Goal: Task Accomplishment & Management: Use online tool/utility

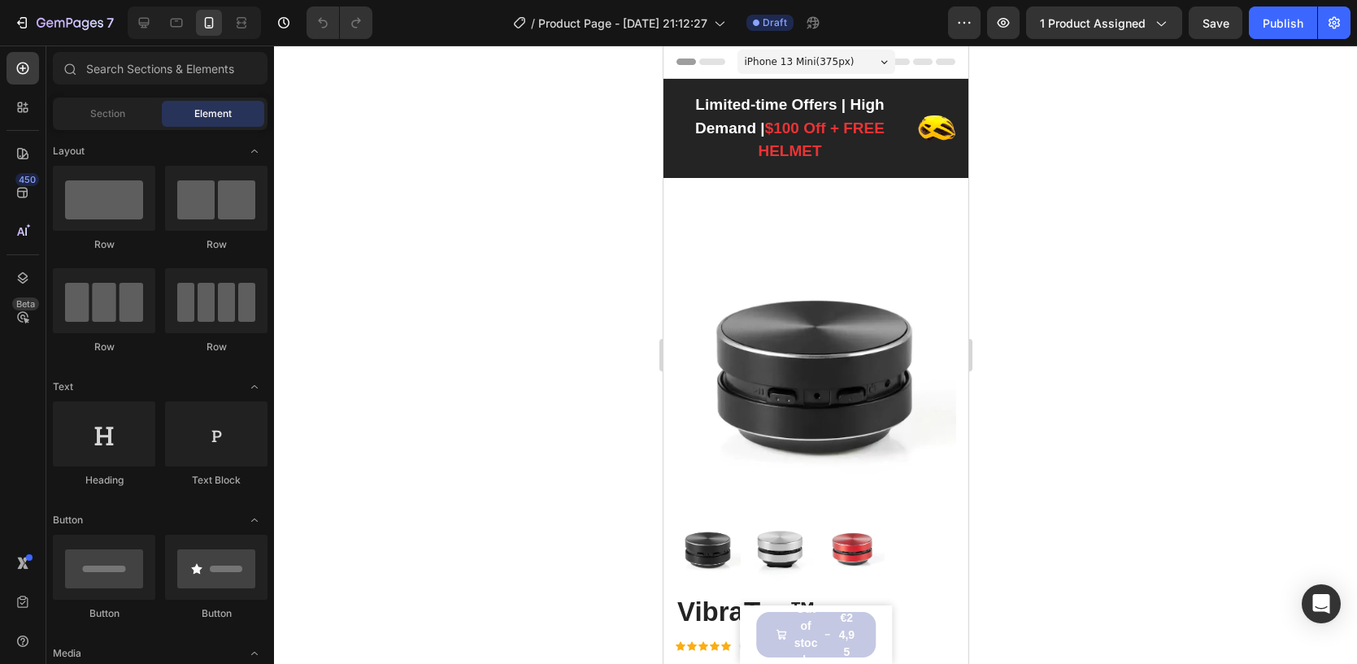
scroll to position [994, 0]
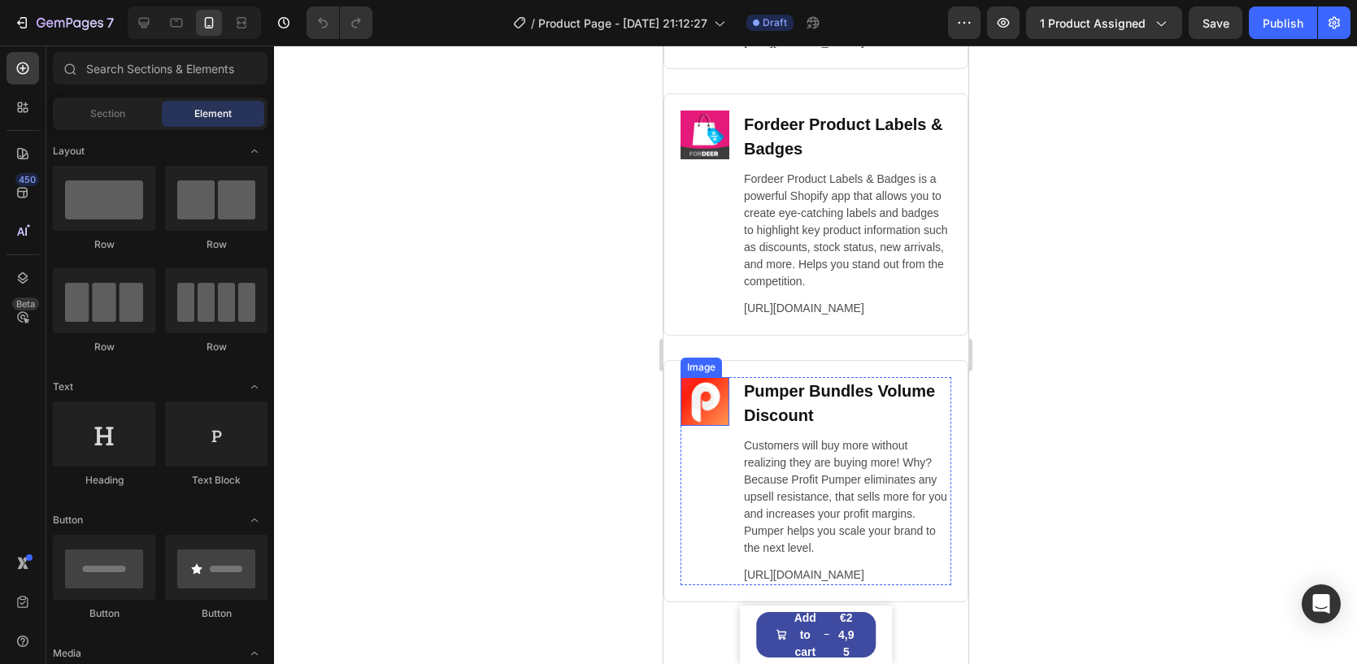
scroll to position [8598, 0]
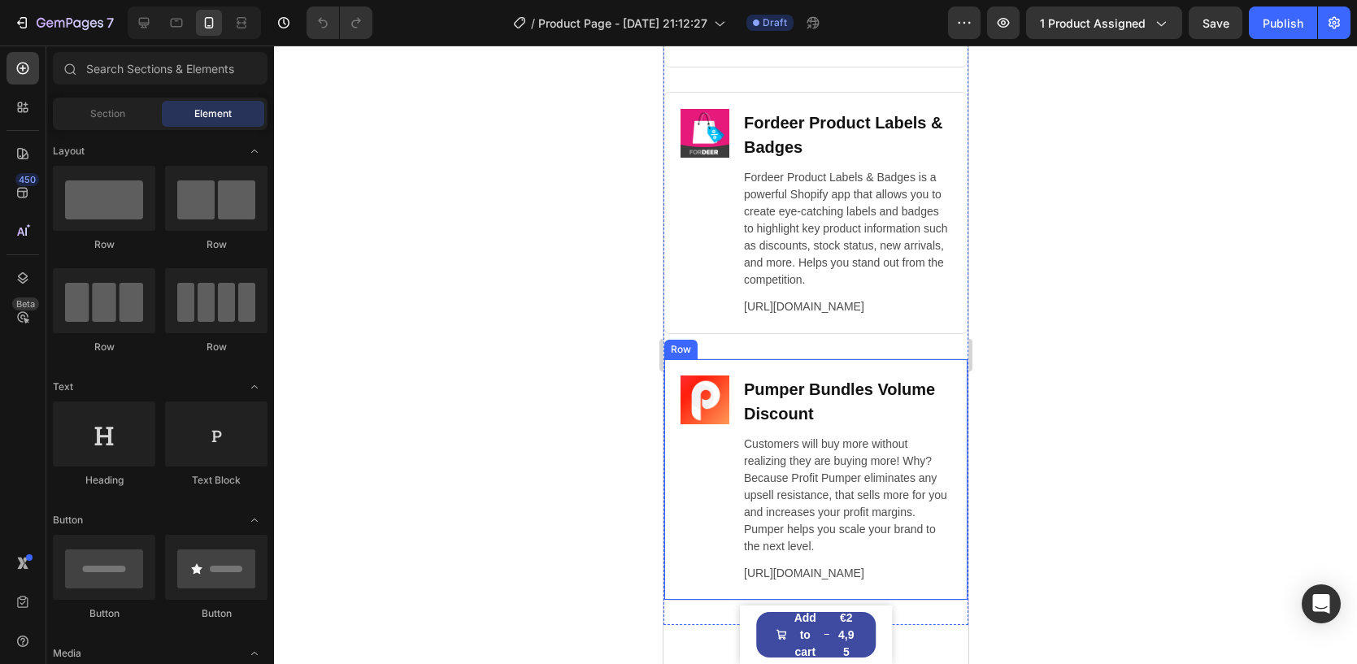
click at [678, 381] on div "Image Pumper Bundles Volume Discount Heading Customers will buy more without re…" at bounding box center [814, 479] width 305 height 242
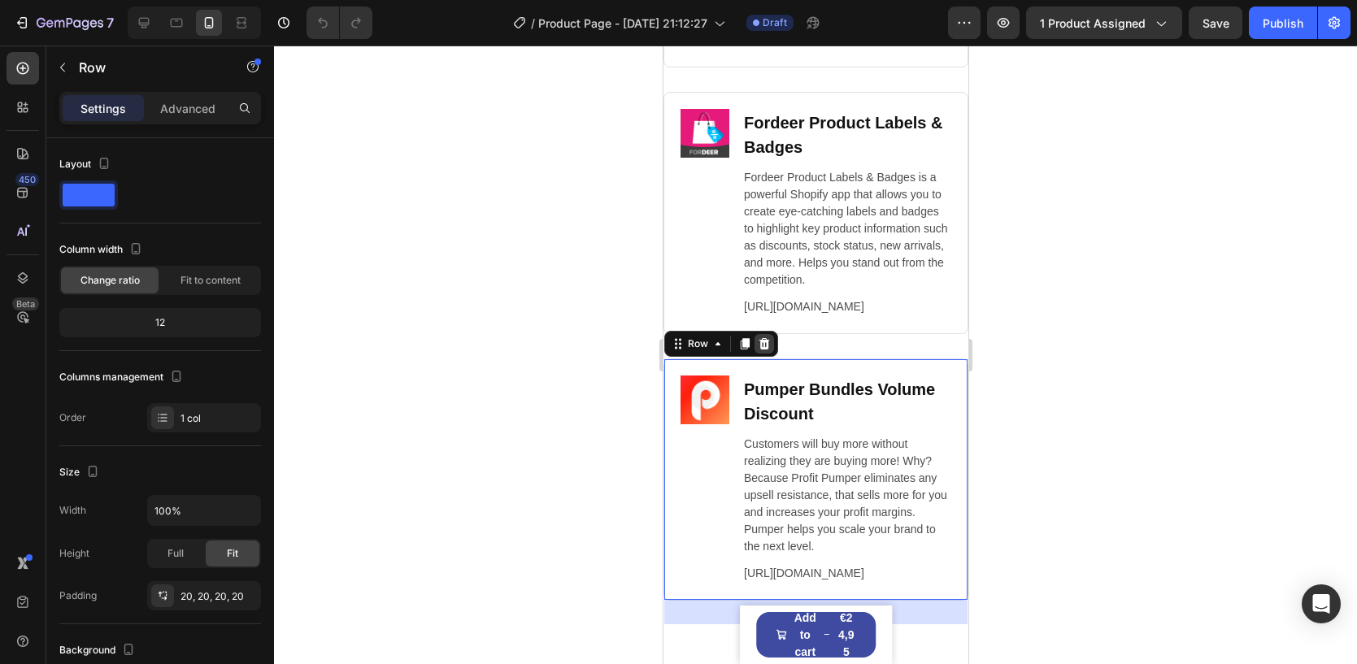
click at [767, 350] on icon at bounding box center [763, 343] width 13 height 13
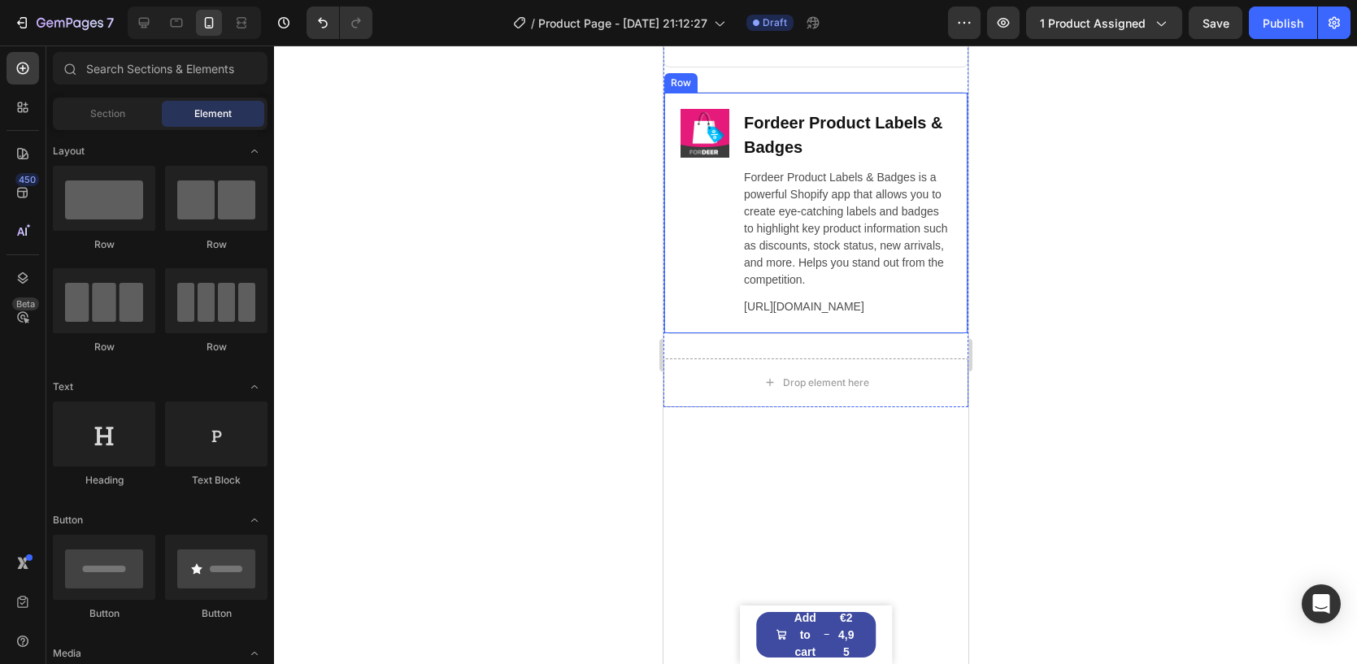
click at [749, 97] on div "Image Fordeer Product Labels & Badges Heading Fordeer Product Labels & Badges i…" at bounding box center [814, 213] width 305 height 242
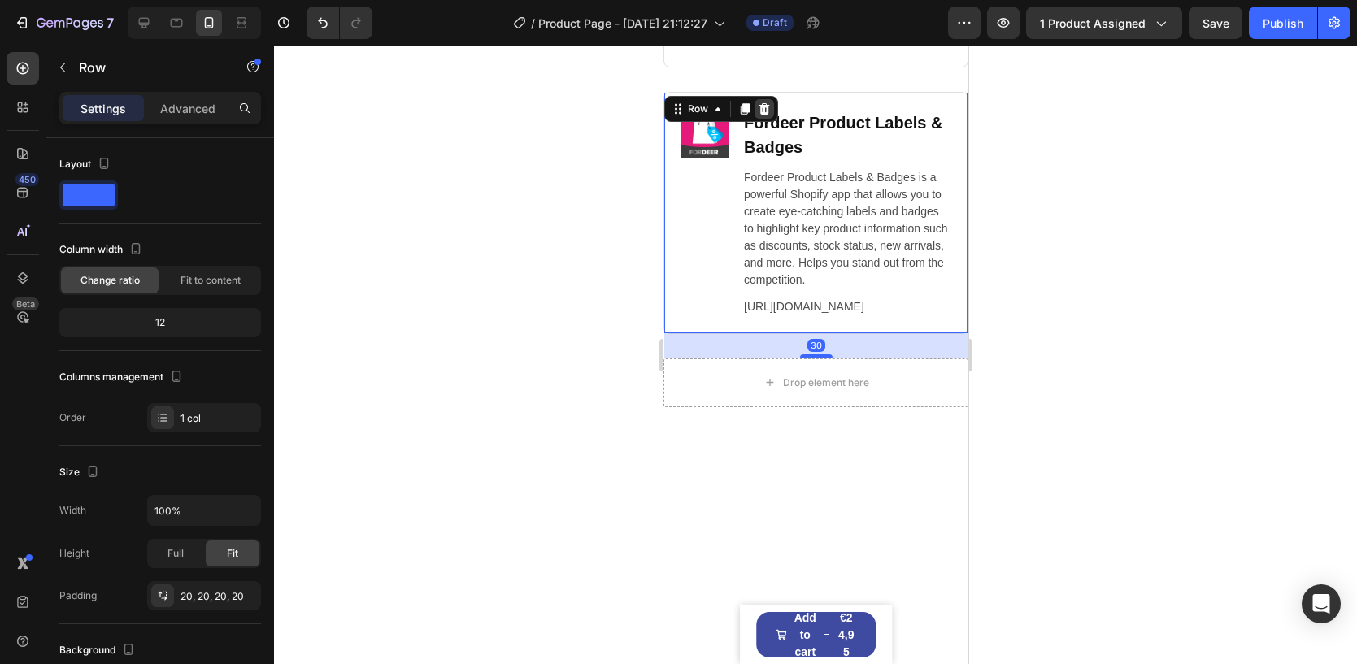
click at [758, 110] on icon at bounding box center [763, 108] width 11 height 11
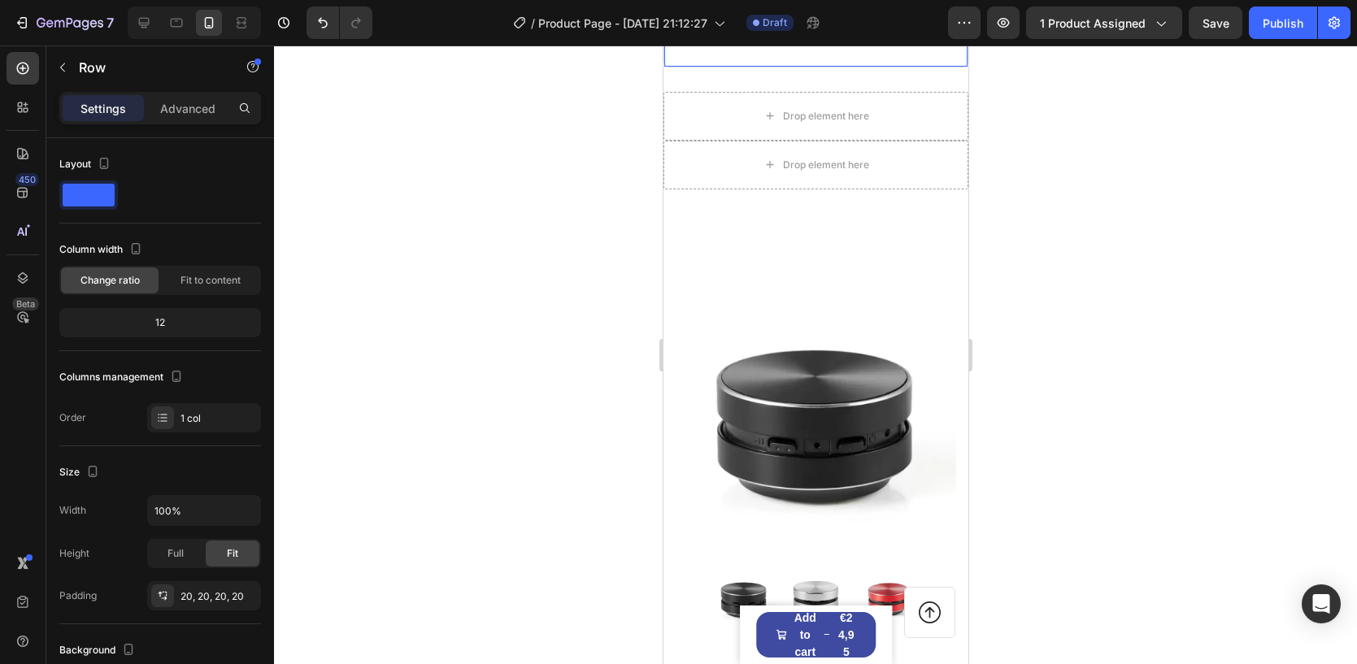
scroll to position [8247, 0]
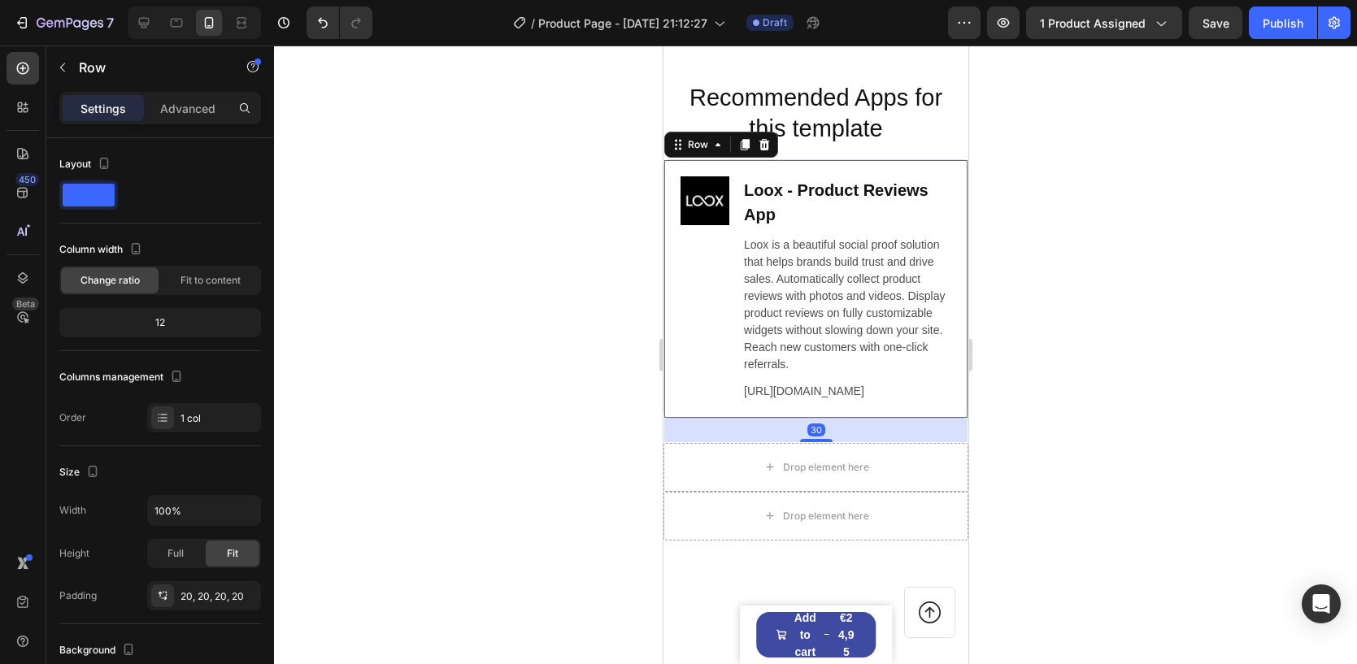
click at [914, 167] on div "Image Loox ‑ Product Reviews App Heading Loox is a beautiful social proof solut…" at bounding box center [814, 288] width 305 height 259
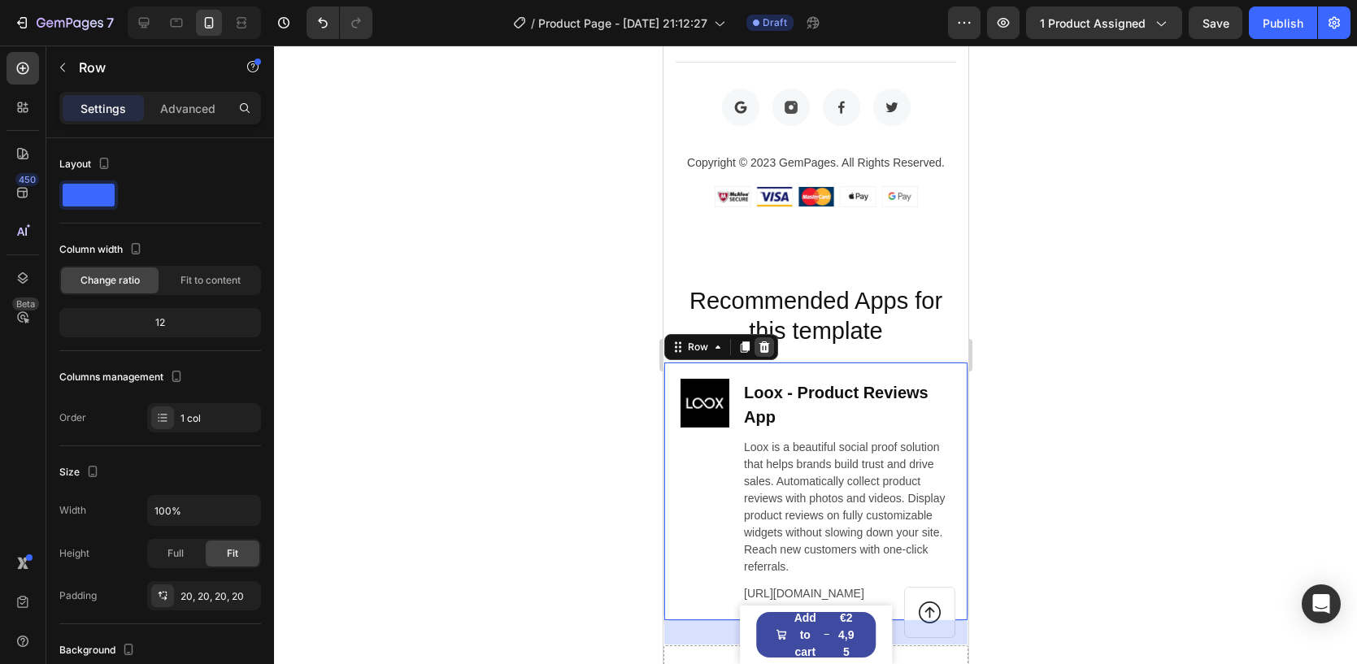
click at [763, 354] on icon at bounding box center [763, 347] width 13 height 13
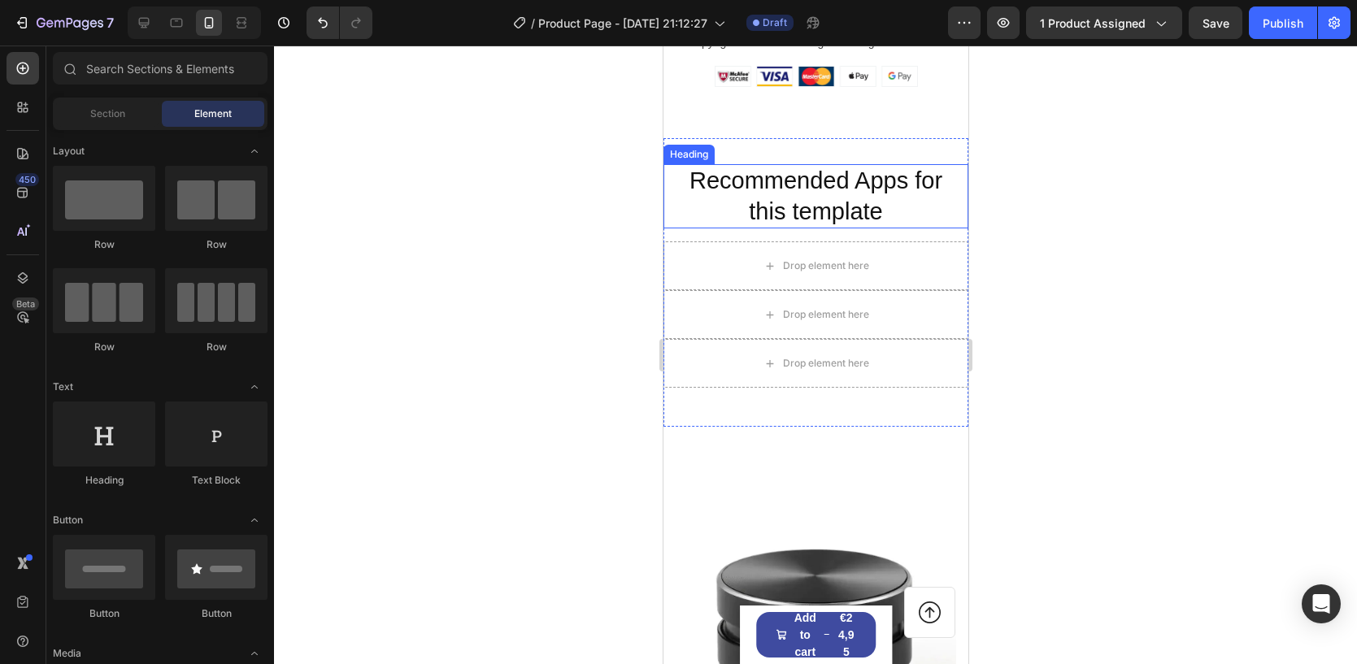
scroll to position [8230, 0]
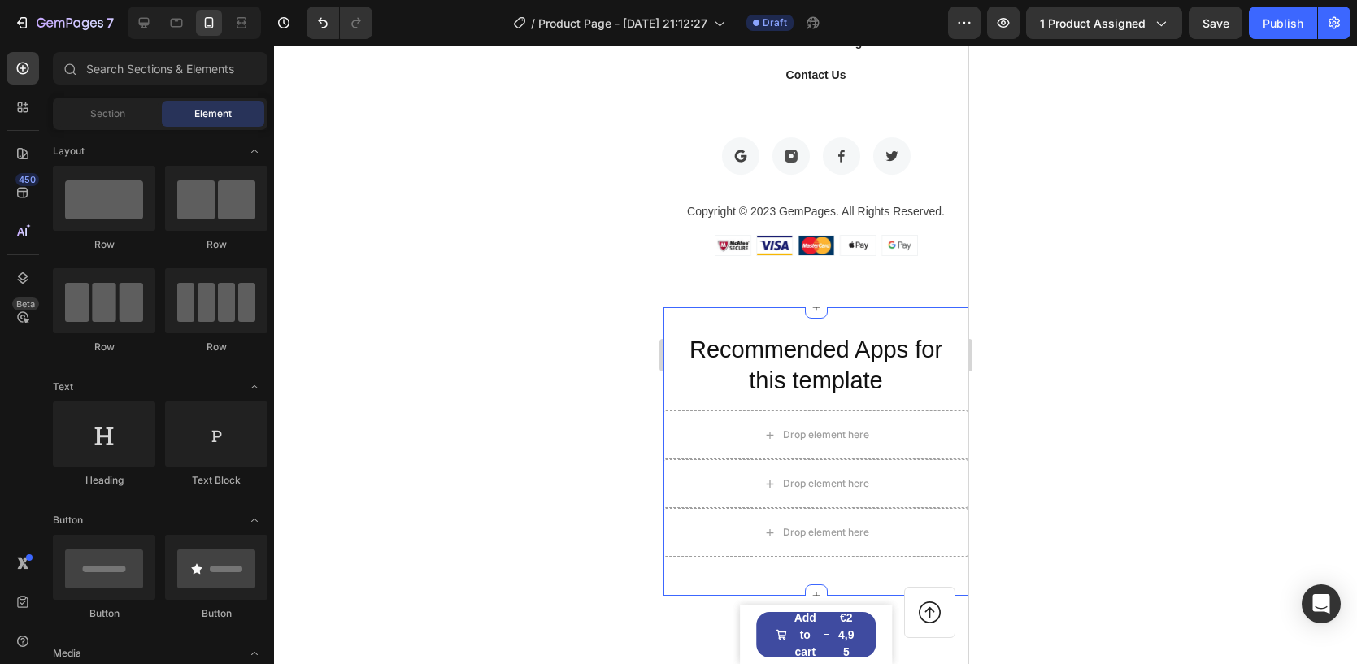
click at [870, 313] on div "Recommended Apps for this template Heading Drop element here Drop element here …" at bounding box center [814, 451] width 305 height 289
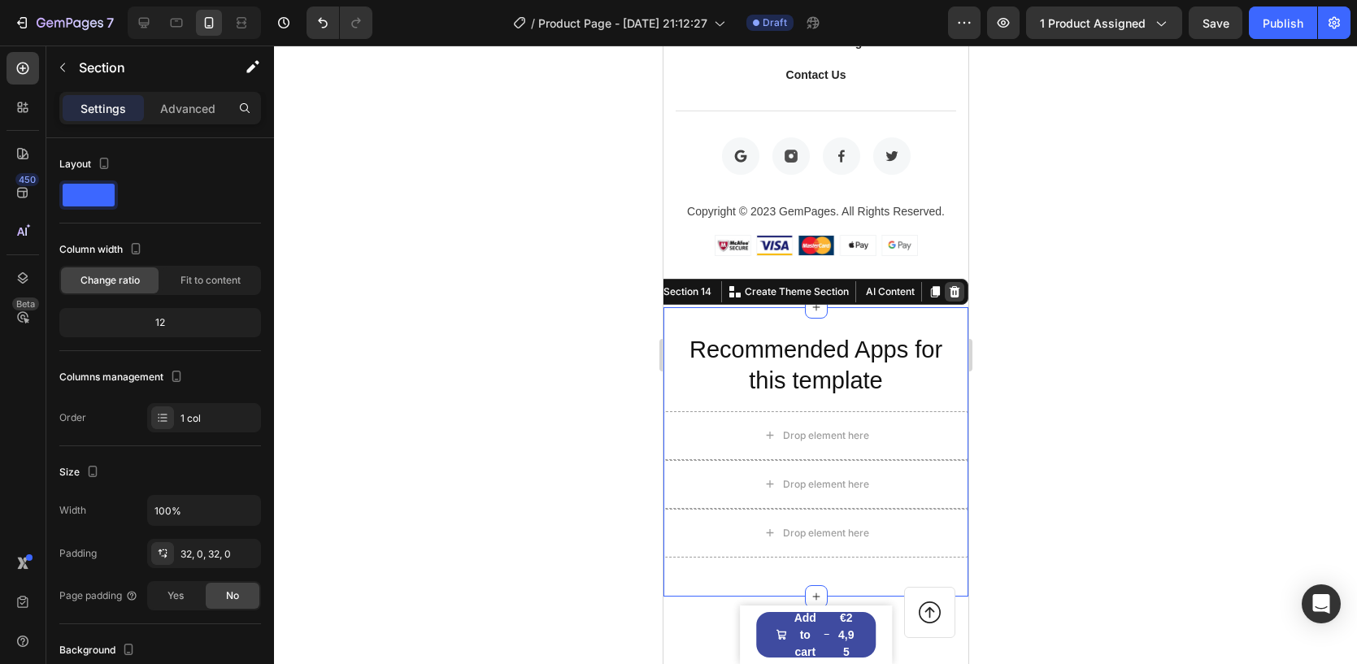
click at [957, 289] on icon at bounding box center [953, 291] width 13 height 13
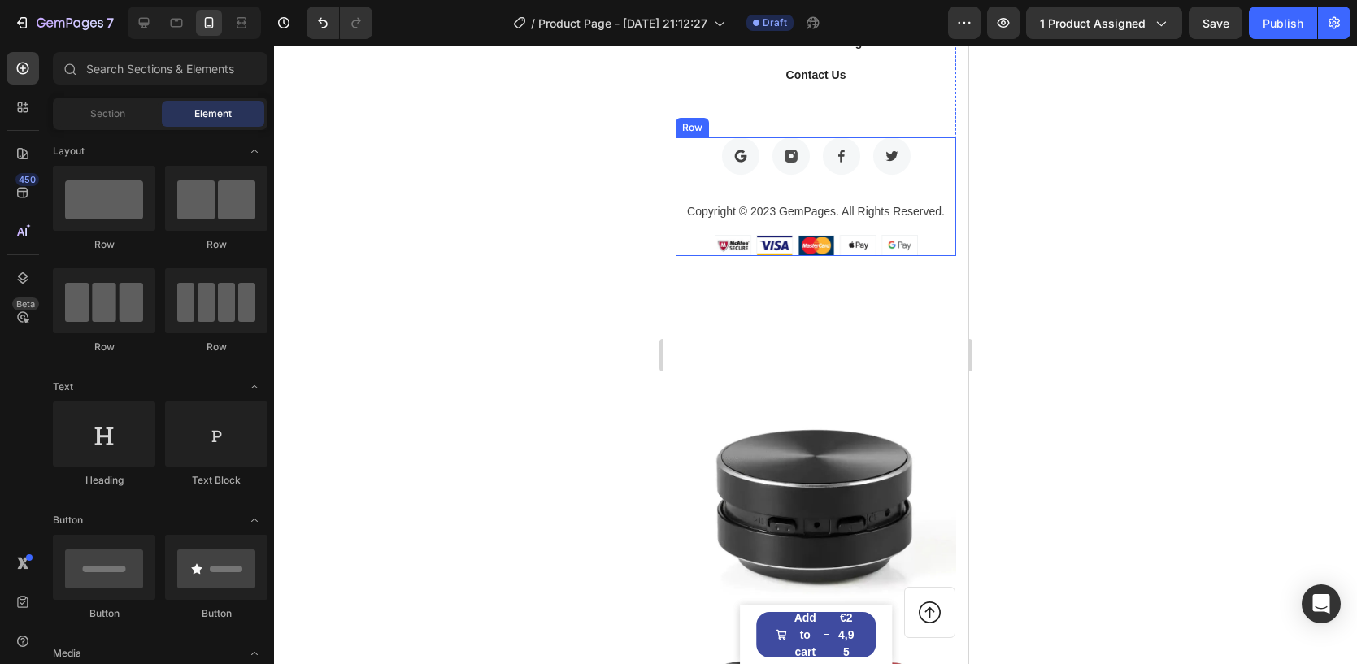
click at [946, 183] on div "Image Image Image Image Row" at bounding box center [815, 169] width 280 height 64
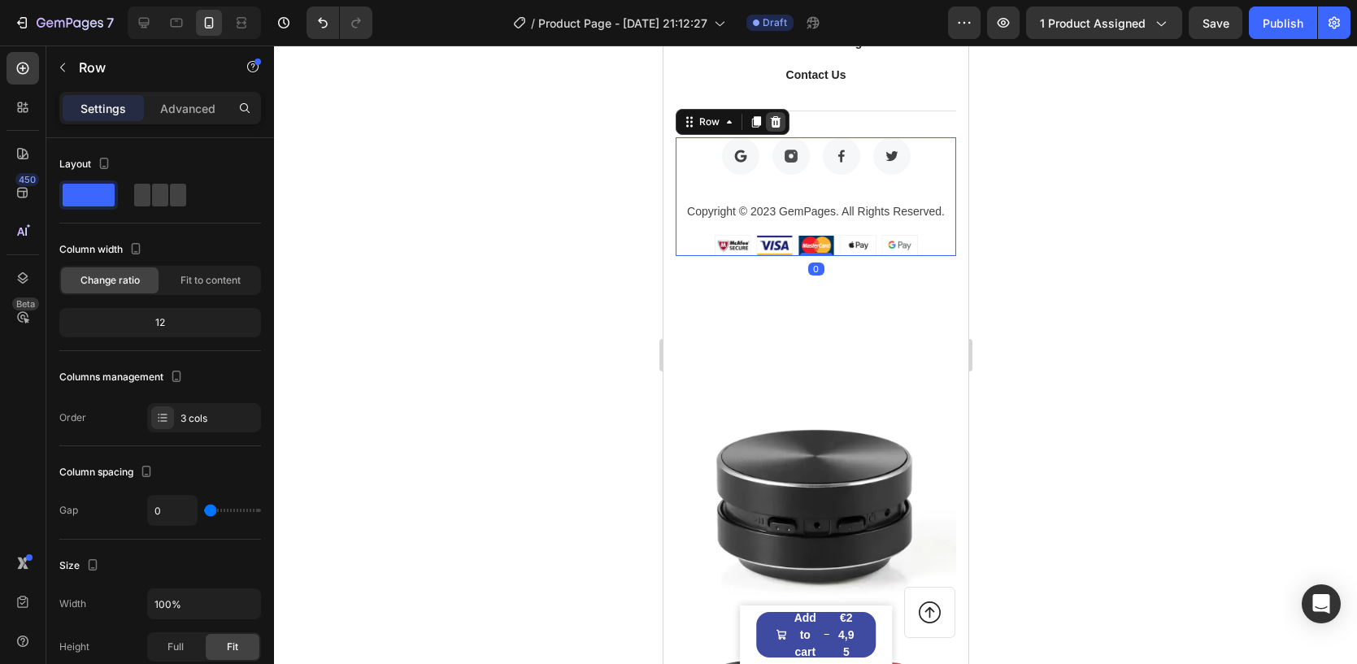
click at [771, 118] on icon at bounding box center [775, 121] width 11 height 11
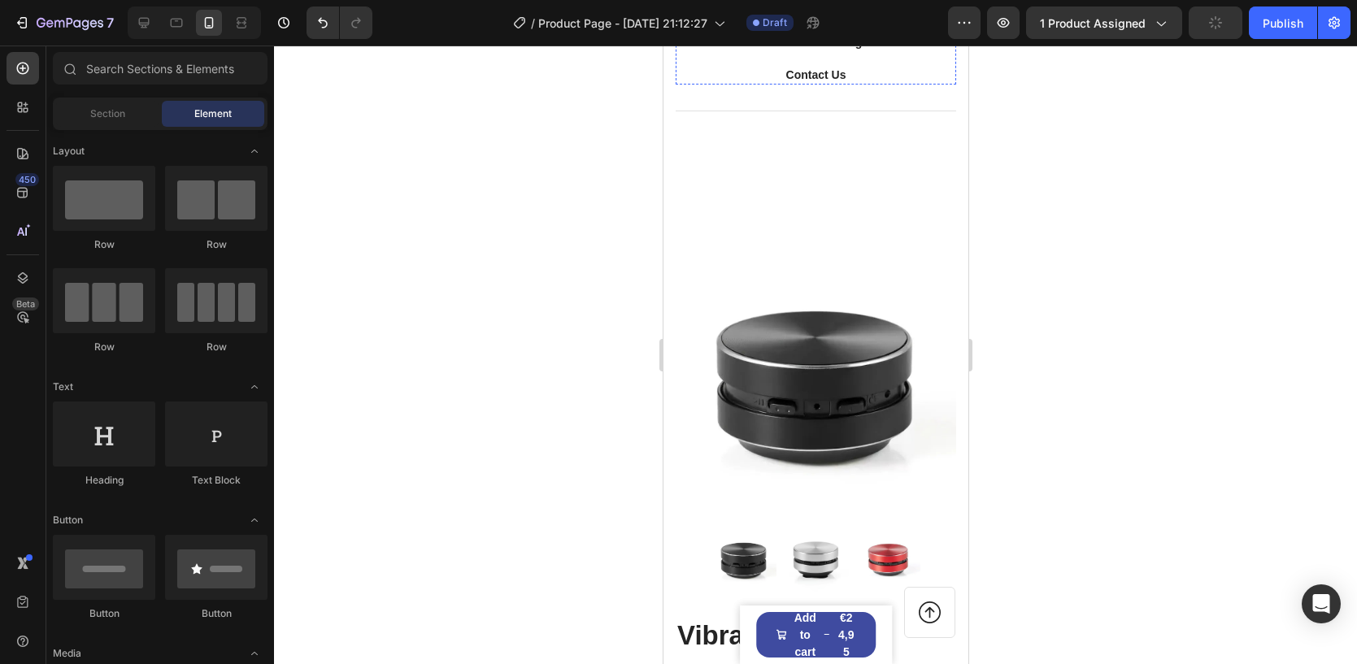
scroll to position [8030, 0]
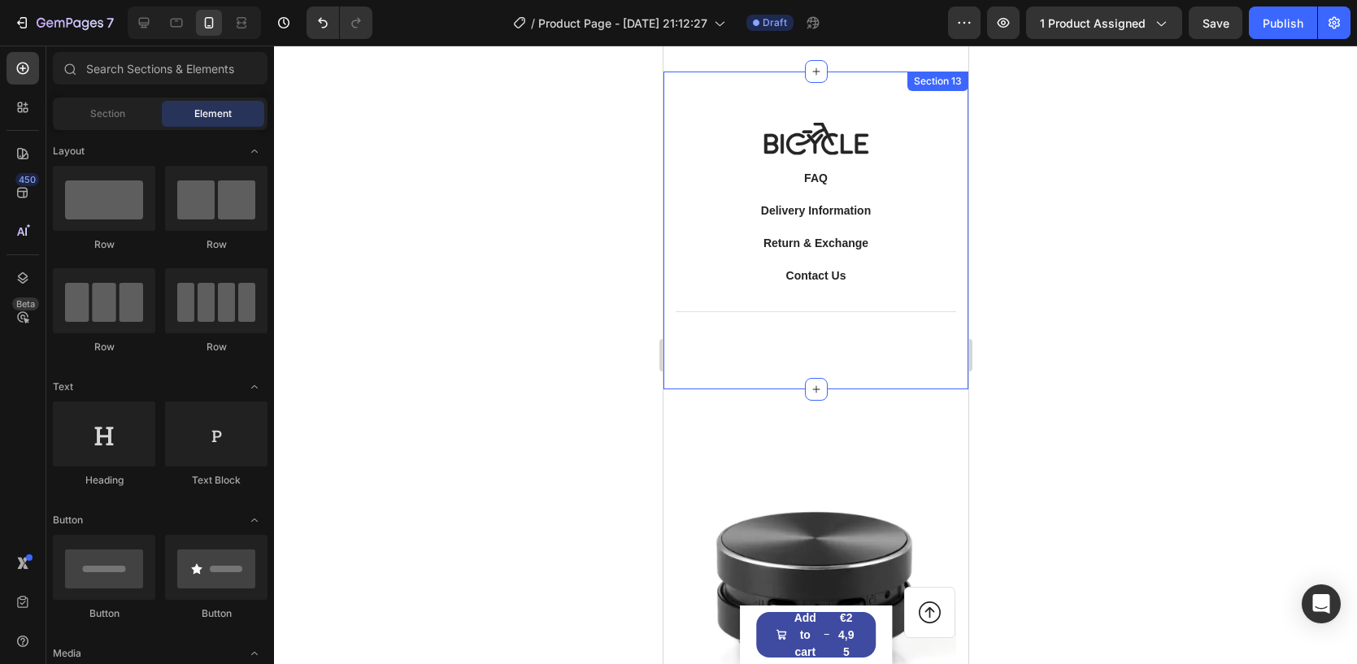
click at [957, 220] on div "Image FAQ Button Delivery Information Button Return & Exchange Button Contact U…" at bounding box center [814, 231] width 305 height 319
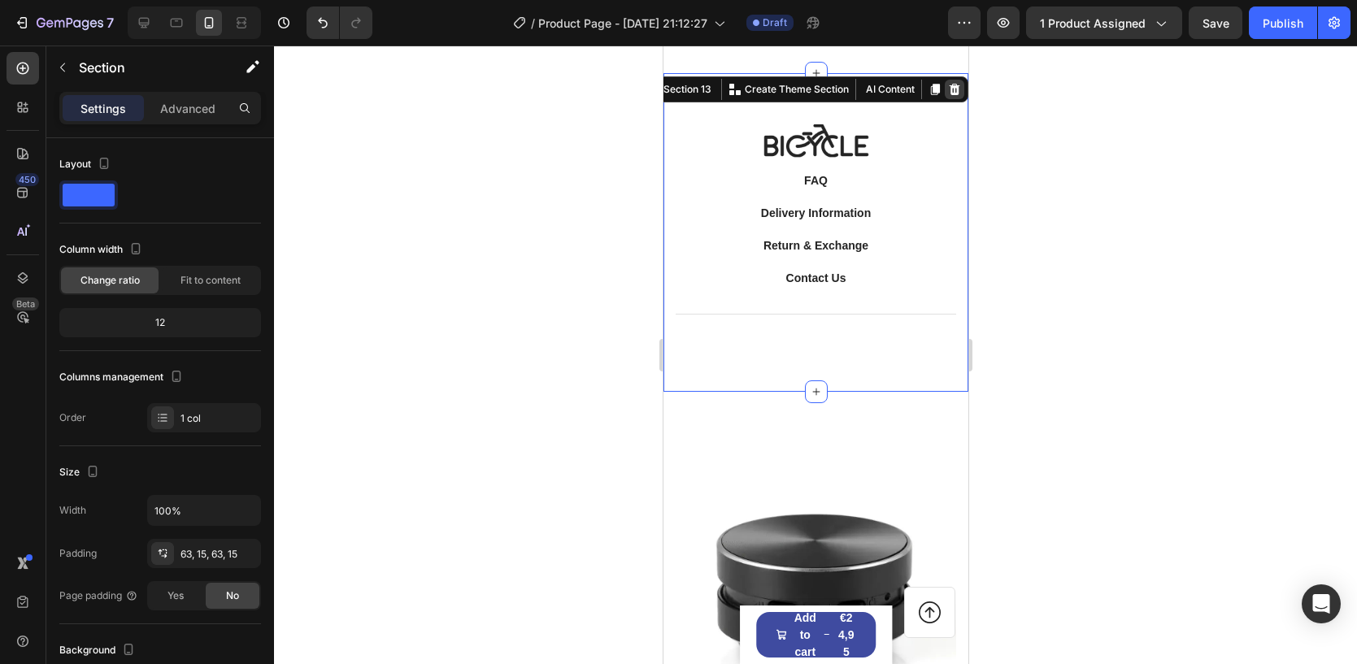
click at [949, 83] on icon at bounding box center [953, 89] width 13 height 13
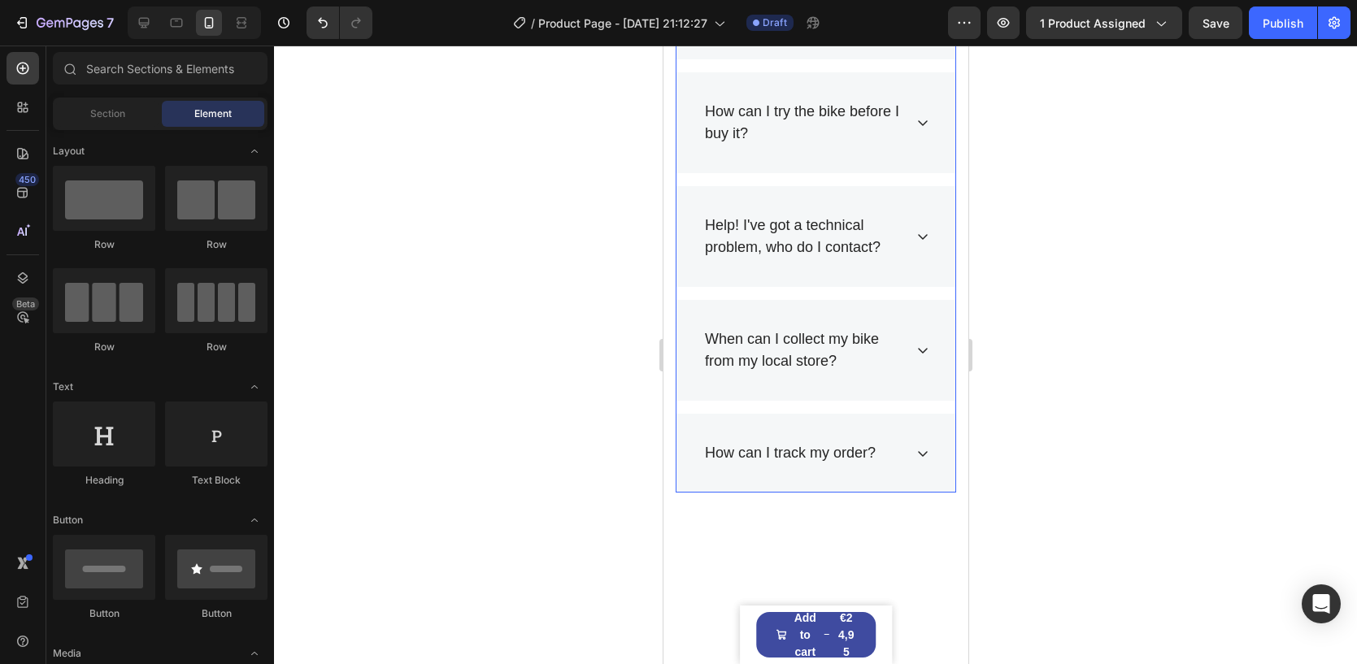
scroll to position [7558, 0]
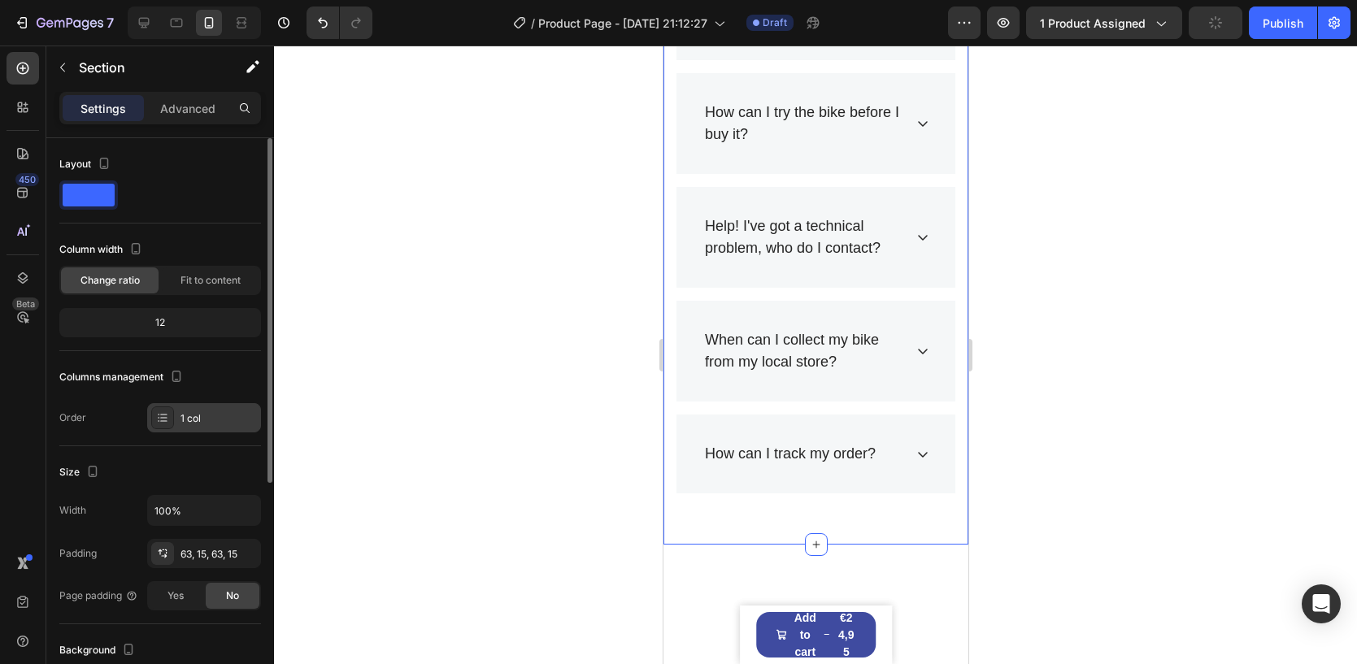
scroll to position [376, 0]
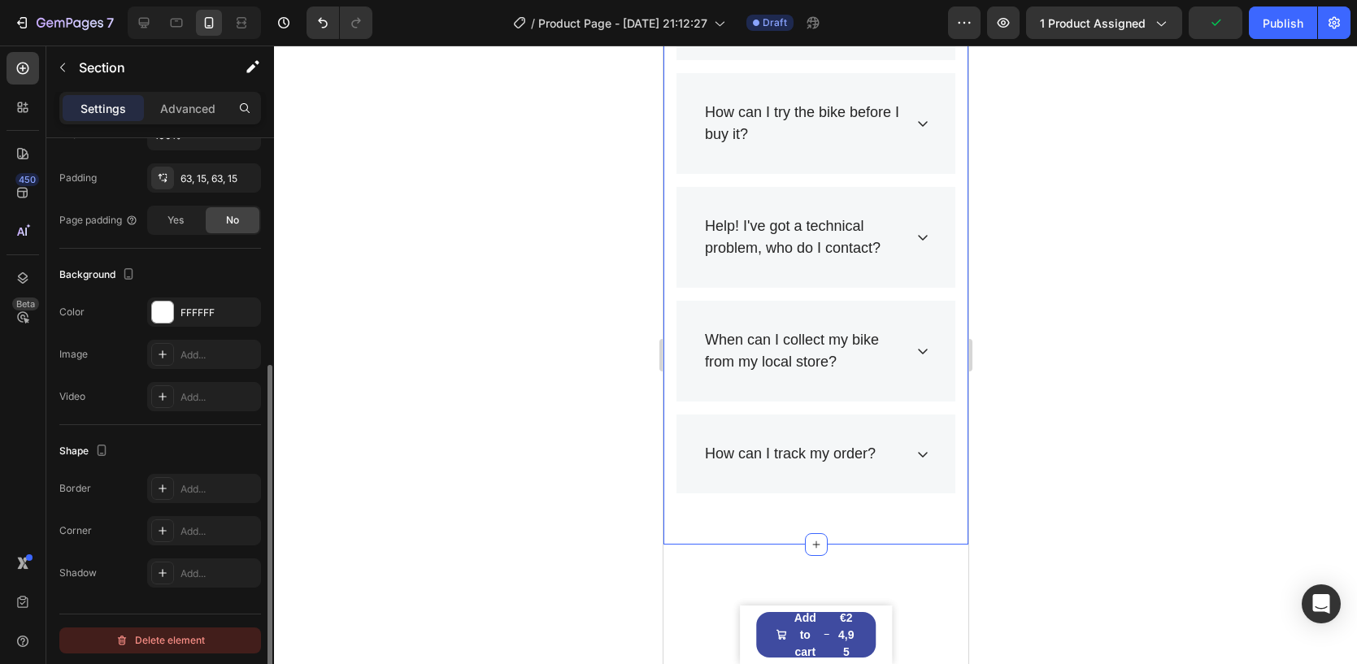
click at [157, 632] on div "Delete element" at bounding box center [159, 641] width 89 height 20
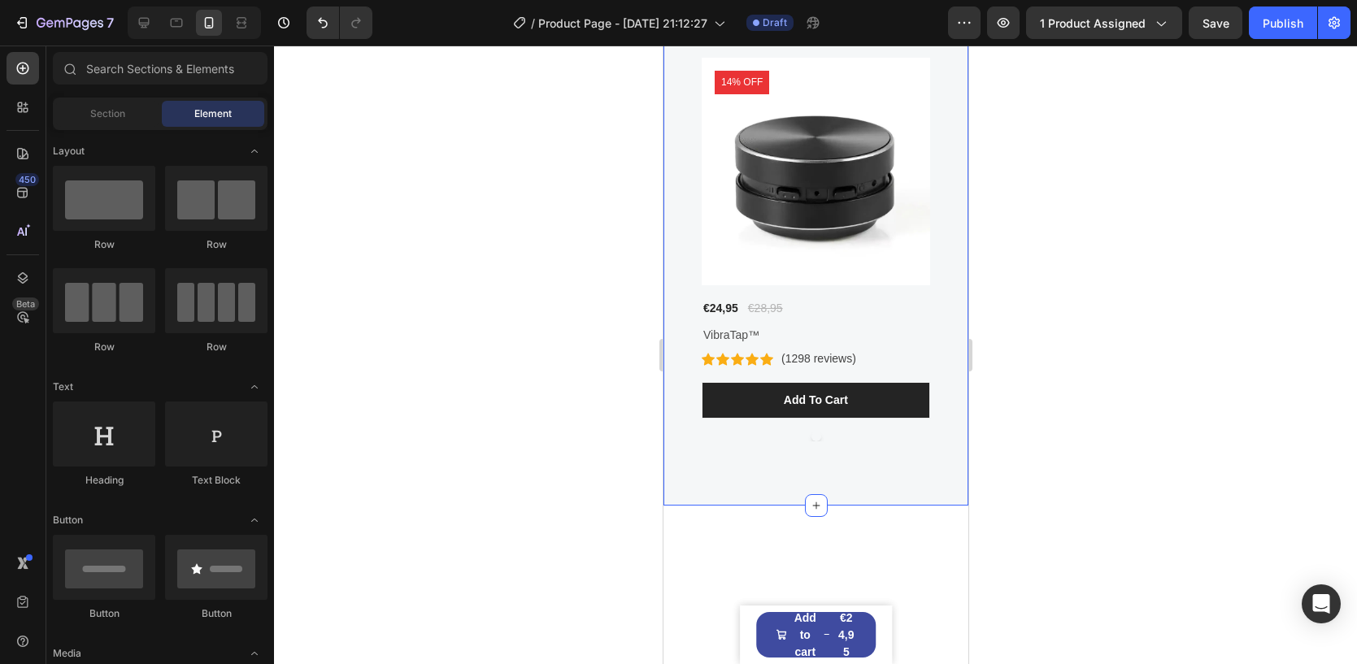
scroll to position [6167, 0]
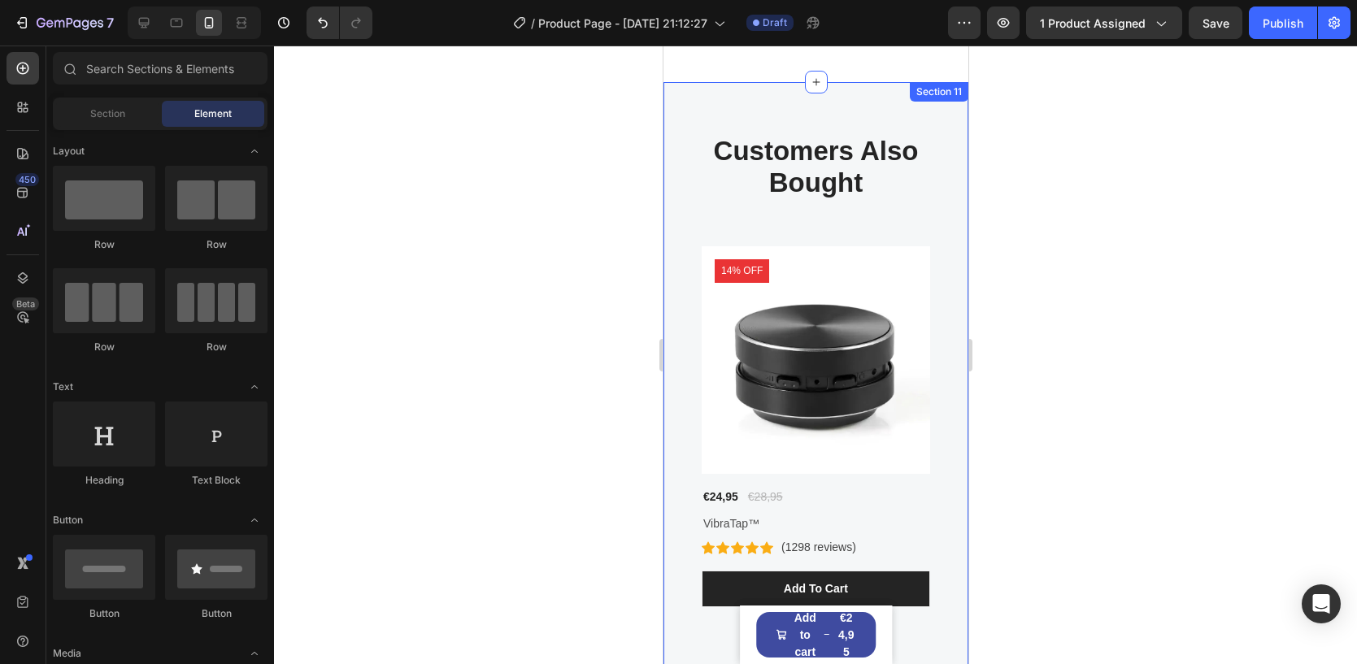
click at [719, 99] on div "Customers Also Bought Heading Row Product Images 14% off Product Badge €24,95 P…" at bounding box center [814, 388] width 305 height 613
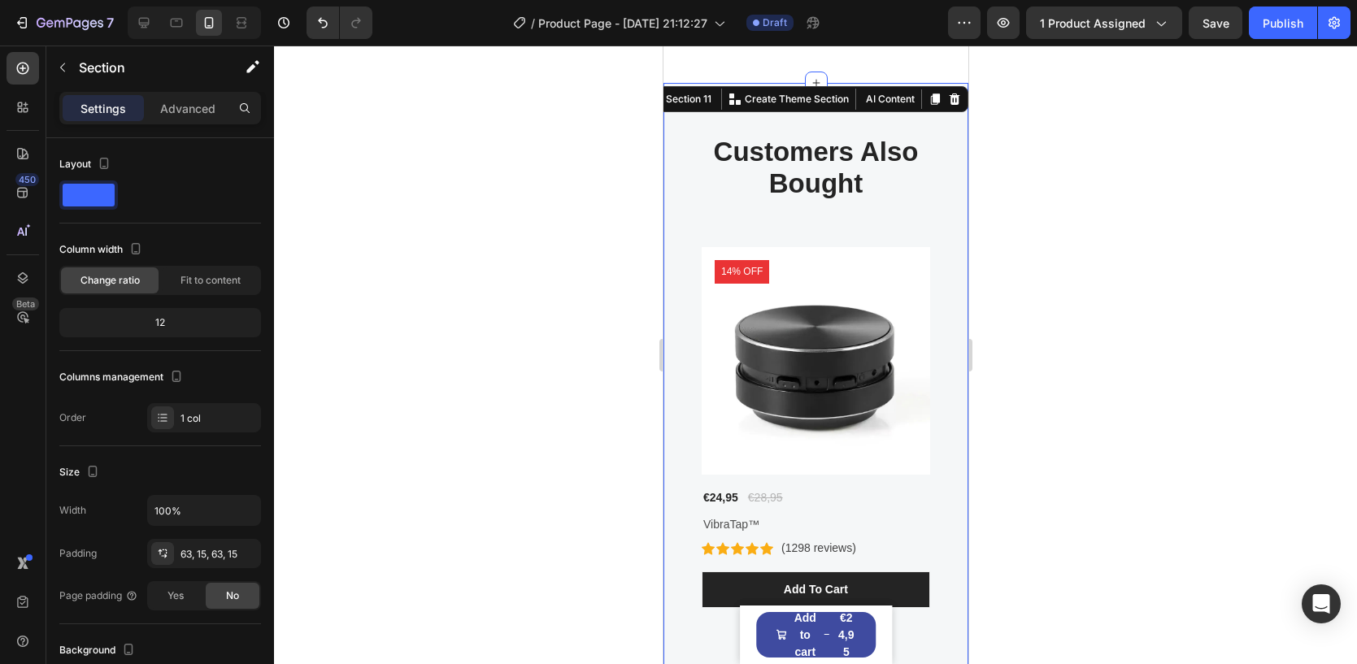
scroll to position [376, 0]
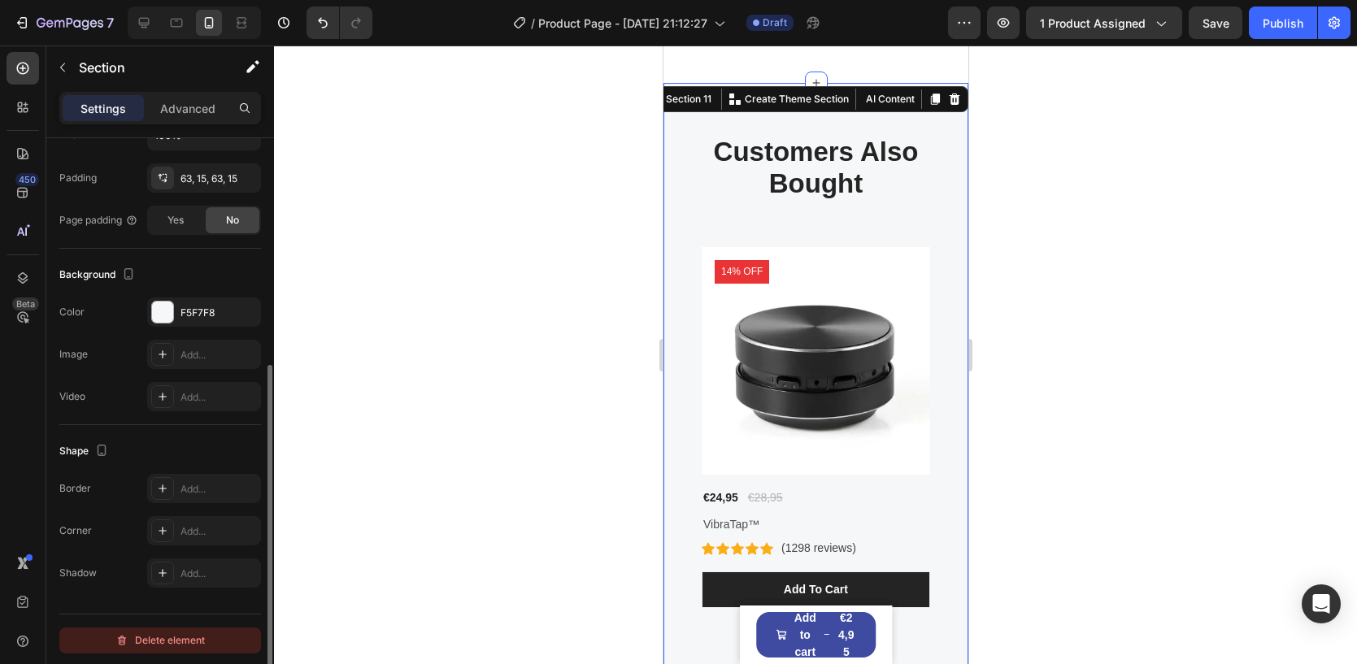
click at [172, 635] on div "Delete element" at bounding box center [159, 641] width 89 height 20
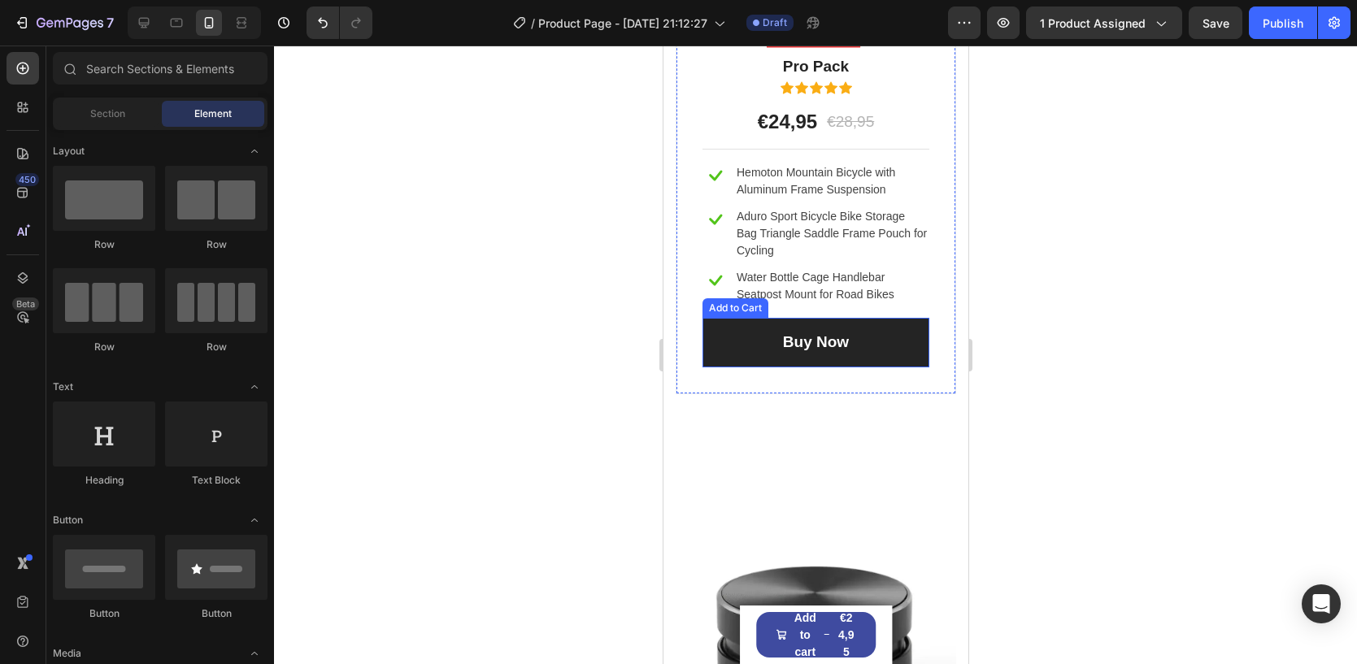
scroll to position [5677, 0]
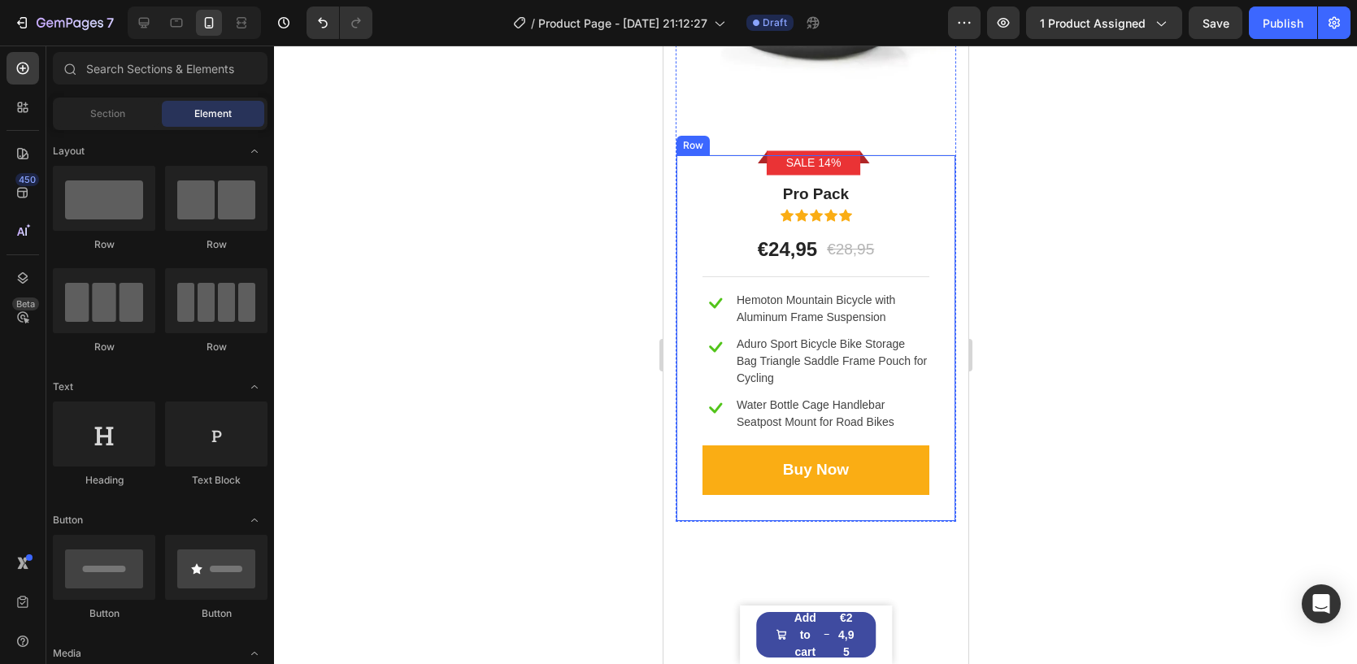
click at [697, 194] on div "Sale 14% Product Badge Row Pro Pack Text block Icon Icon Icon Icon Icon Icon Li…" at bounding box center [815, 337] width 280 height 367
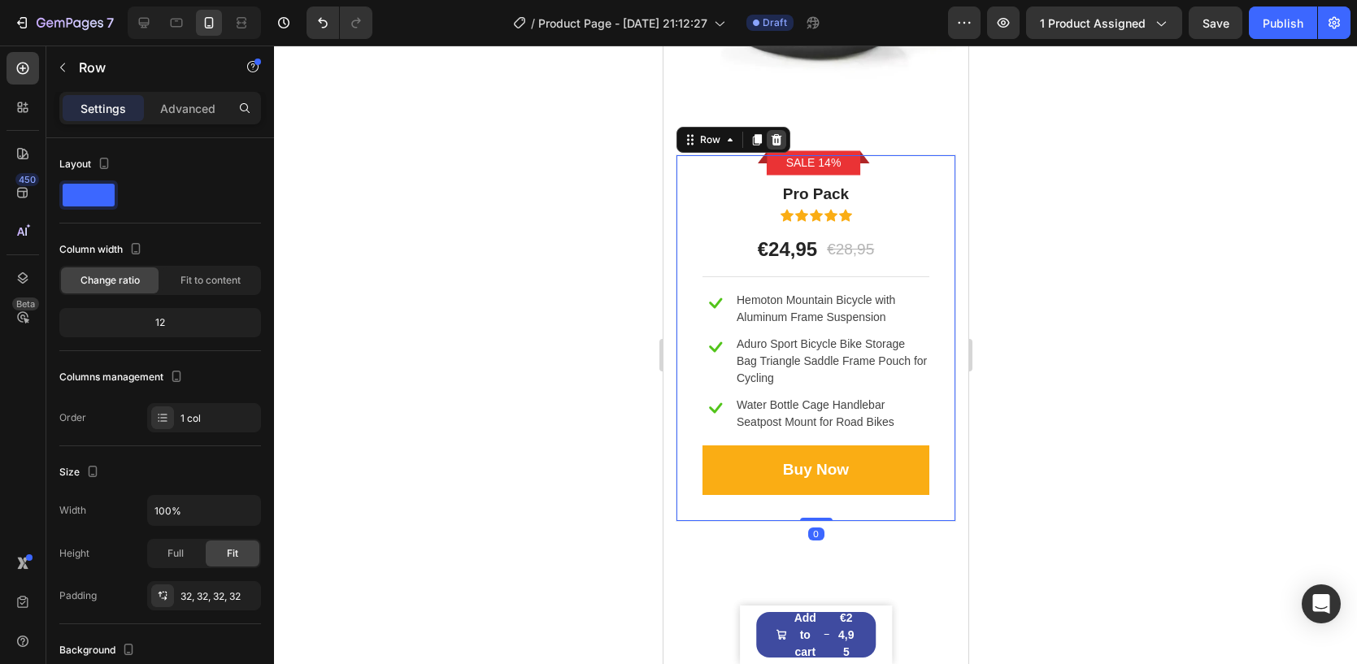
click at [775, 133] on icon at bounding box center [775, 139] width 13 height 13
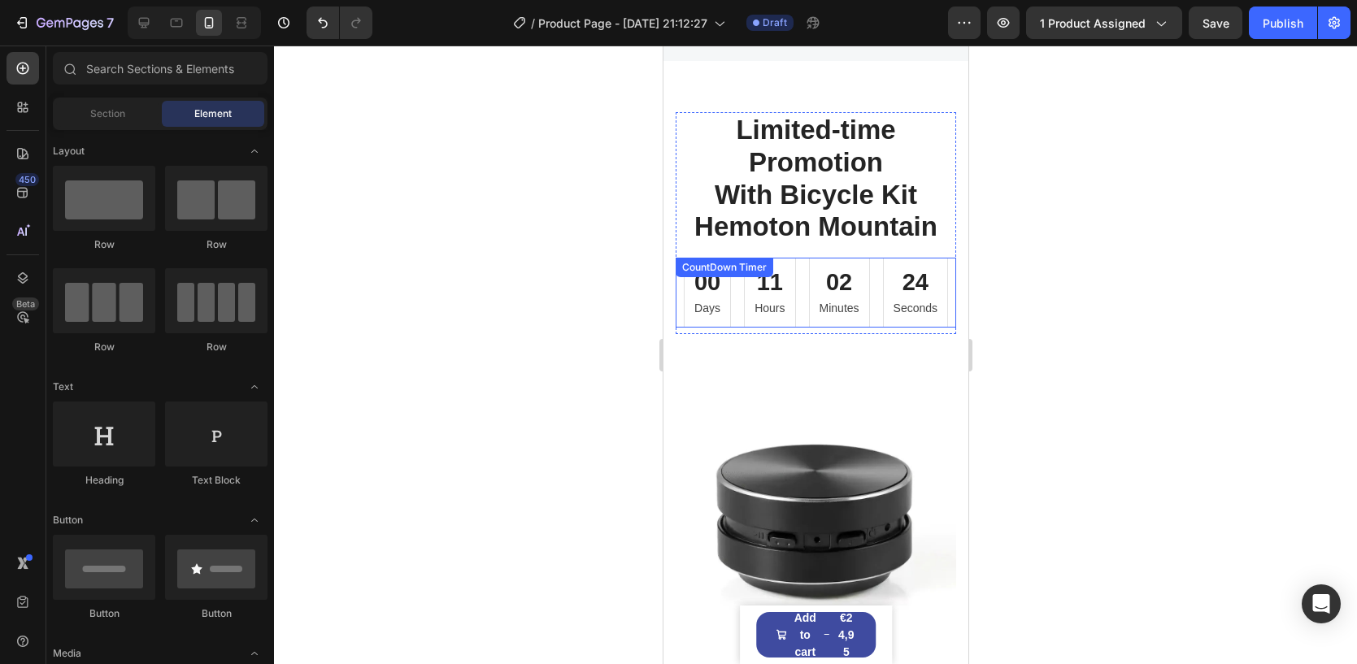
scroll to position [5330, 0]
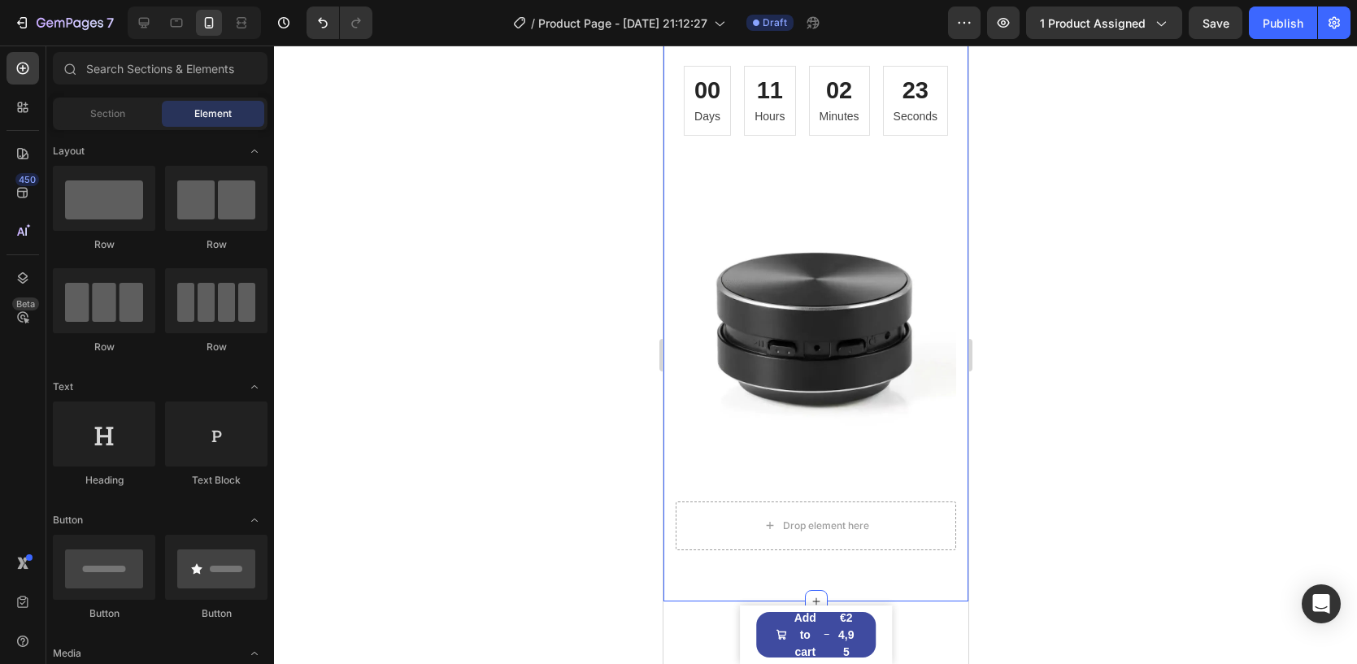
click at [676, 158] on div "Limited-time Promotion With Bicycle Kit Hemoton Mountain Heading 00 Days 11 Hou…" at bounding box center [815, 234] width 280 height 629
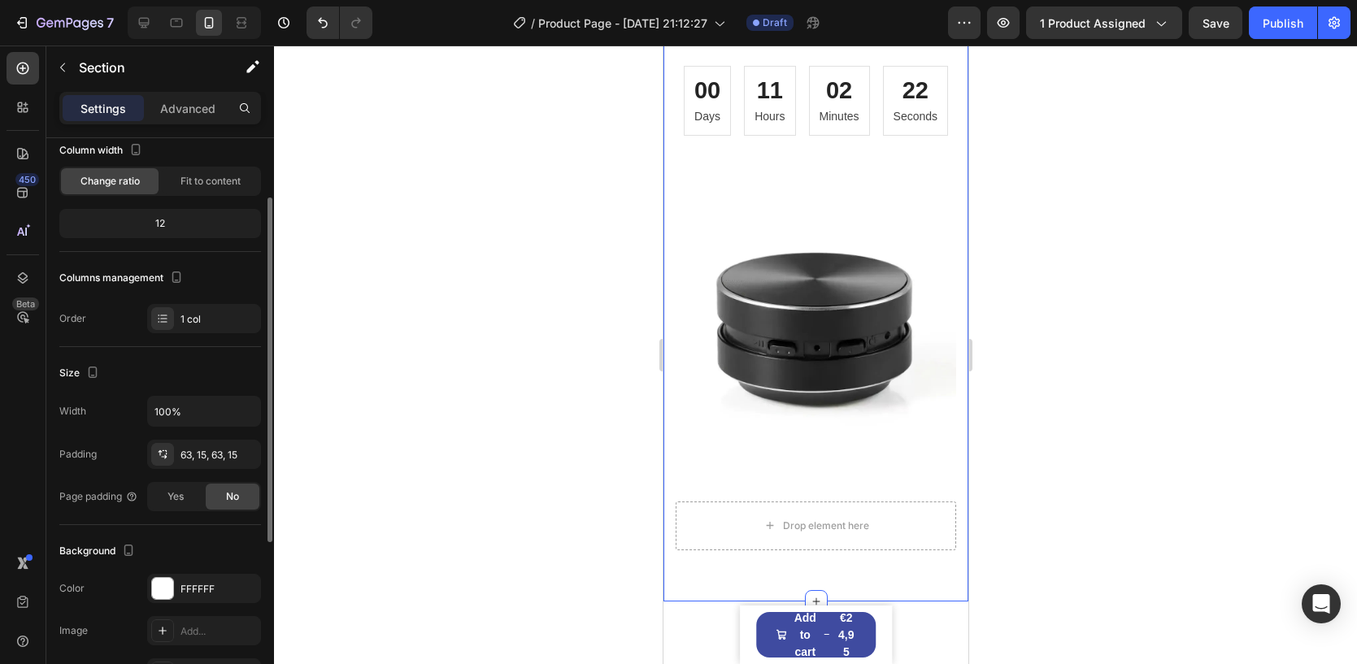
scroll to position [376, 0]
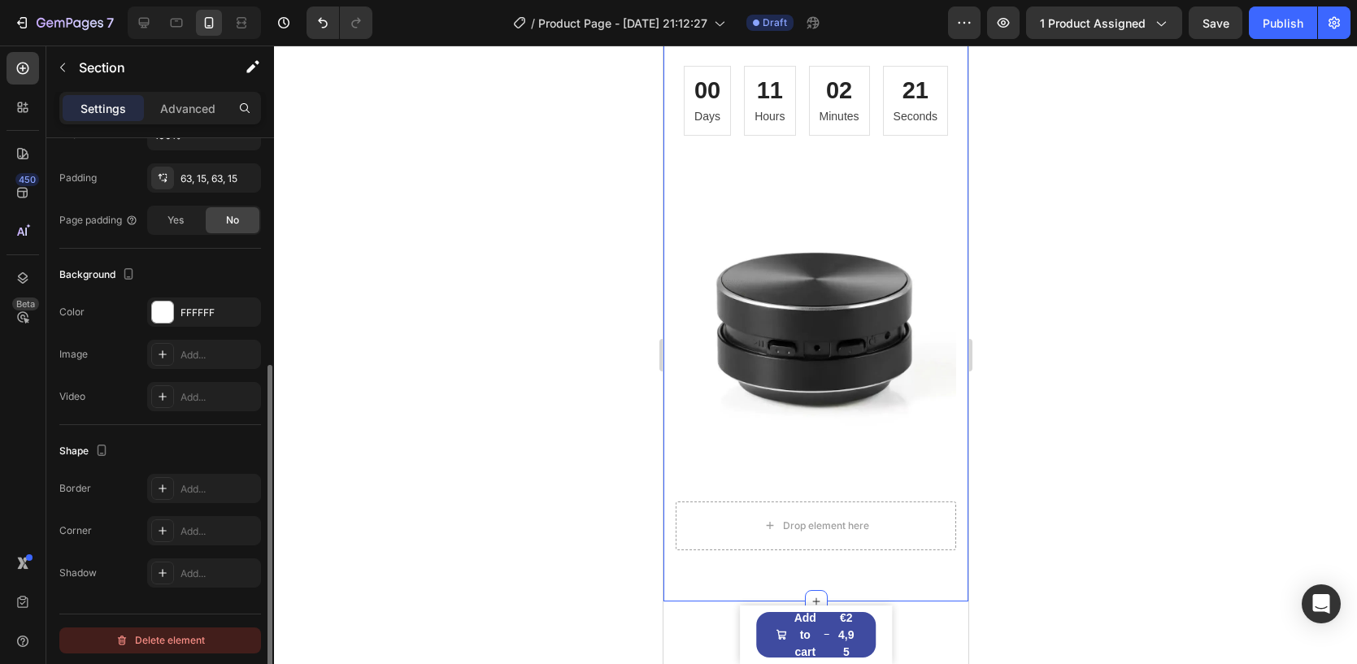
click at [168, 636] on div "Delete element" at bounding box center [159, 641] width 89 height 20
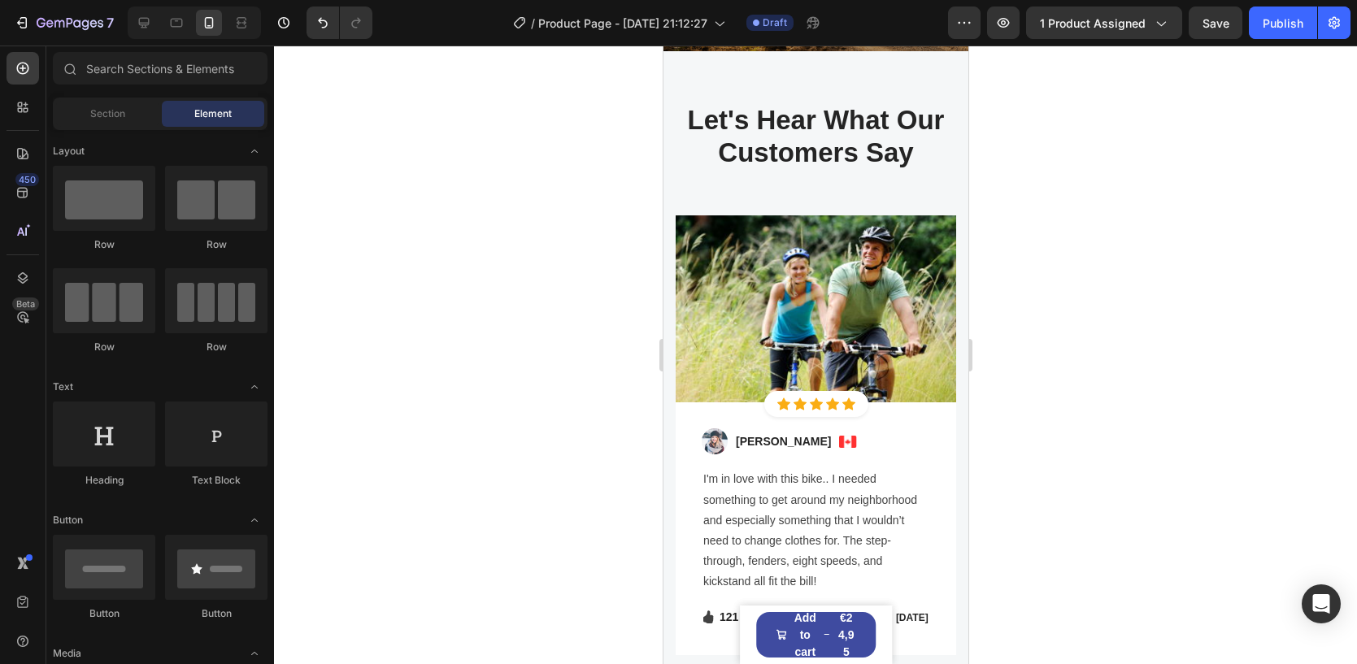
scroll to position [4739, 0]
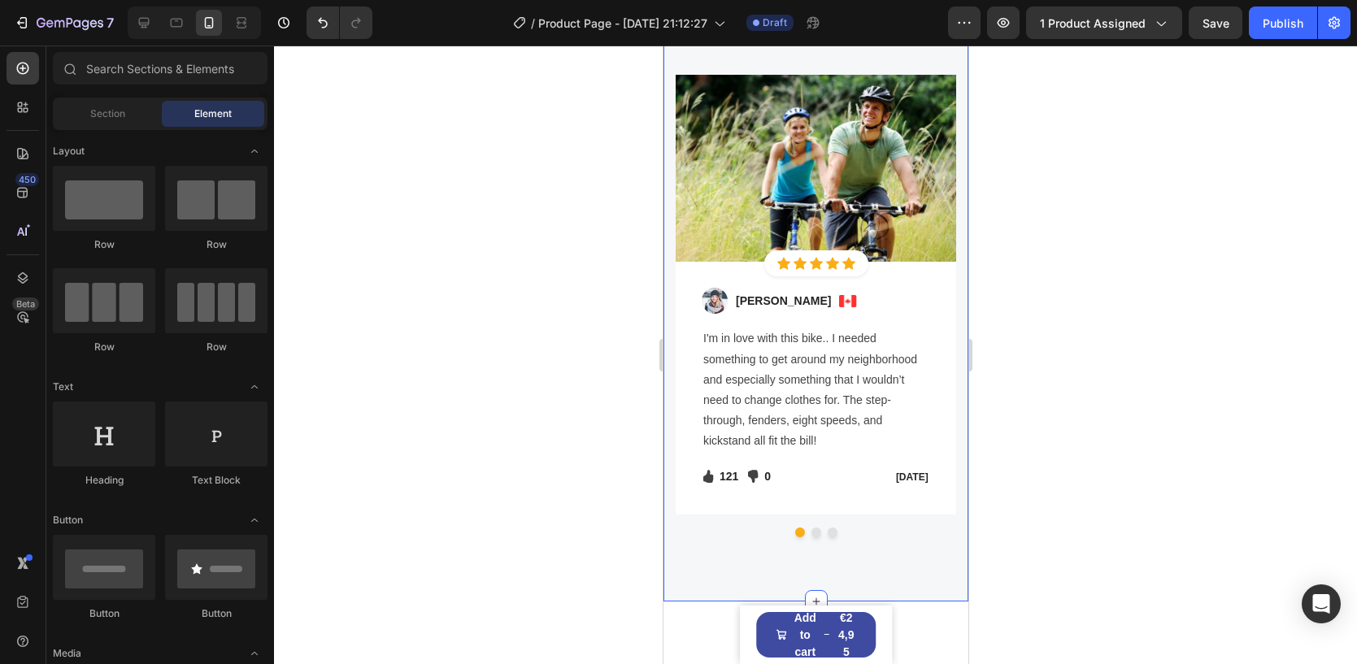
click at [671, 289] on div "Let's Hear What Our Customers Say Heading Row Image Icon Icon Icon Icon Icon Ic…" at bounding box center [814, 256] width 305 height 691
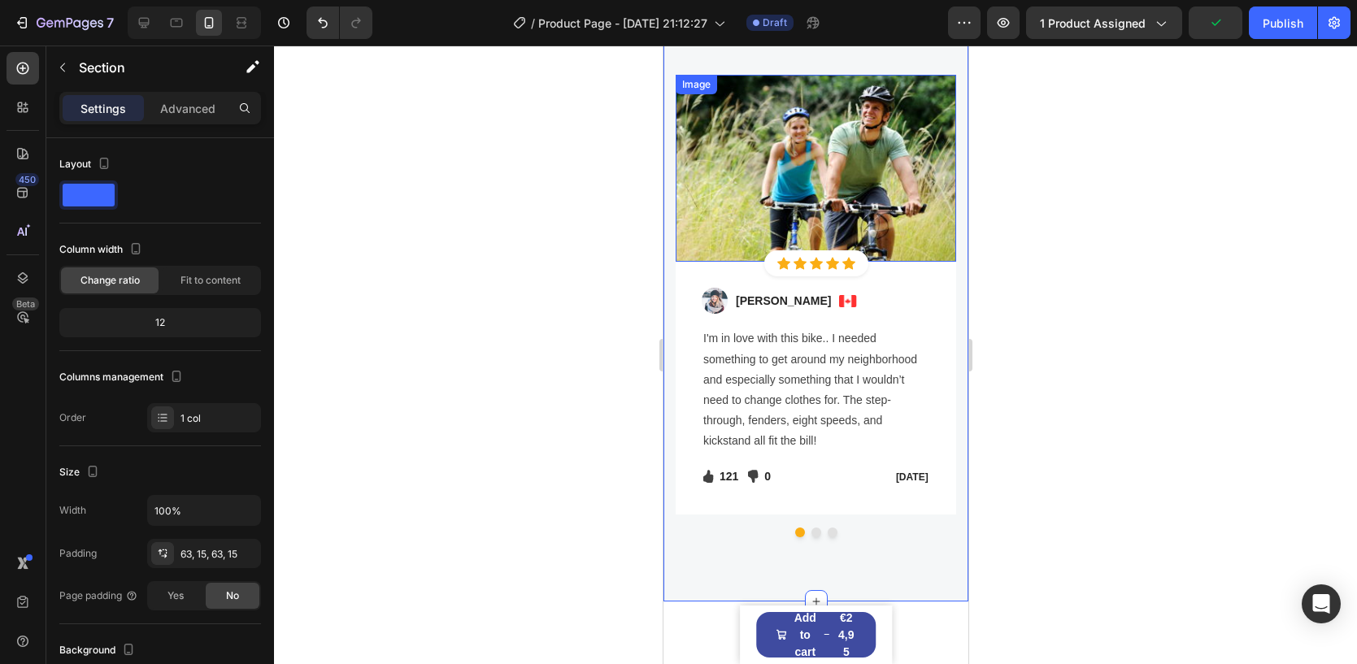
scroll to position [4578, 0]
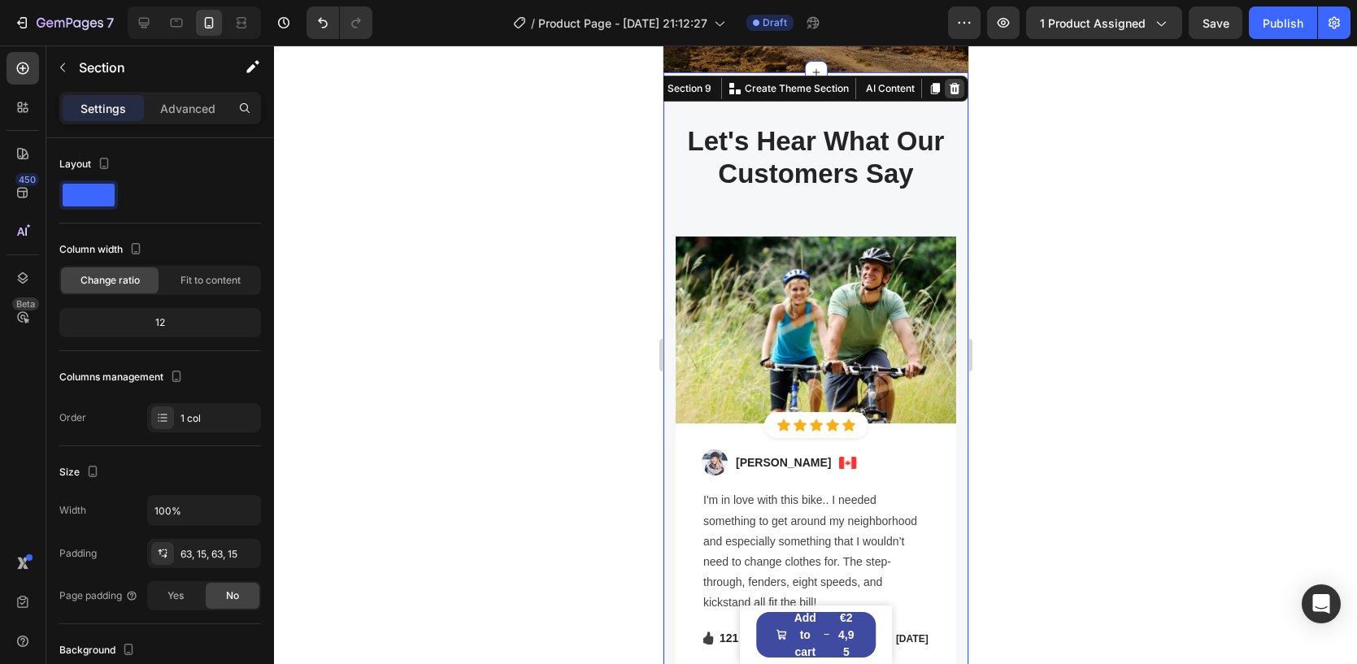
click at [949, 92] on icon at bounding box center [954, 88] width 11 height 11
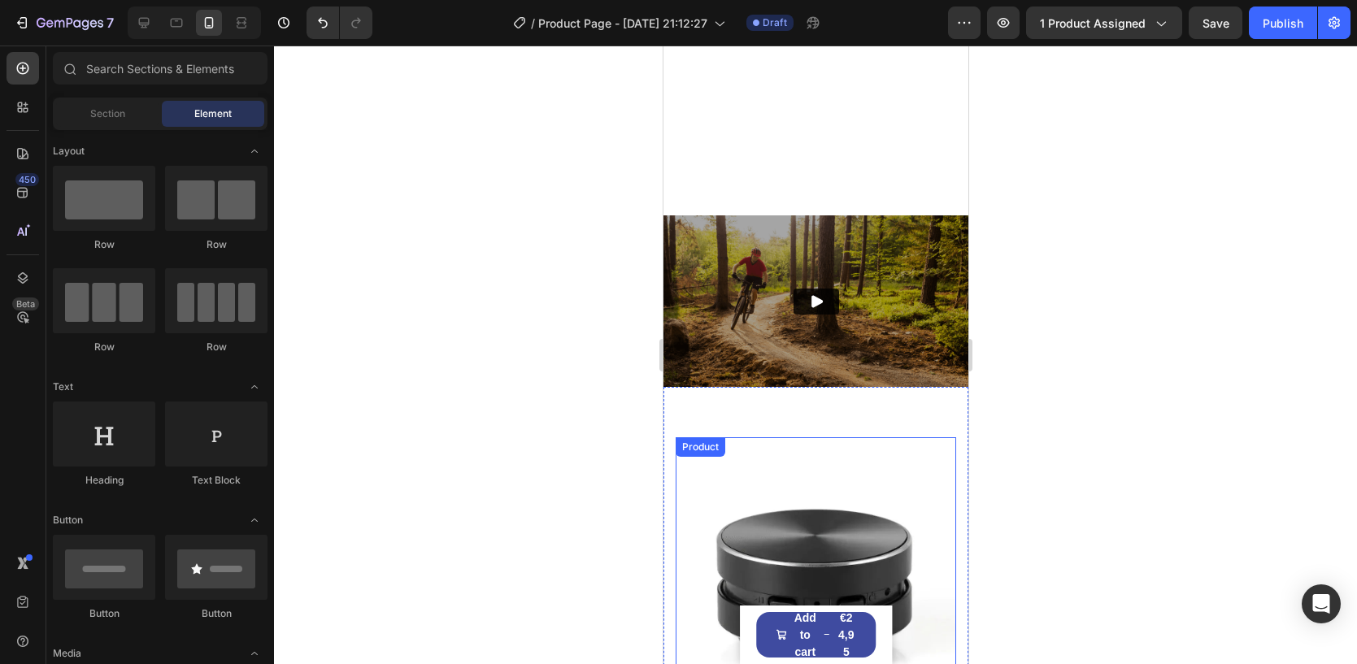
scroll to position [4168, 0]
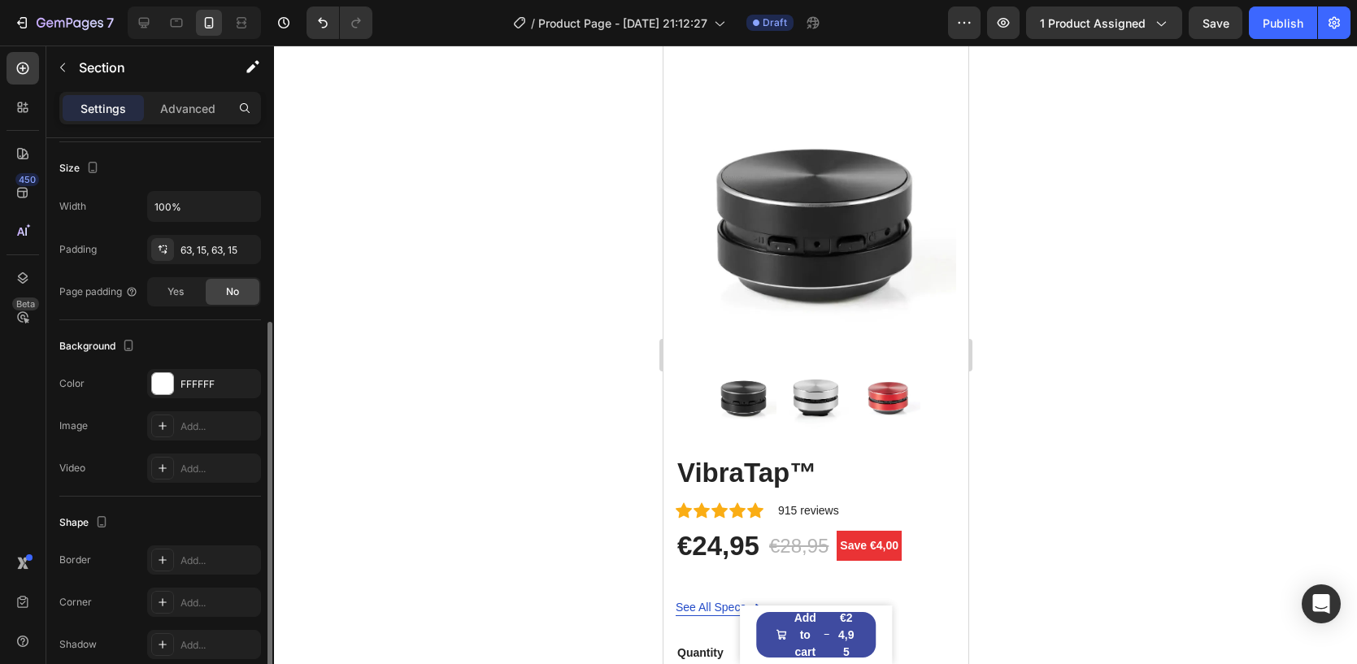
scroll to position [376, 0]
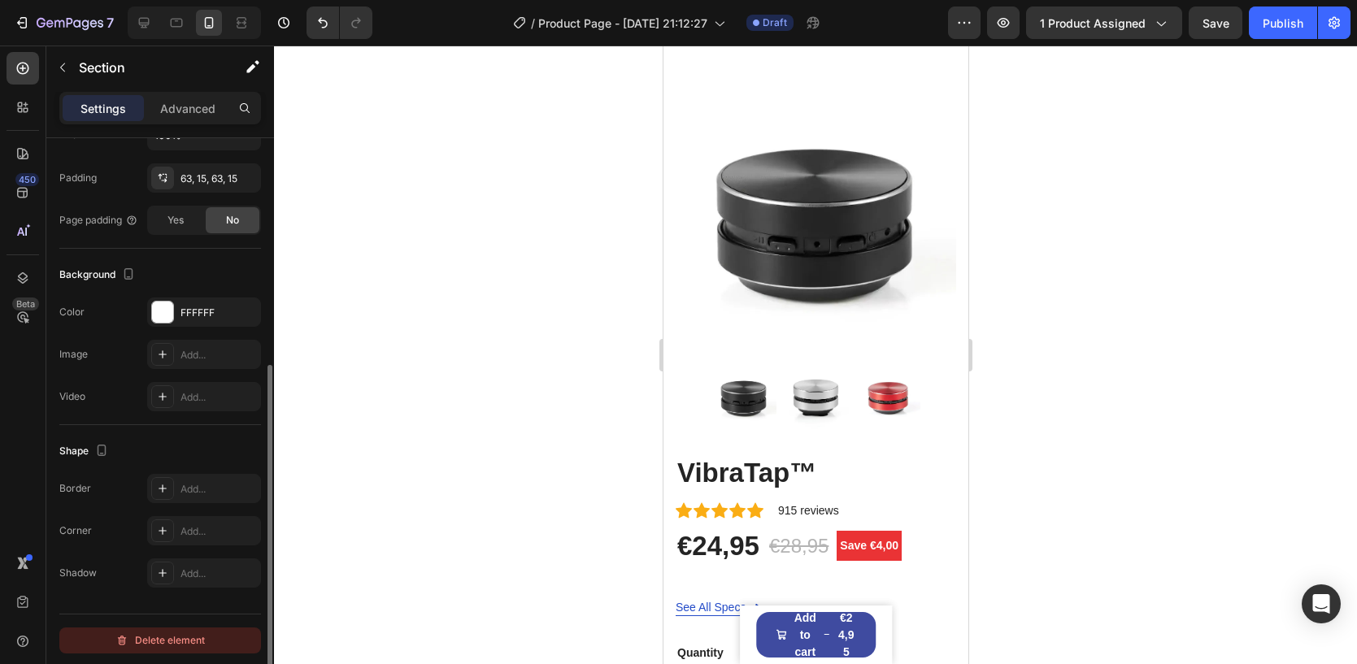
click at [150, 631] on div "Delete element" at bounding box center [159, 641] width 89 height 20
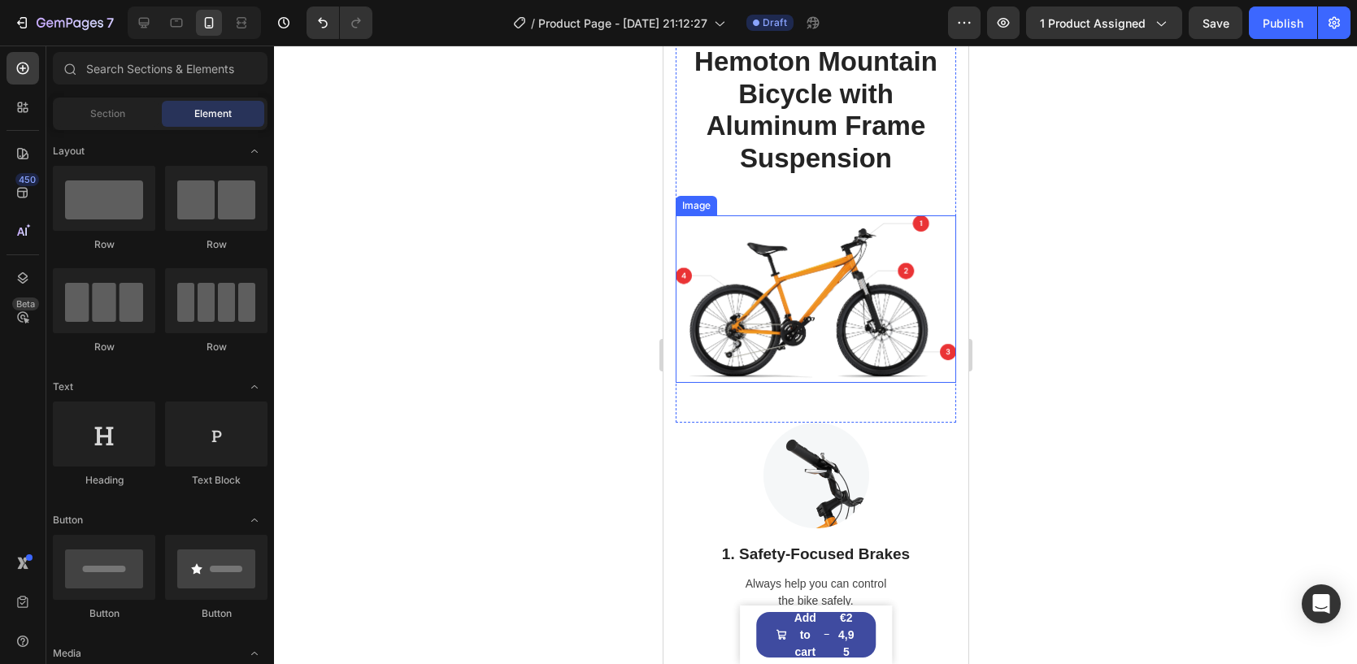
scroll to position [2841, 0]
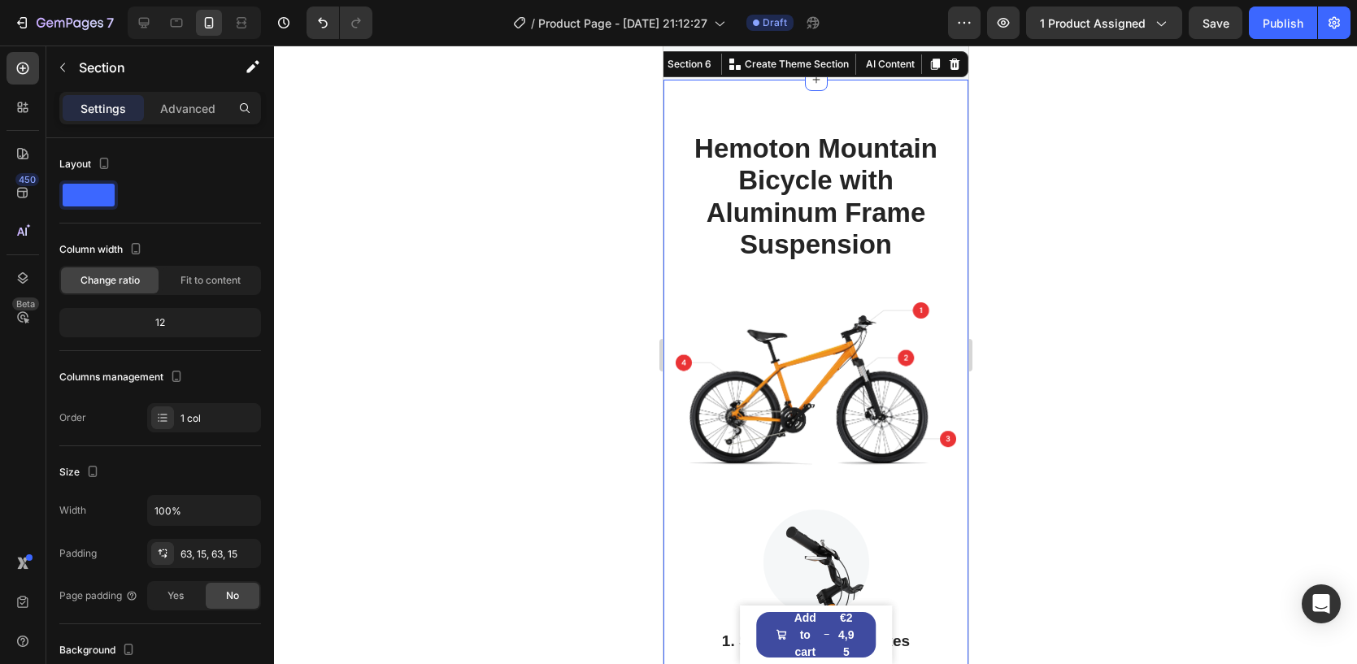
scroll to position [3100, 0]
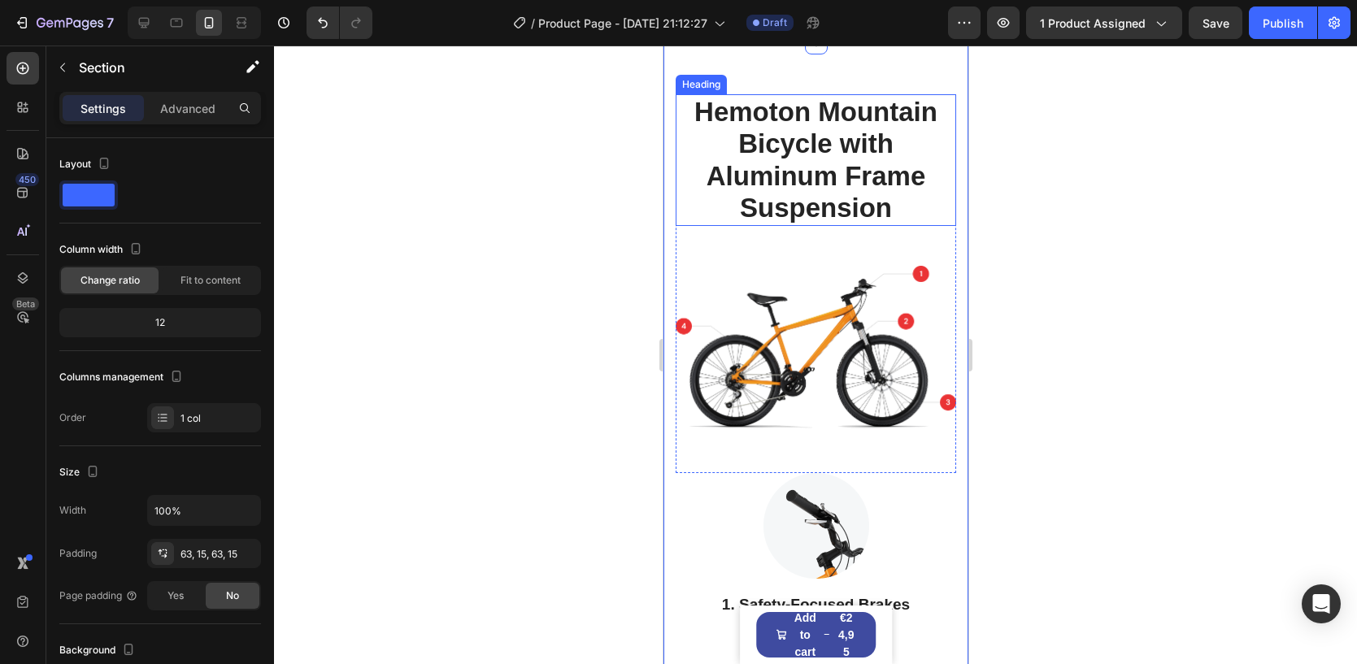
click at [928, 224] on p "Hemoton Mountain Bicycle with Aluminum Frame Suspension" at bounding box center [814, 160] width 277 height 128
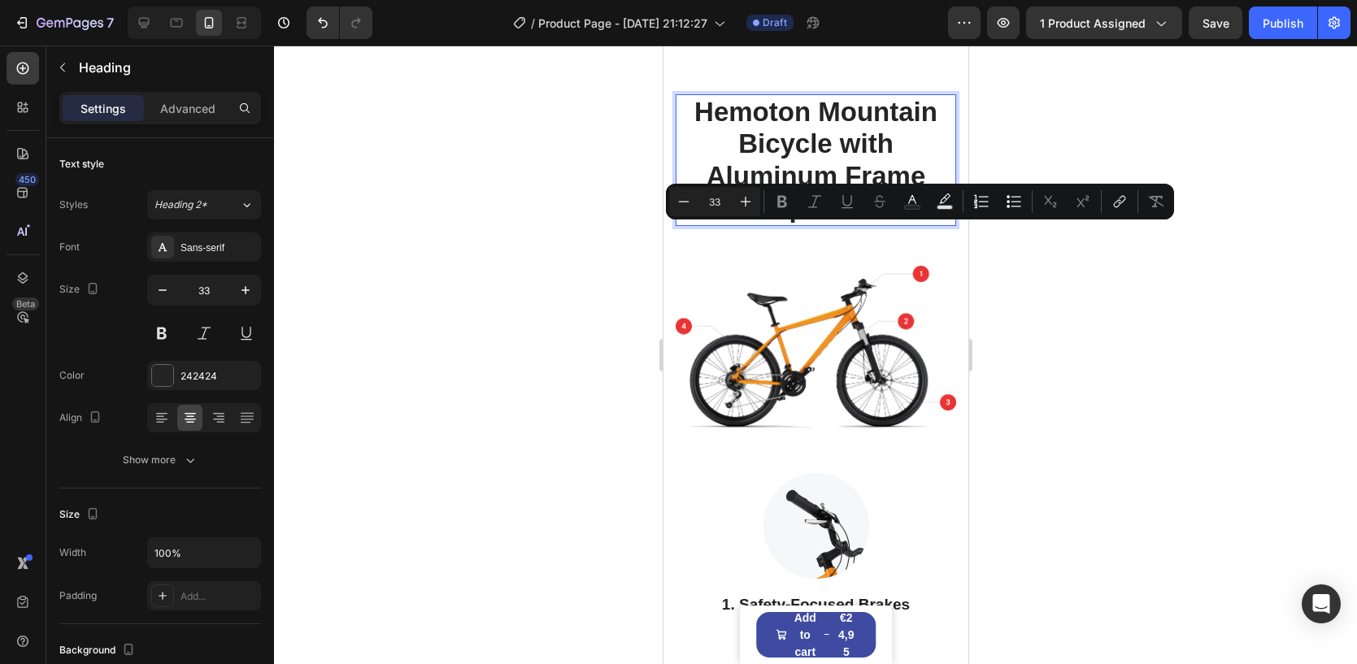
click at [936, 224] on p "Hemoton Mountain Bicycle with Aluminum Frame Suspension" at bounding box center [814, 160] width 277 height 128
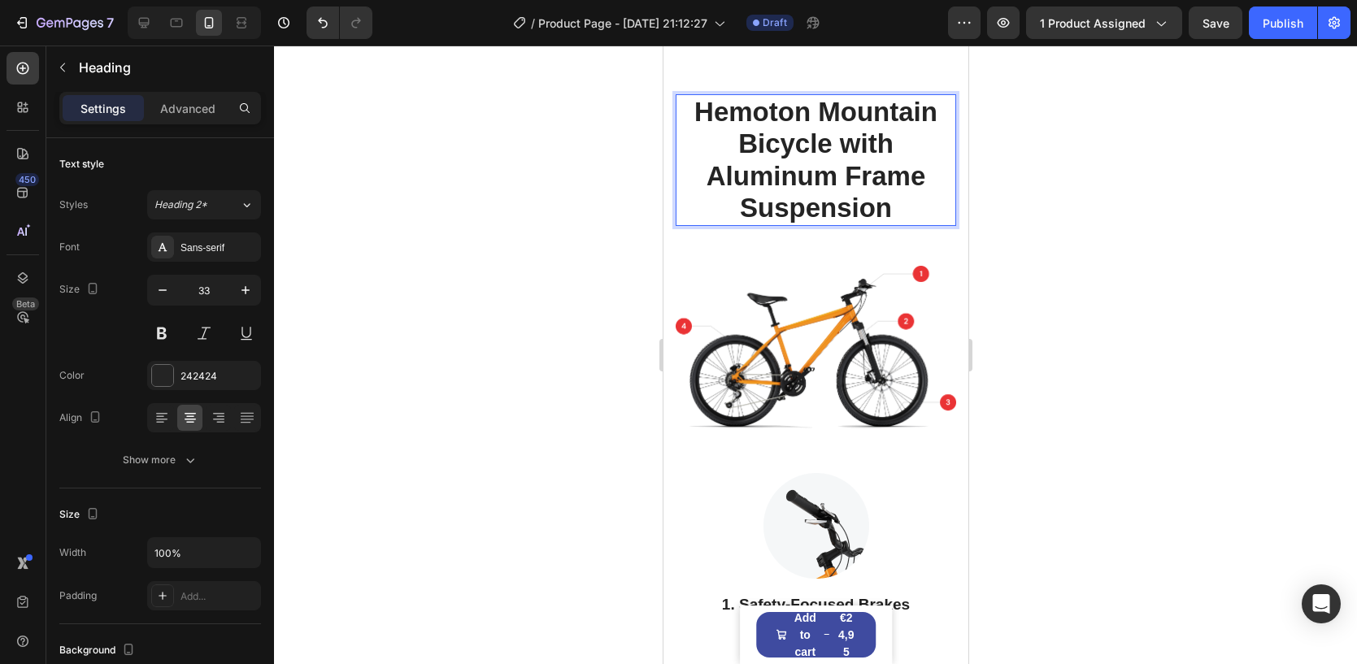
click at [926, 224] on p "Hemoton Mountain Bicycle with Aluminum Frame Suspension" at bounding box center [814, 160] width 277 height 128
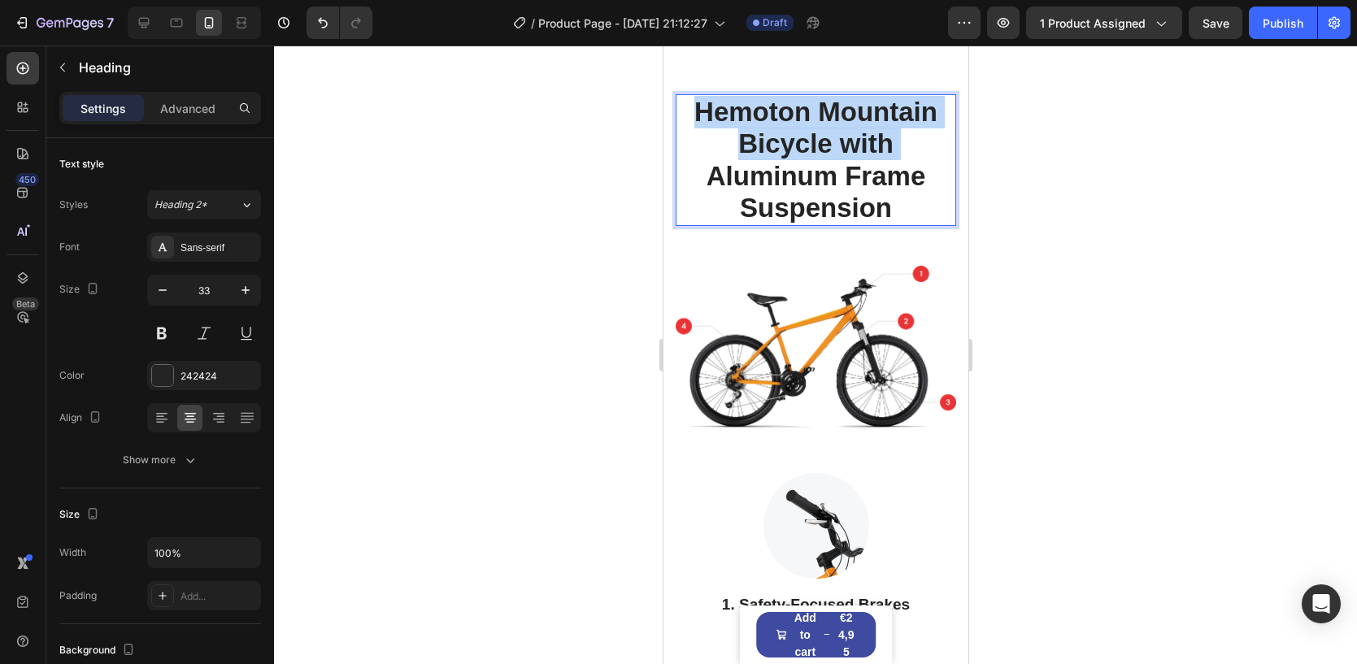
click at [926, 224] on p "Hemoton Mountain Bicycle with Aluminum Frame Suspension" at bounding box center [814, 160] width 277 height 128
click at [925, 224] on p "Hemoton Mountain Bicycle with Aluminum Frame Suspension" at bounding box center [814, 160] width 277 height 128
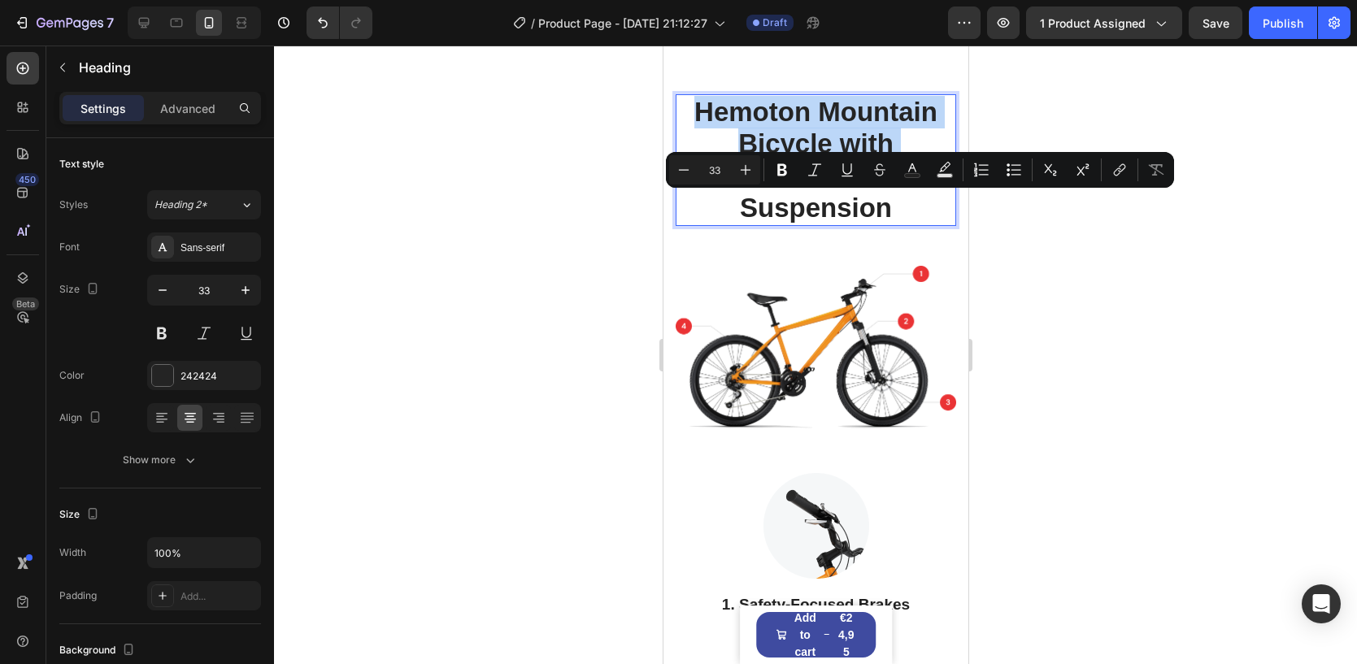
click at [925, 224] on p "Hemoton Mountain Bicycle with Aluminum Frame Suspension" at bounding box center [814, 160] width 277 height 128
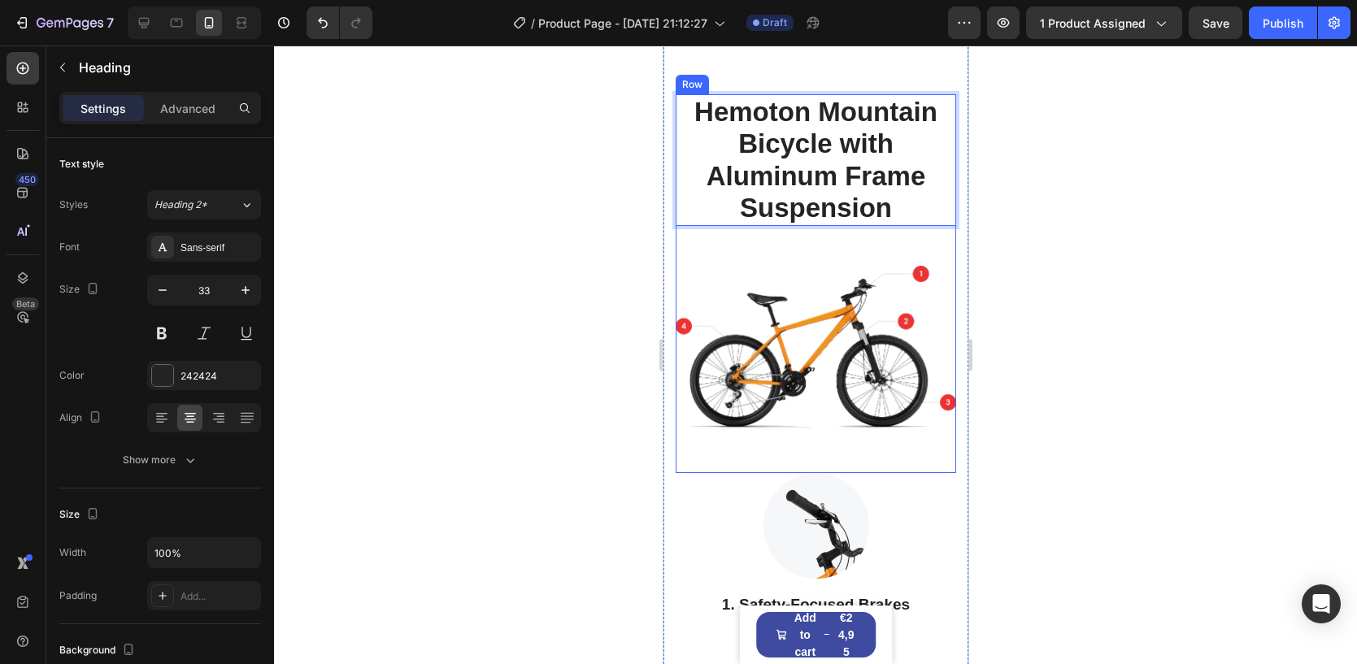
click at [875, 342] on div "Hemoton Mountain Bicycle with Aluminum Frame Suspension Heading 49 Image" at bounding box center [815, 283] width 280 height 379
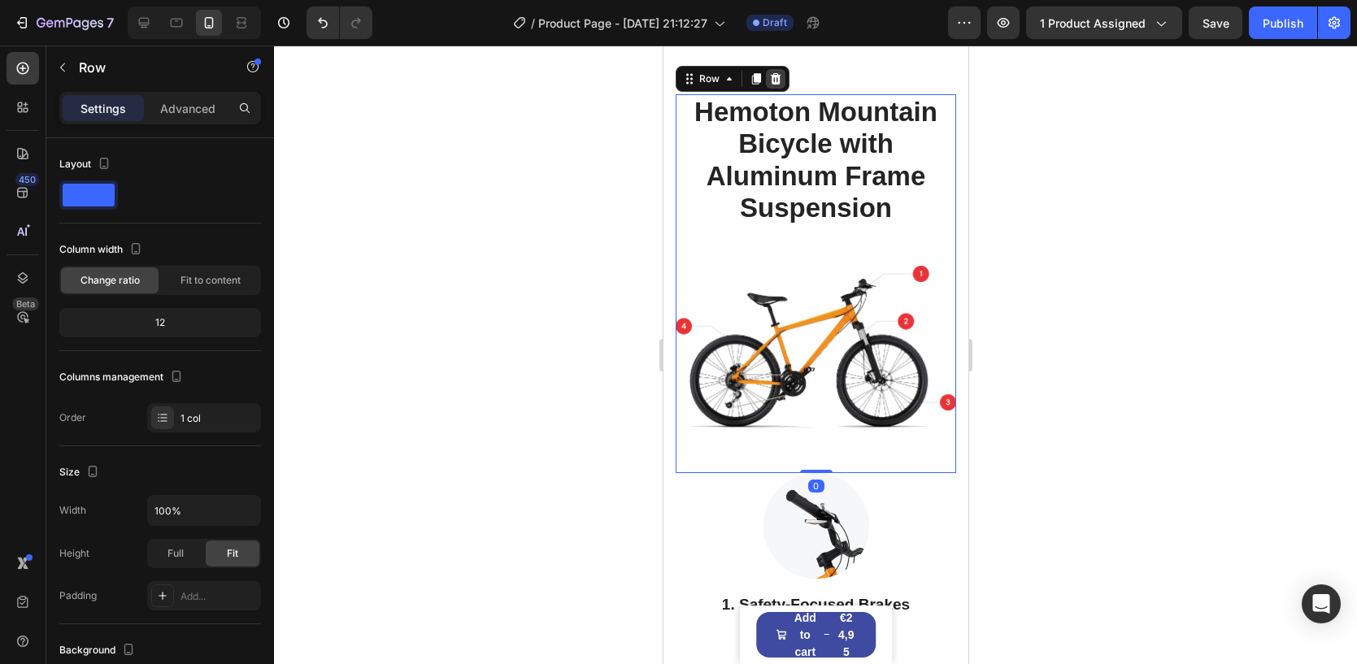
click at [775, 85] on icon at bounding box center [775, 78] width 11 height 11
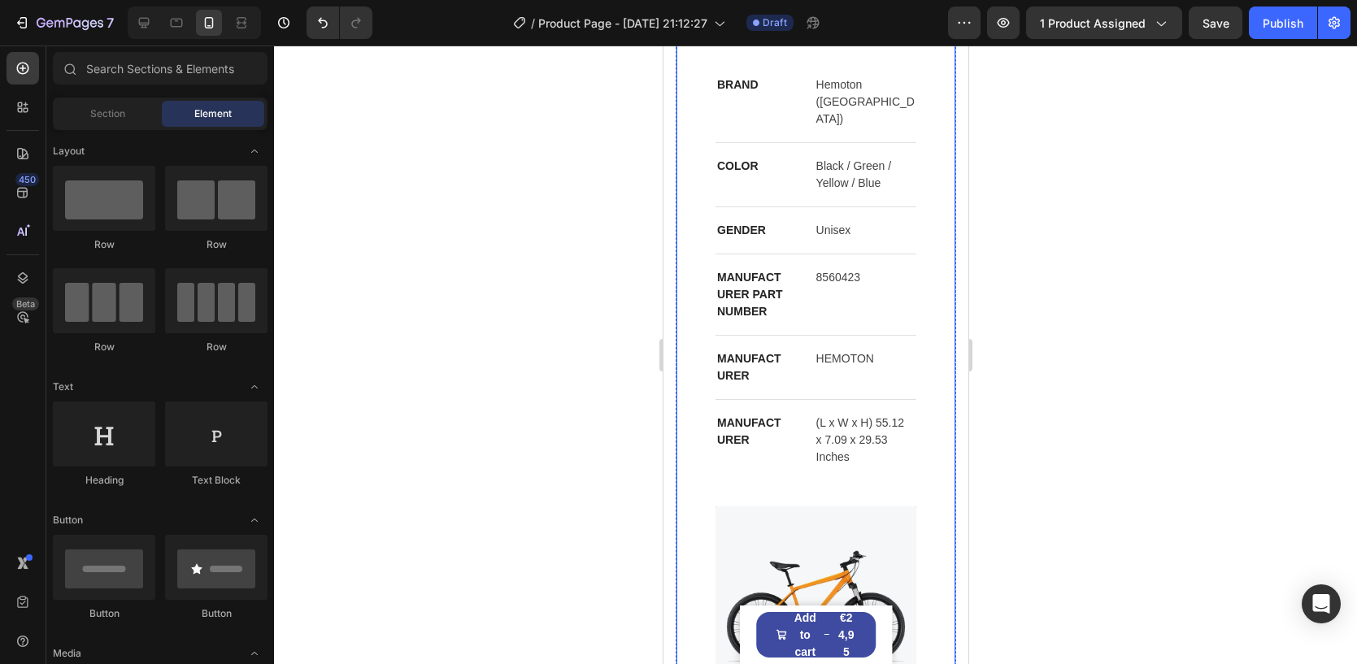
scroll to position [1733, 0]
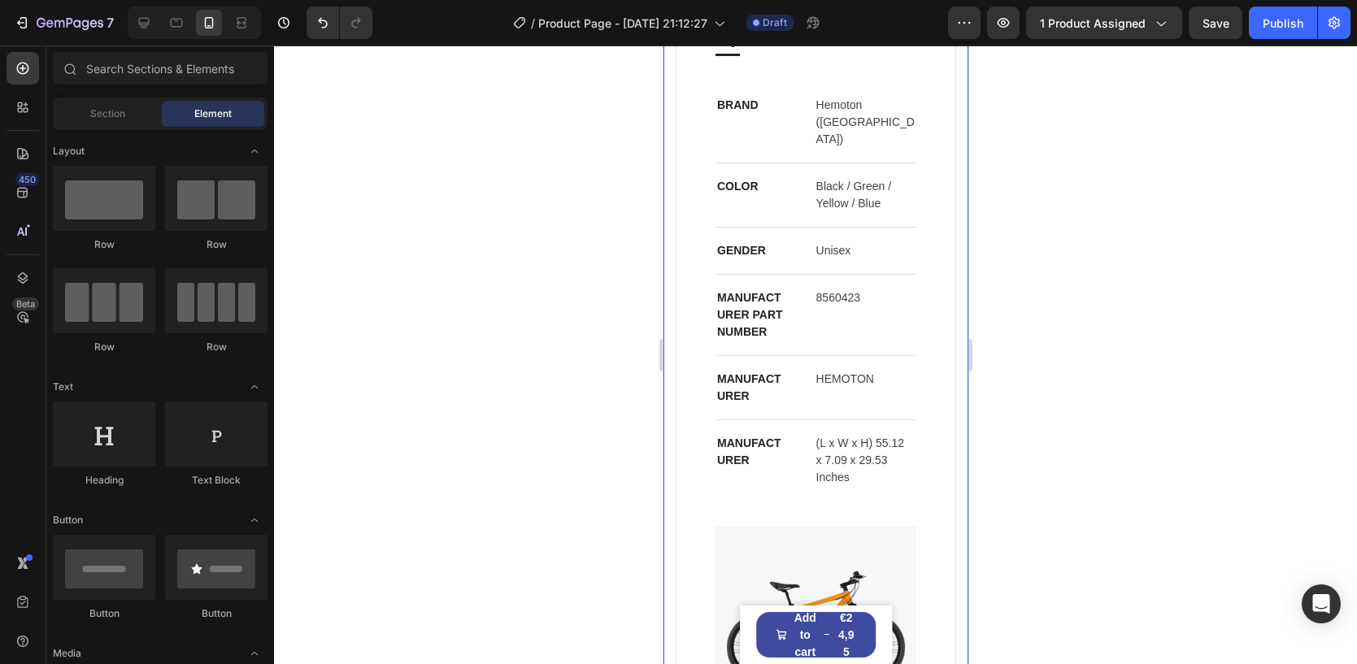
click at [956, 261] on div "specifications frameset drivetrain brakes Specifications Heading Title Line BRA…" at bounding box center [814, 356] width 305 height 924
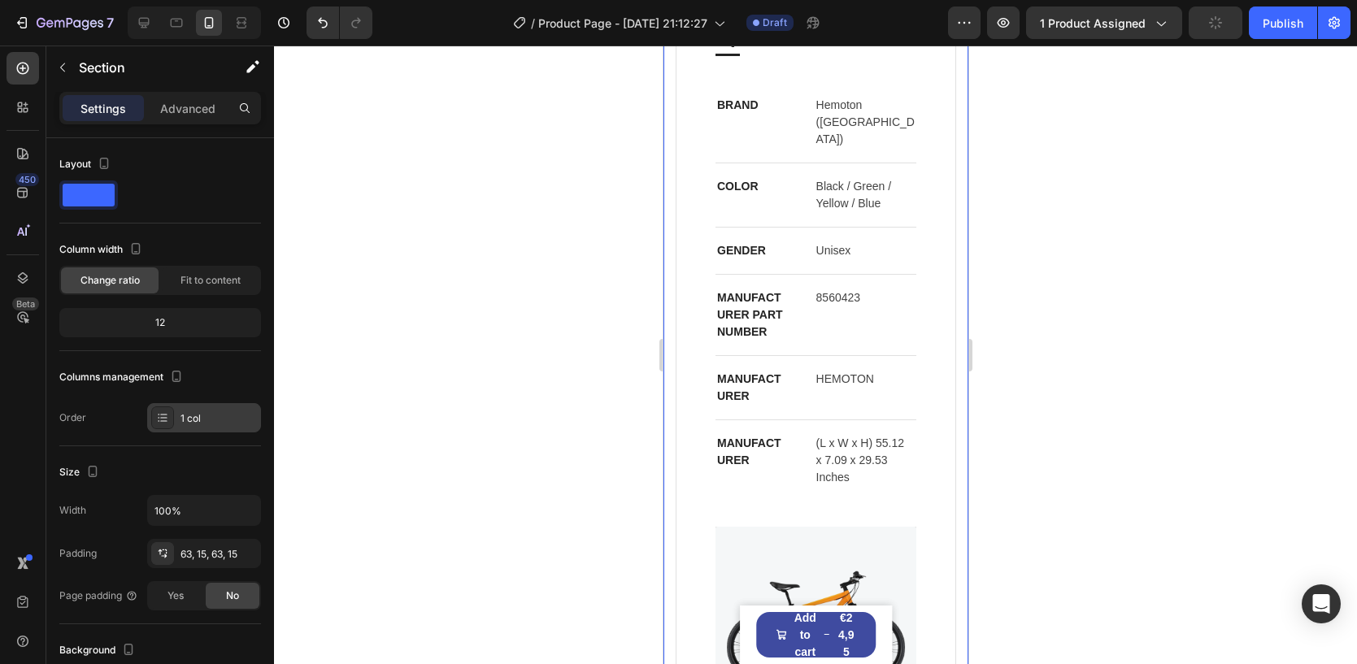
scroll to position [376, 0]
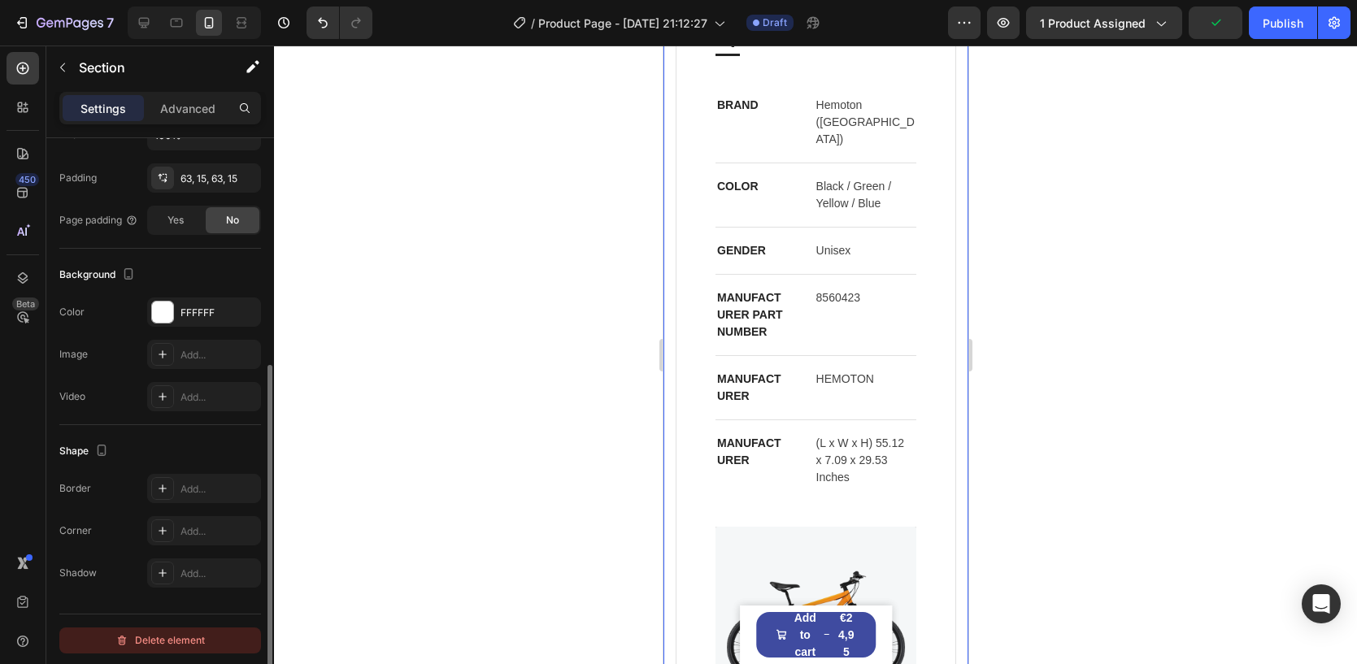
click at [144, 631] on div "Delete element" at bounding box center [159, 641] width 89 height 20
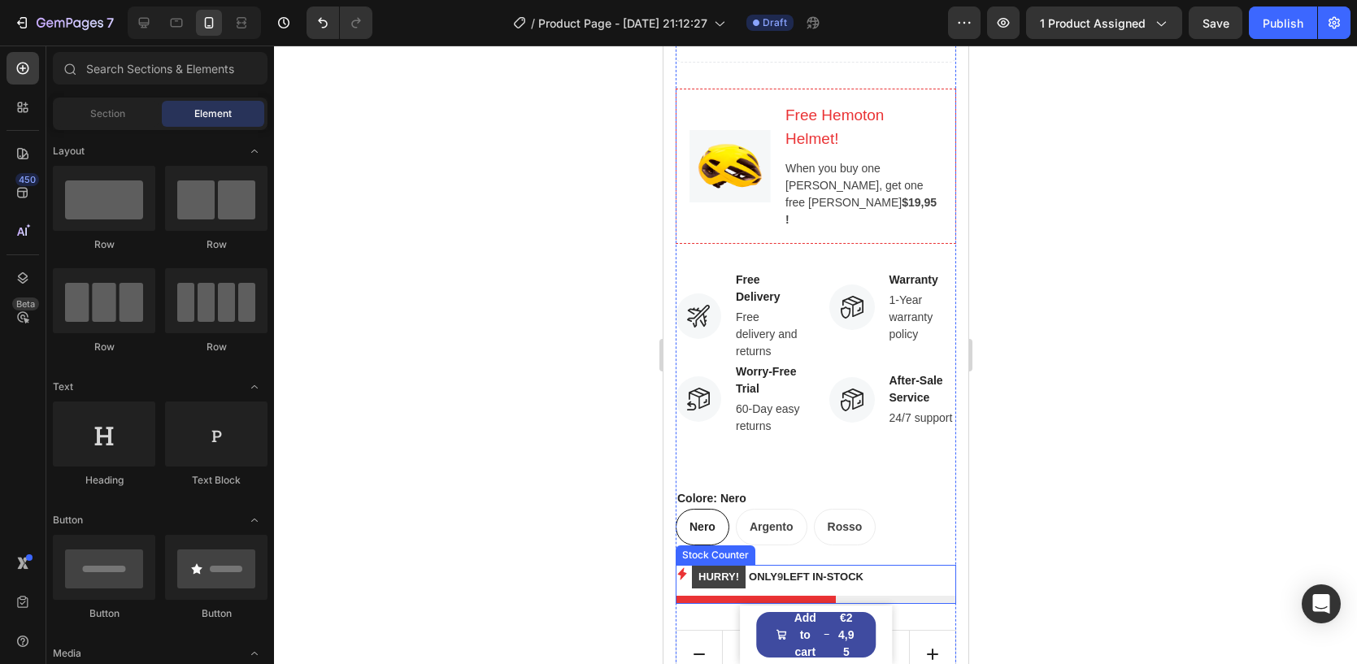
scroll to position [510, 0]
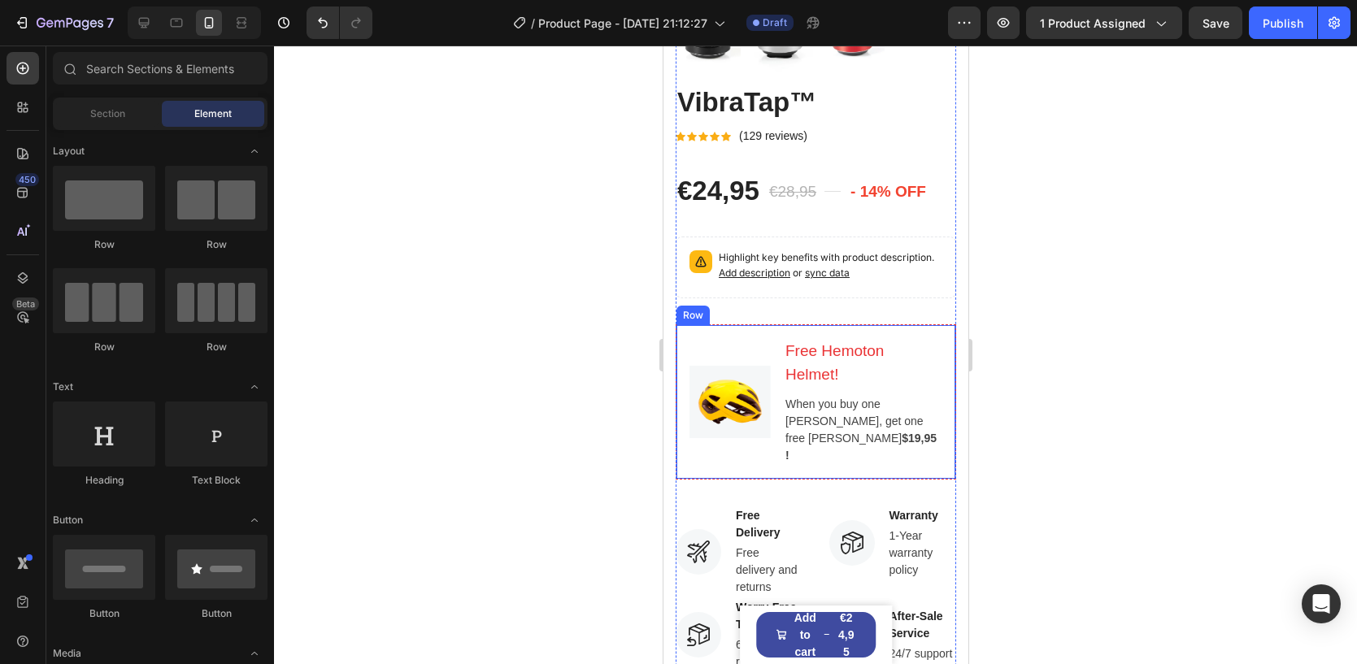
click at [765, 338] on div "Image" at bounding box center [728, 402] width 81 height 128
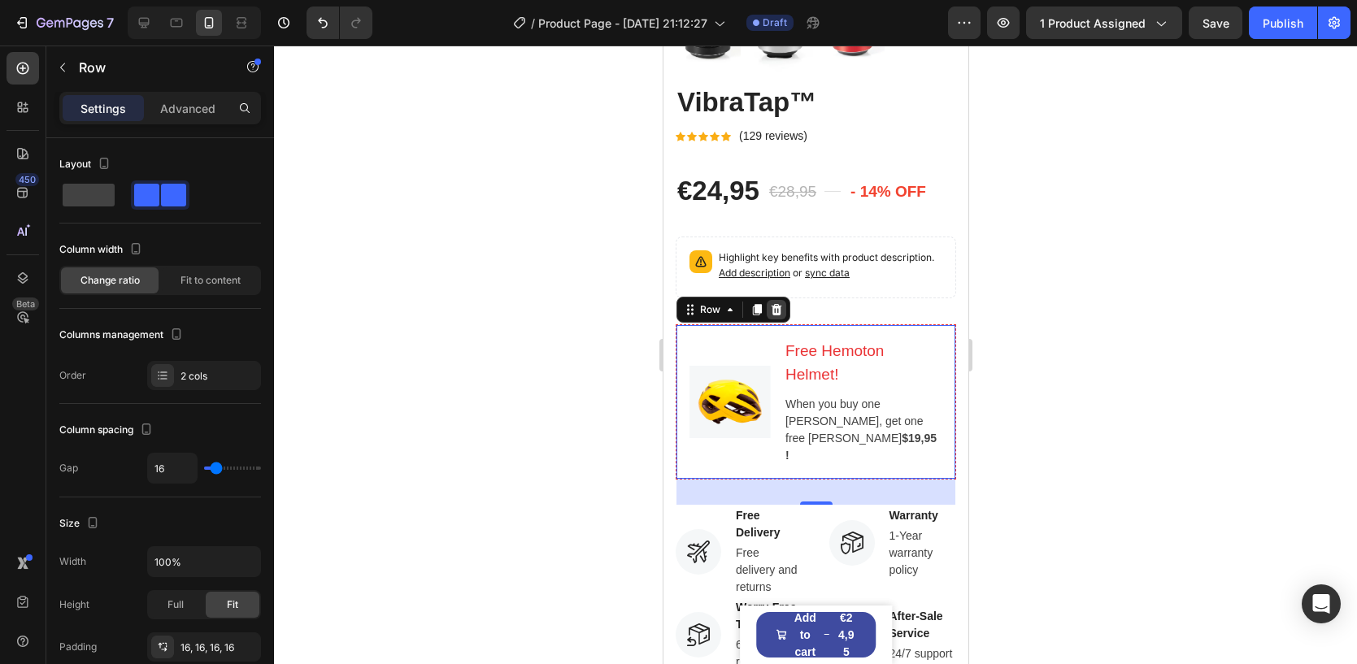
click at [779, 318] on div at bounding box center [776, 310] width 20 height 20
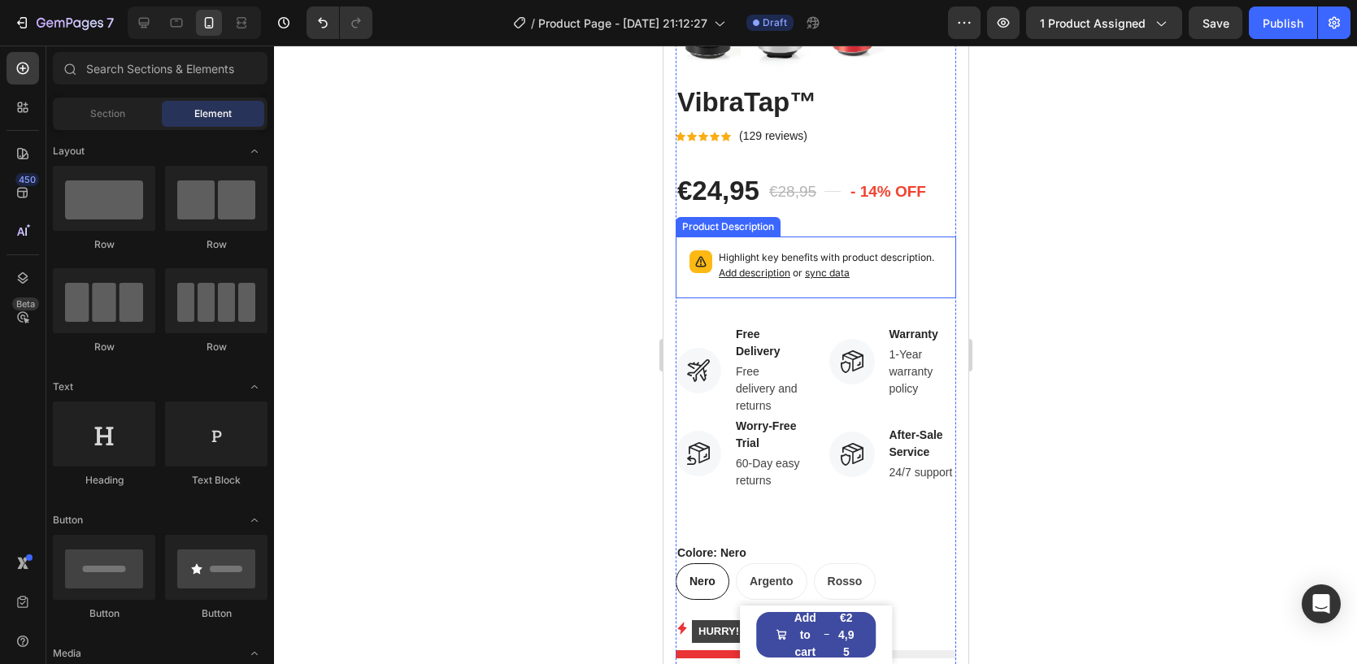
click at [869, 244] on div "Highlight key benefits with product description. Add description or sync data" at bounding box center [815, 267] width 266 height 47
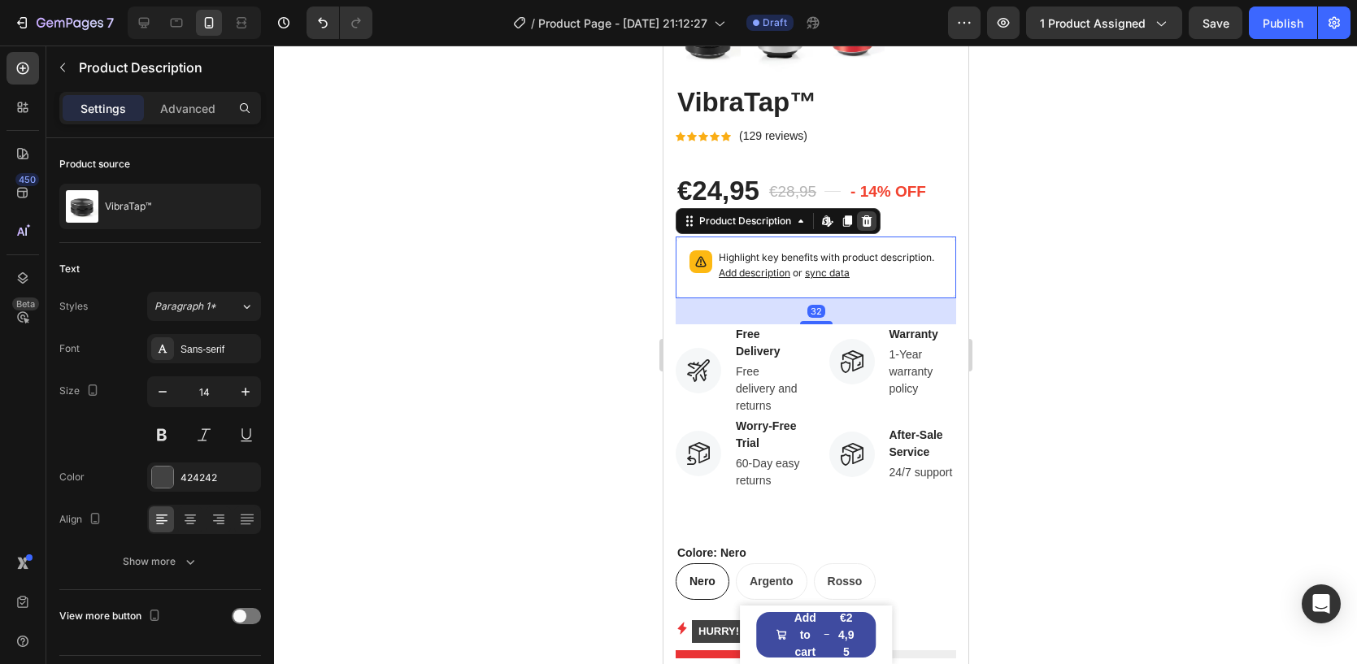
click at [870, 218] on icon at bounding box center [866, 220] width 11 height 11
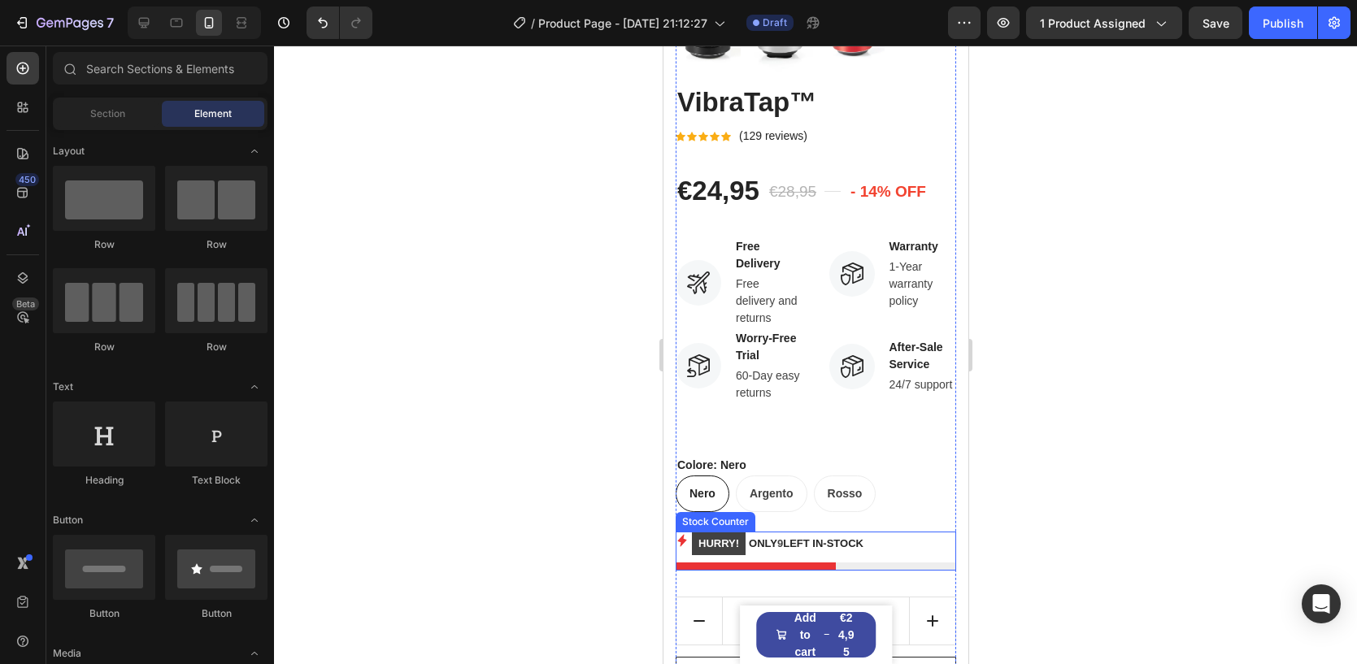
scroll to position [715, 0]
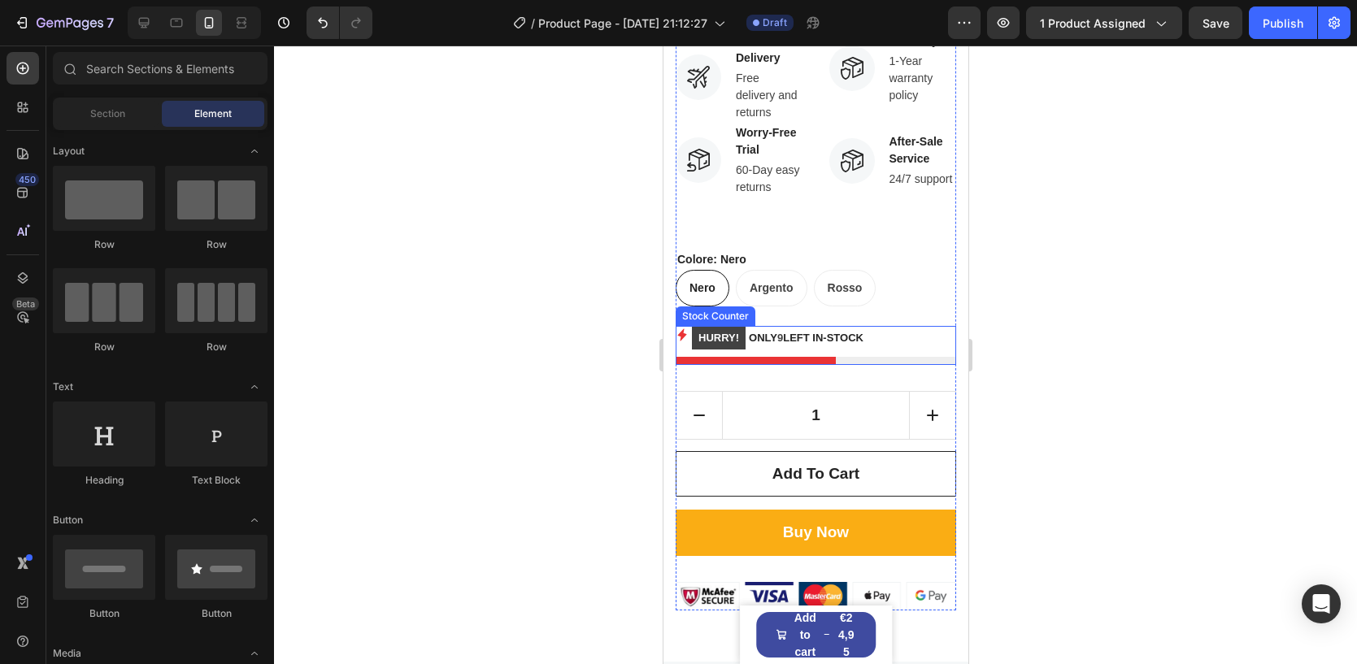
click at [809, 348] on p "HURRY! ONLY 9 LEFT IN-STOCK" at bounding box center [777, 338] width 172 height 24
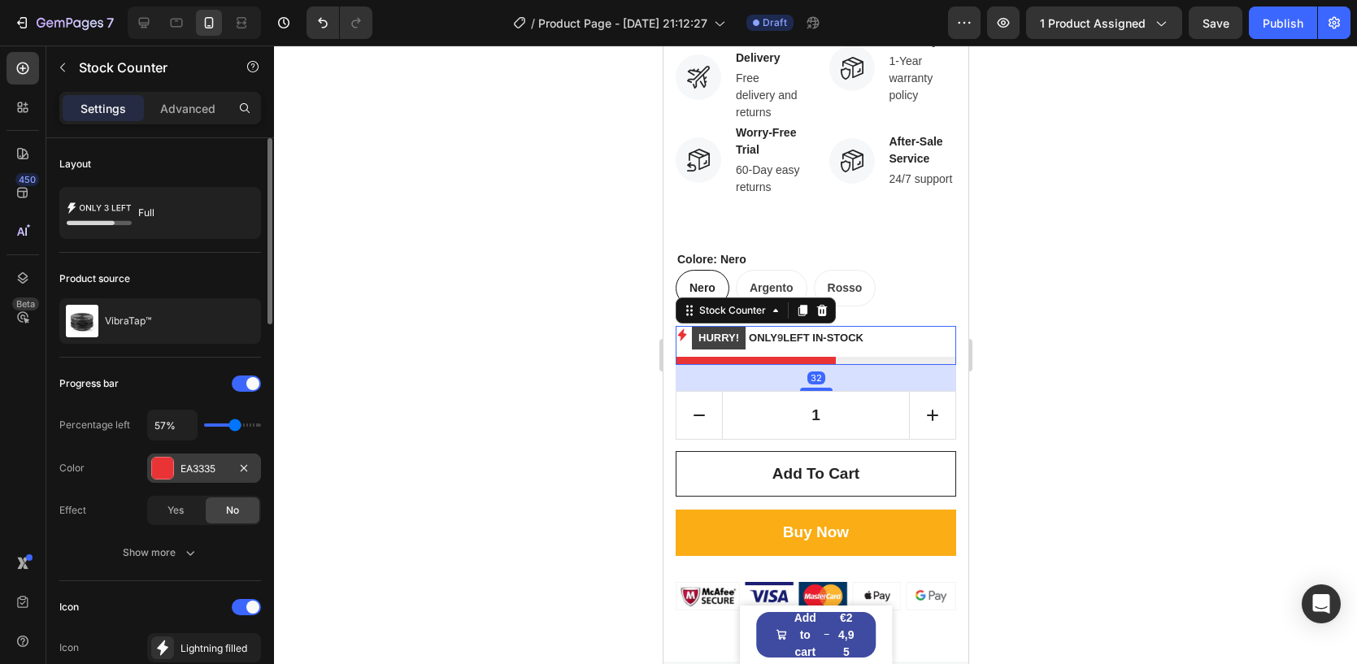
click at [168, 470] on div at bounding box center [162, 468] width 21 height 21
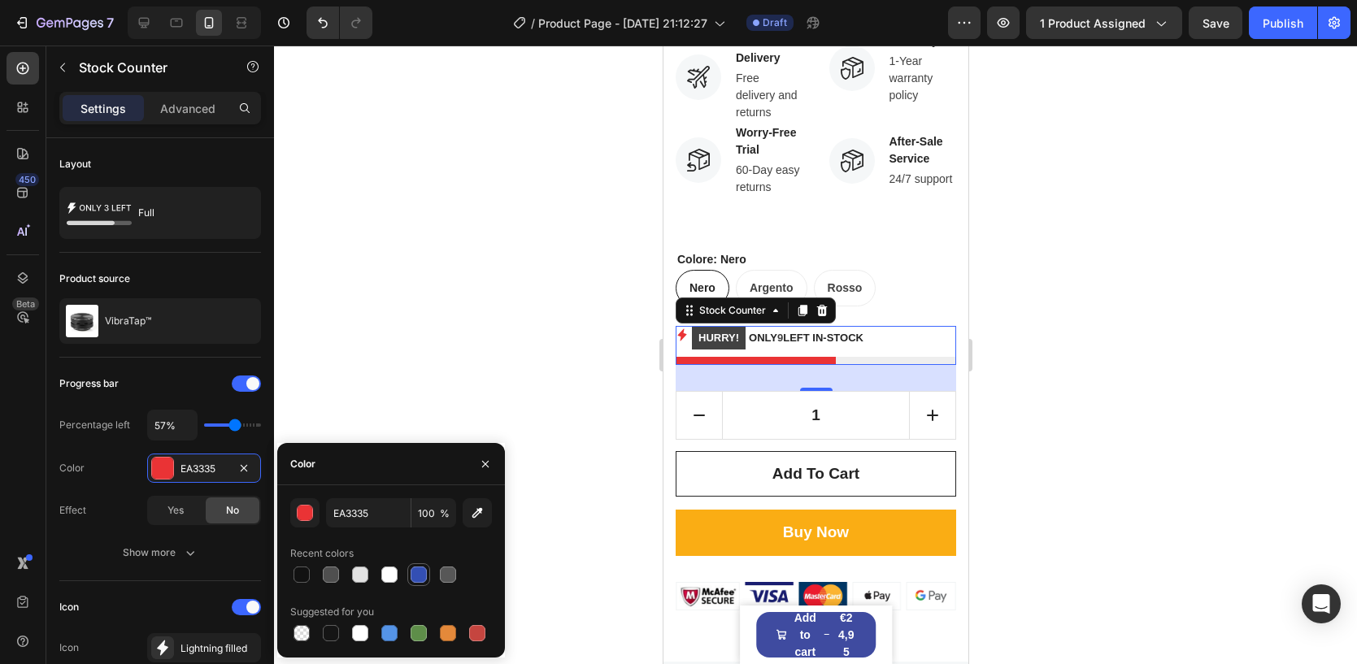
click at [421, 581] on div at bounding box center [418, 575] width 16 height 16
type input "334FB4"
click at [678, 331] on icon at bounding box center [680, 335] width 9 height 12
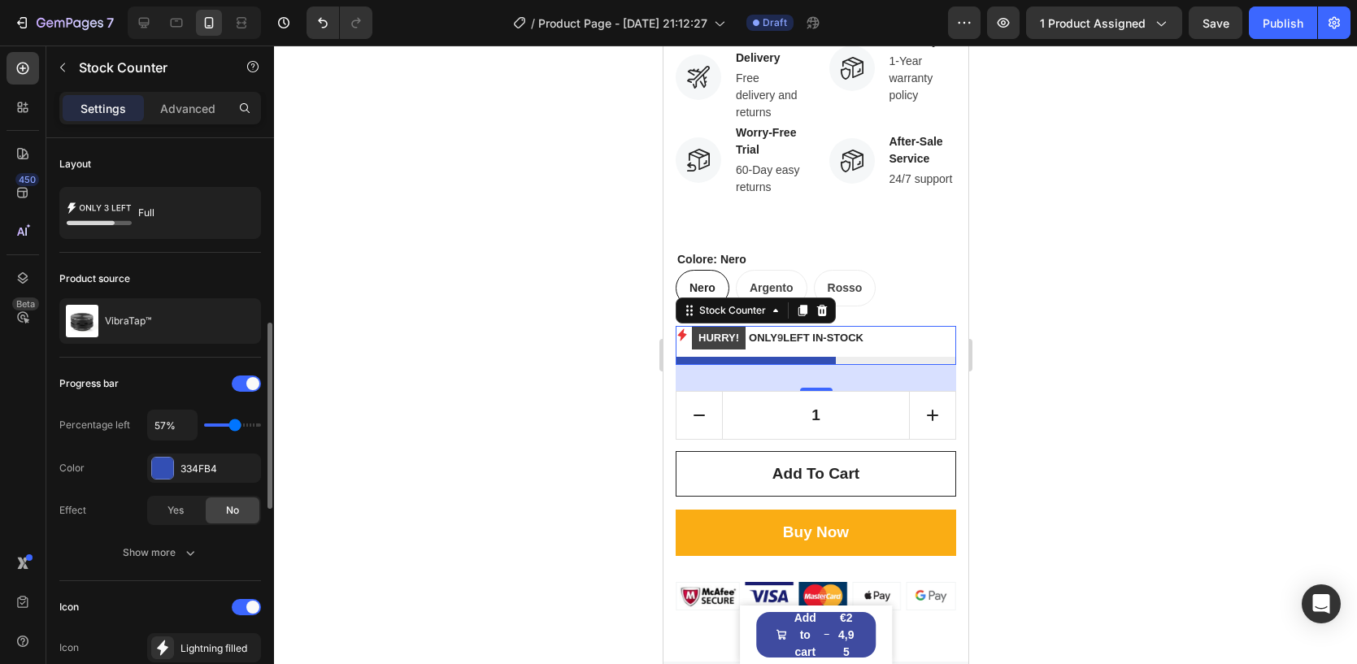
scroll to position [172, 0]
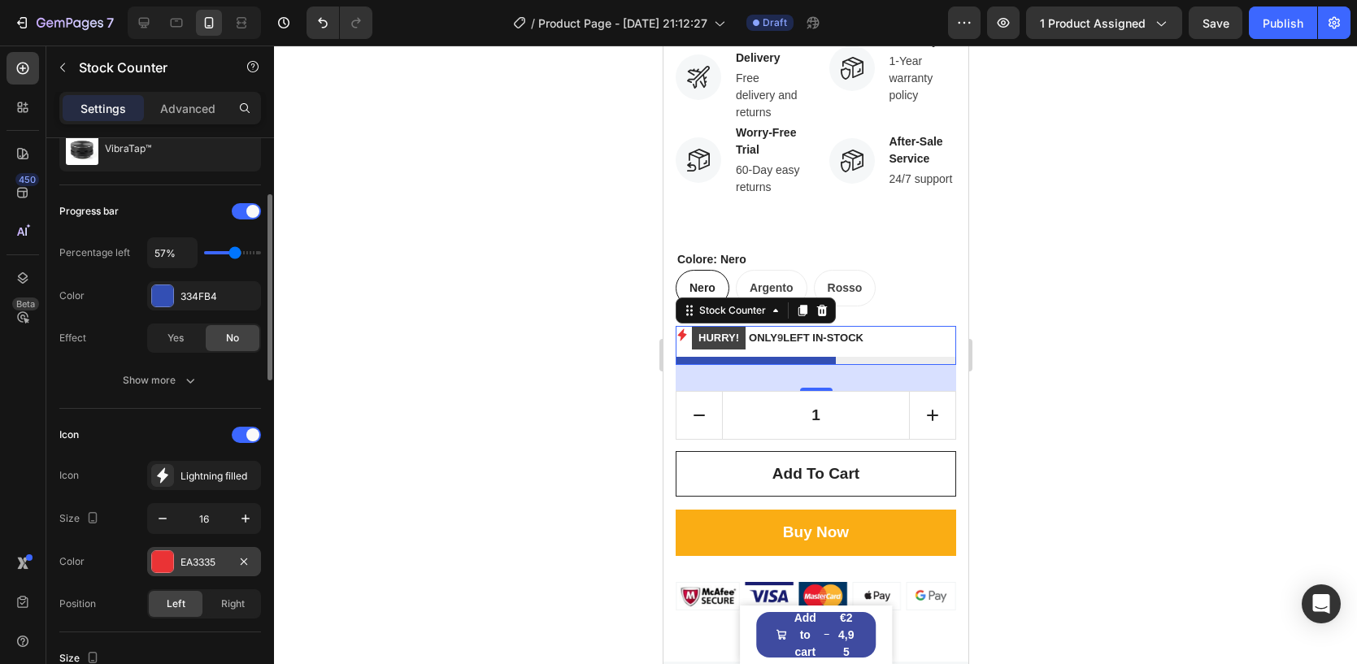
click at [169, 552] on div at bounding box center [162, 561] width 21 height 21
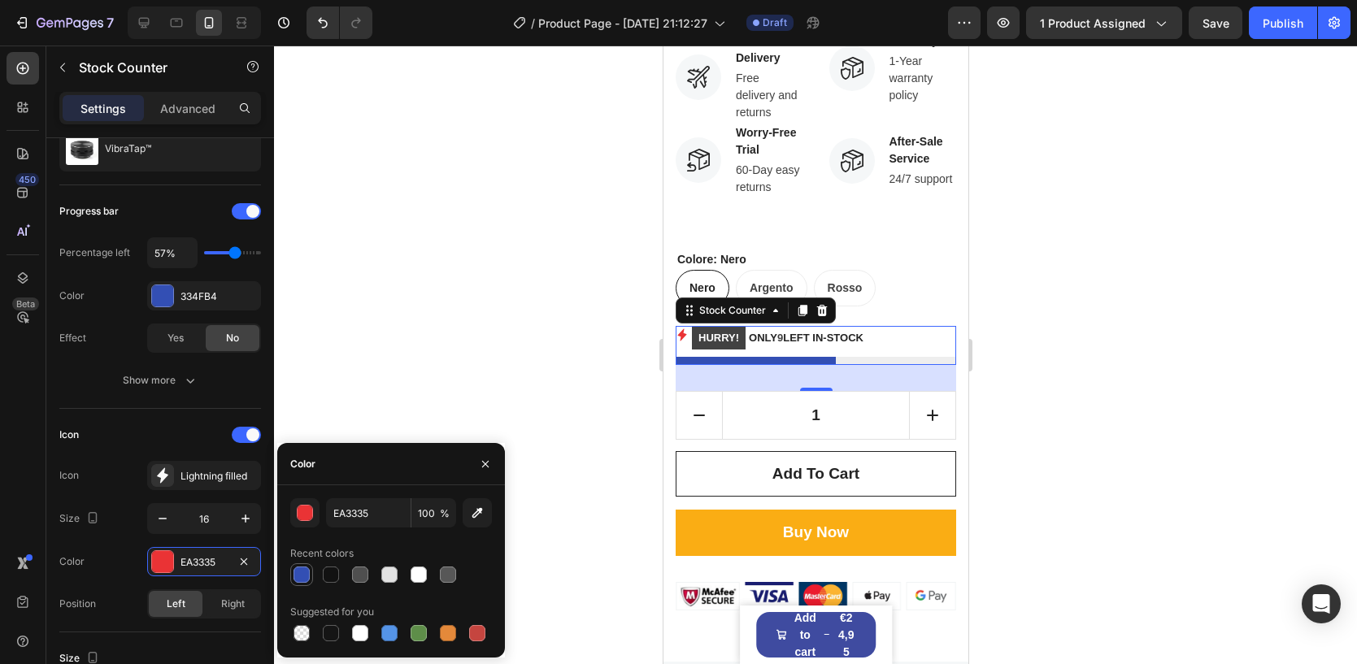
click at [306, 576] on div at bounding box center [301, 575] width 16 height 16
type input "334FB4"
click at [1060, 366] on div at bounding box center [815, 355] width 1083 height 619
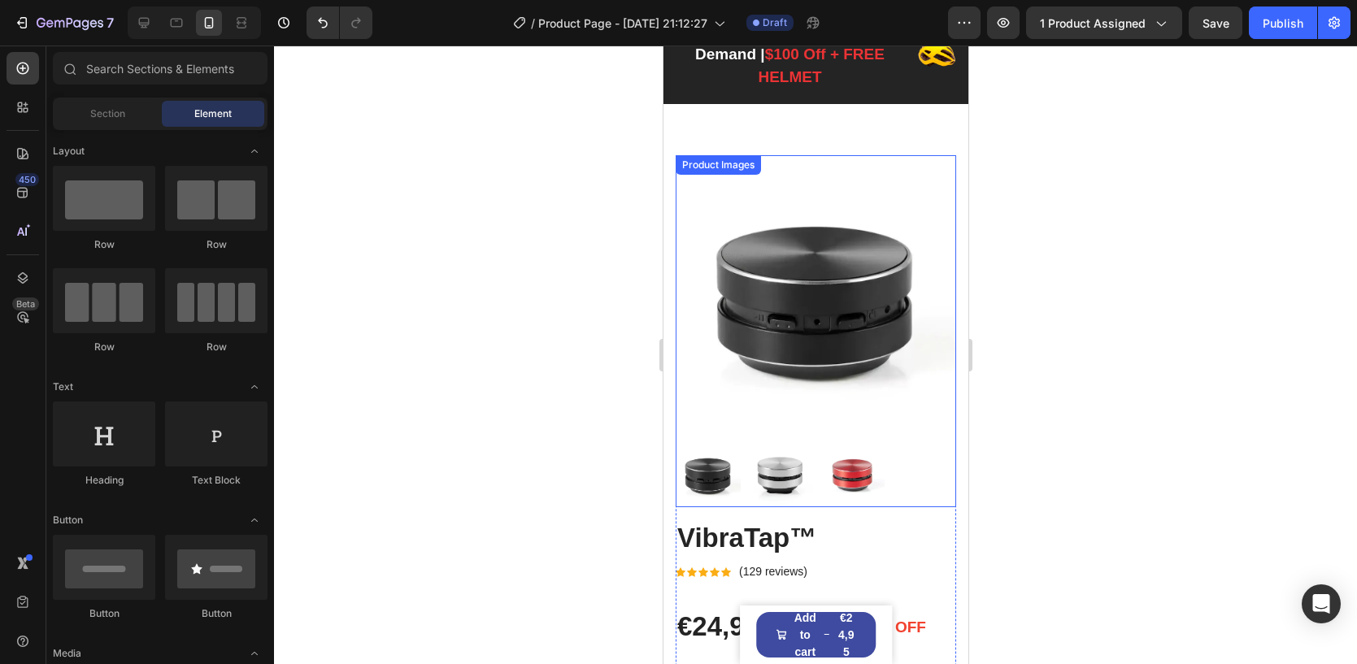
scroll to position [0, 0]
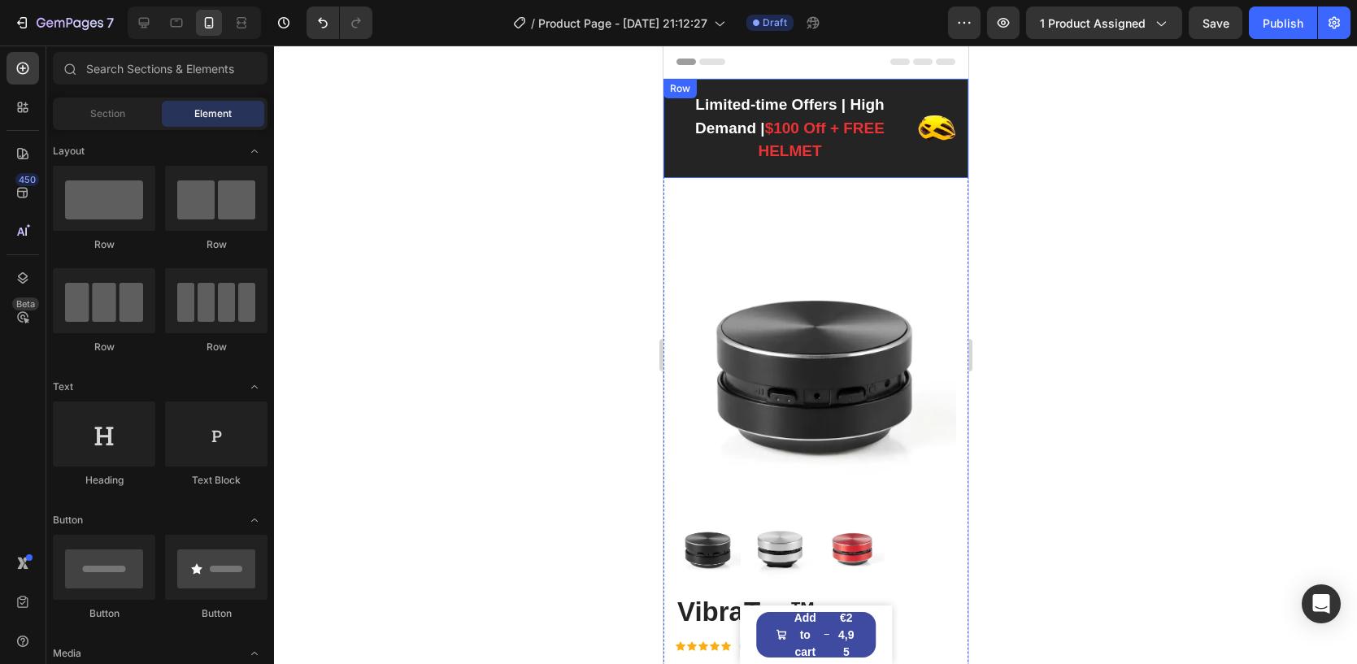
click at [891, 168] on div "Limited-time Offers | High Demand | $100 Off + FREE HELMET Text block Image Row…" at bounding box center [814, 128] width 305 height 99
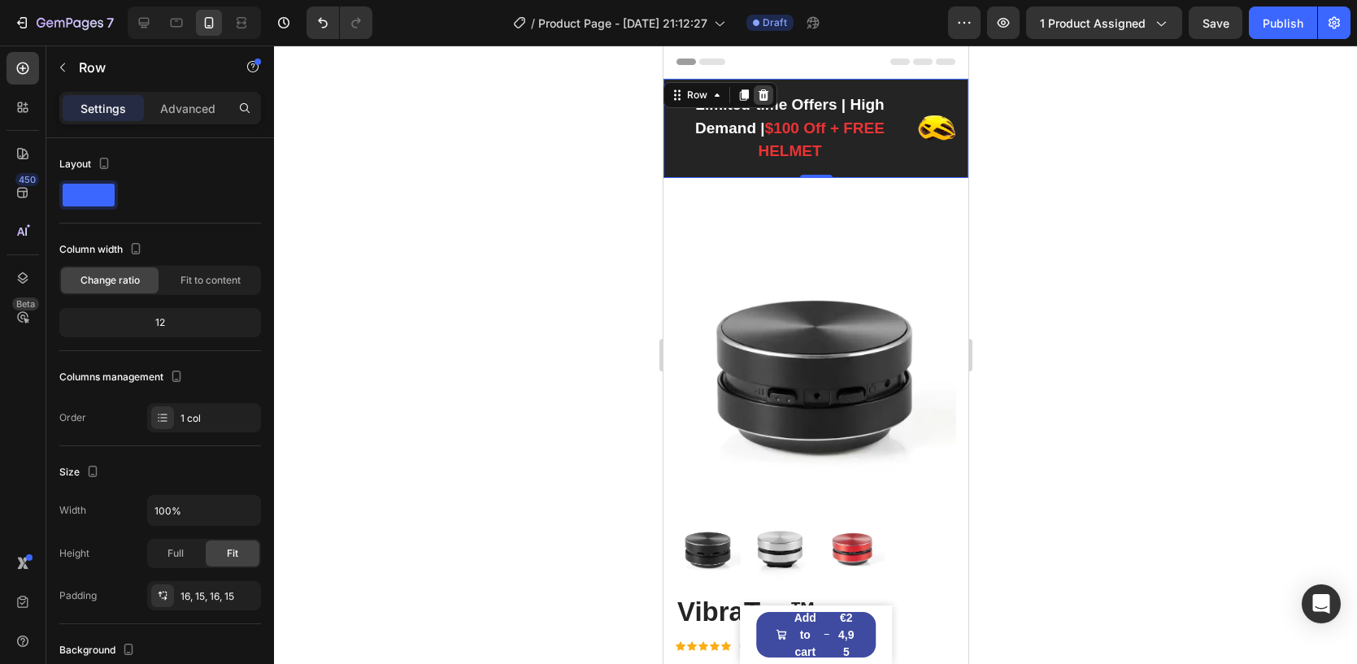
click at [766, 95] on icon at bounding box center [763, 94] width 11 height 11
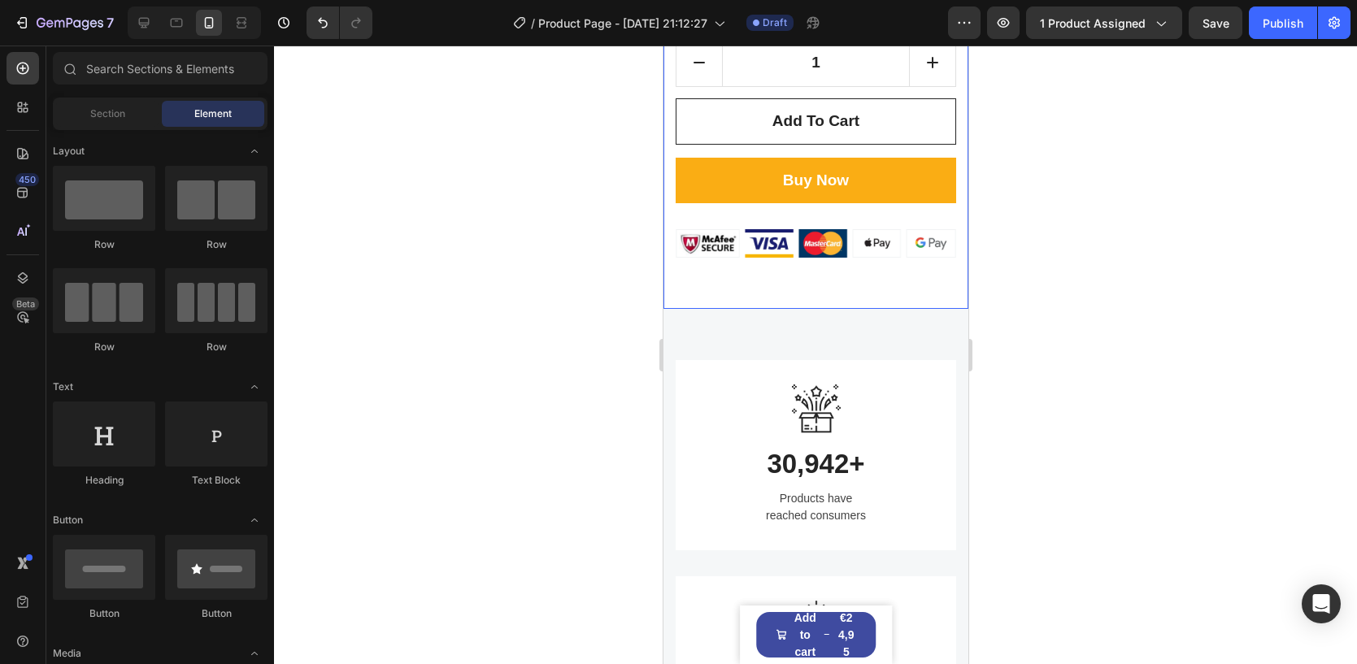
scroll to position [962, 0]
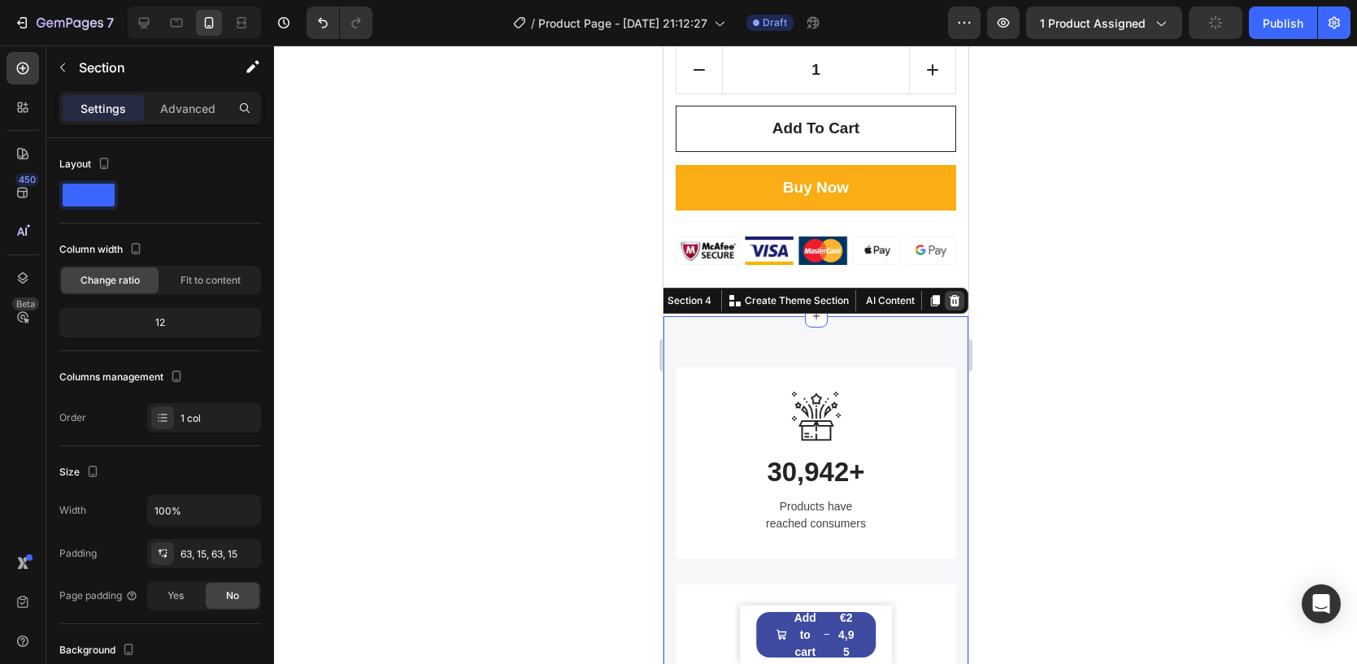
click at [954, 300] on icon at bounding box center [953, 300] width 13 height 13
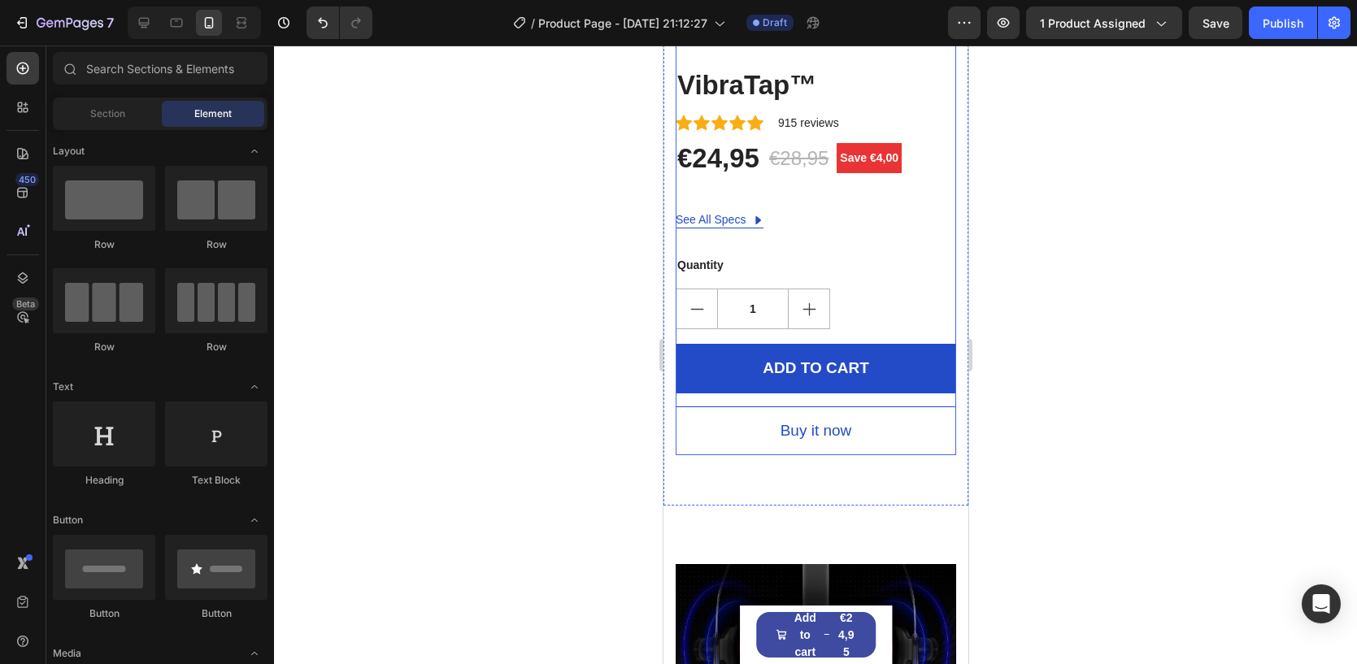
scroll to position [2938, 0]
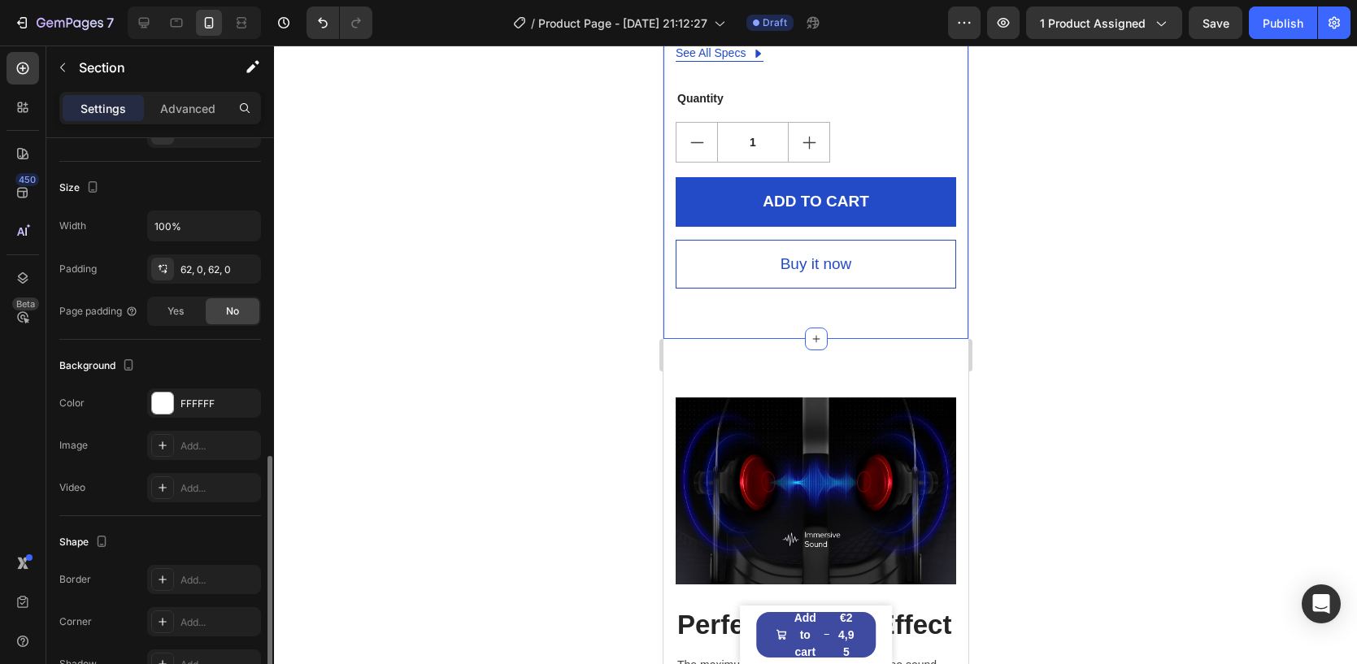
scroll to position [376, 0]
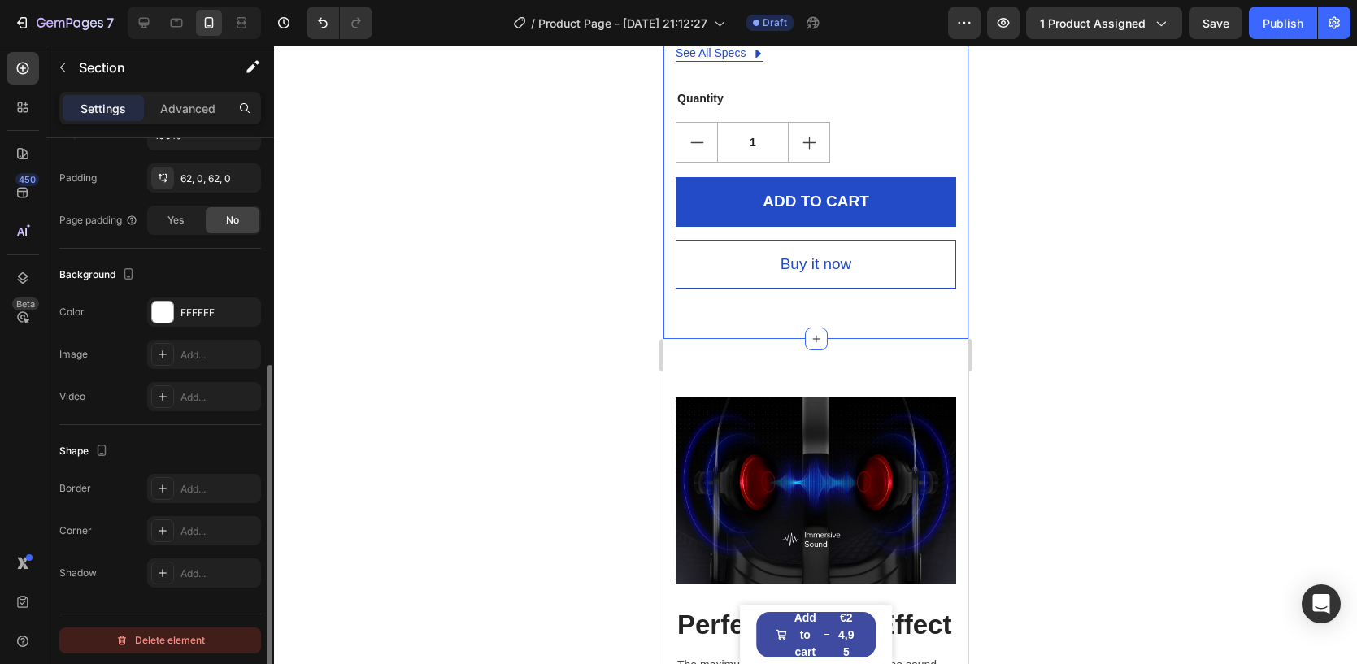
click at [175, 632] on div "Delete element" at bounding box center [159, 641] width 89 height 20
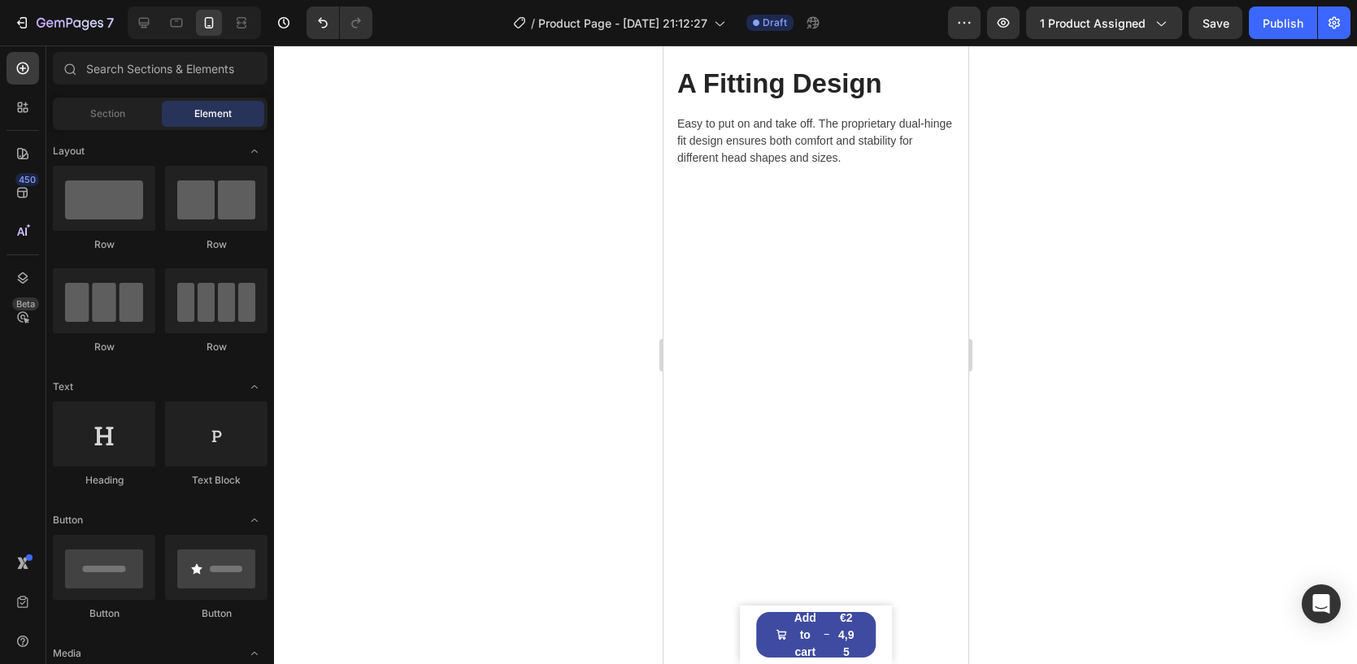
scroll to position [2072, 0]
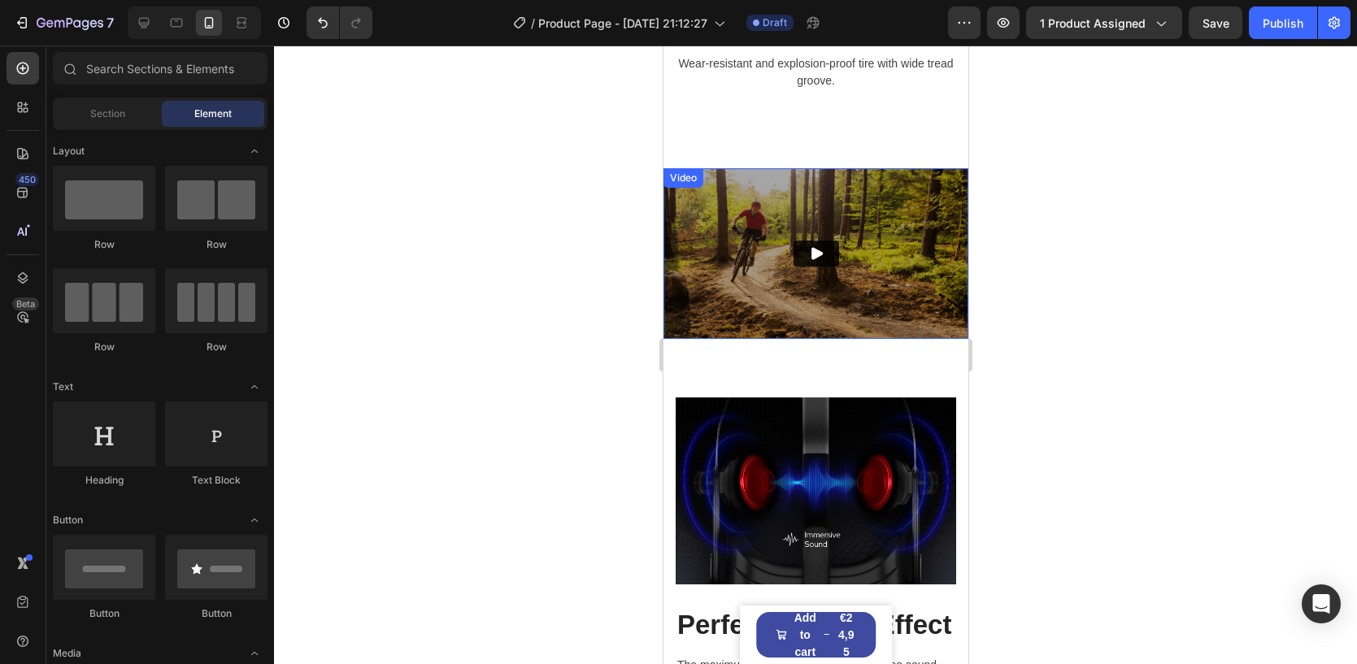
click at [741, 212] on img at bounding box center [814, 254] width 305 height 172
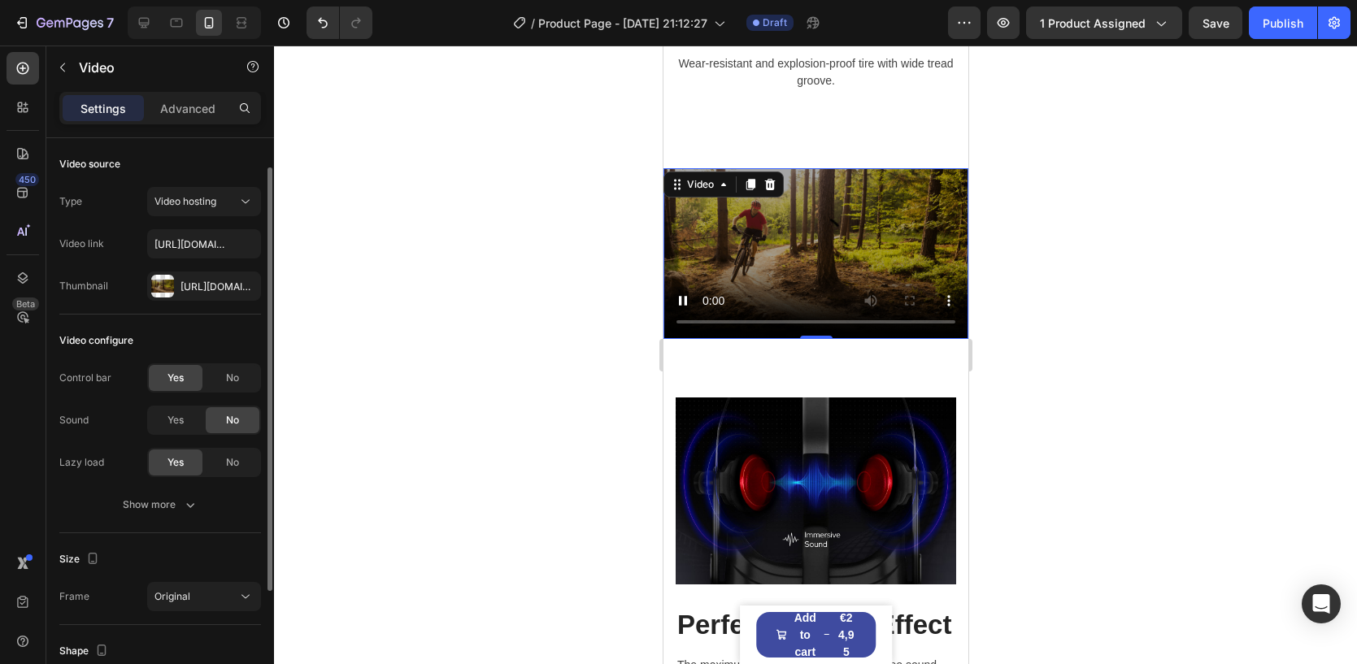
scroll to position [200, 0]
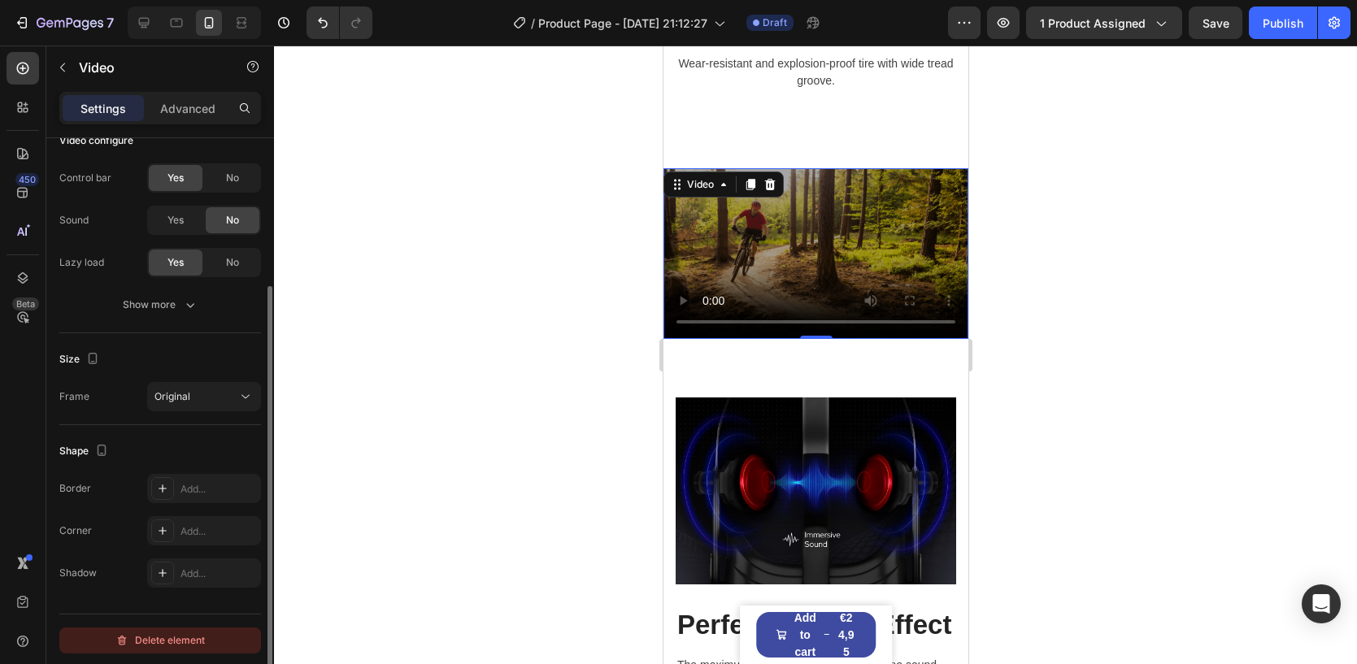
click at [124, 640] on icon "button" at bounding box center [122, 641] width 8 height 10
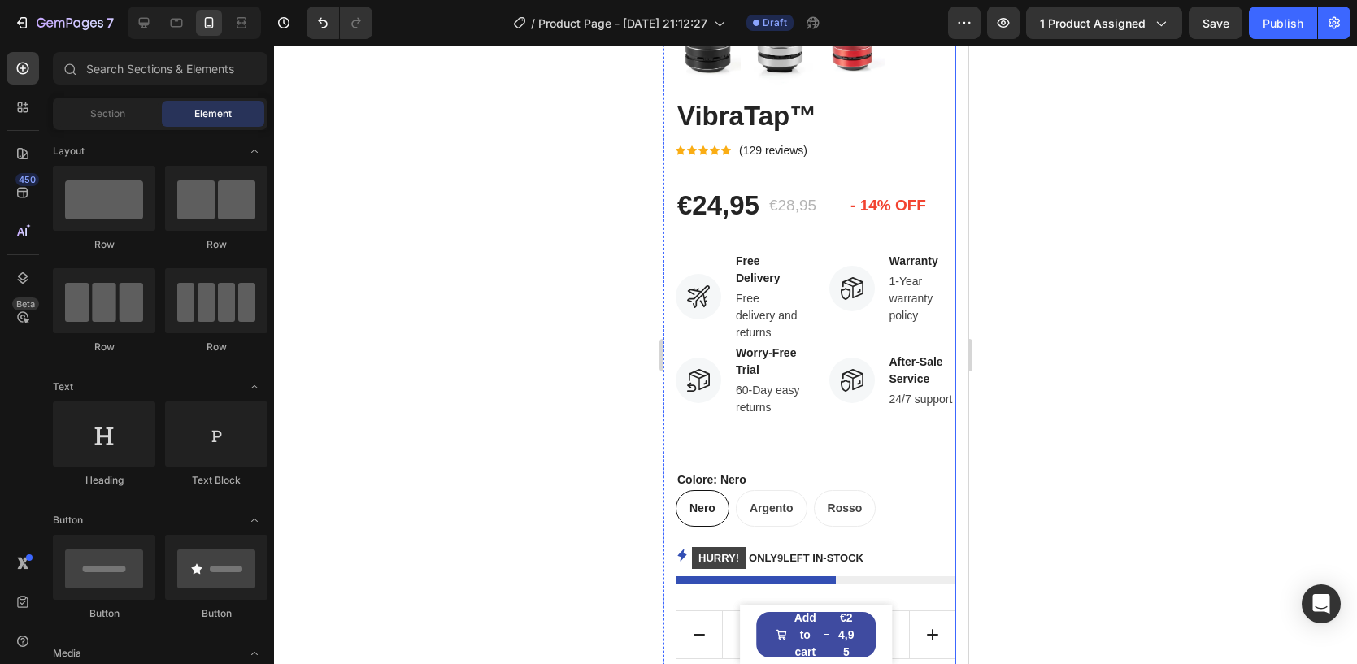
scroll to position [343, 0]
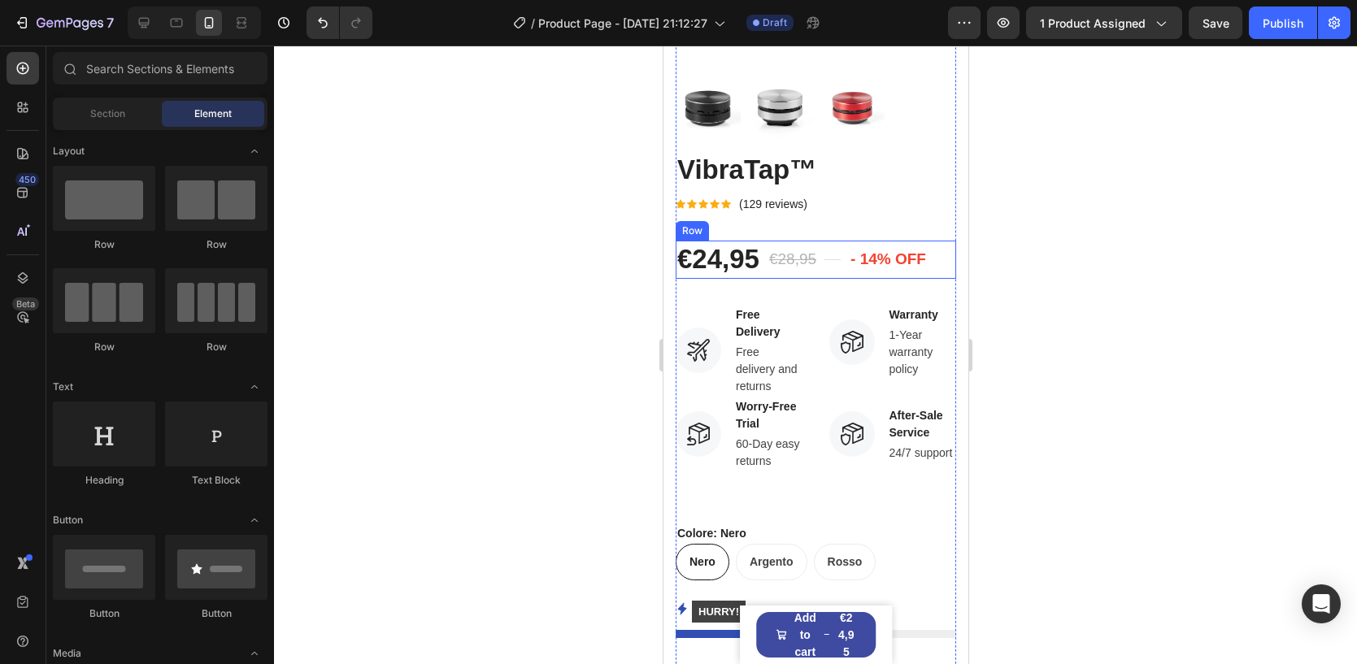
click at [830, 268] on div "Title Line" at bounding box center [831, 260] width 16 height 38
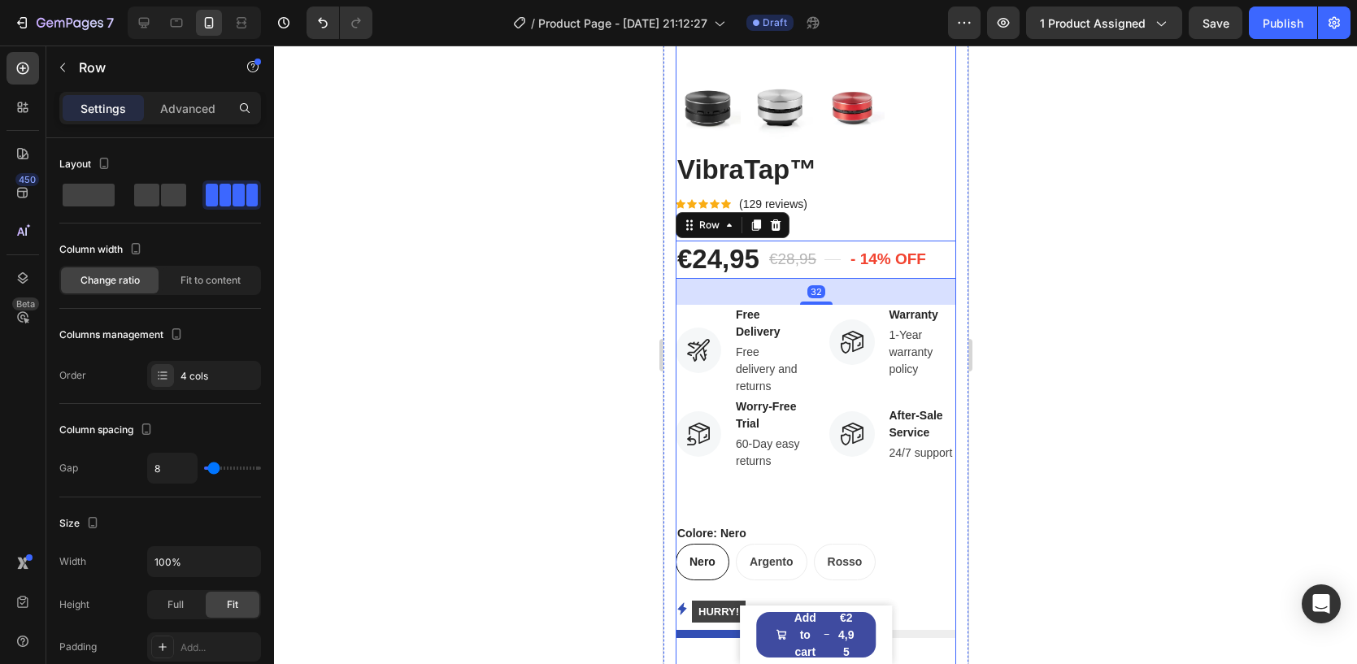
click at [818, 218] on div "VibraTap™ Product Title Icon Icon Icon Icon Icon Icon List Hoz (129 reviews) Te…" at bounding box center [815, 518] width 280 height 732
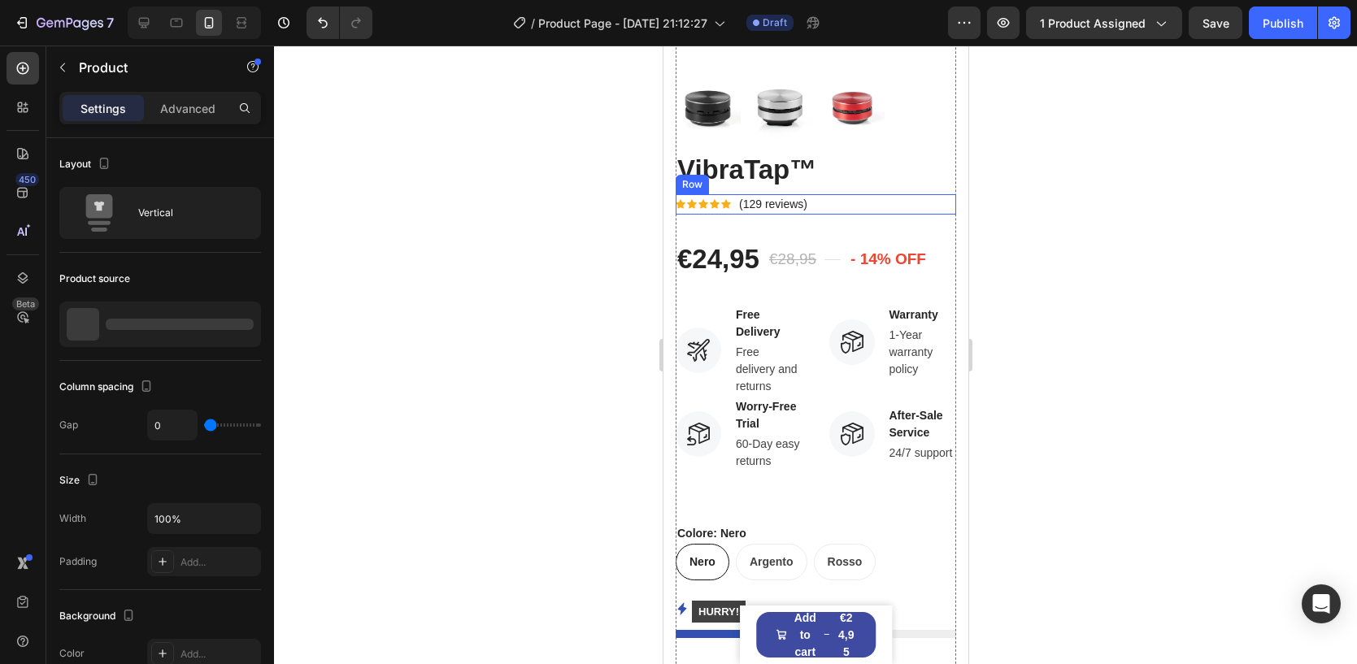
click at [819, 202] on div "Icon Icon Icon Icon Icon Icon List Hoz (129 reviews) Text block Row" at bounding box center [815, 204] width 280 height 20
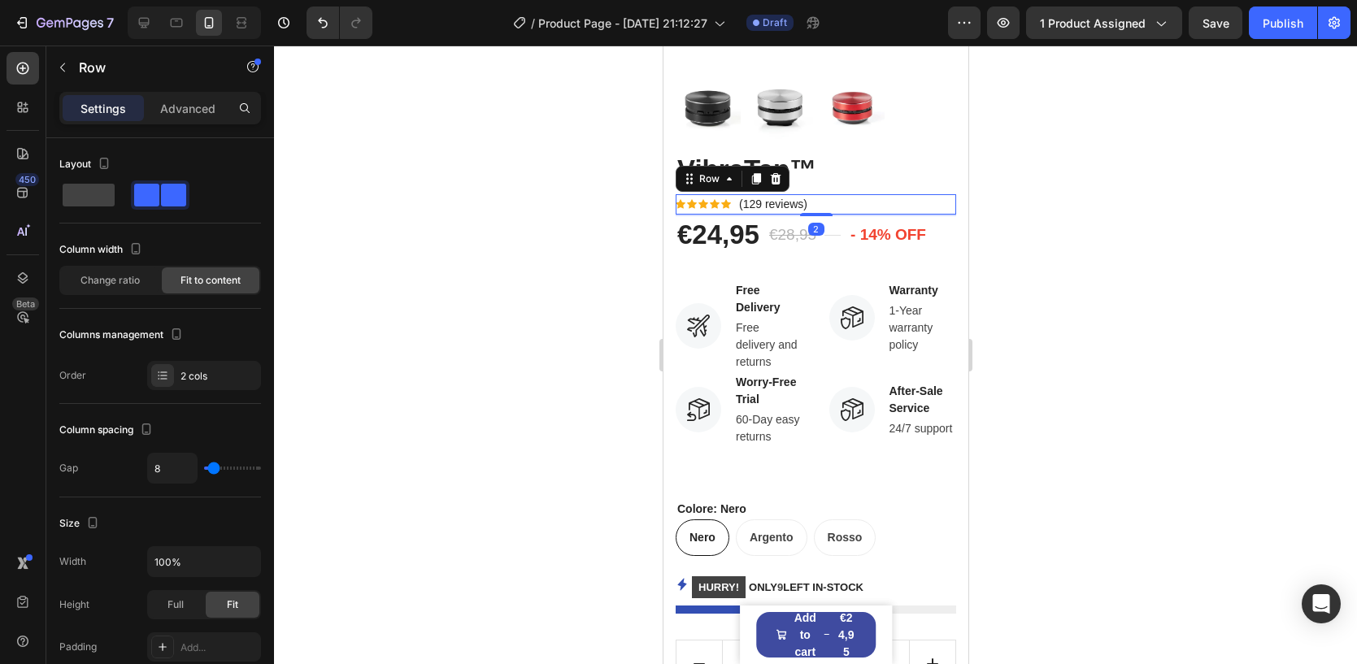
drag, startPoint x: 815, startPoint y: 235, endPoint x: 798, endPoint y: 211, distance: 29.8
click at [798, 211] on div "Icon Icon Icon Icon Icon Icon List Hoz (129 reviews) Text block Row 2" at bounding box center [815, 204] width 280 height 20
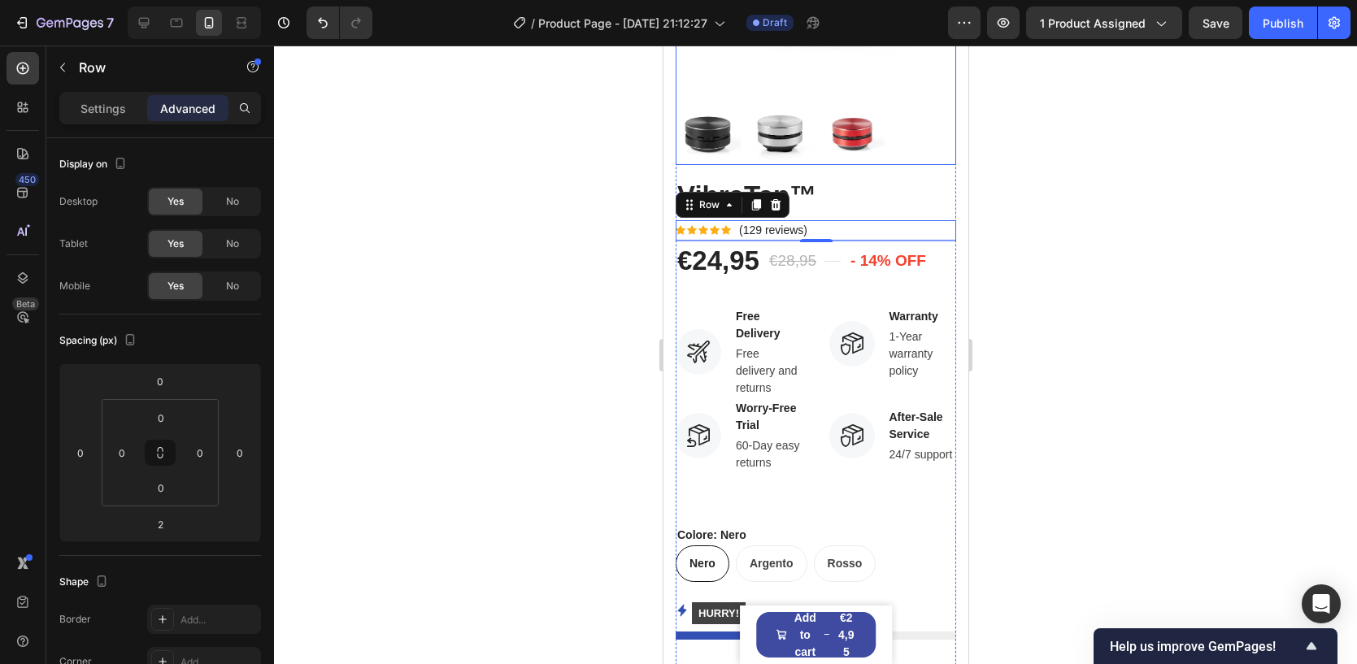
scroll to position [264, 0]
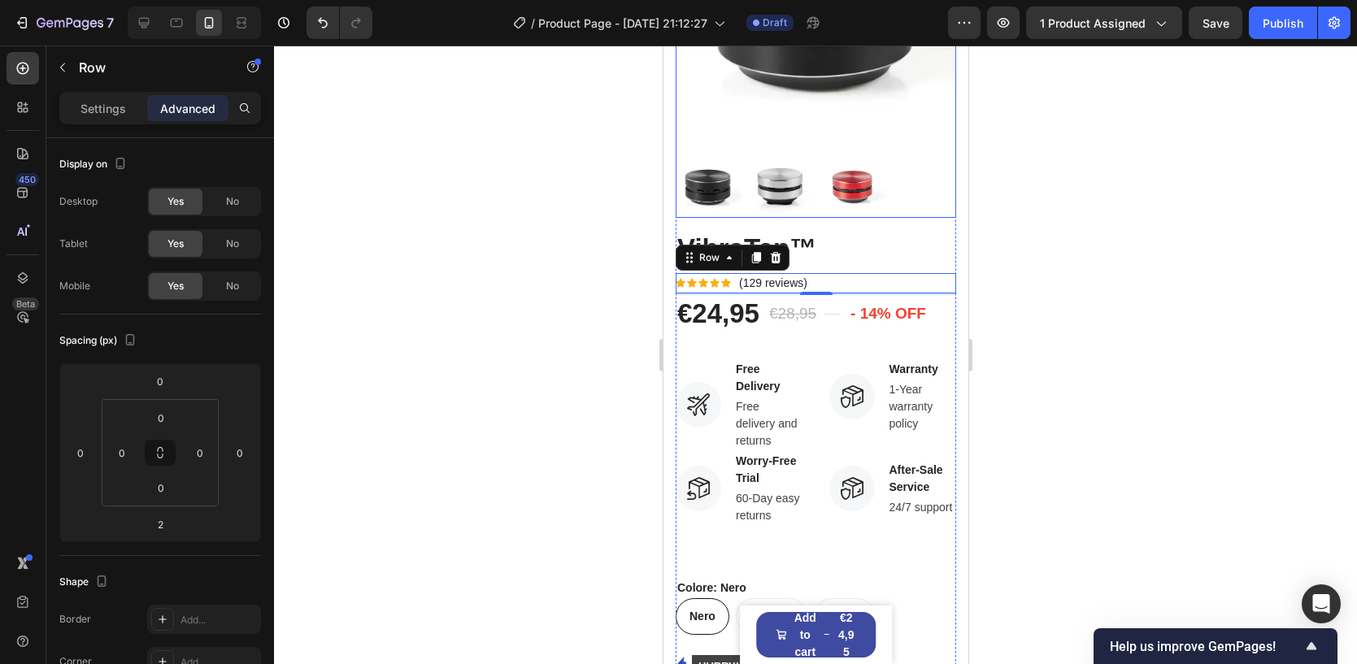
click at [876, 190] on img at bounding box center [850, 185] width 65 height 65
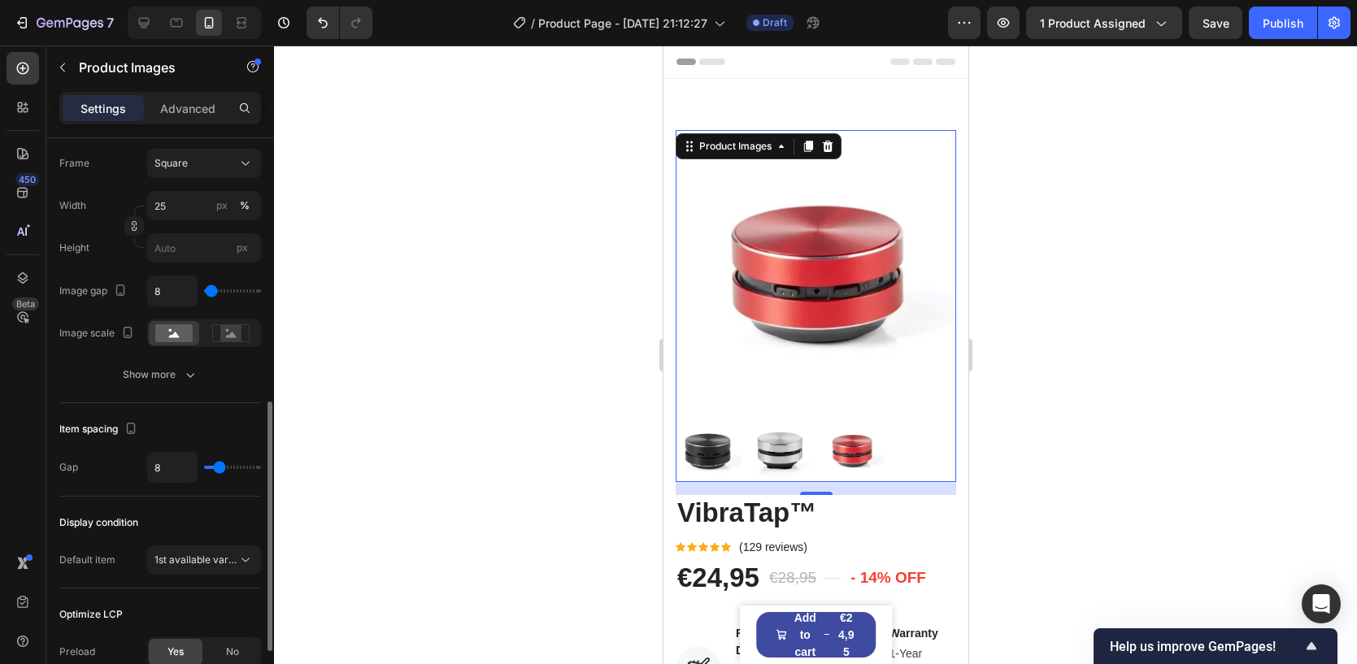
scroll to position [736, 0]
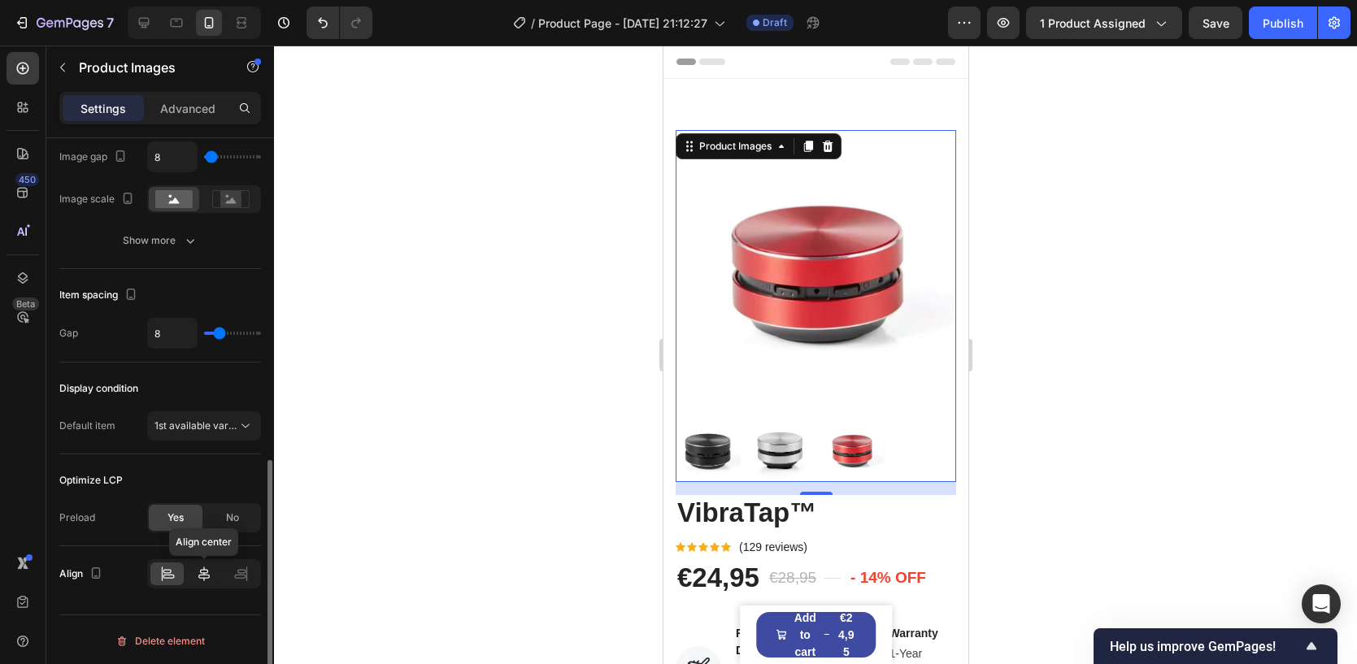
click at [206, 576] on icon at bounding box center [204, 574] width 16 height 16
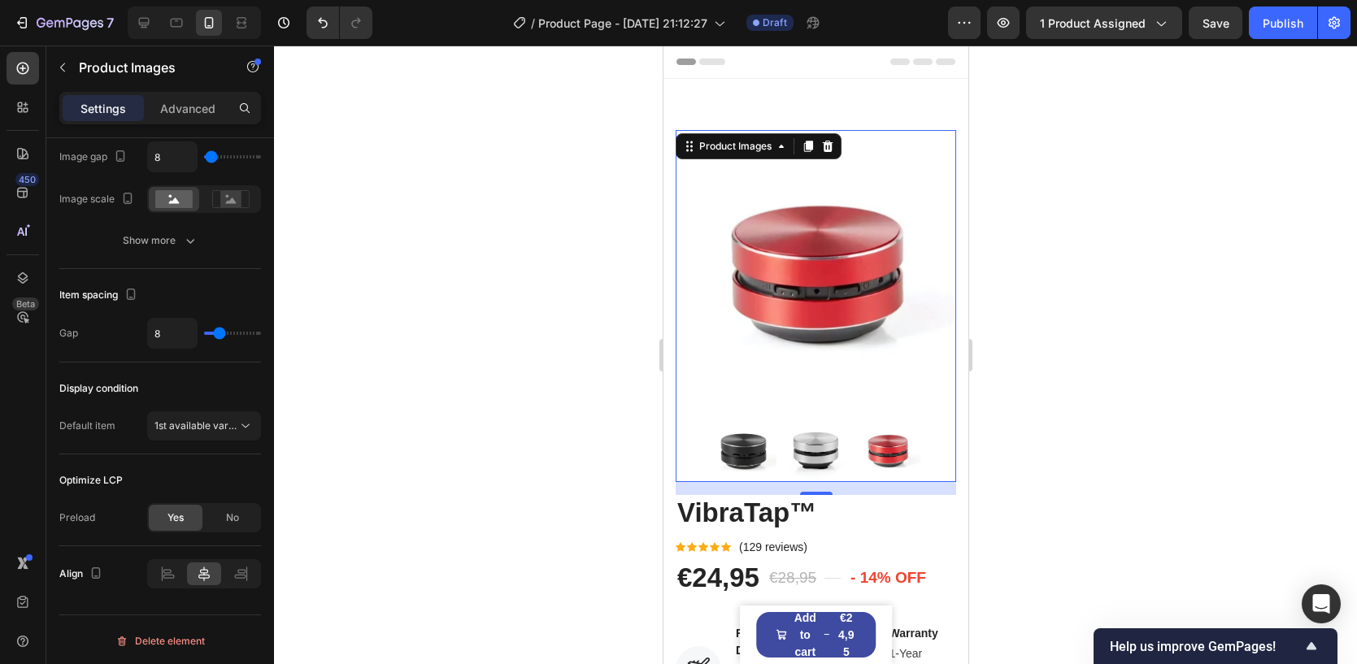
click at [925, 278] on img at bounding box center [815, 270] width 280 height 280
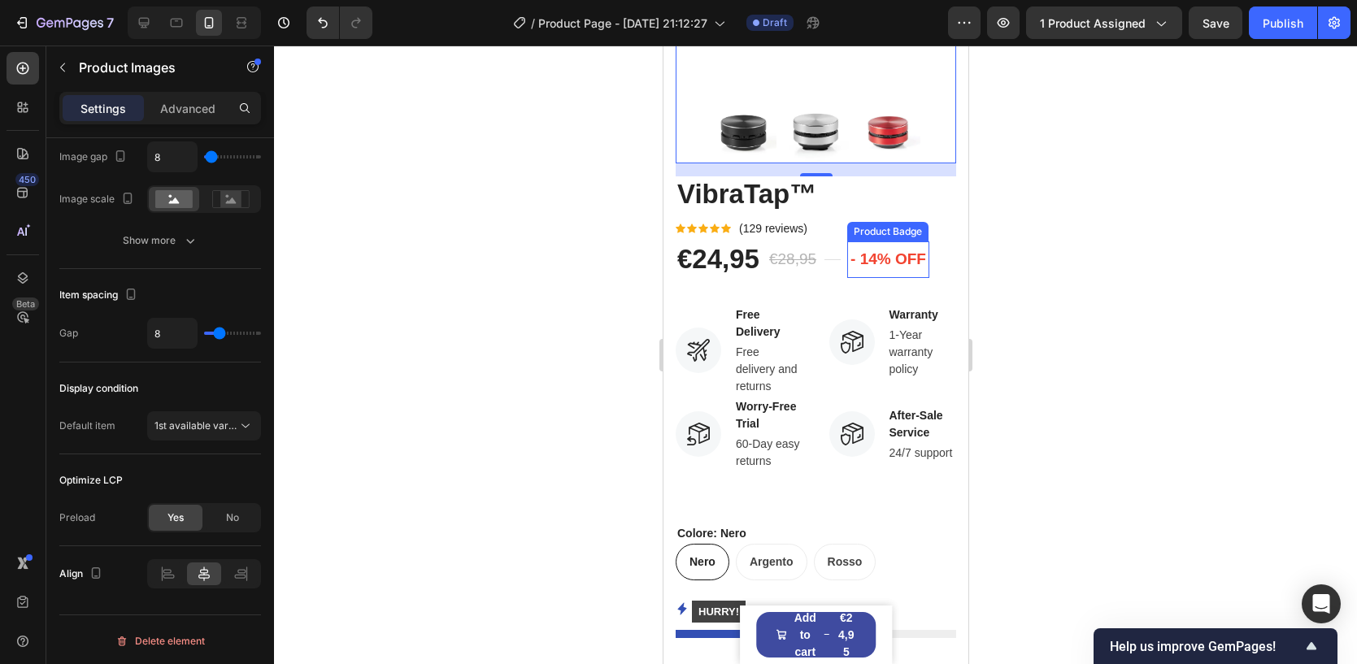
click at [900, 254] on pre "- 14% off" at bounding box center [887, 259] width 82 height 37
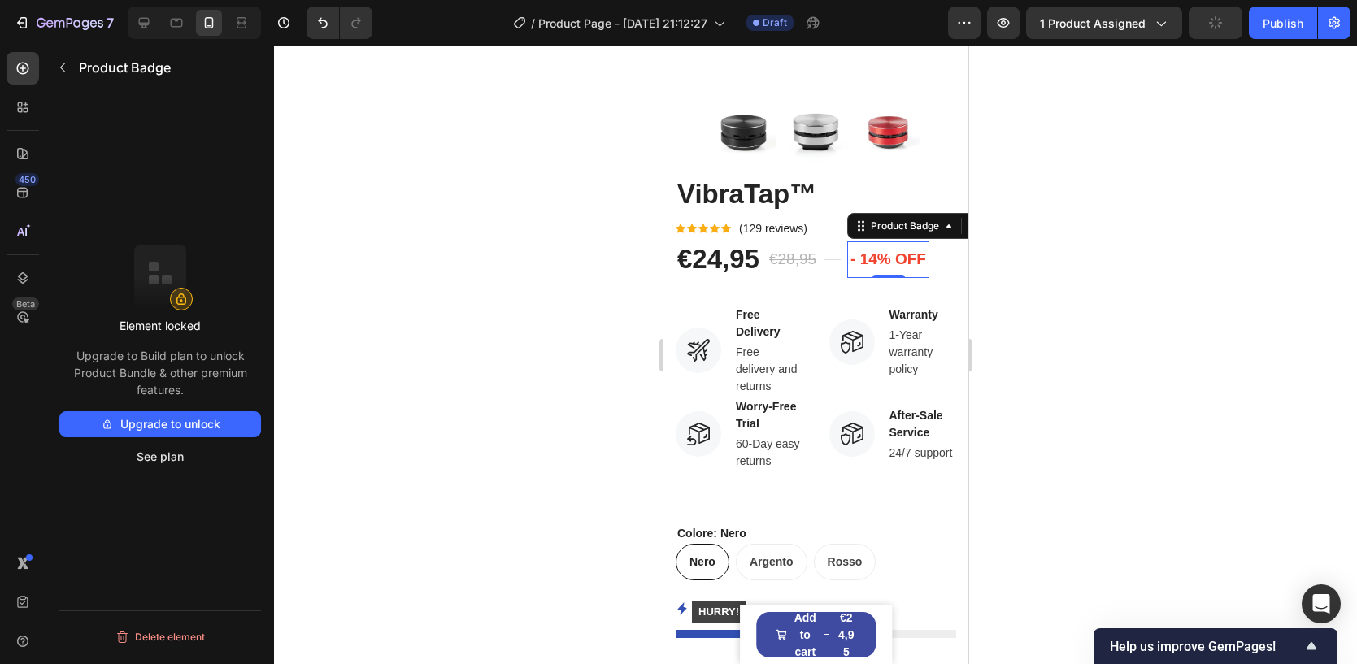
click at [888, 263] on pre "- 14% off" at bounding box center [887, 259] width 82 height 37
click at [820, 263] on div "€24,95 Product Price Product Price €28,95 Compare Price Compare Price Title Lin…" at bounding box center [815, 260] width 280 height 38
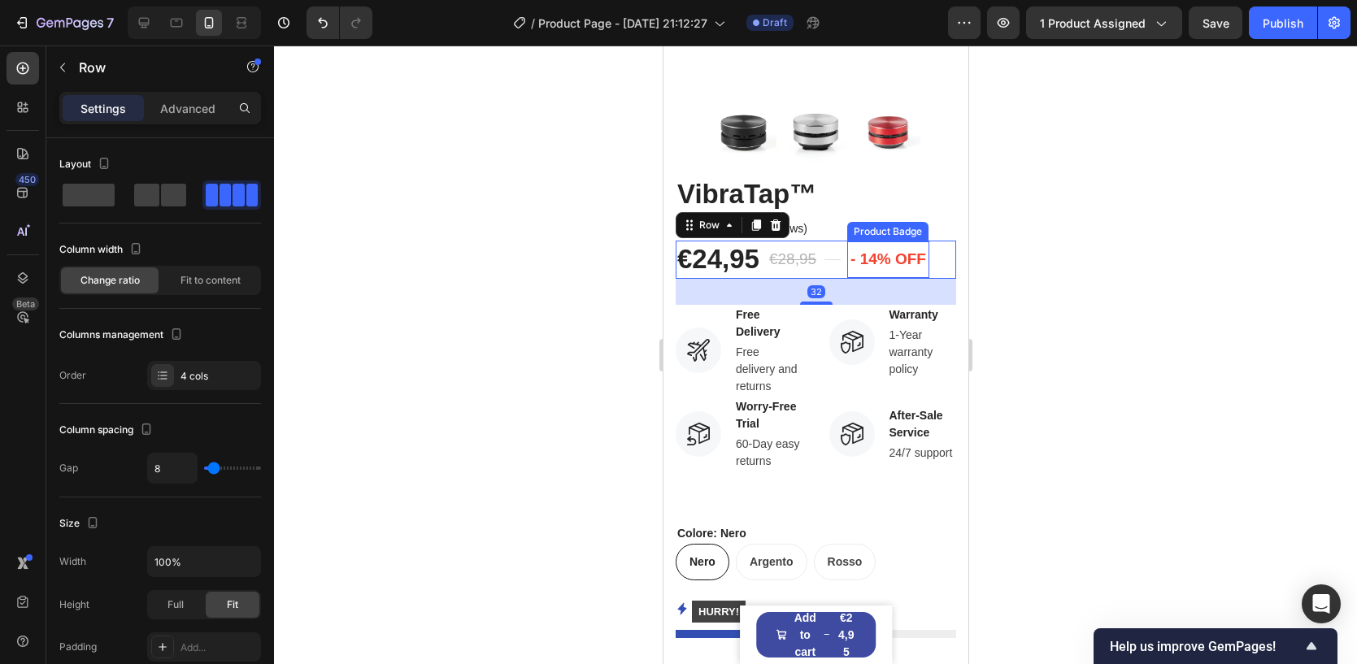
click at [903, 254] on pre "- 14% off" at bounding box center [887, 259] width 82 height 37
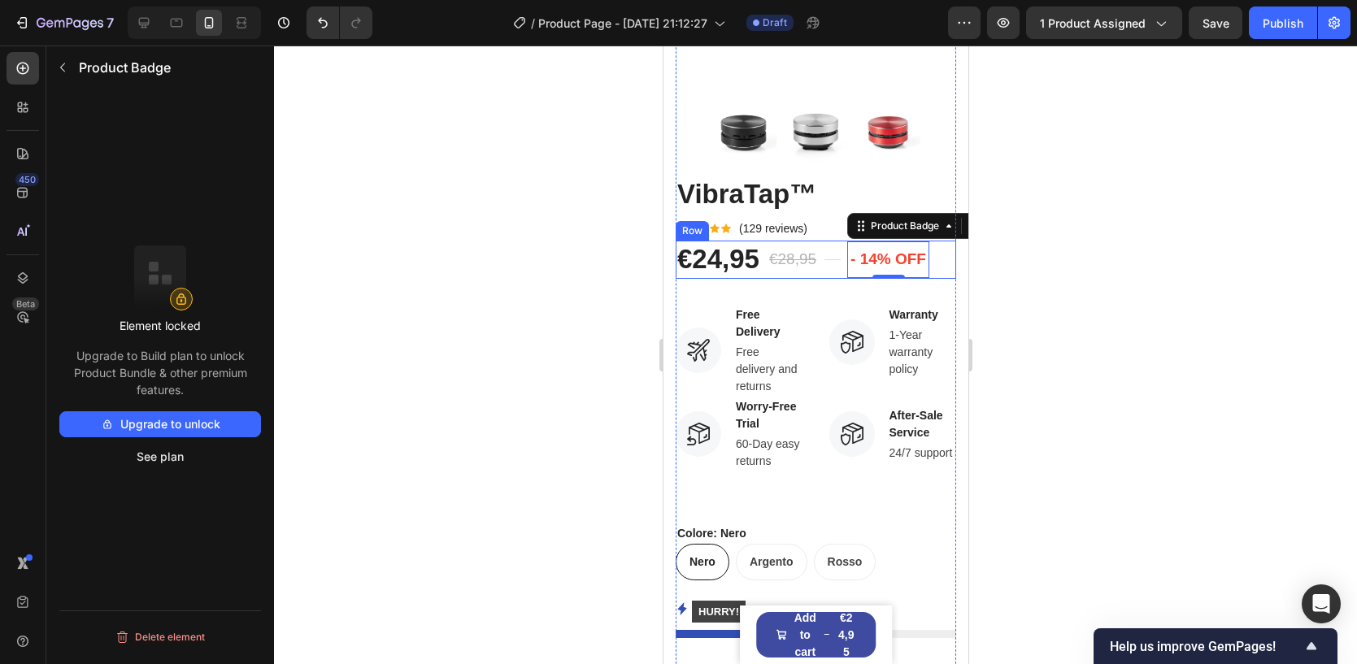
click at [818, 262] on div "€24,95 Product Price Product Price €28,95 Compare Price Compare Price Title Lin…" at bounding box center [815, 260] width 280 height 38
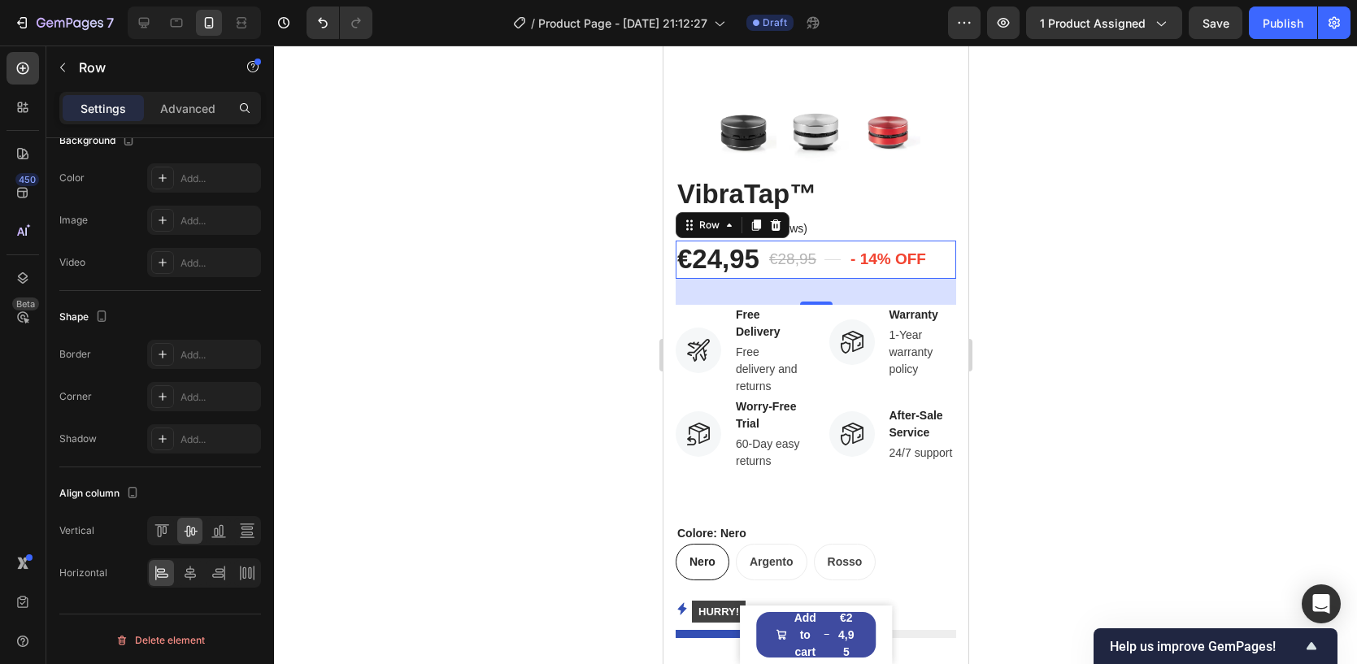
scroll to position [172, 0]
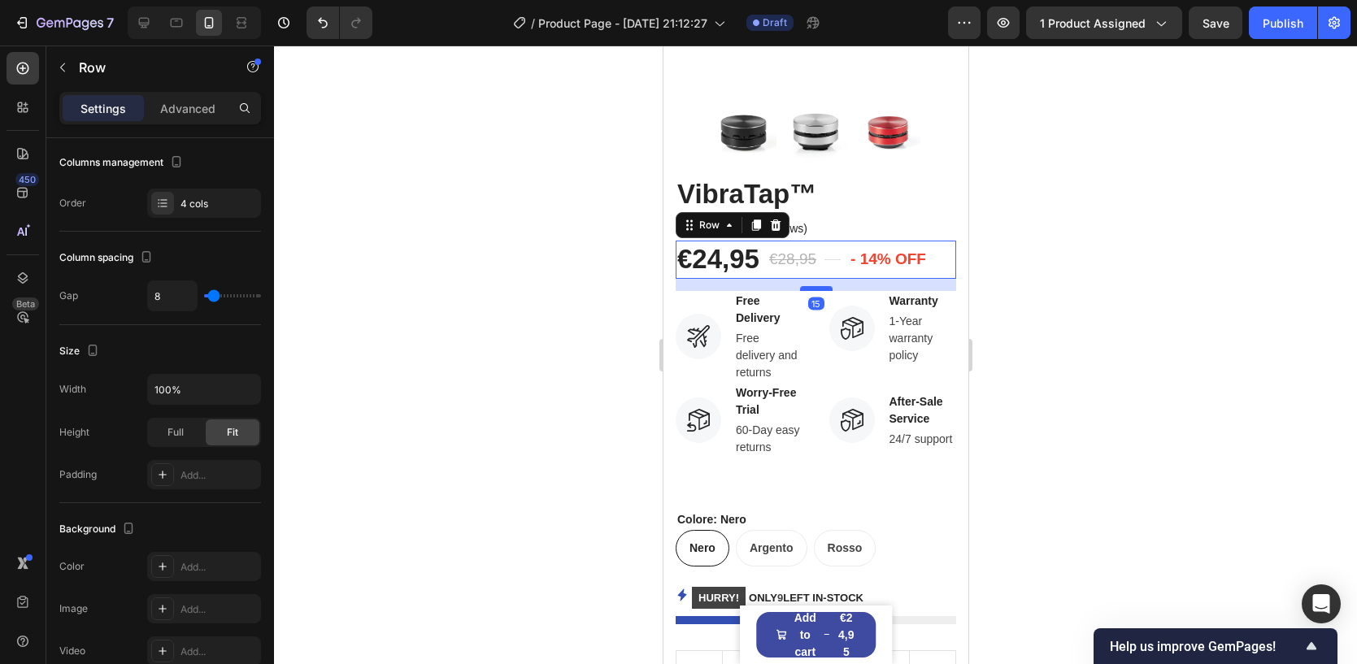
drag, startPoint x: 808, startPoint y: 298, endPoint x: 806, endPoint y: 284, distance: 13.9
click at [806, 286] on div at bounding box center [815, 288] width 33 height 5
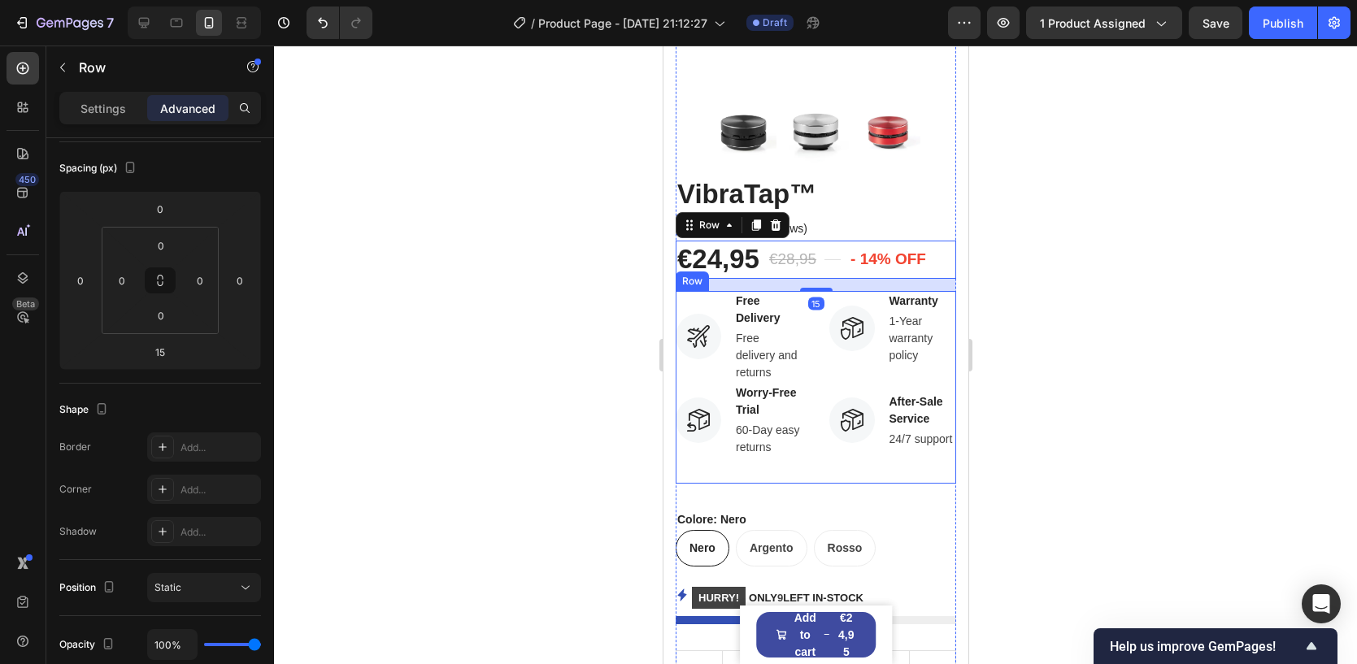
scroll to position [405, 0]
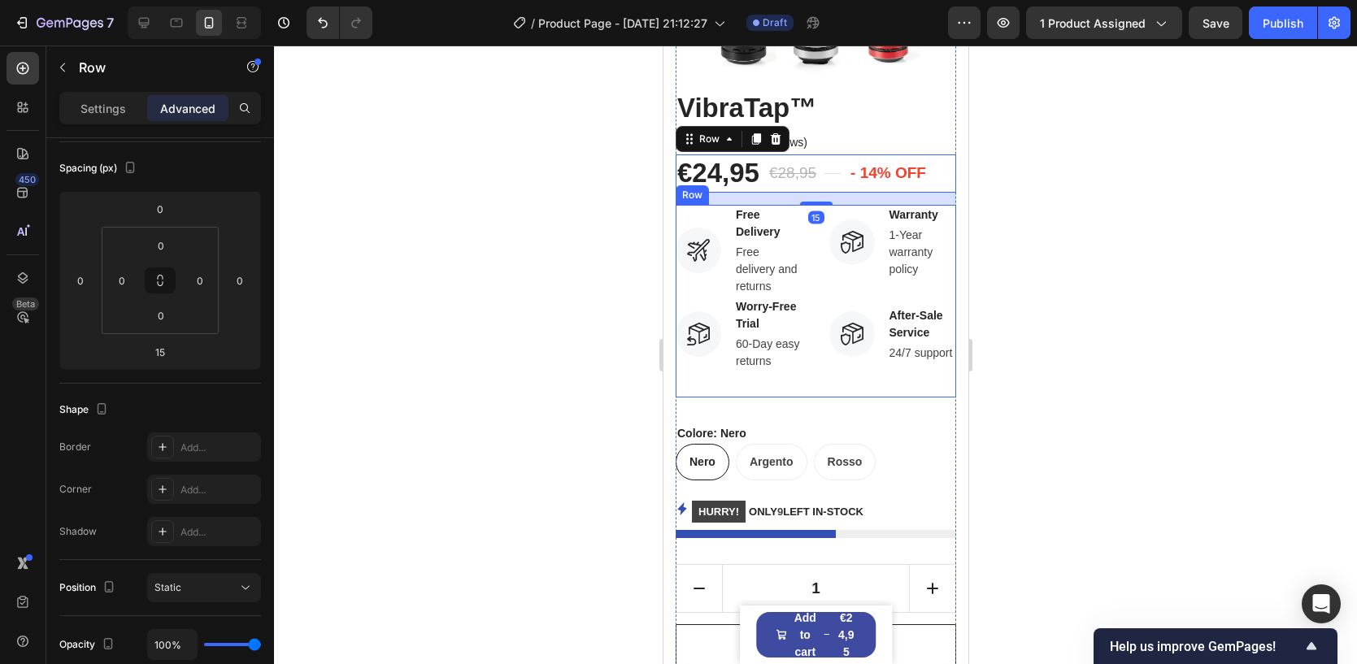
click at [763, 389] on div "Image Free Delivery Text block Free delivery and returns Text block Row Image W…" at bounding box center [739, 301] width 128 height 193
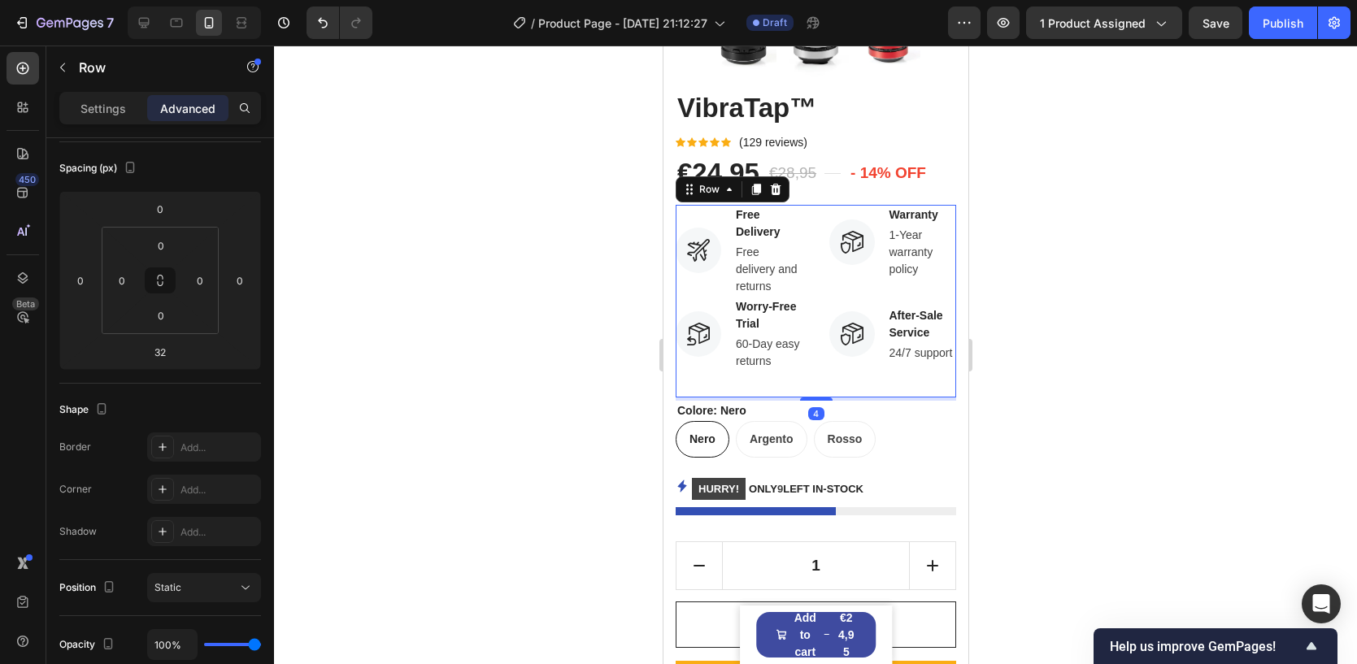
drag, startPoint x: 801, startPoint y: 419, endPoint x: 783, endPoint y: 397, distance: 28.9
click at [783, 397] on div "4" at bounding box center [815, 397] width 280 height 0
type input "4"
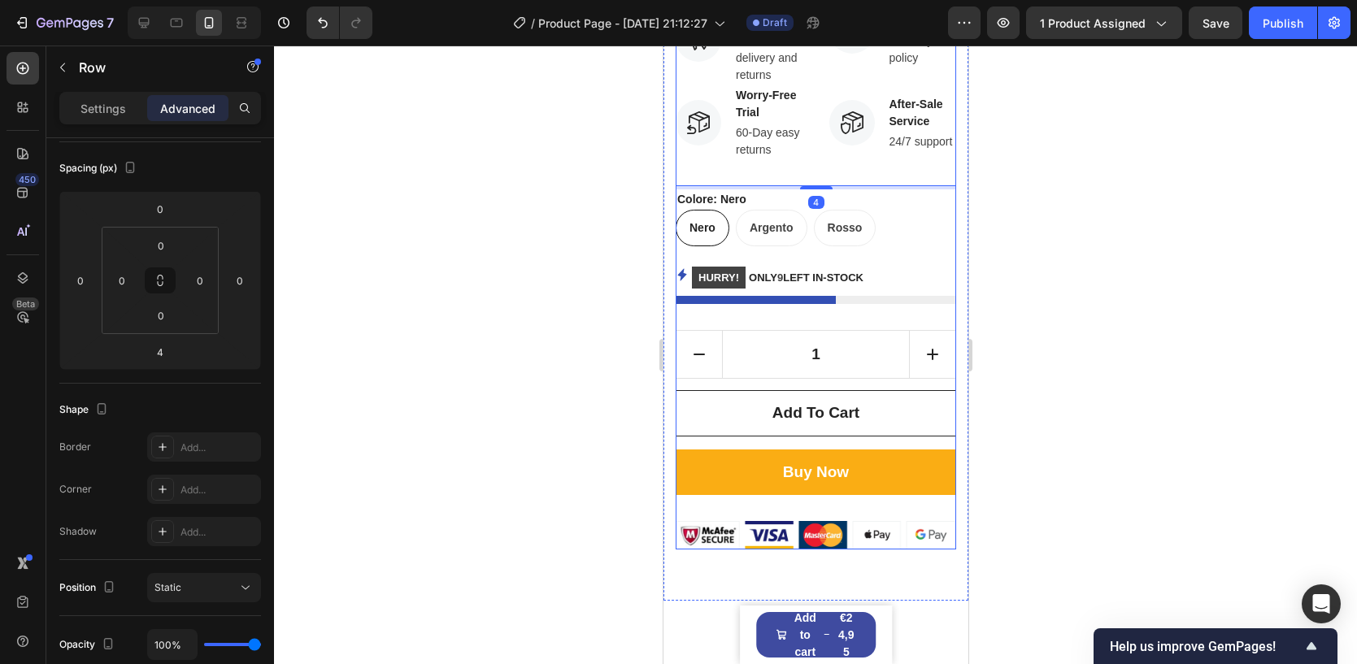
scroll to position [620, 0]
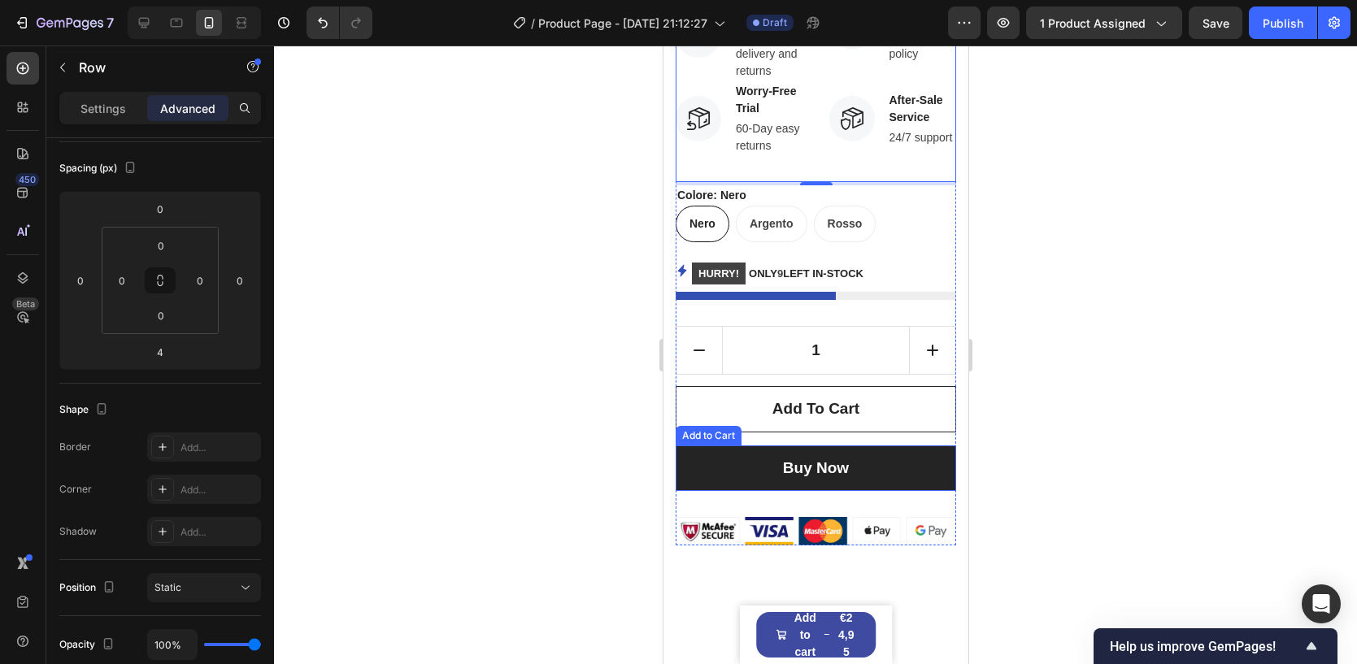
click at [832, 453] on button "Buy Now" at bounding box center [815, 468] width 280 height 46
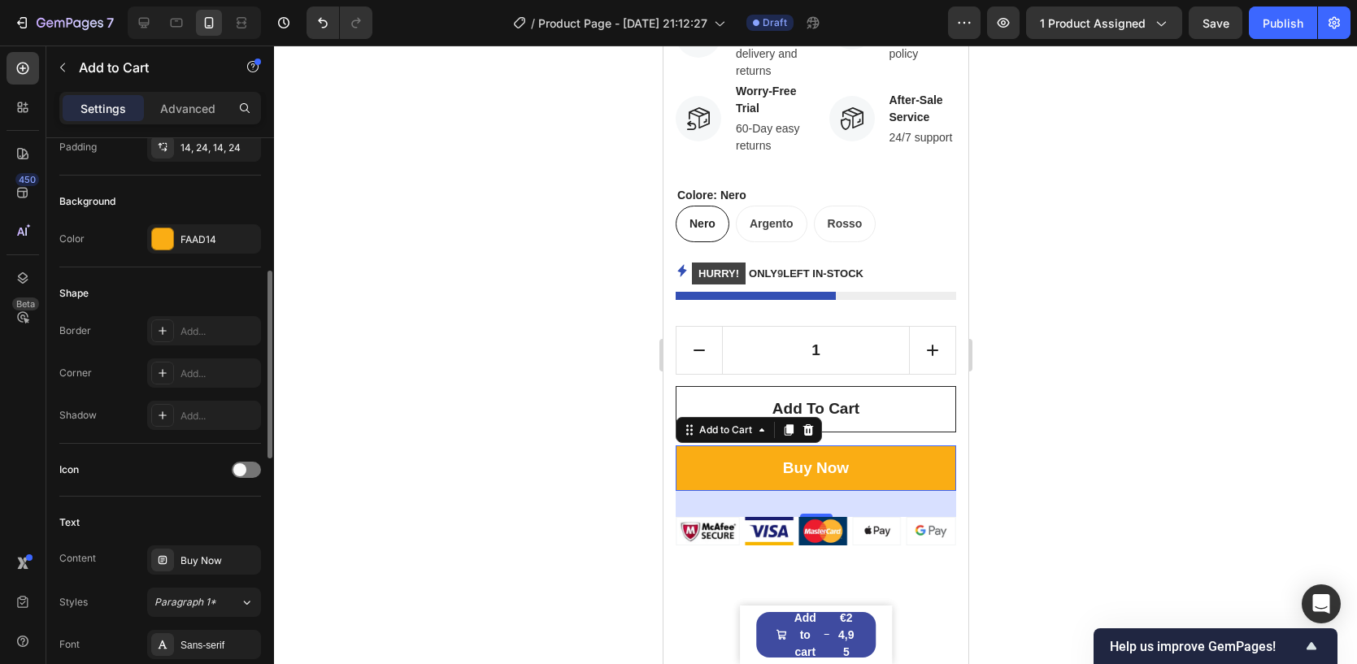
scroll to position [394, 0]
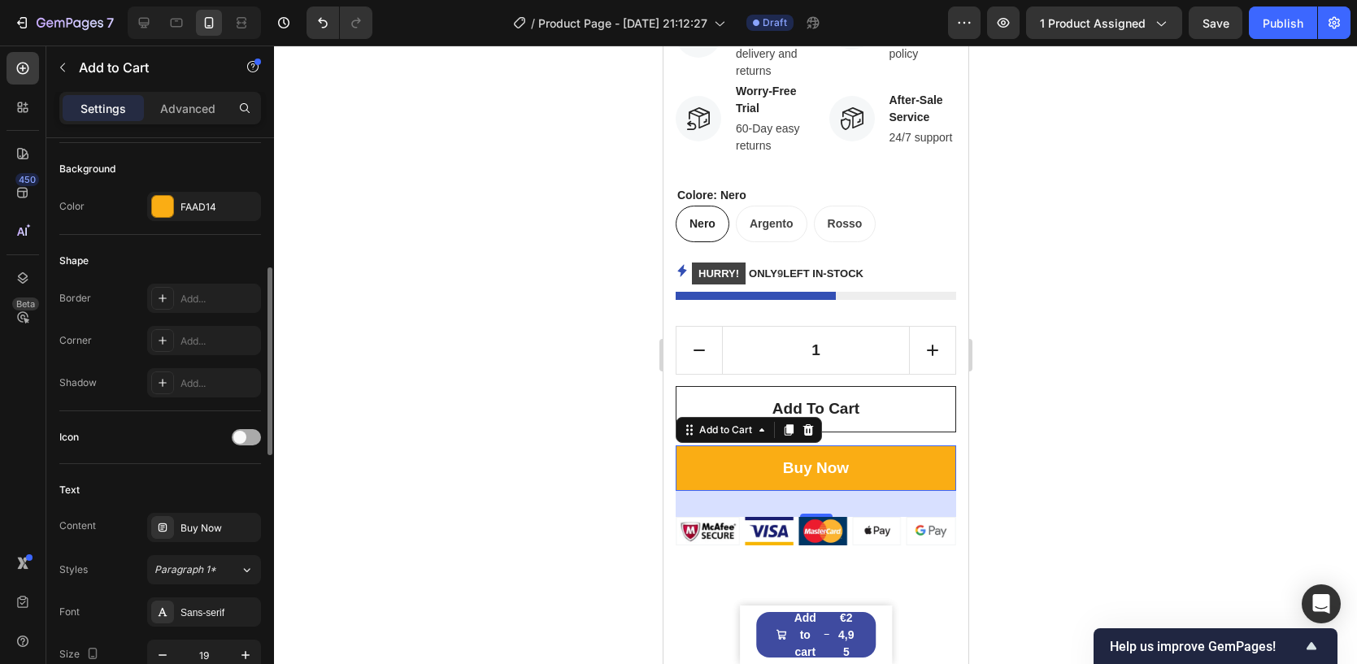
click at [242, 432] on span at bounding box center [239, 437] width 13 height 13
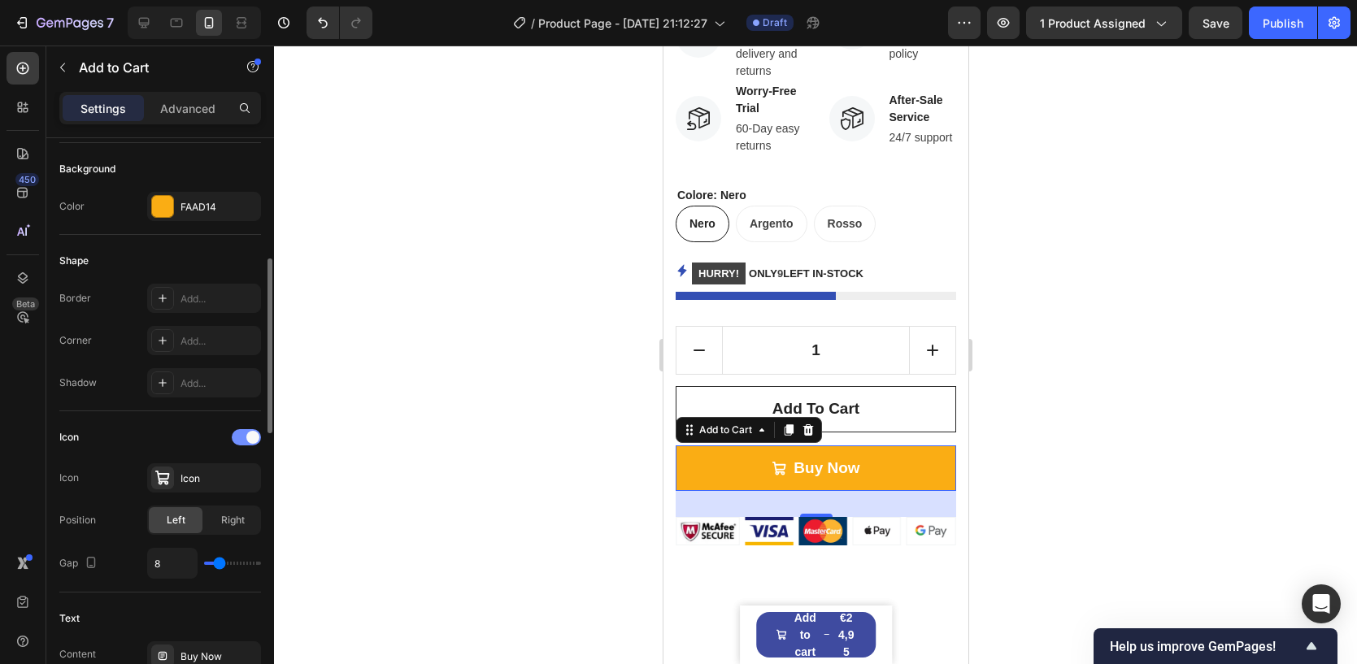
click at [242, 432] on div at bounding box center [246, 437] width 29 height 16
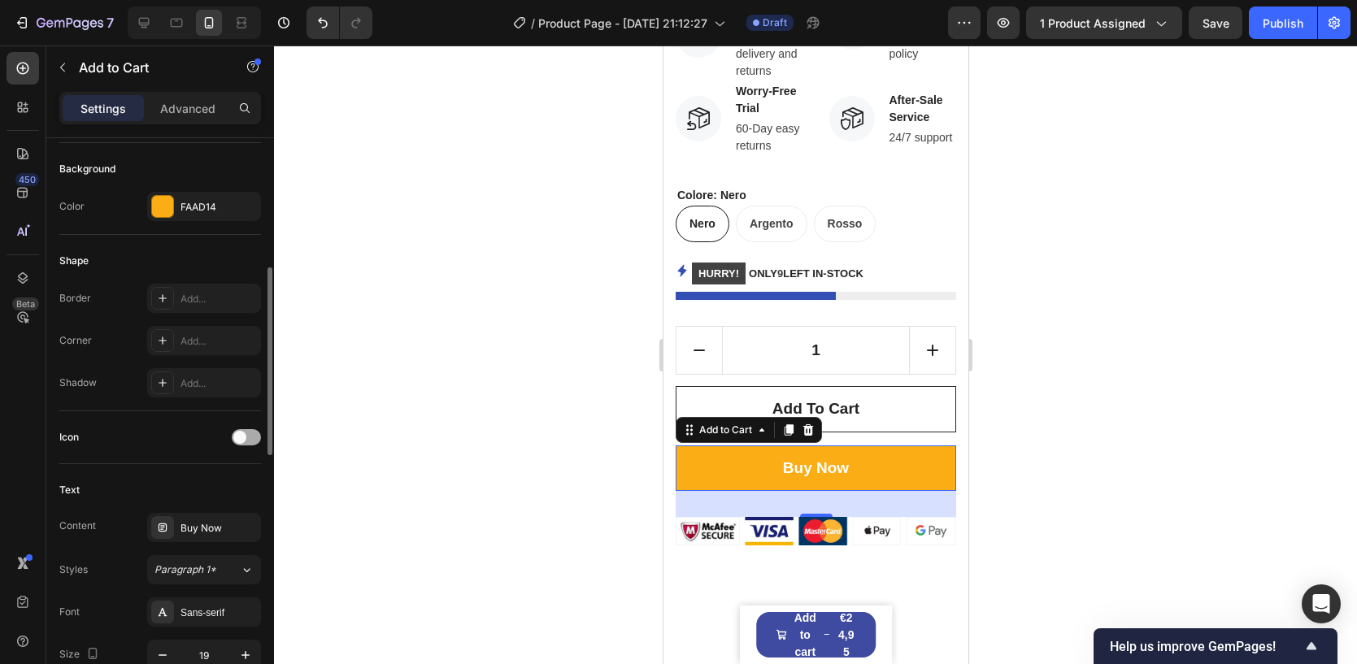
click at [242, 432] on span at bounding box center [239, 437] width 13 height 13
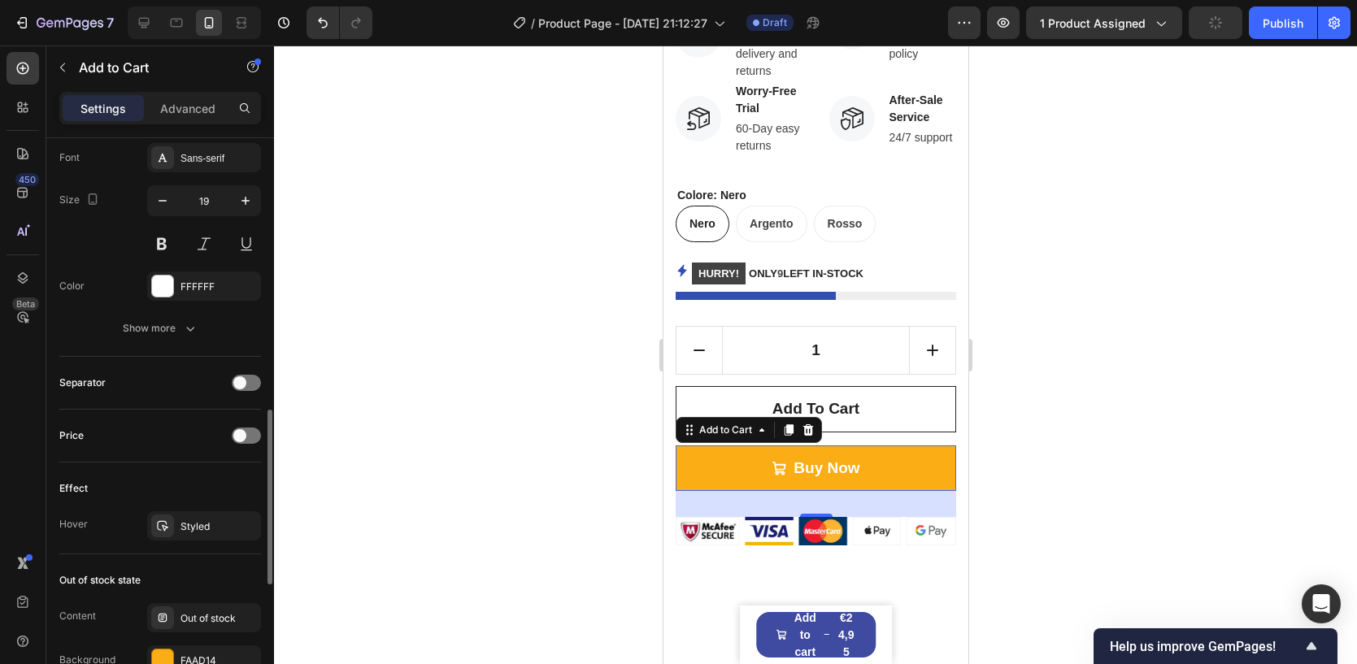
scroll to position [1005, 0]
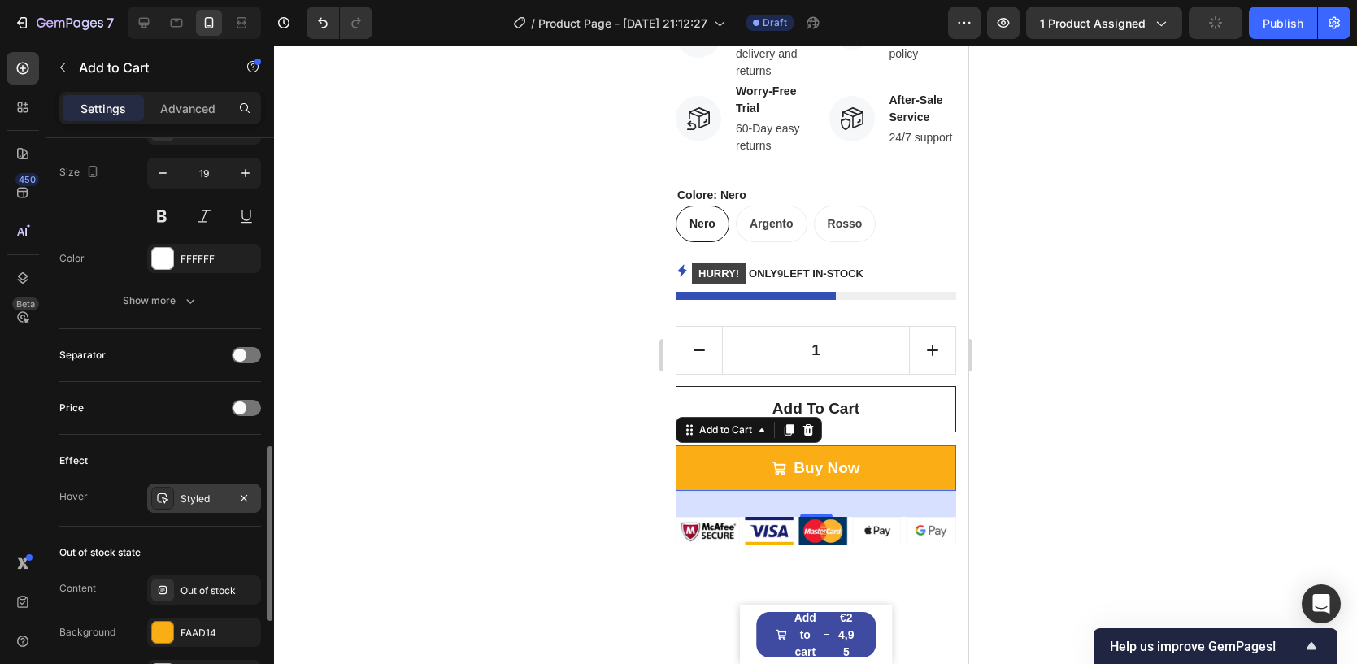
click at [193, 500] on div "Styled" at bounding box center [203, 499] width 47 height 15
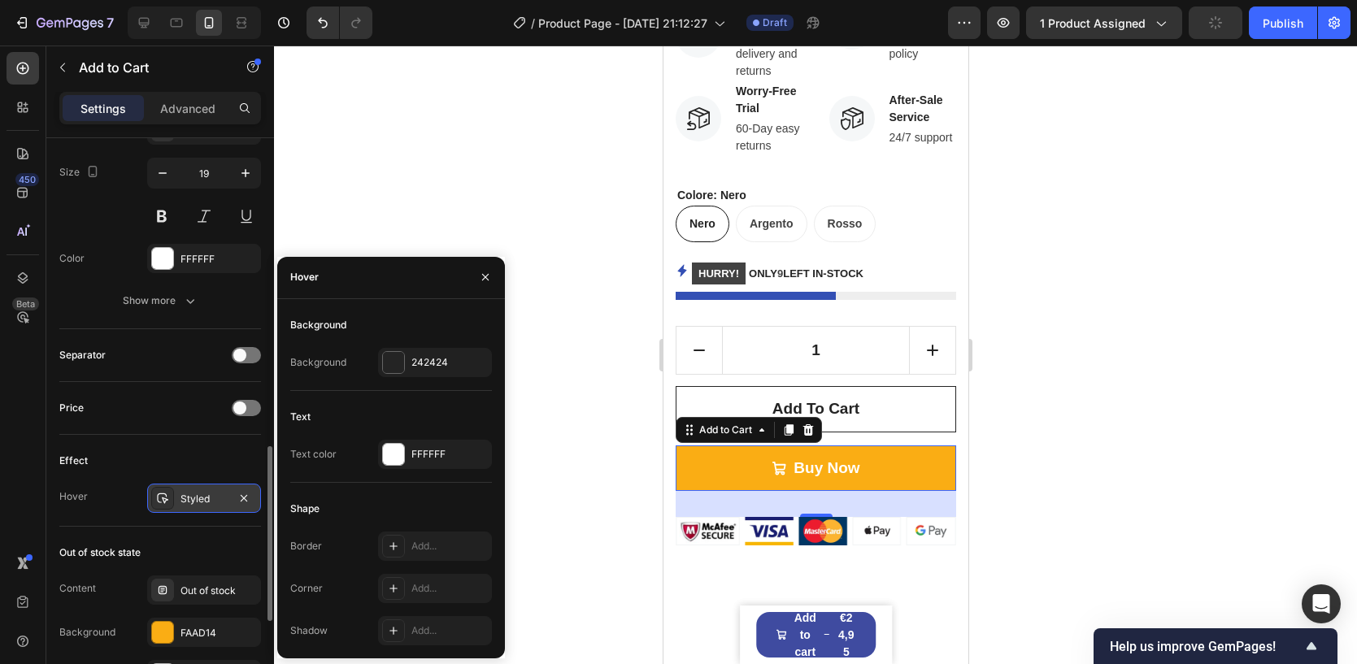
click at [193, 500] on div "Styled" at bounding box center [203, 499] width 47 height 15
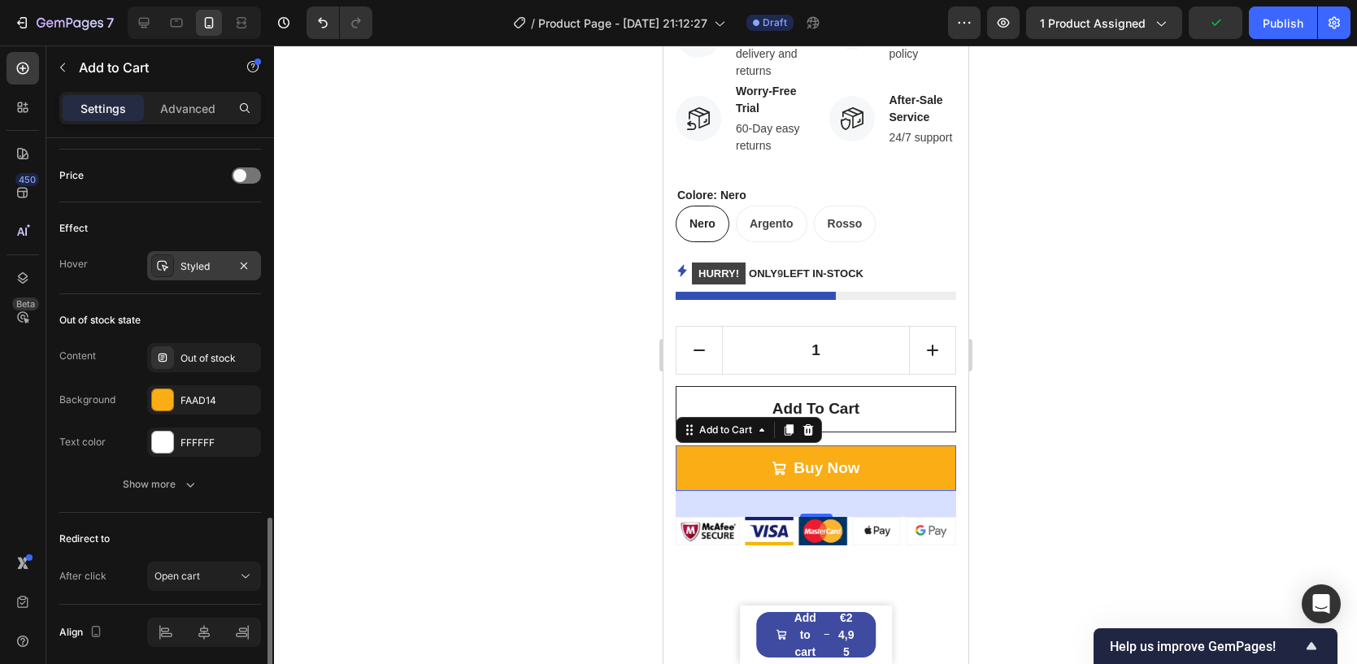
scroll to position [1295, 0]
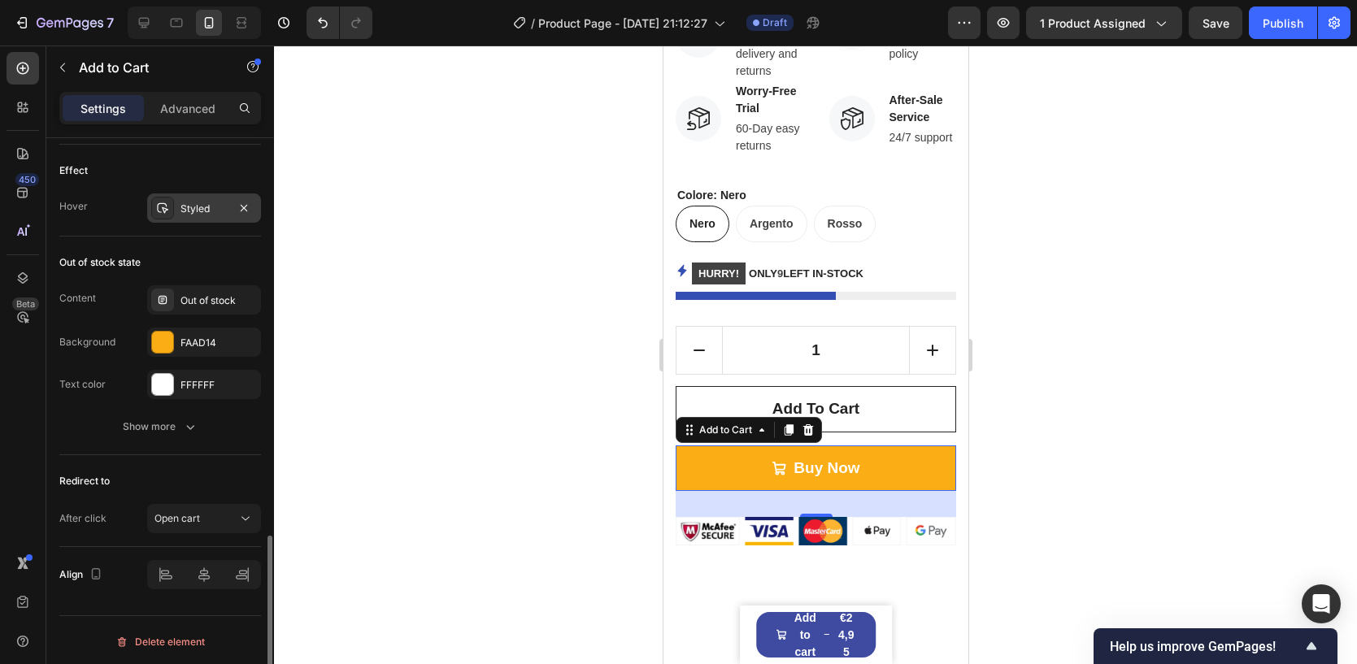
click at [193, 504] on button "Open cart" at bounding box center [204, 518] width 114 height 29
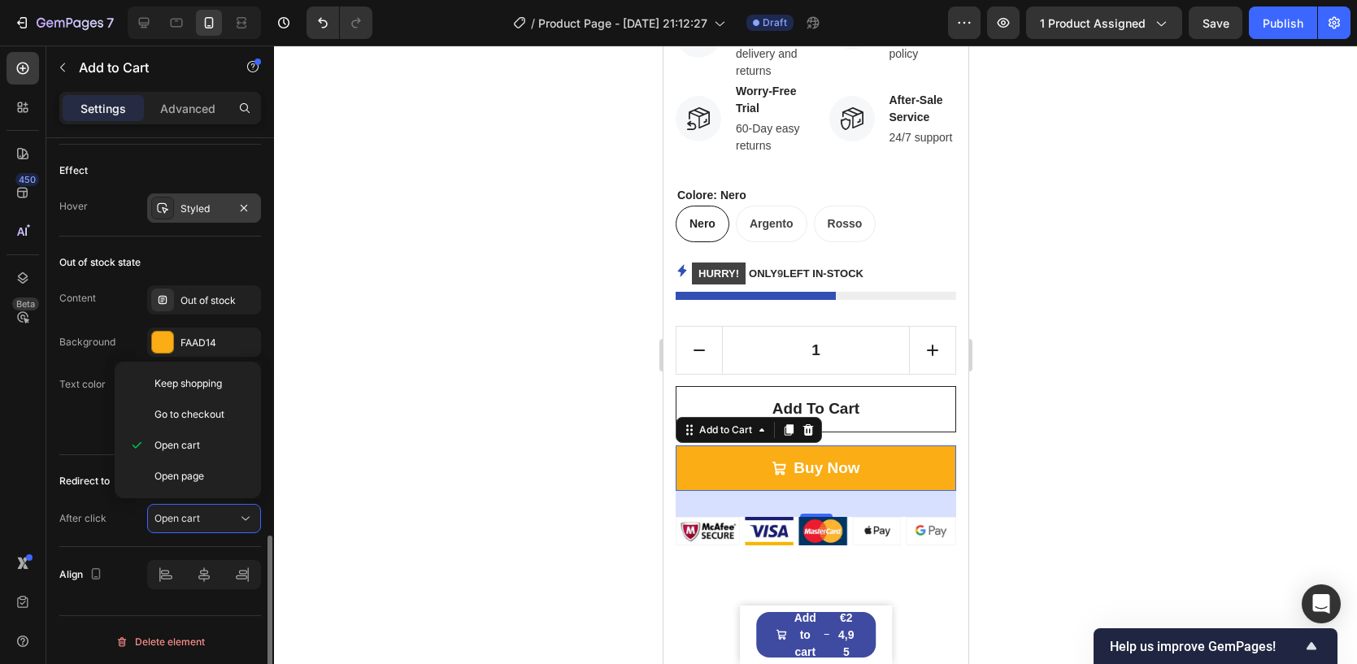
click at [193, 504] on button "Open cart" at bounding box center [204, 518] width 114 height 29
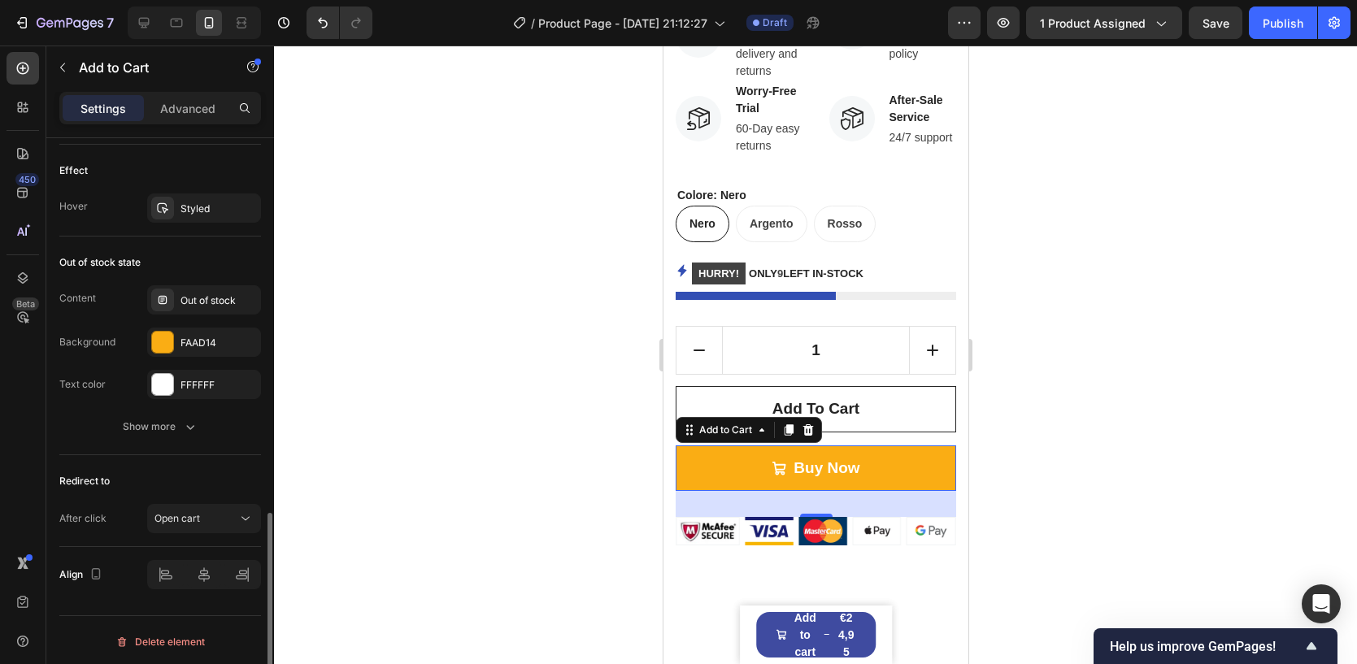
scroll to position [1208, 0]
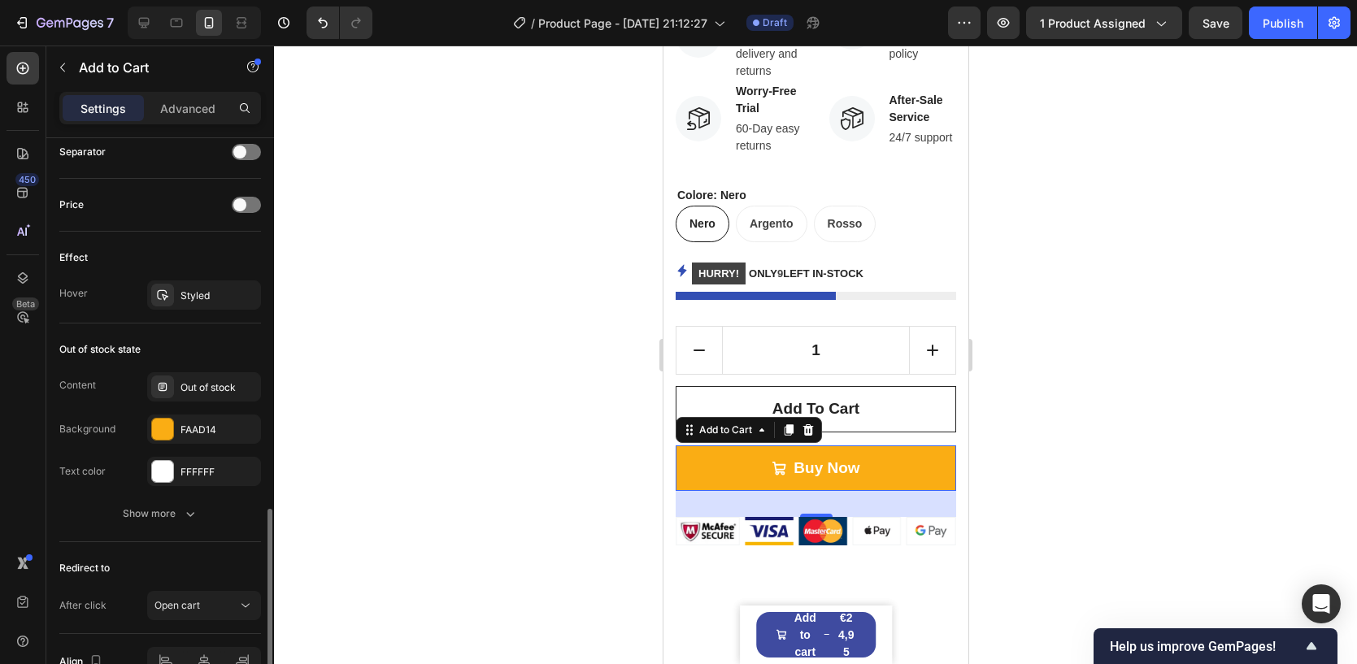
click at [183, 92] on div "Settings Advanced" at bounding box center [160, 108] width 202 height 33
click at [175, 106] on p "Advanced" at bounding box center [187, 108] width 55 height 17
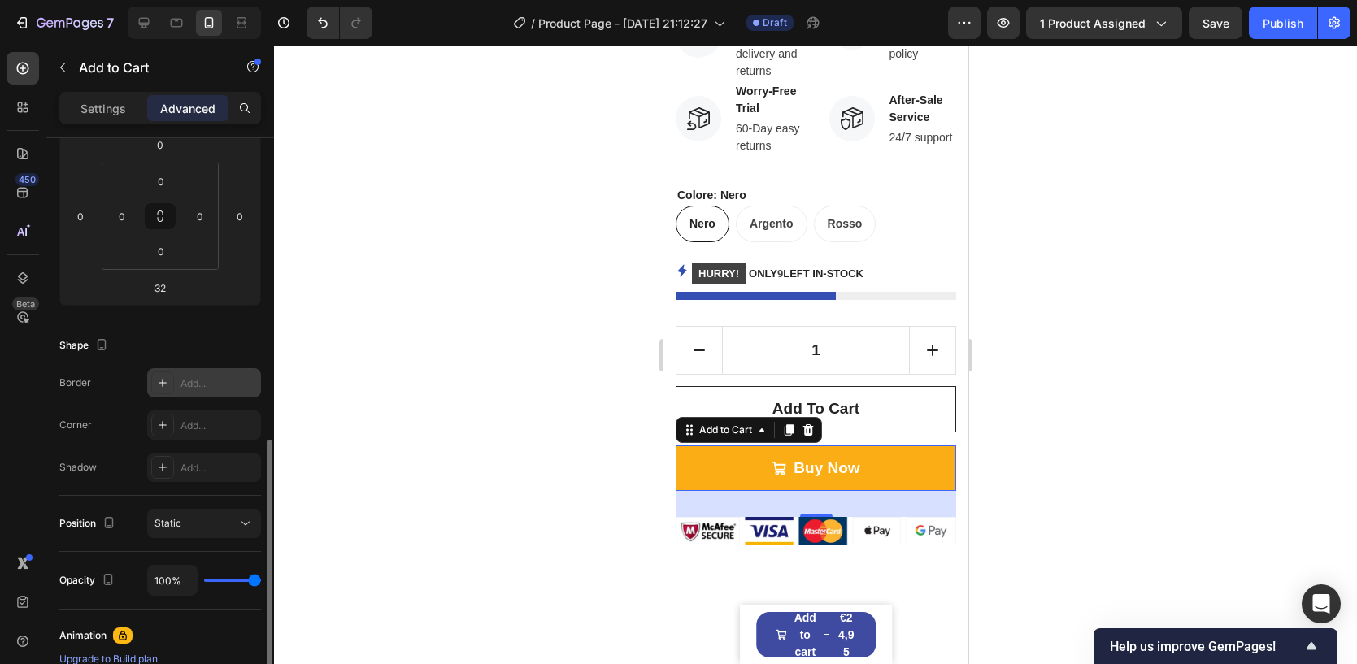
scroll to position [357, 0]
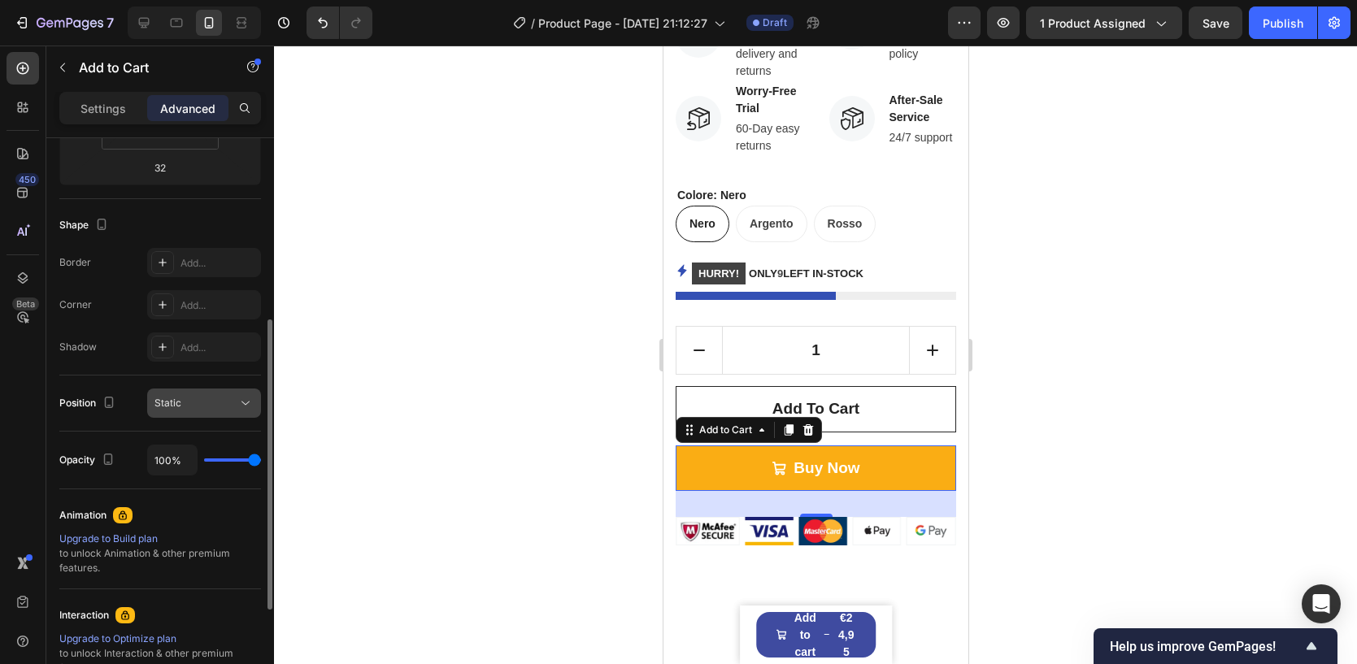
click at [193, 401] on div "Static" at bounding box center [195, 403] width 83 height 15
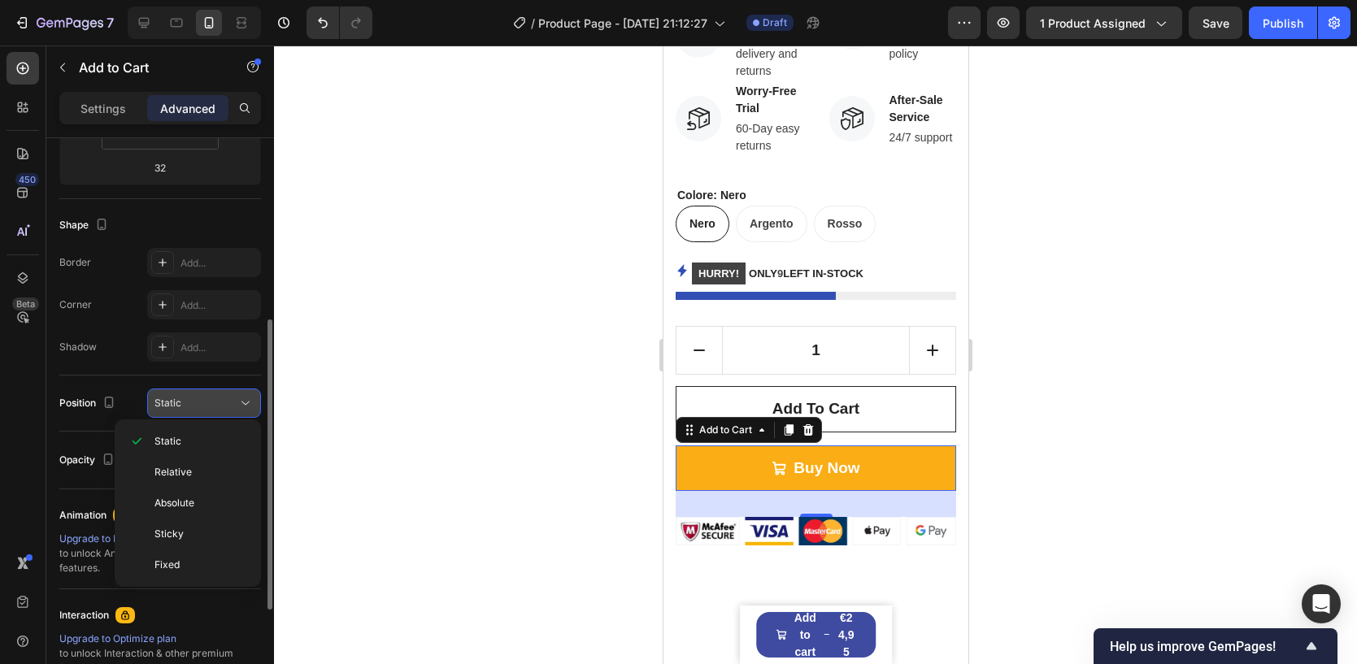
click at [193, 401] on div "Static" at bounding box center [195, 403] width 83 height 15
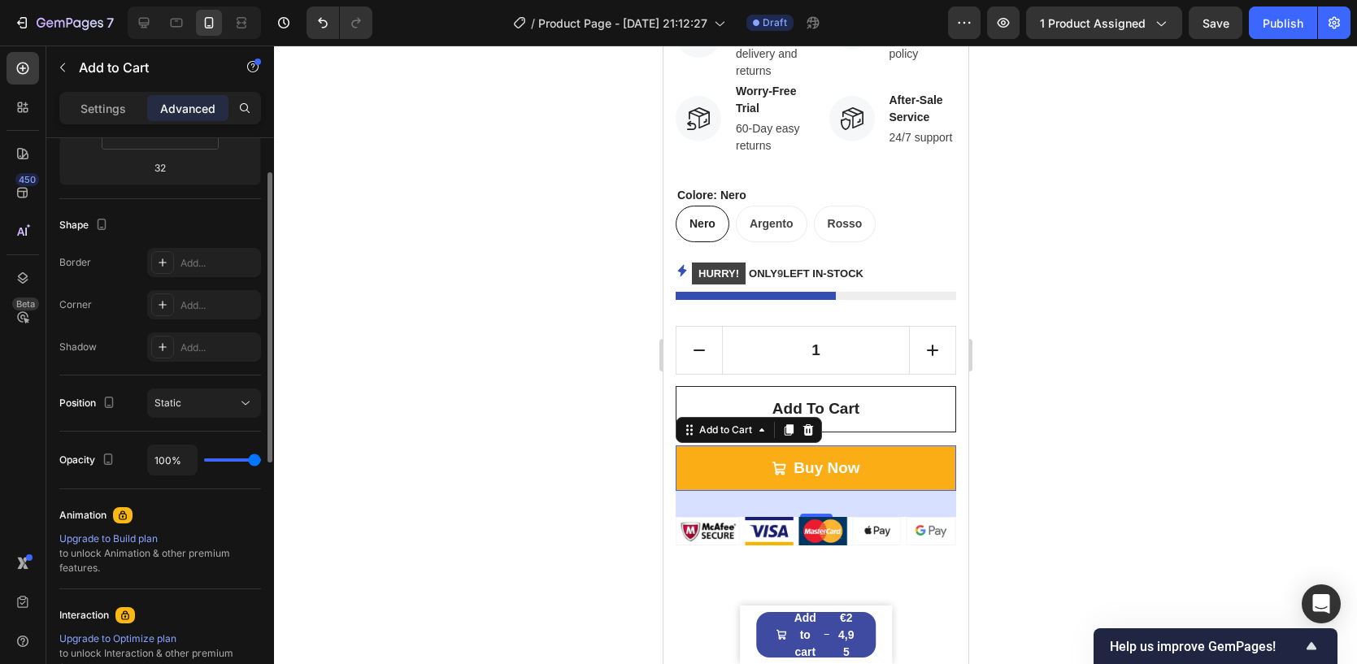
scroll to position [259, 0]
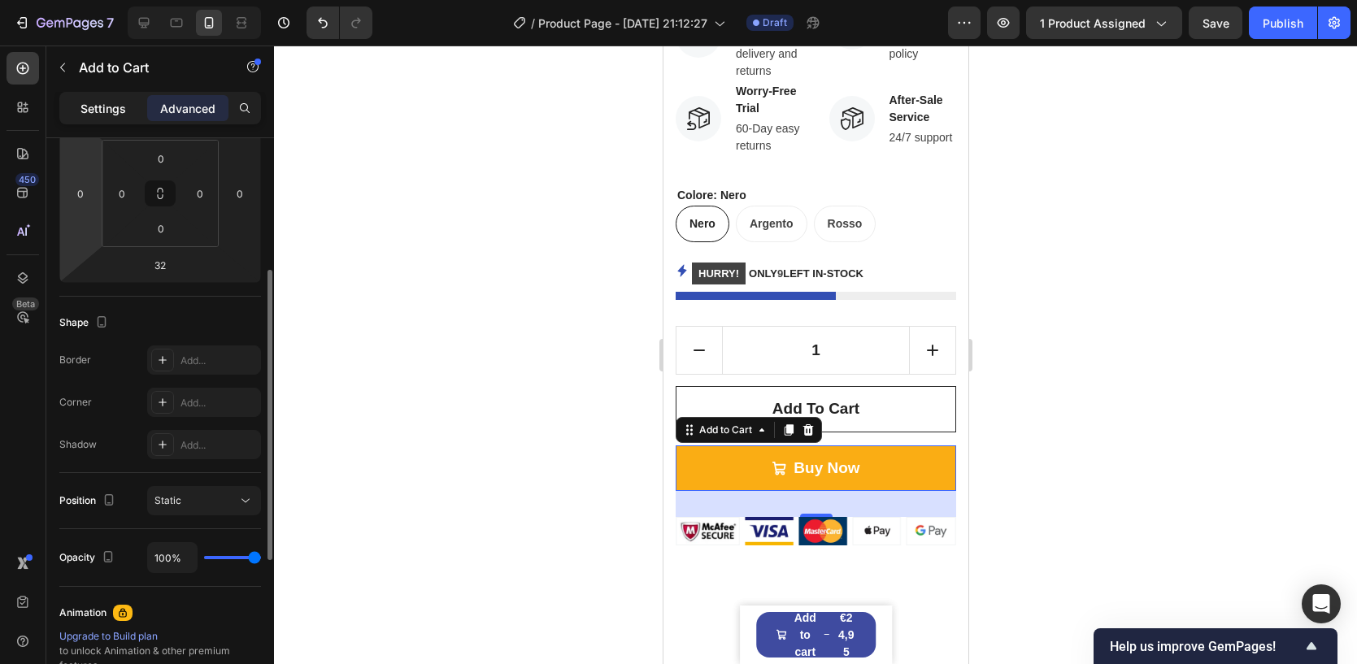
click at [85, 111] on p "Settings" at bounding box center [103, 108] width 46 height 17
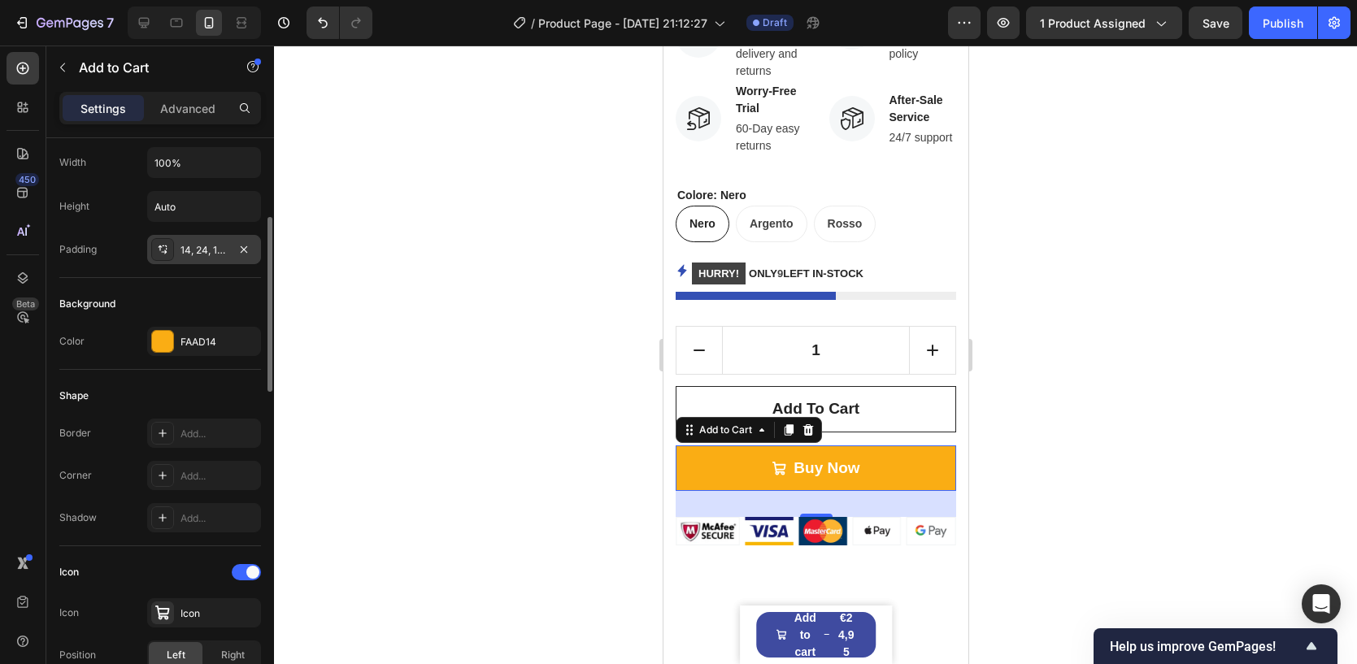
click at [180, 252] on div "14, 24, 14, 24" at bounding box center [203, 250] width 47 height 15
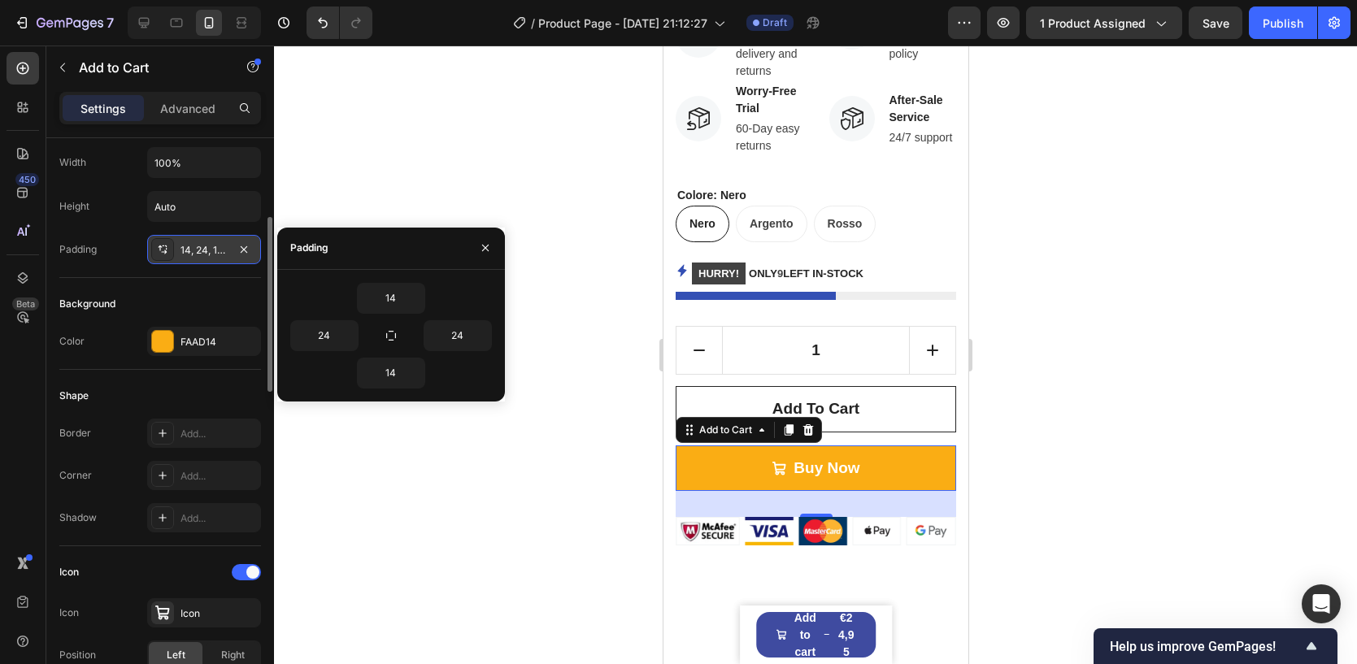
click at [180, 252] on div "14, 24, 14, 24" at bounding box center [203, 250] width 47 height 15
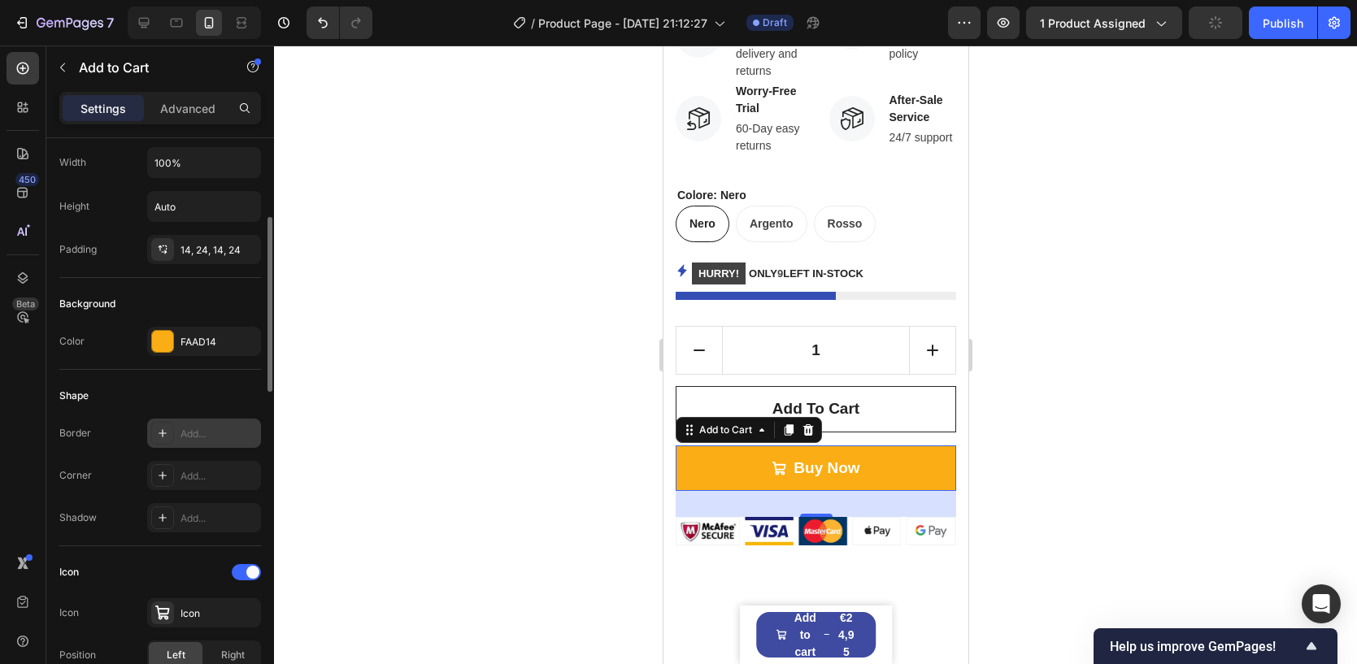
scroll to position [275, 0]
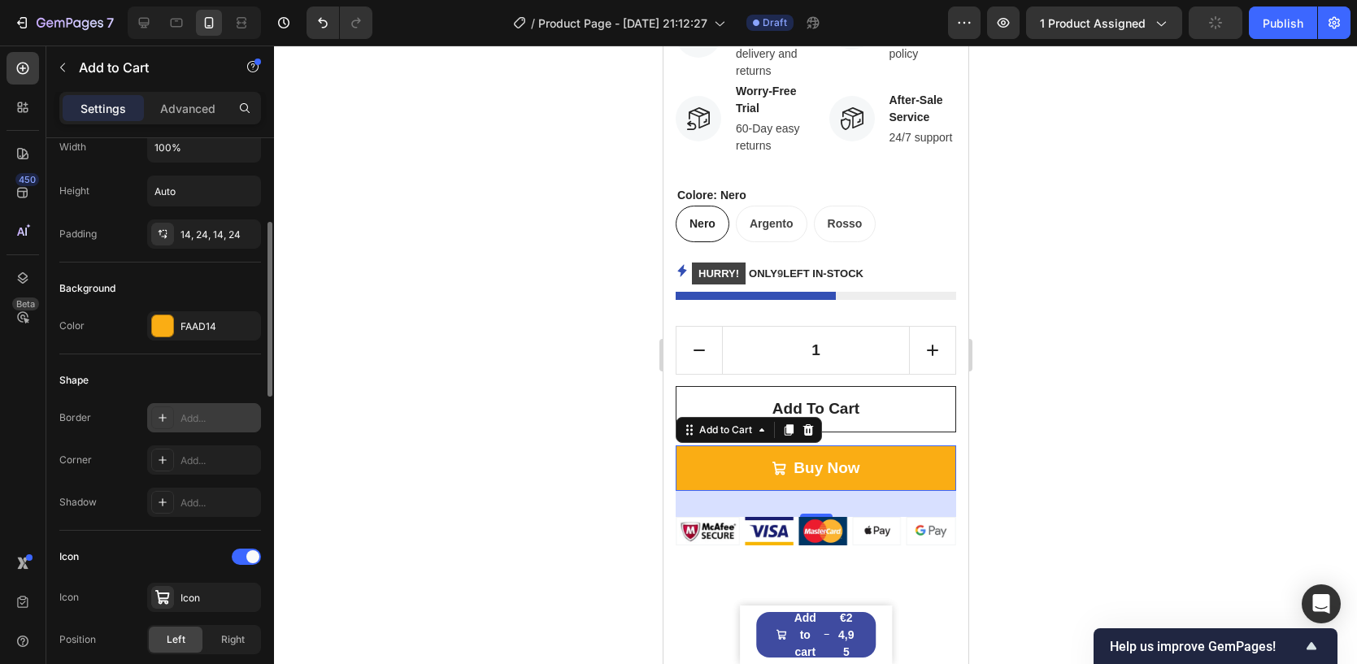
click at [189, 411] on div "Add..." at bounding box center [218, 418] width 76 height 15
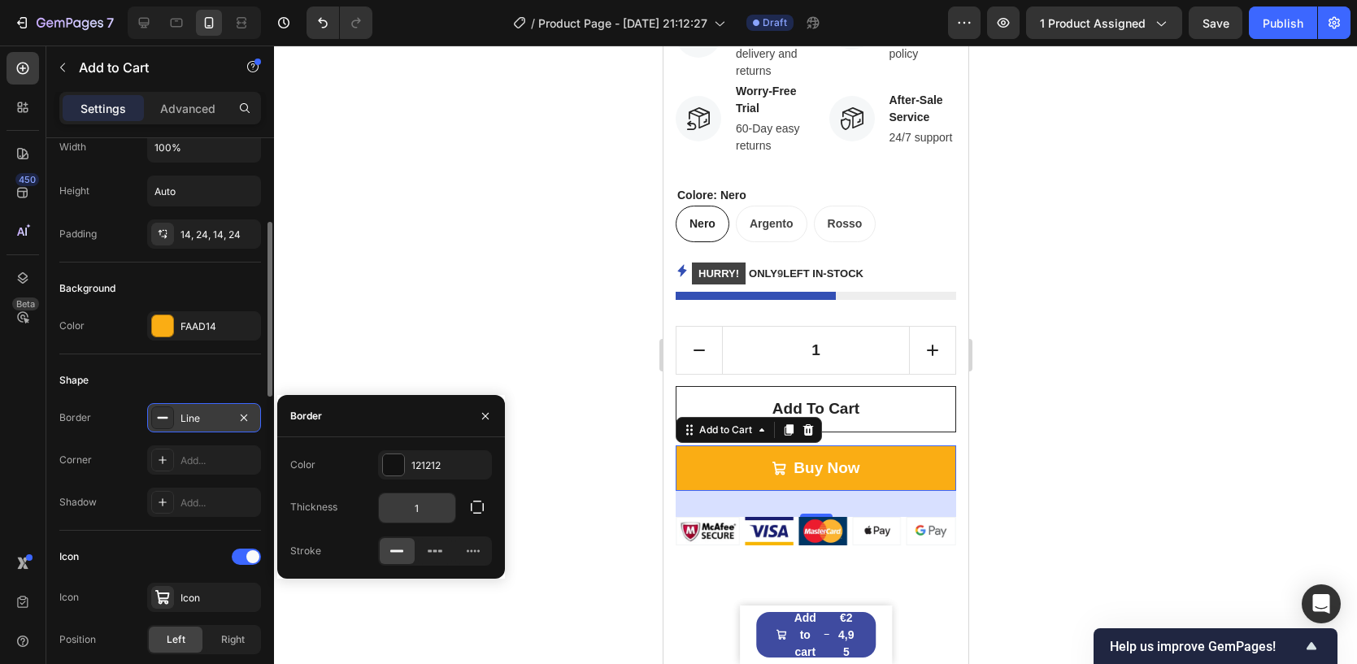
click at [430, 509] on input "1" at bounding box center [417, 507] width 76 height 29
type input "5"
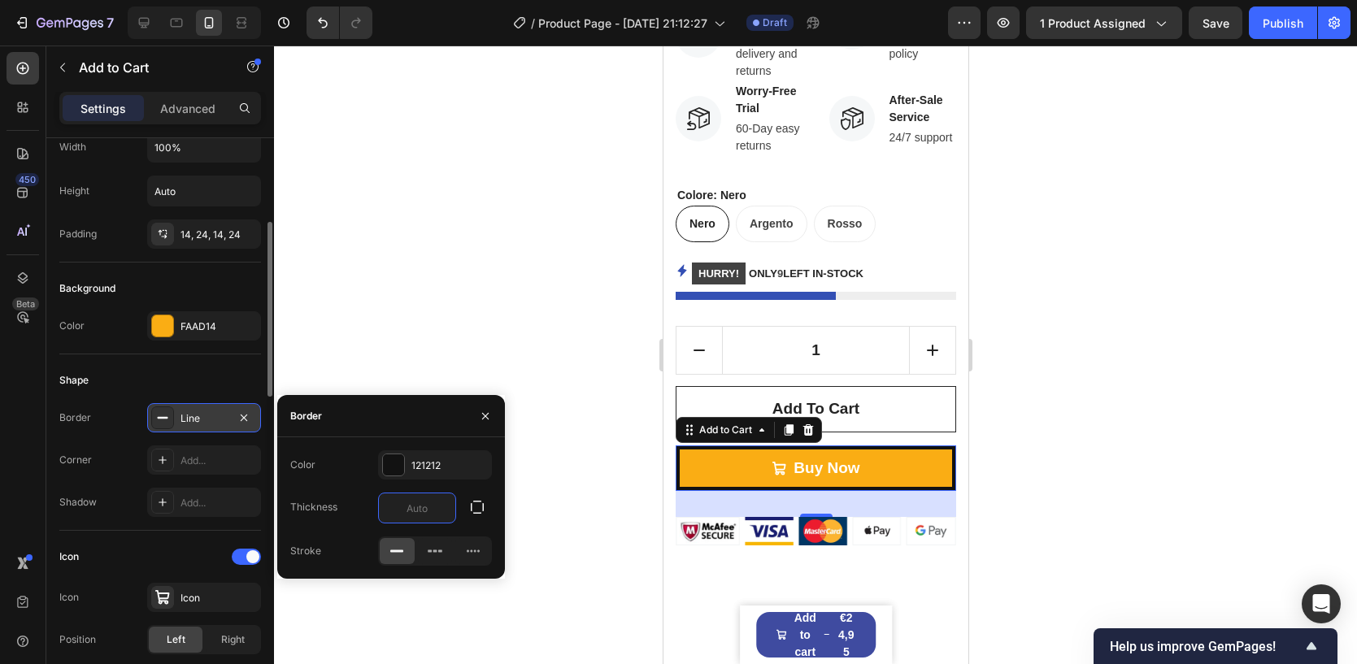
type input "0"
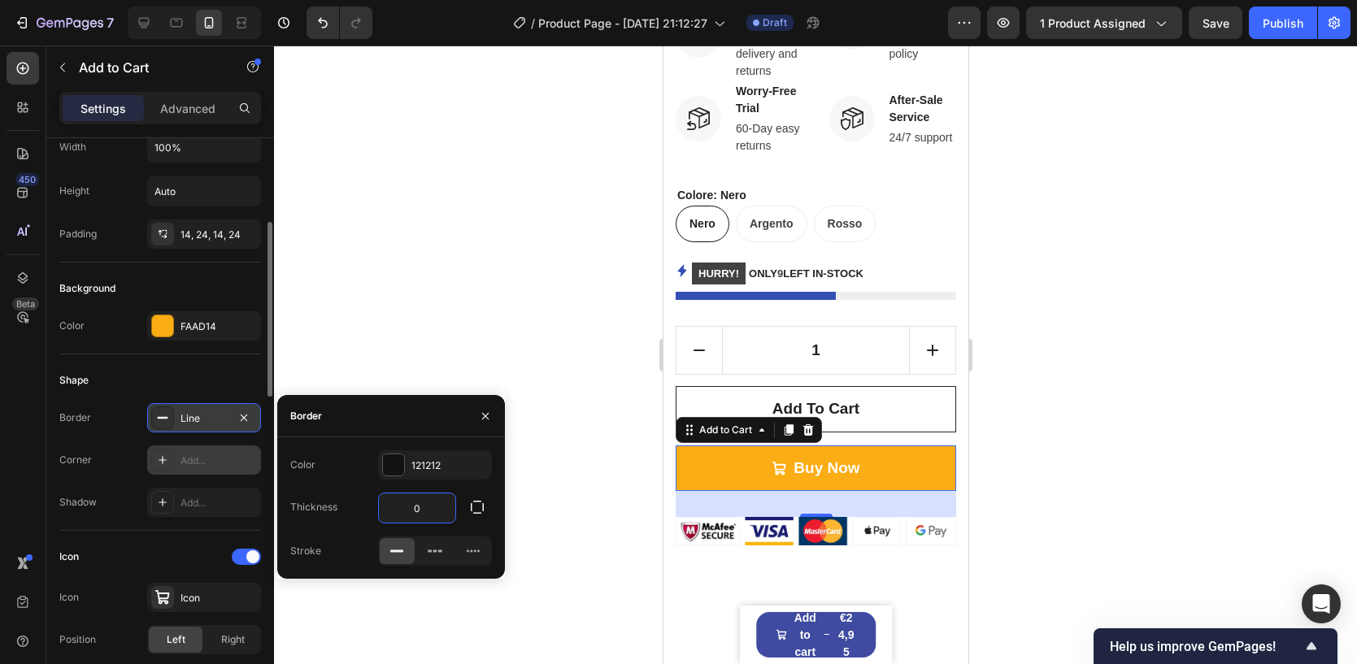
click at [205, 457] on div "Add..." at bounding box center [218, 461] width 76 height 15
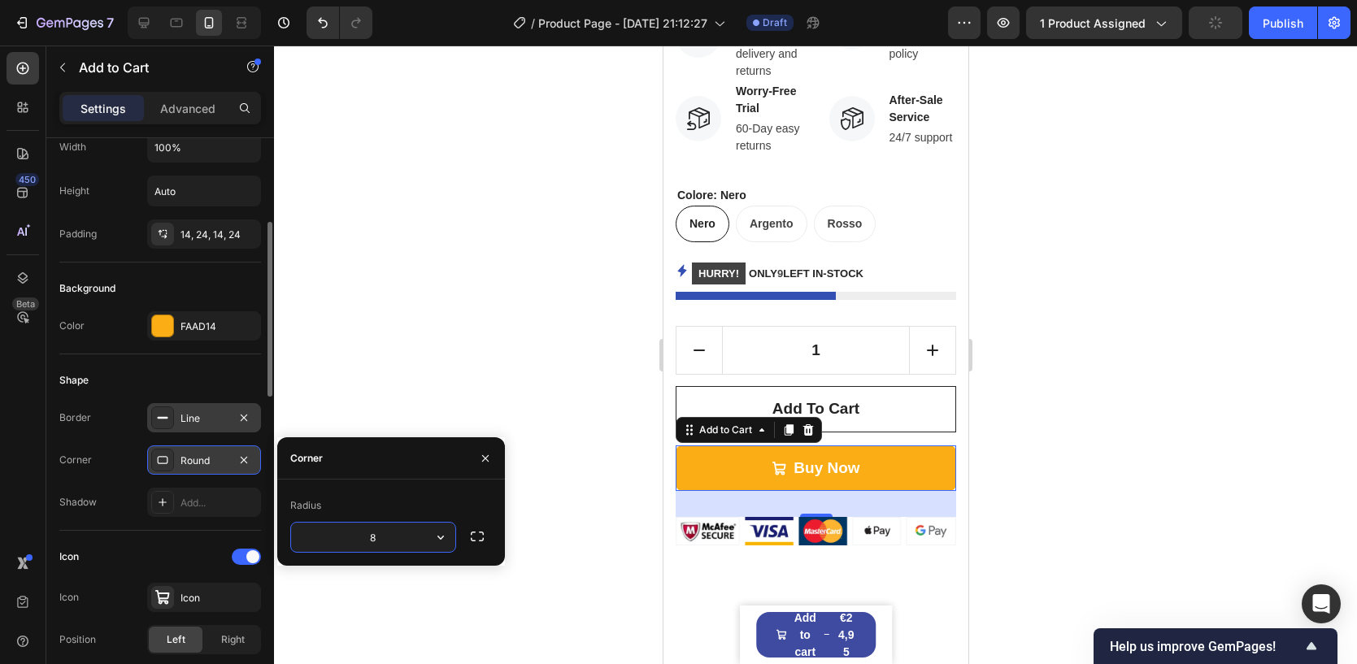
type input "9"
type input "2"
type input "17"
click at [226, 502] on div "Add..." at bounding box center [218, 503] width 76 height 15
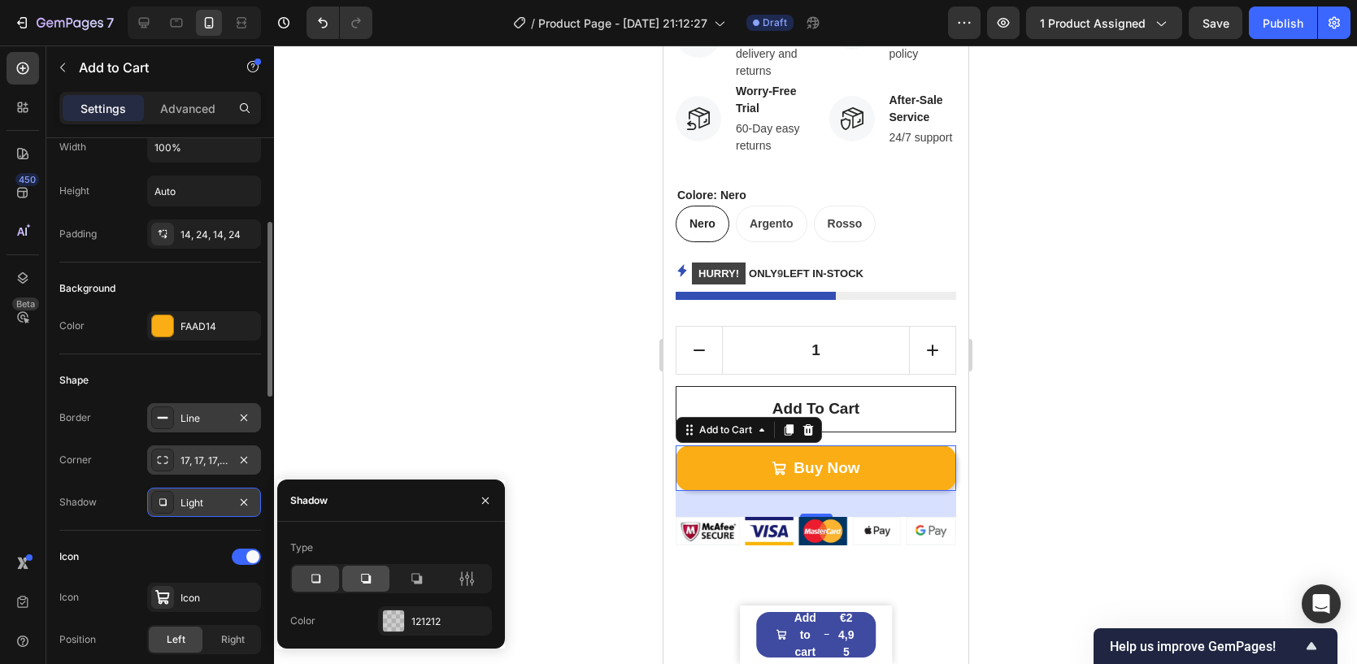
click at [358, 582] on icon at bounding box center [366, 579] width 16 height 16
click at [315, 573] on icon at bounding box center [315, 579] width 16 height 16
click at [244, 500] on icon "button" at bounding box center [243, 502] width 13 height 13
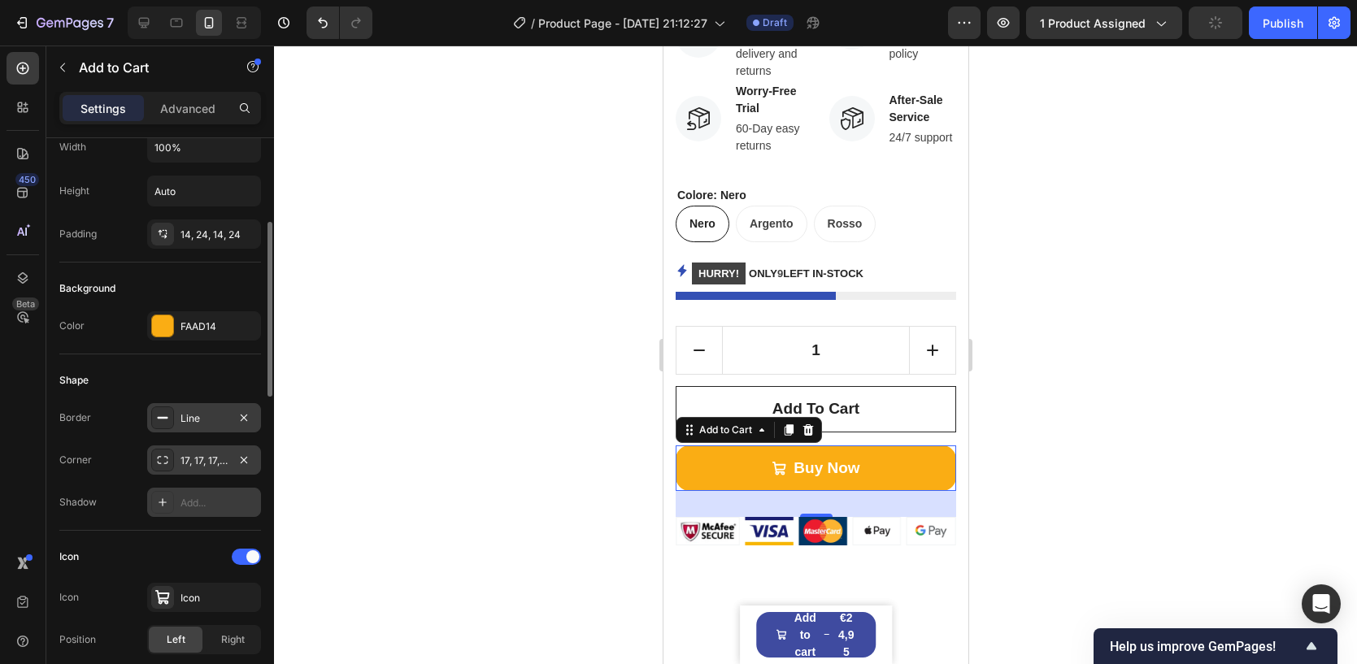
click at [395, 431] on div at bounding box center [815, 355] width 1083 height 619
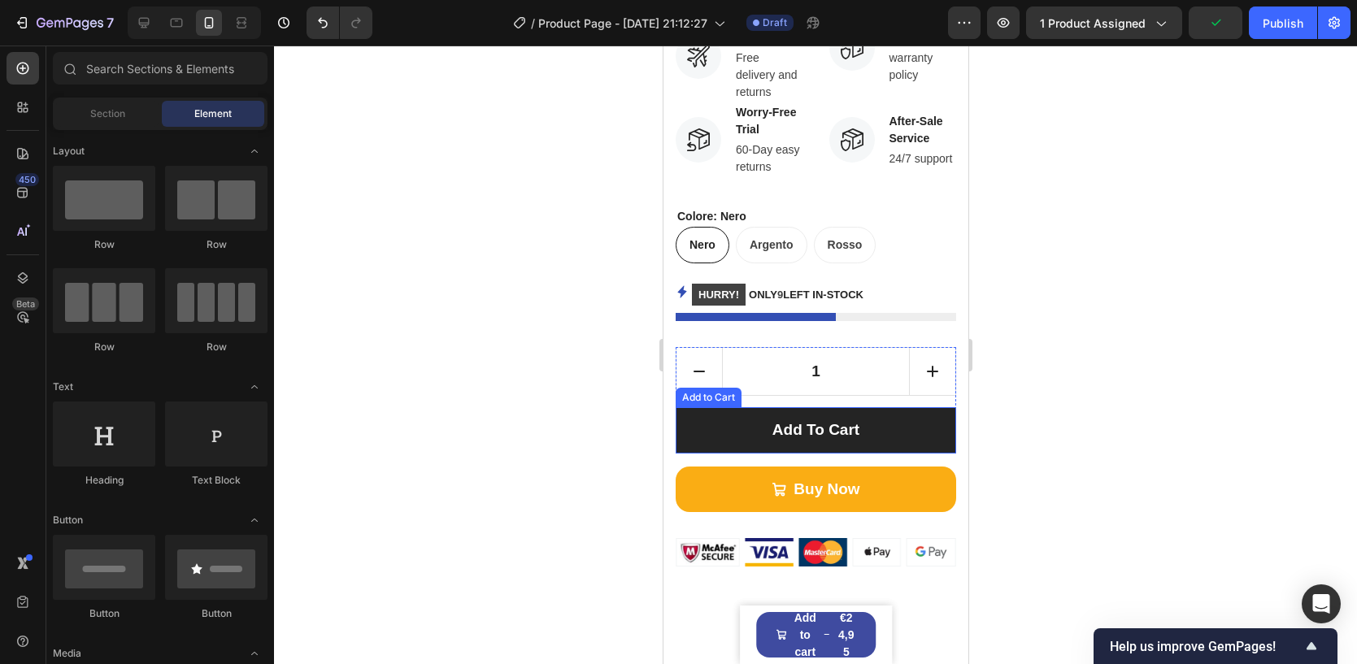
scroll to position [594, 0]
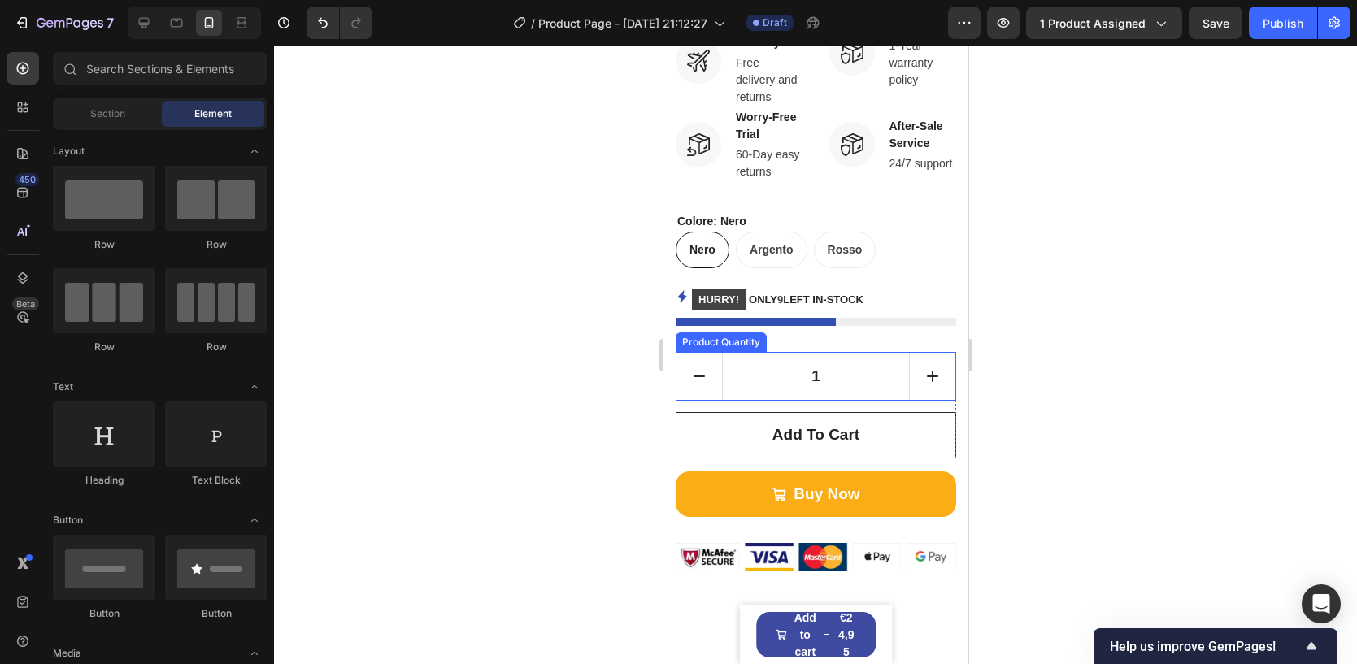
click at [907, 371] on input "1" at bounding box center [815, 376] width 188 height 47
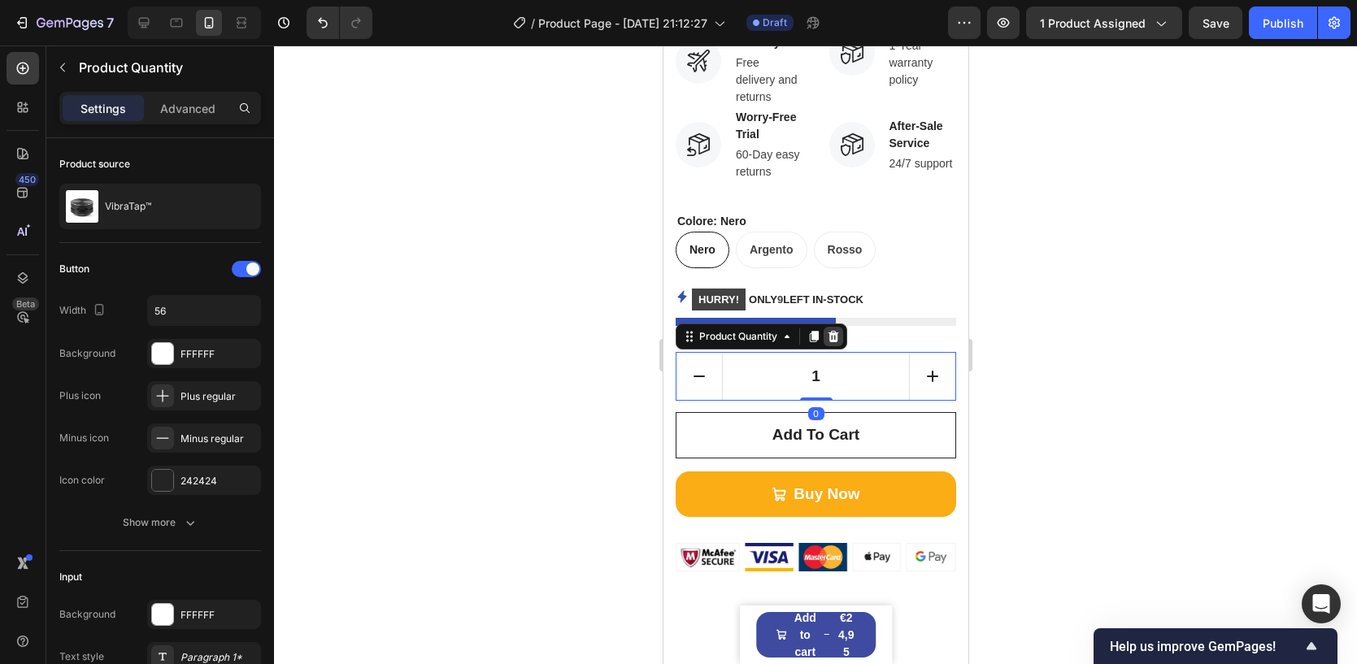
click at [832, 337] on icon at bounding box center [832, 336] width 11 height 11
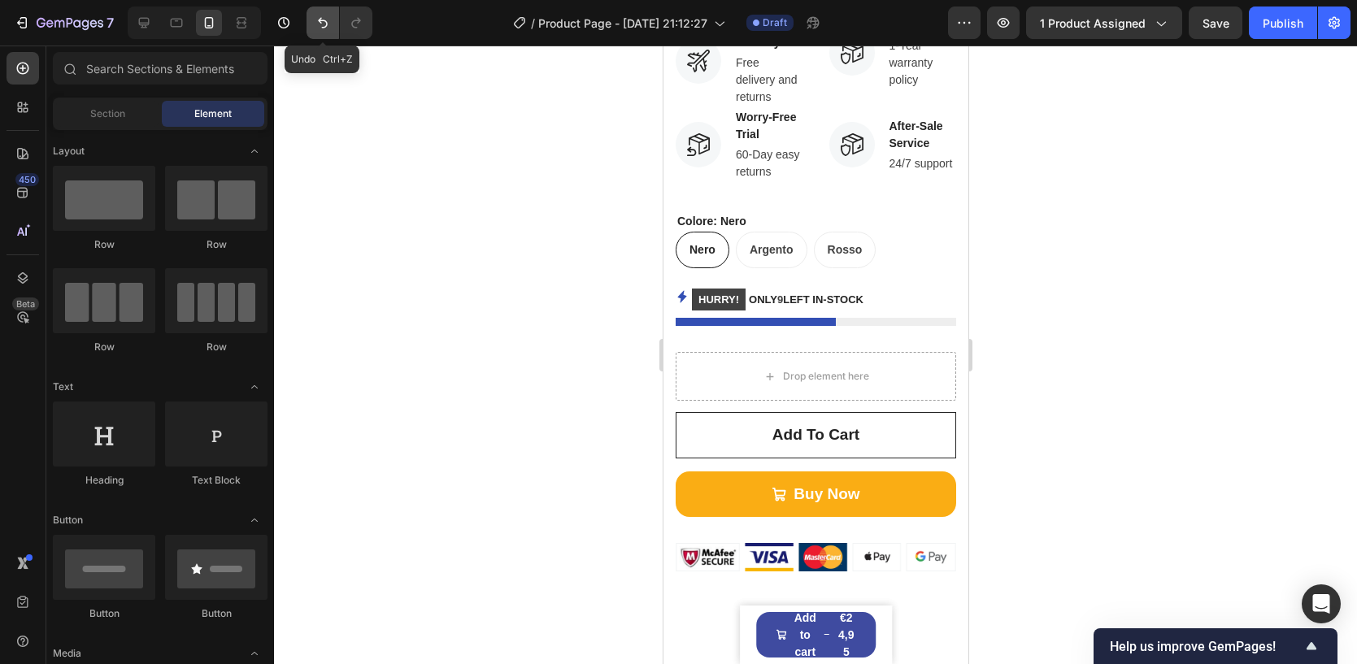
click at [315, 28] on icon "Undo/Redo" at bounding box center [323, 23] width 16 height 16
click at [793, 388] on input "1" at bounding box center [815, 376] width 188 height 47
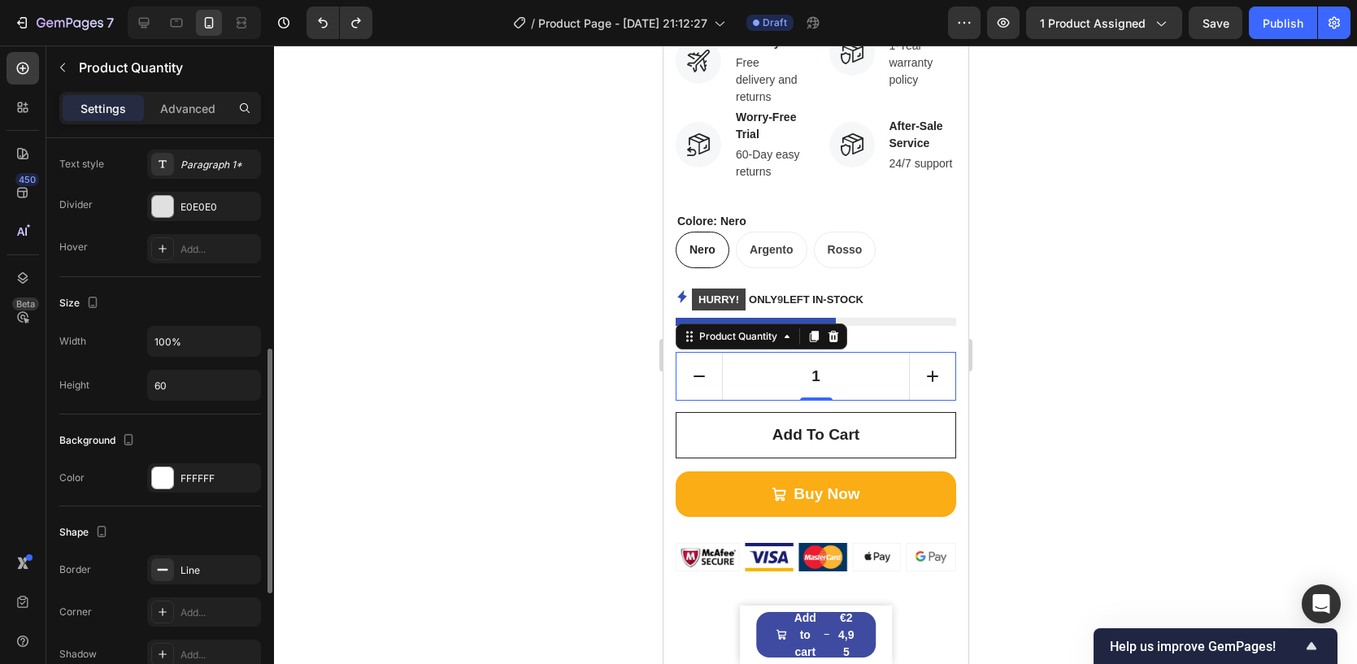
scroll to position [455, 0]
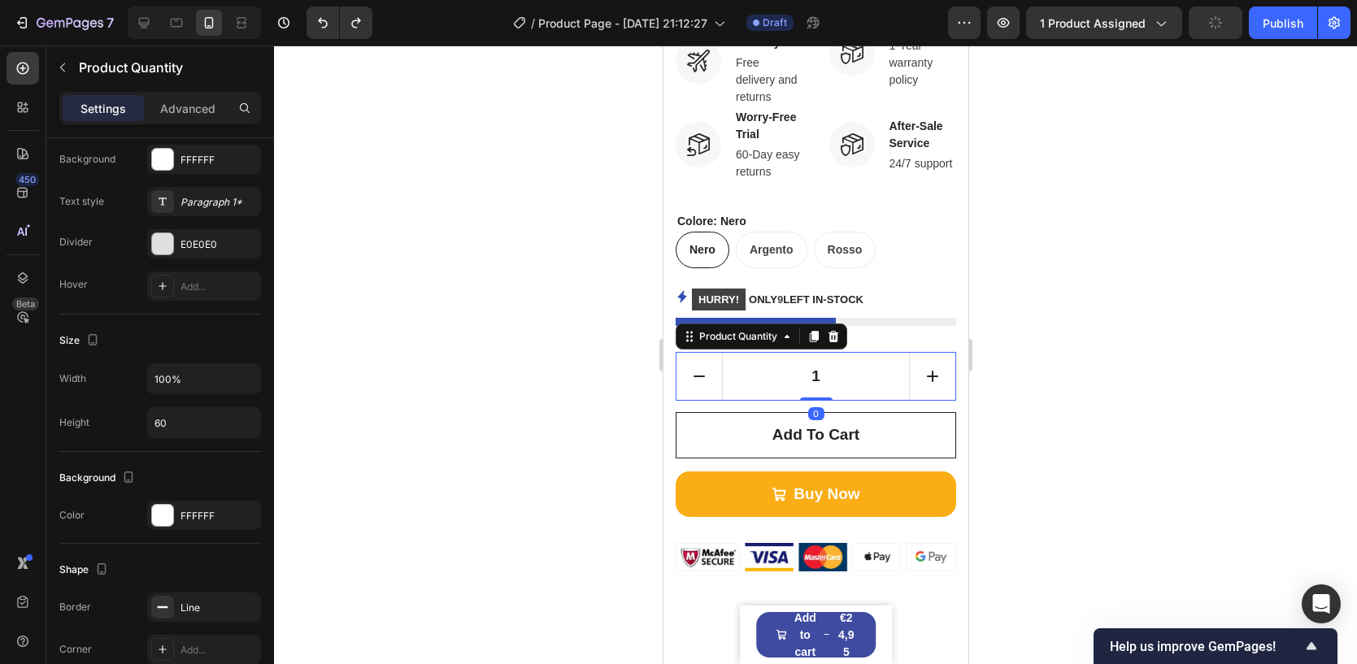
drag, startPoint x: 818, startPoint y: 398, endPoint x: 825, endPoint y: 393, distance: 8.8
click at [825, 393] on div "1 Product Quantity 0" at bounding box center [815, 376] width 280 height 49
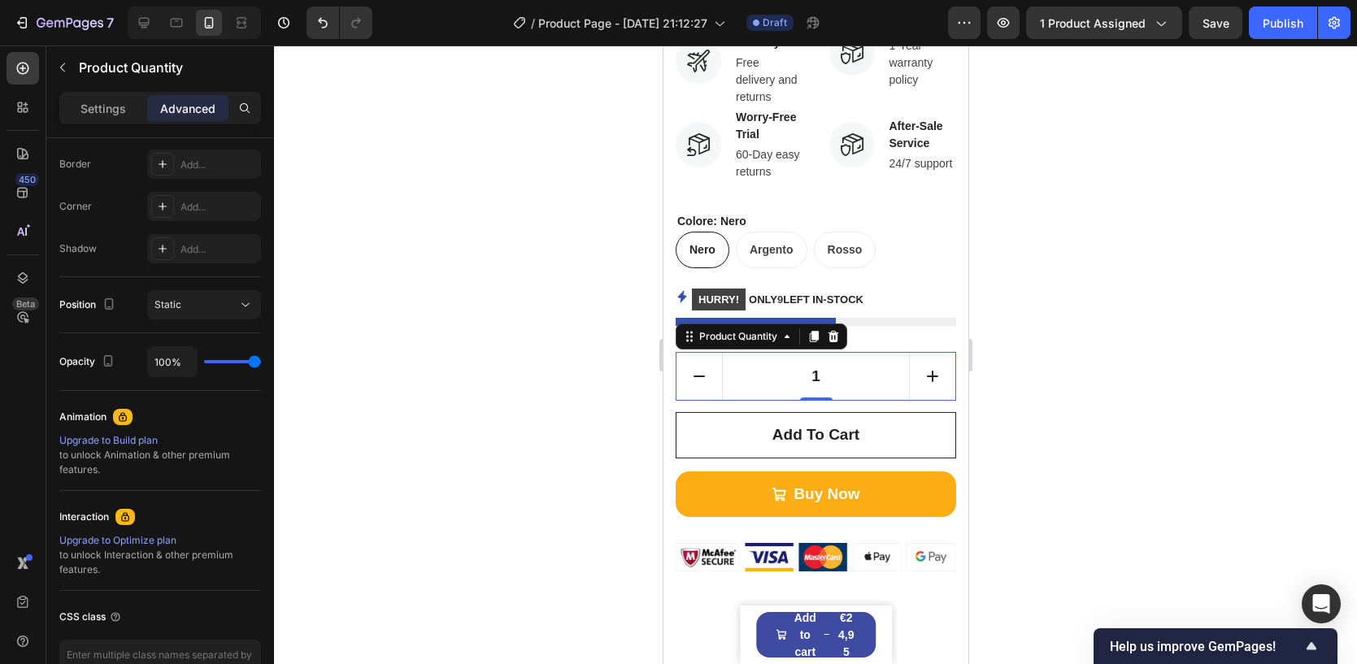
click at [892, 376] on input "1" at bounding box center [815, 376] width 188 height 47
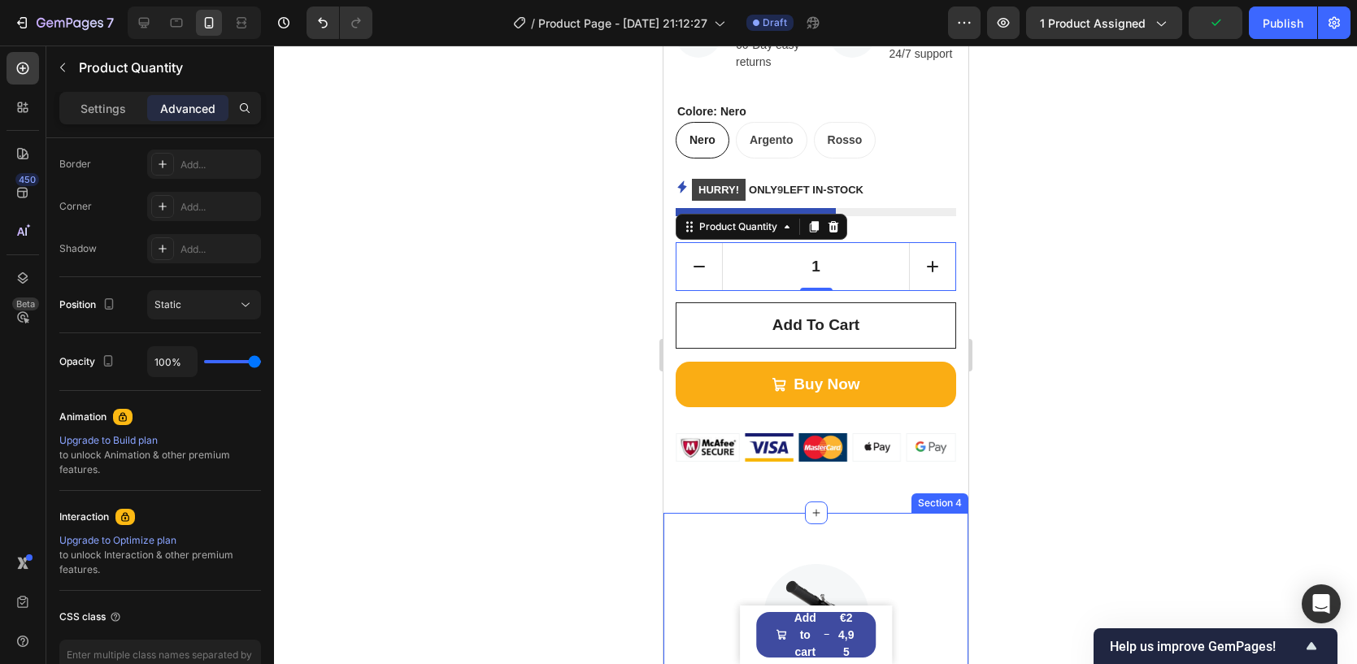
scroll to position [722, 0]
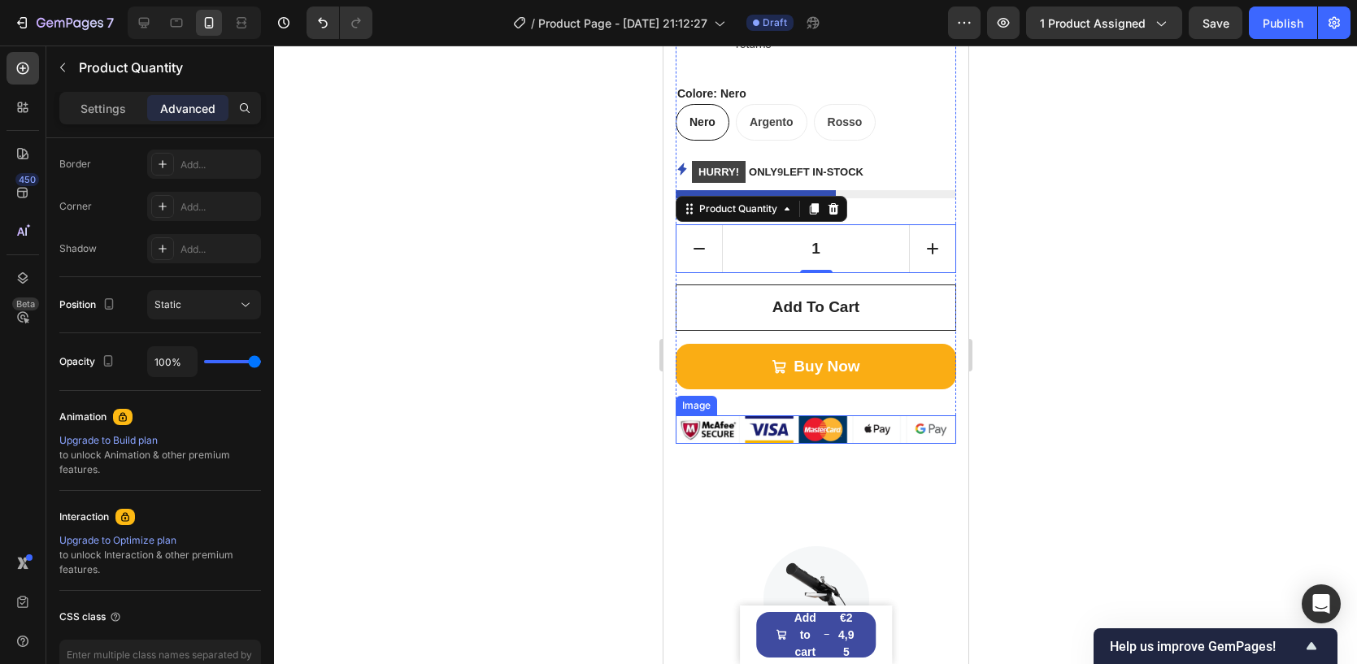
click at [846, 427] on img at bounding box center [815, 429] width 280 height 28
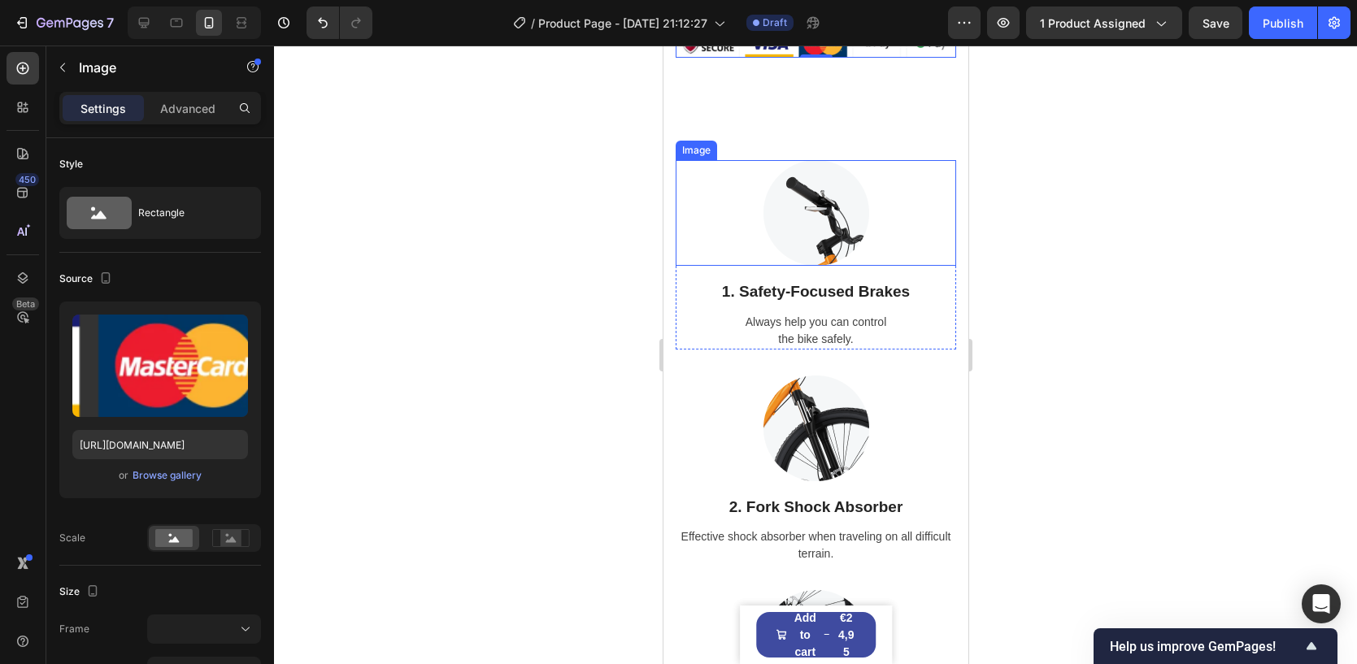
scroll to position [850, 0]
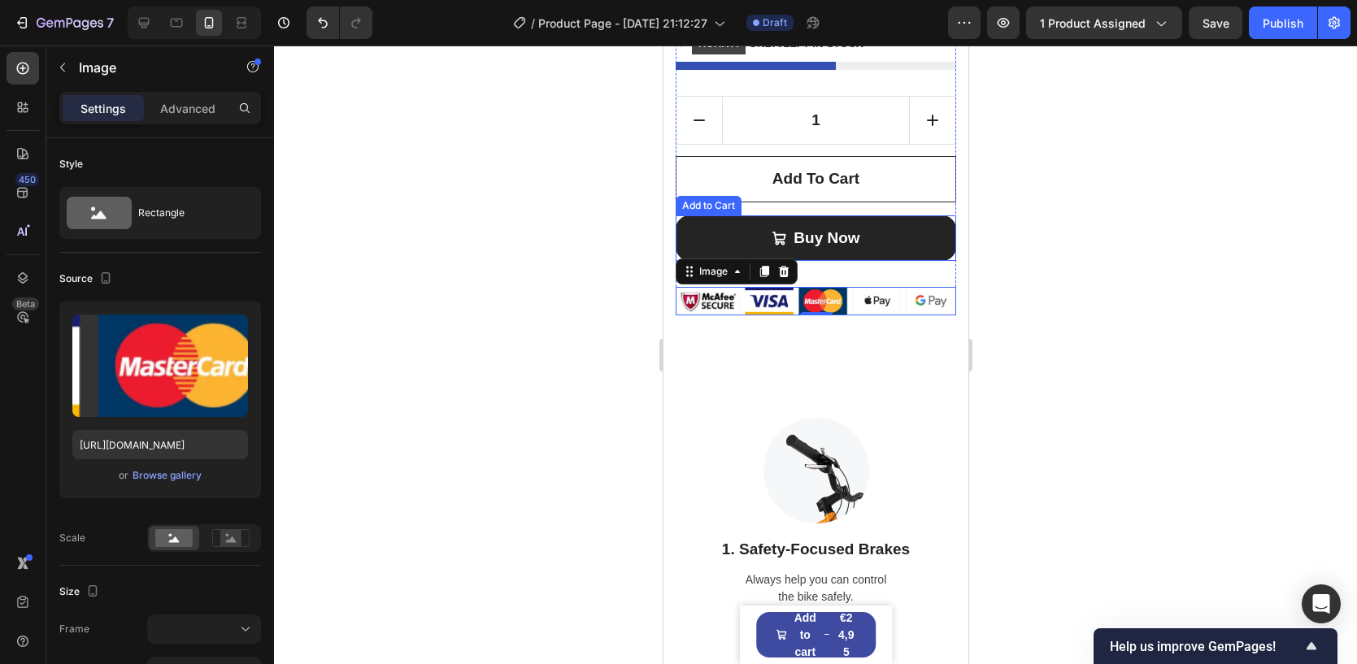
click at [930, 239] on button "Buy Now" at bounding box center [815, 238] width 280 height 46
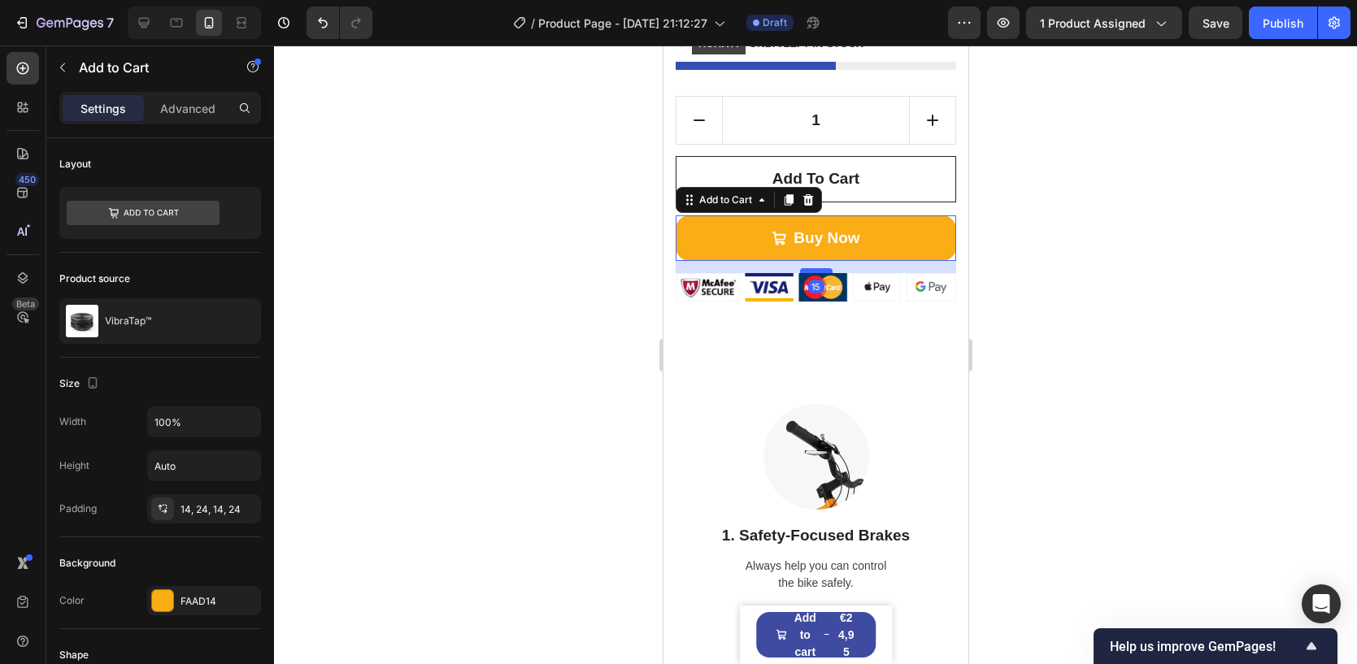
drag, startPoint x: 819, startPoint y: 280, endPoint x: 1118, endPoint y: 427, distance: 332.2
click at [806, 268] on div at bounding box center [815, 270] width 33 height 5
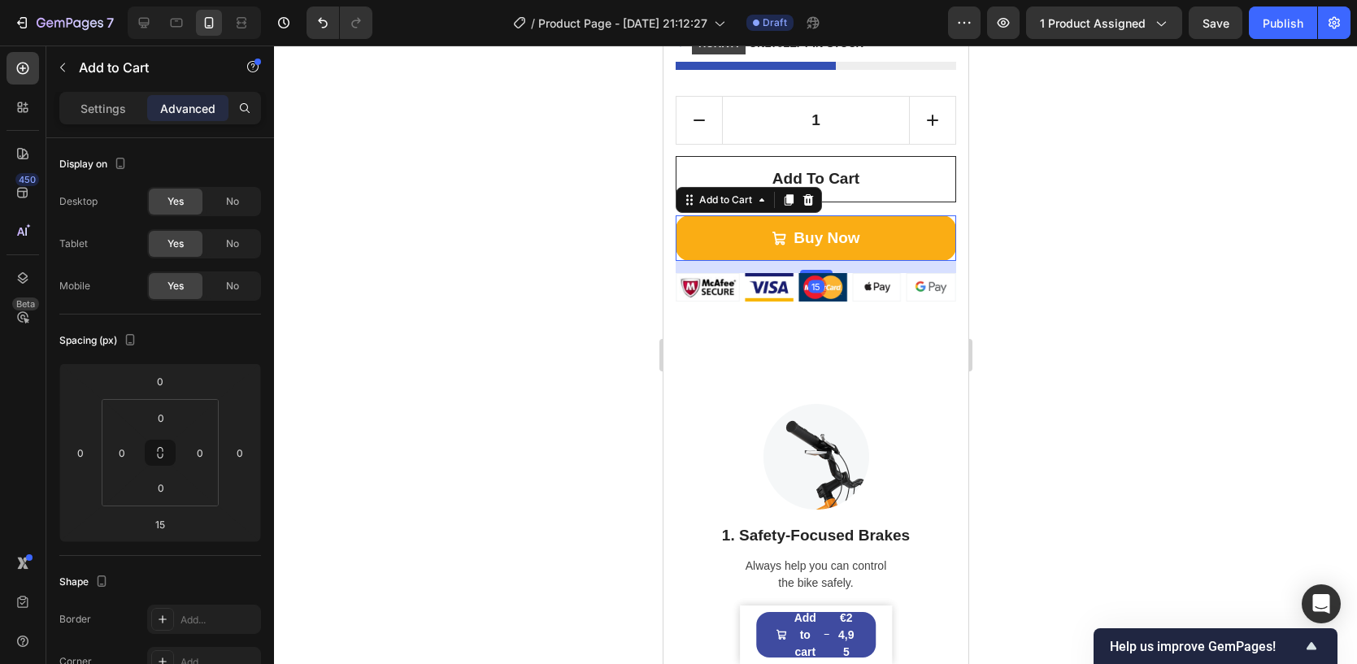
click at [516, 349] on div at bounding box center [815, 355] width 1083 height 619
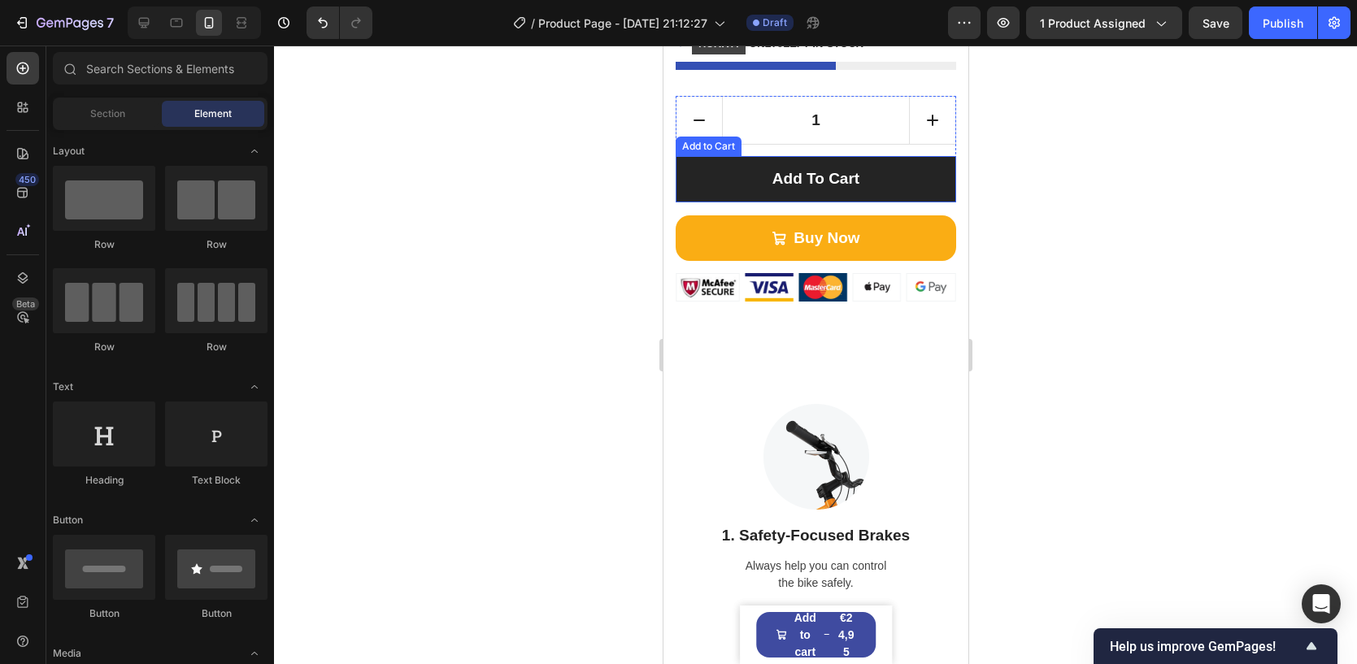
click at [871, 188] on button "Add to cart" at bounding box center [815, 179] width 280 height 46
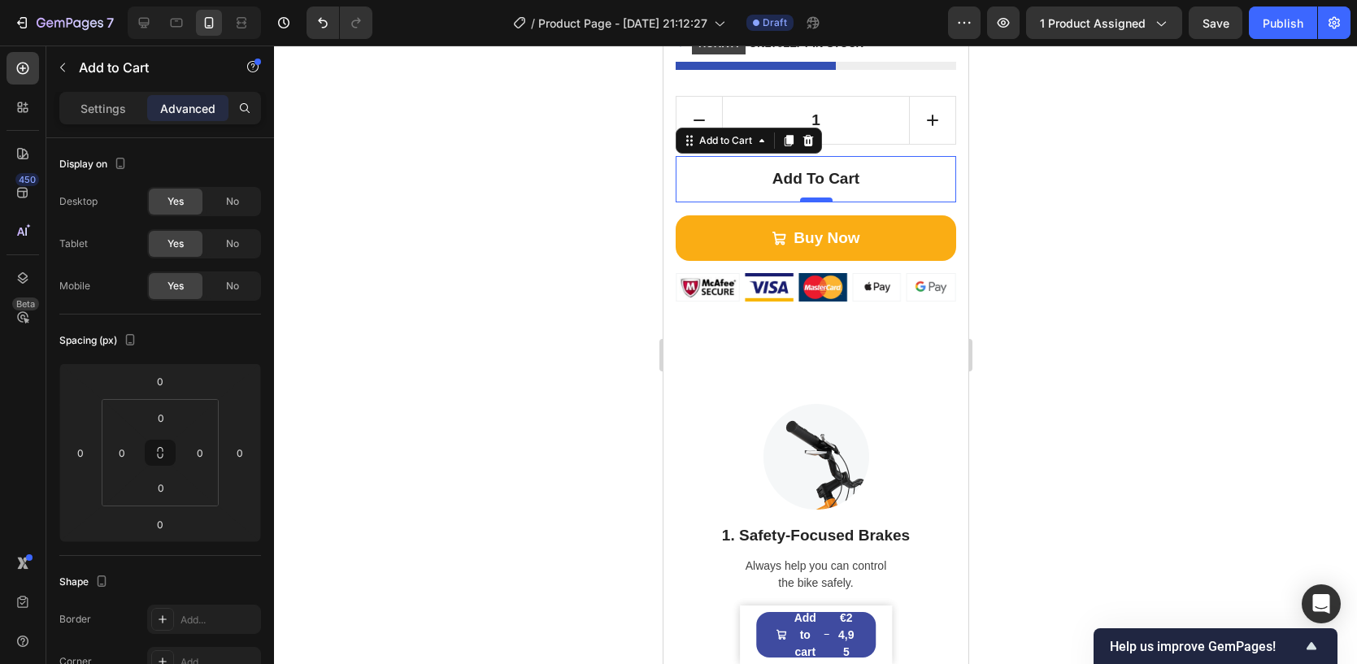
click at [901, 182] on button "Add to cart" at bounding box center [815, 179] width 280 height 46
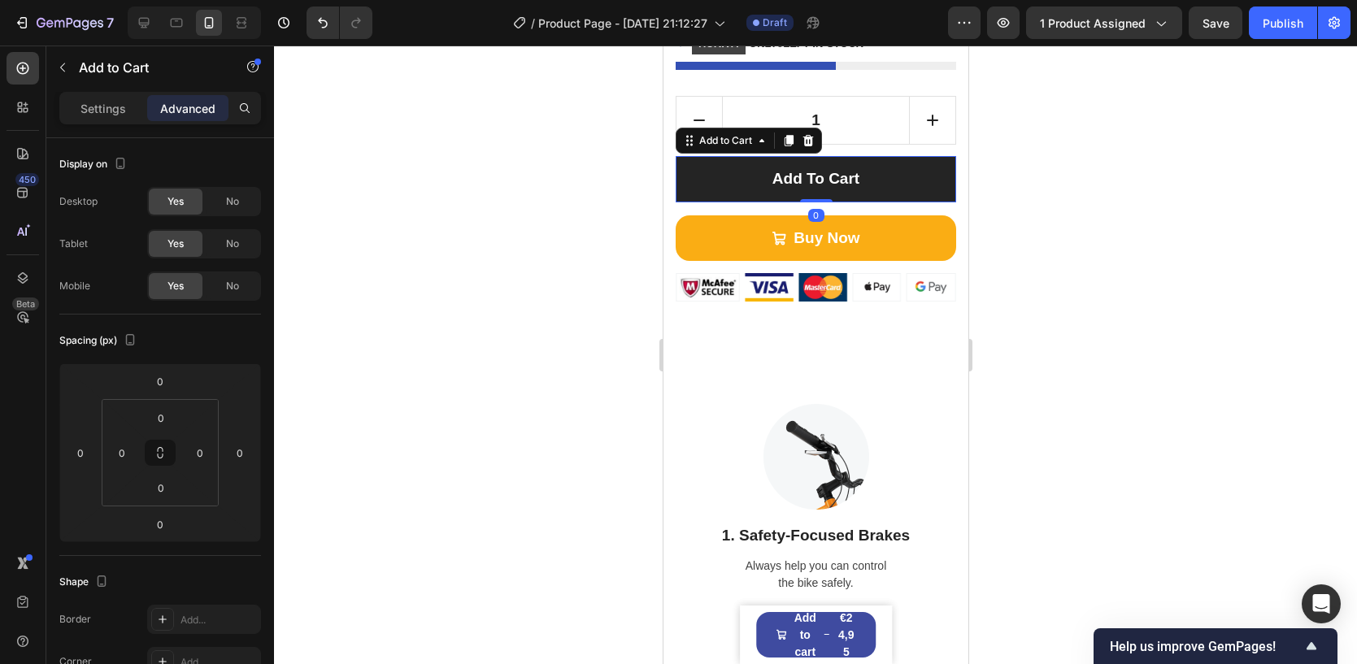
drag, startPoint x: 818, startPoint y: 198, endPoint x: 818, endPoint y: 189, distance: 8.9
click at [818, 189] on div "Add to cart Add to Cart 0" at bounding box center [815, 179] width 280 height 46
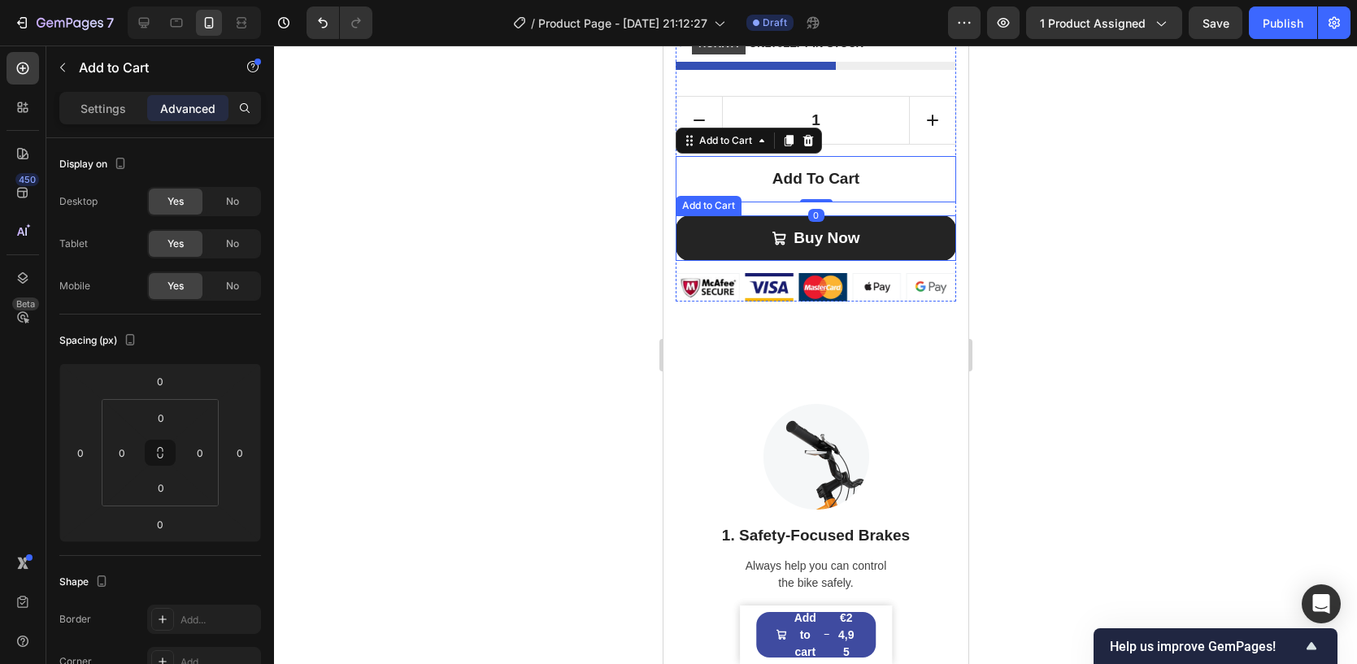
click at [859, 224] on button "Buy Now" at bounding box center [815, 238] width 280 height 46
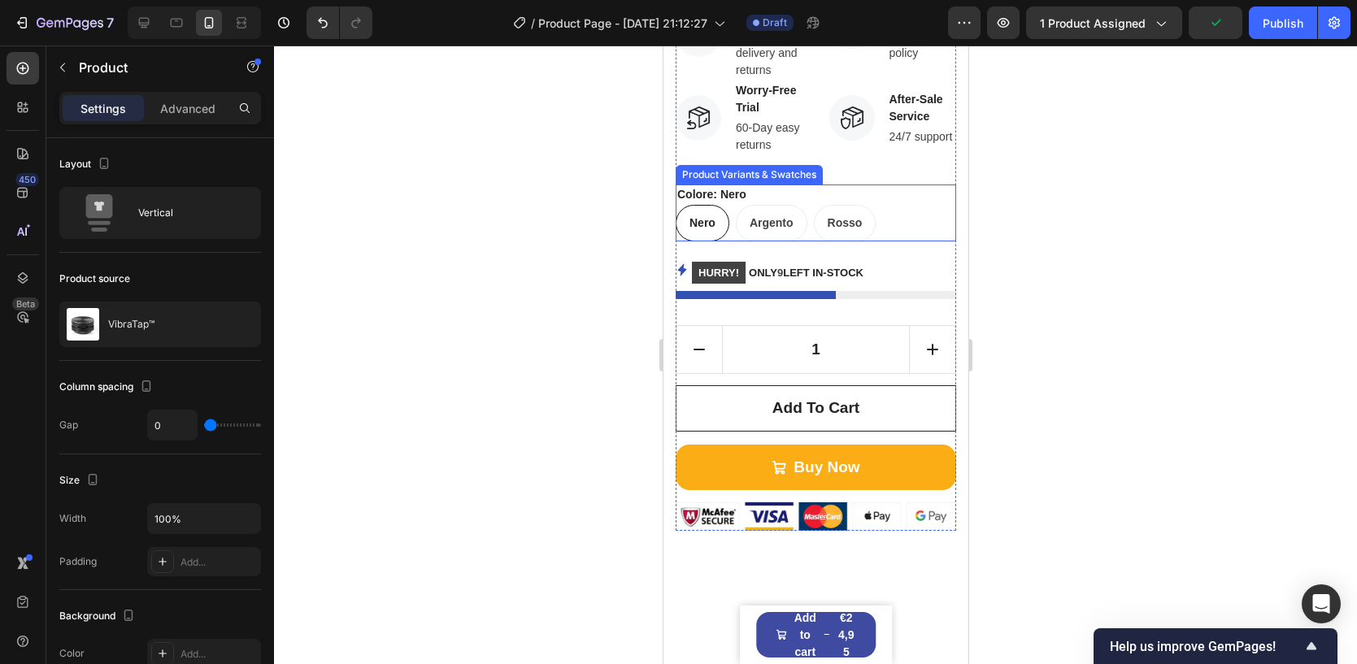
scroll to position [518, 0]
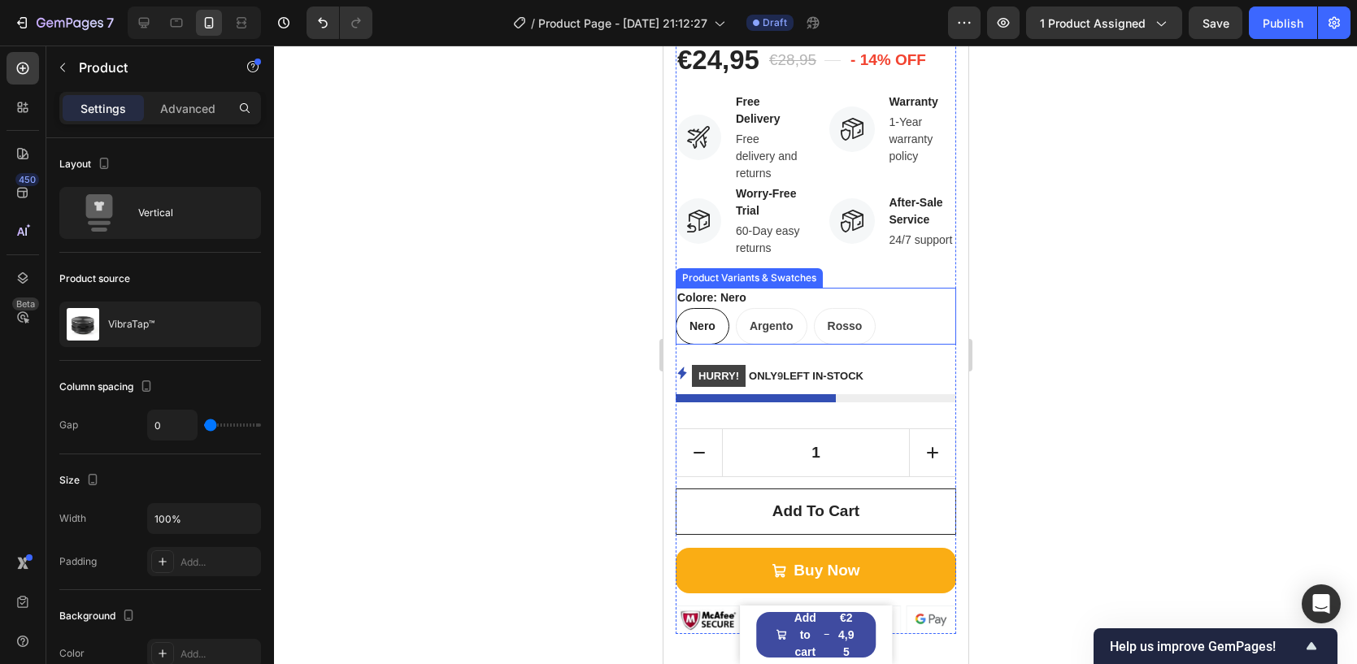
click at [902, 326] on div "Nero Nero Nero Argento Argento Argento Rosso Rosso Rosso" at bounding box center [815, 326] width 280 height 37
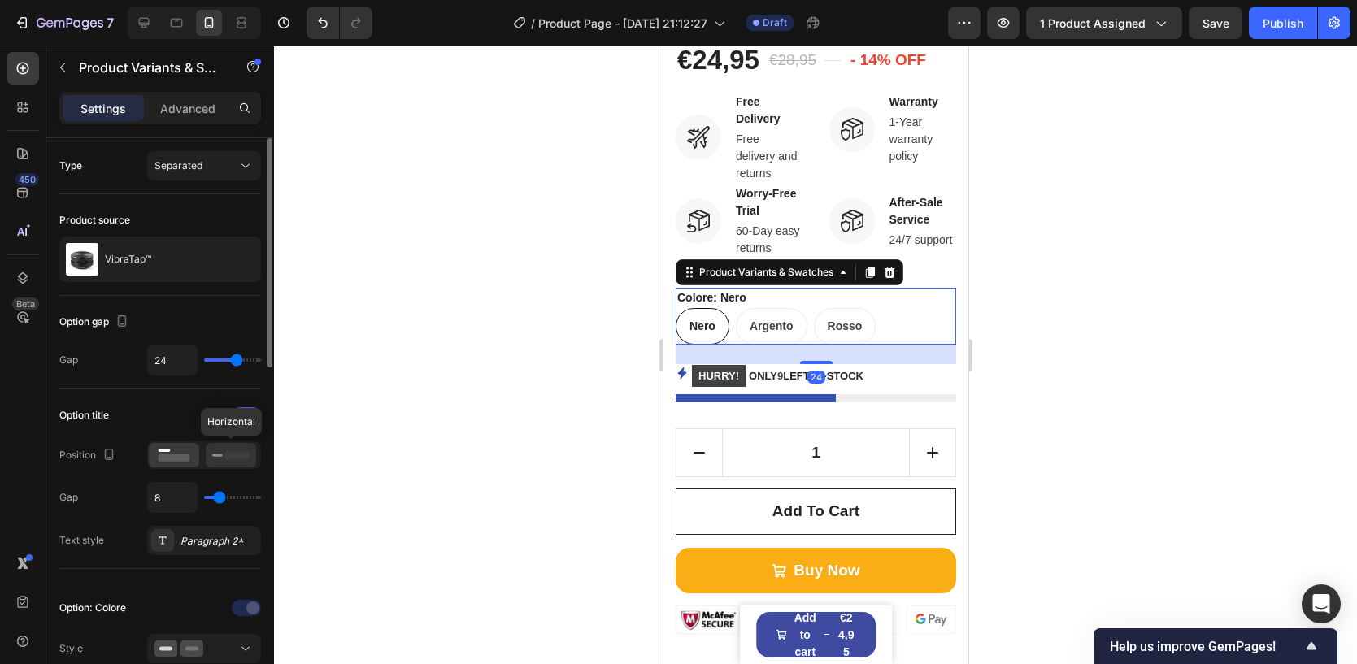
click at [231, 453] on rect at bounding box center [237, 454] width 24 height 7
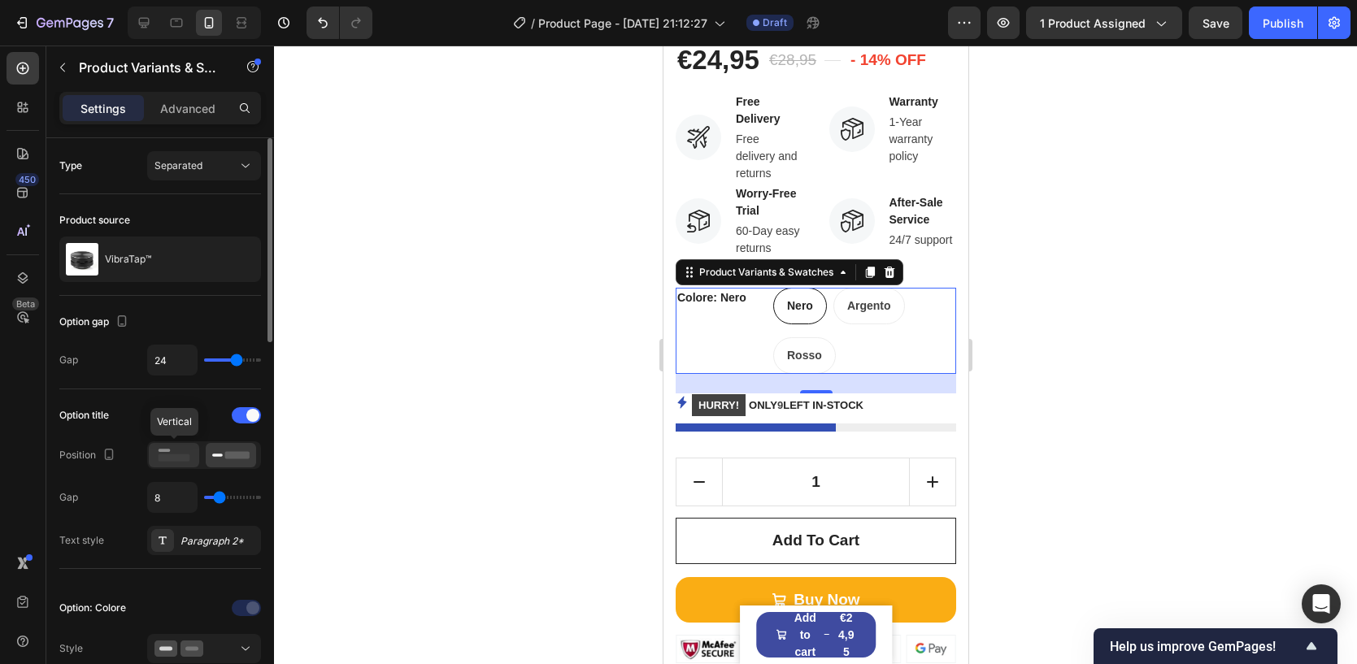
click at [159, 452] on icon at bounding box center [173, 455] width 37 height 18
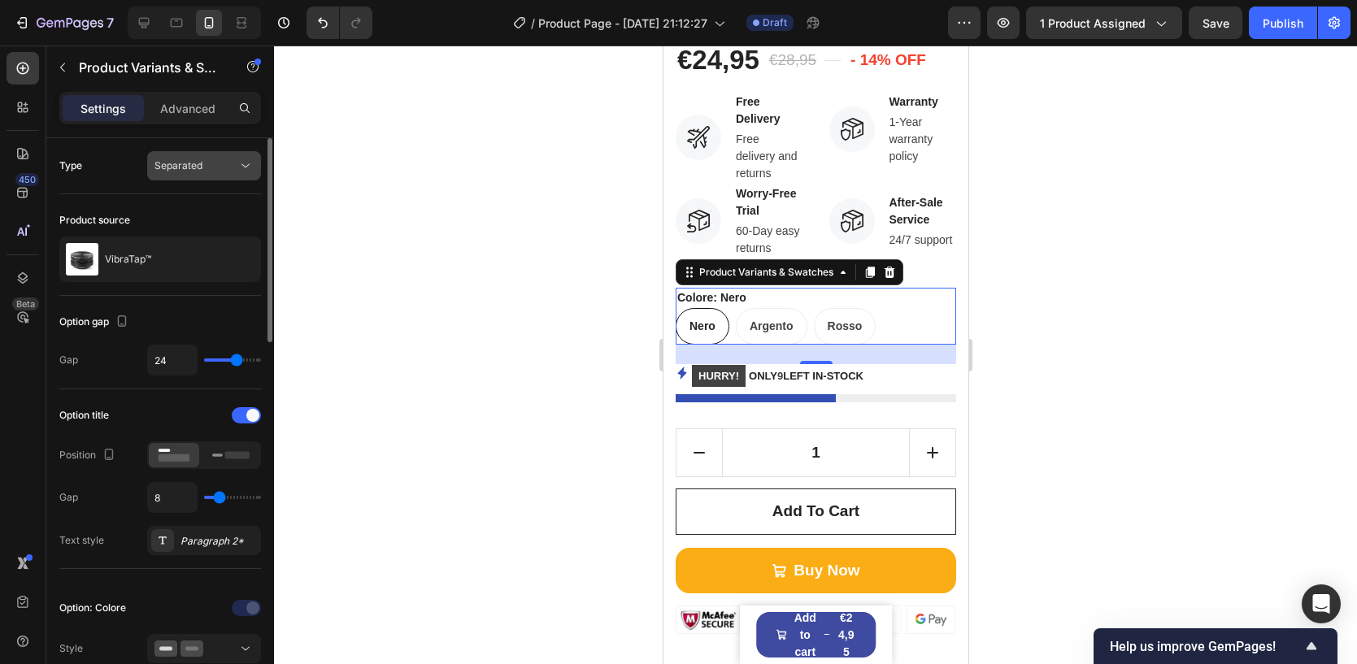
click at [212, 175] on button "Separated" at bounding box center [204, 165] width 114 height 29
click at [214, 170] on div "Separated" at bounding box center [195, 165] width 83 height 15
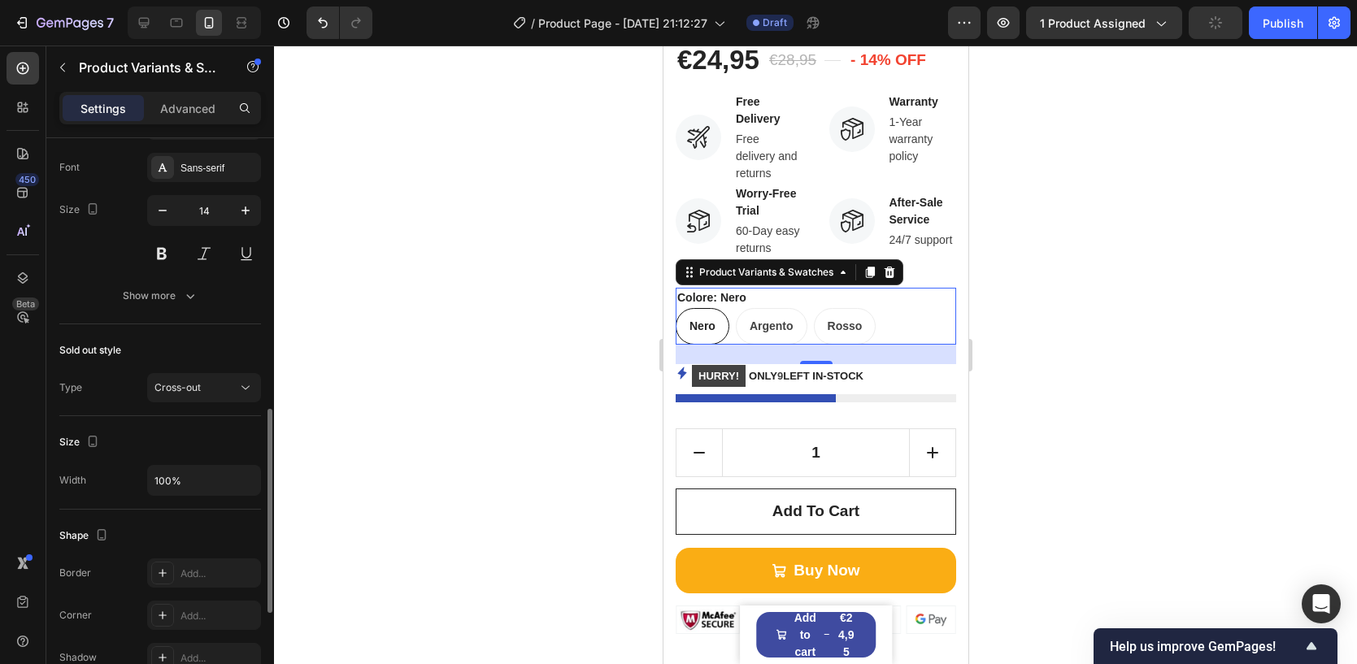
scroll to position [935, 0]
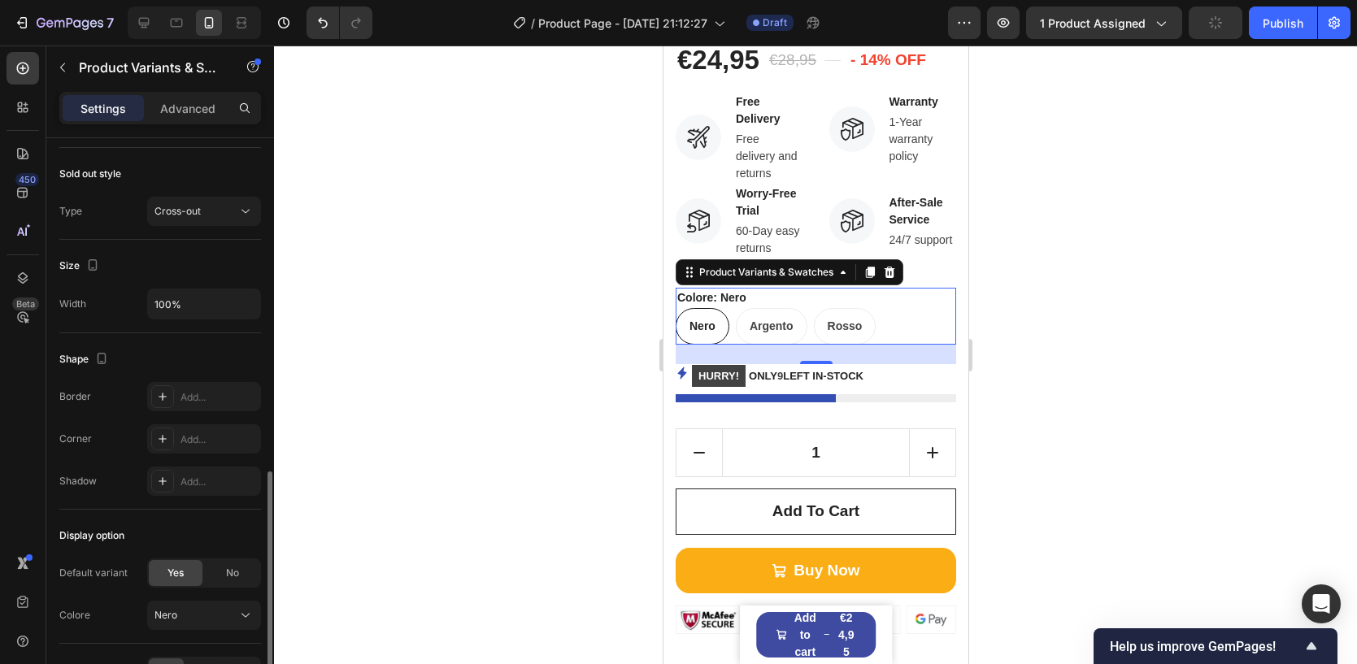
click at [420, 314] on div at bounding box center [815, 355] width 1083 height 619
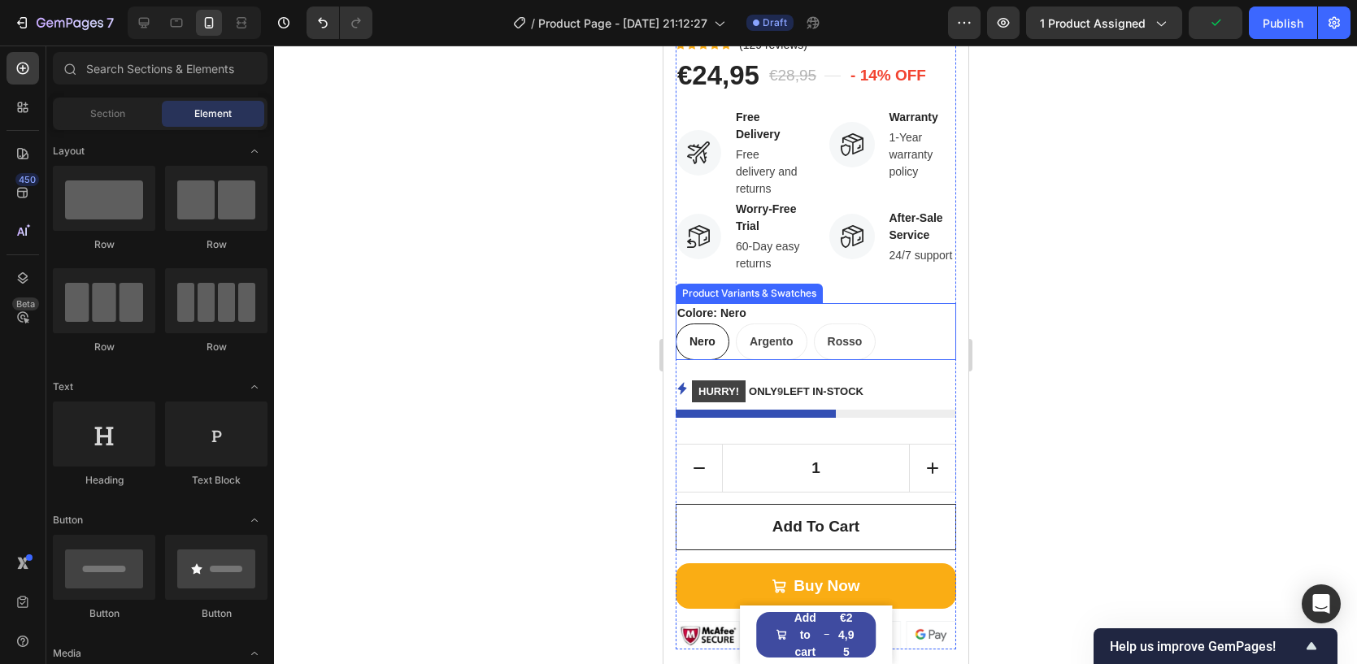
scroll to position [400, 0]
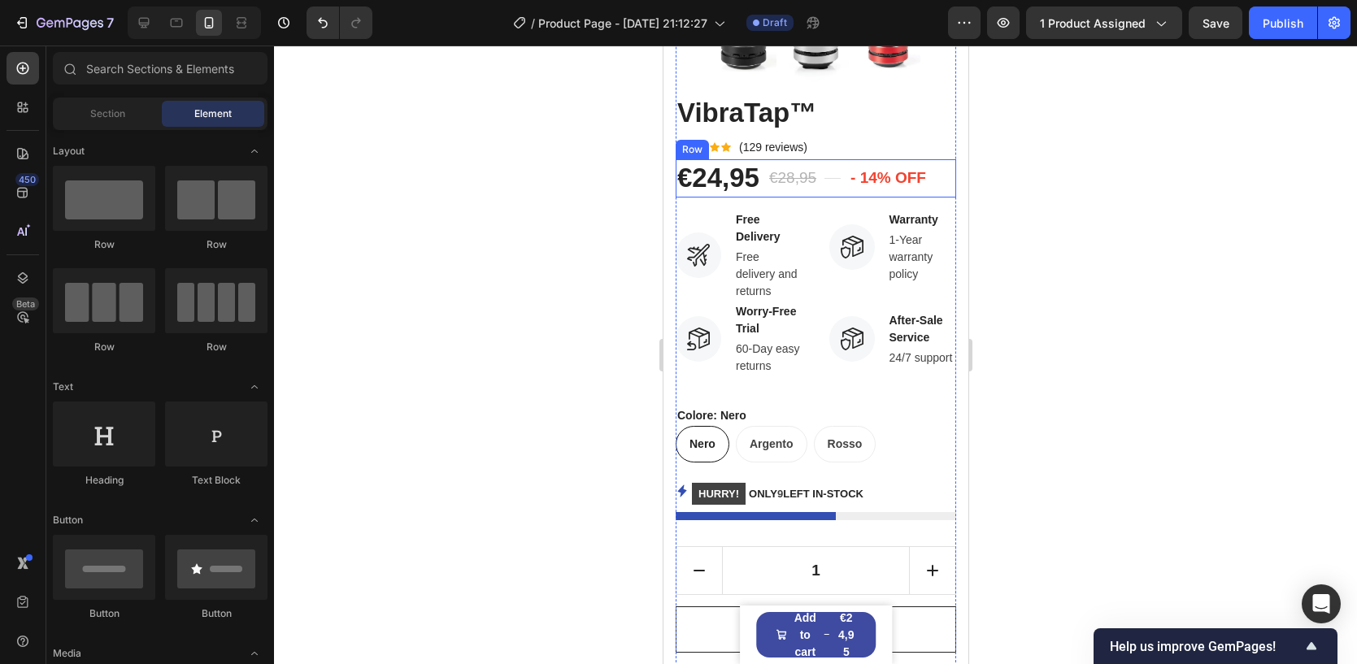
click at [941, 186] on div "€24,95 Product Price Product Price €28,95 Compare Price Compare Price Title Lin…" at bounding box center [815, 178] width 280 height 38
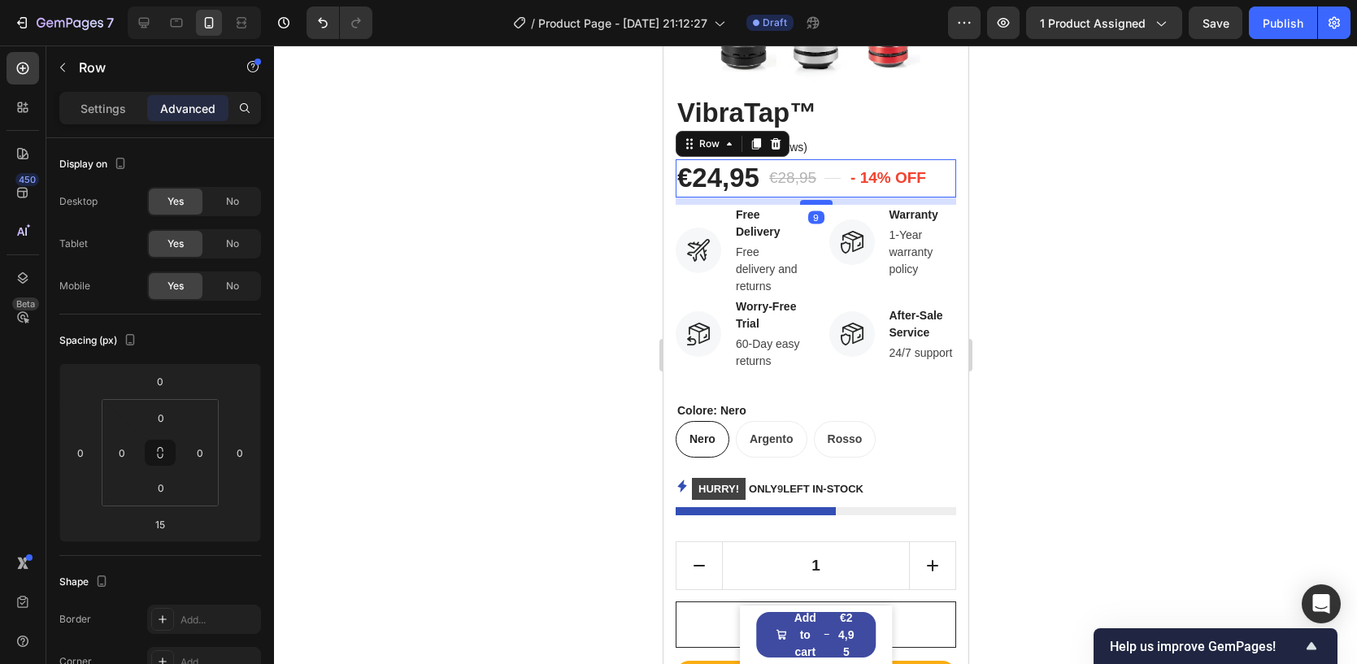
drag, startPoint x: 807, startPoint y: 207, endPoint x: 800, endPoint y: 202, distance: 8.8
click at [800, 202] on div at bounding box center [815, 202] width 33 height 5
type input "9"
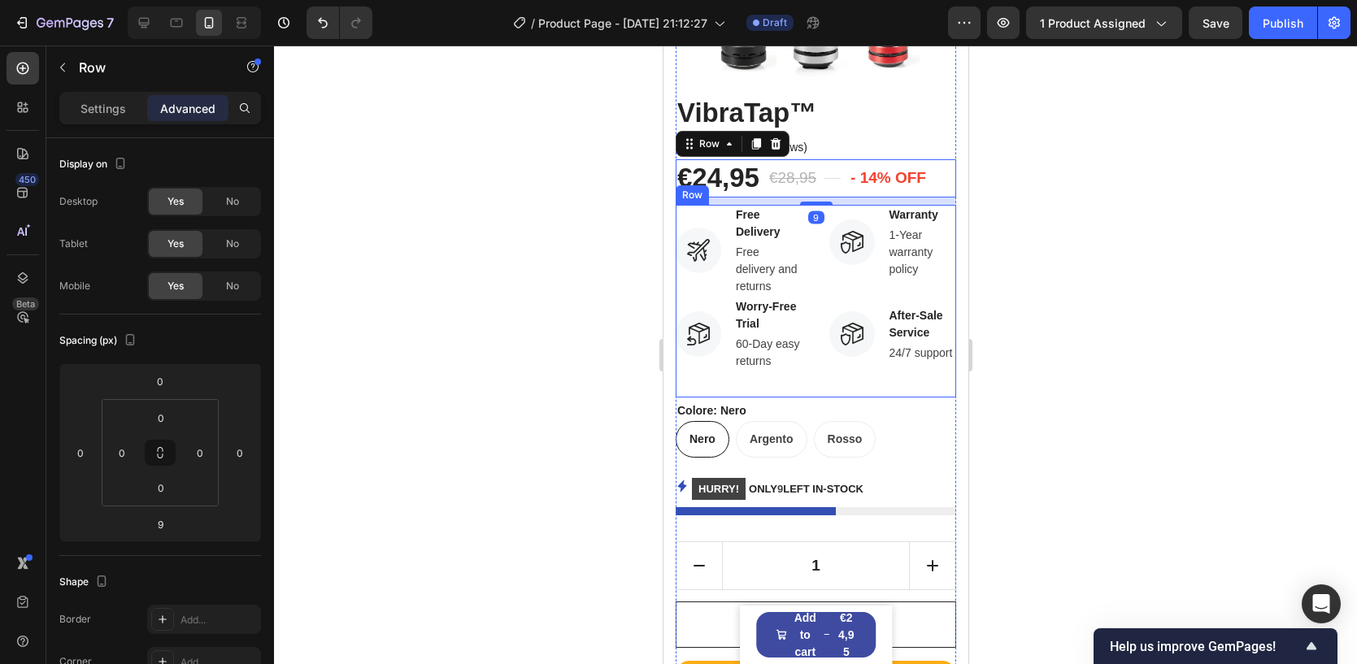
click at [800, 363] on p "60-Day easy returns" at bounding box center [768, 353] width 66 height 34
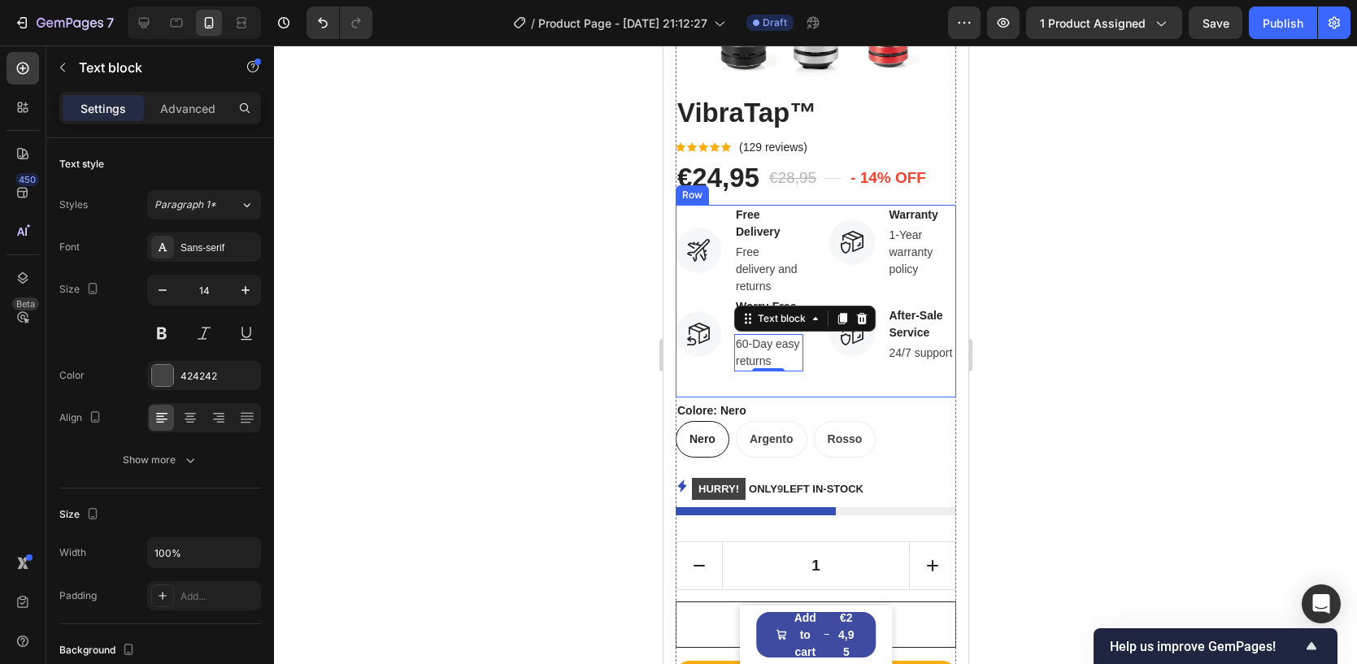
click at [810, 376] on div "Image Free Delivery Text block Free delivery and returns Text block Row Image W…" at bounding box center [815, 301] width 280 height 193
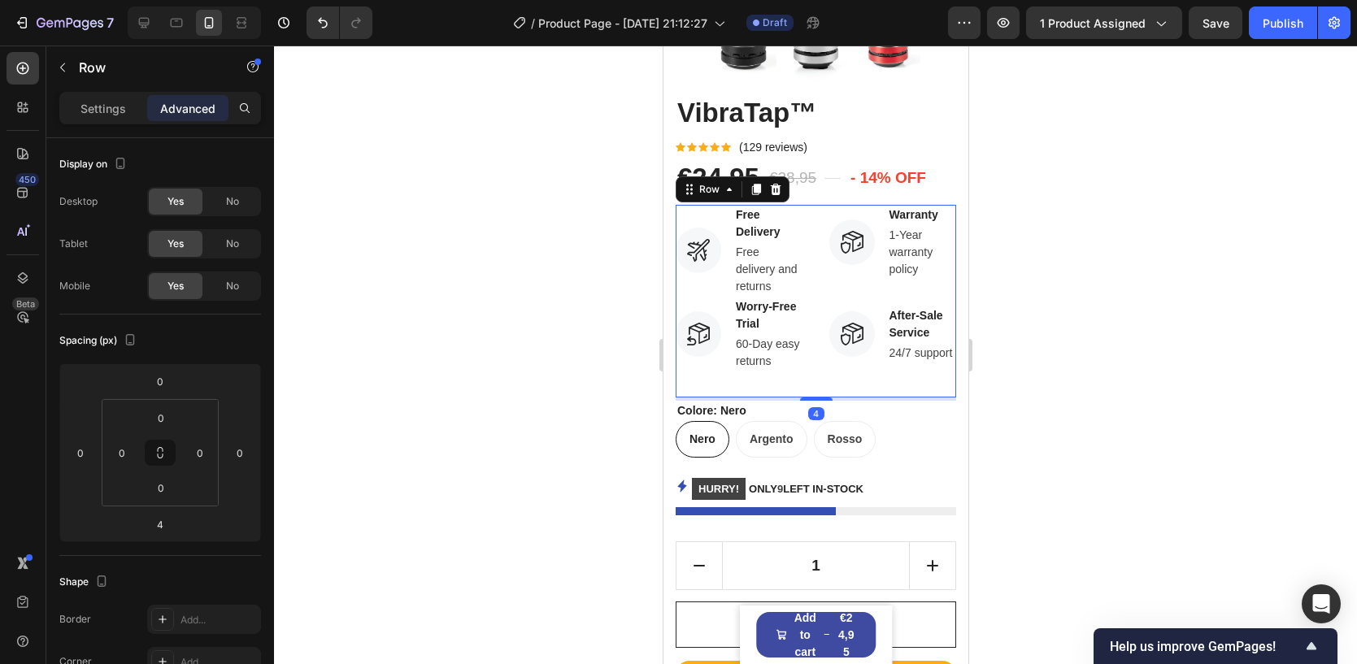
click at [821, 283] on div "Image Free Delivery Text block Free delivery and returns Text block Row Image W…" at bounding box center [815, 301] width 280 height 193
click at [783, 406] on div "Colore: Nero Nero Nero Nero Argento Argento Argento Rosso Rosso Rosso" at bounding box center [815, 429] width 280 height 57
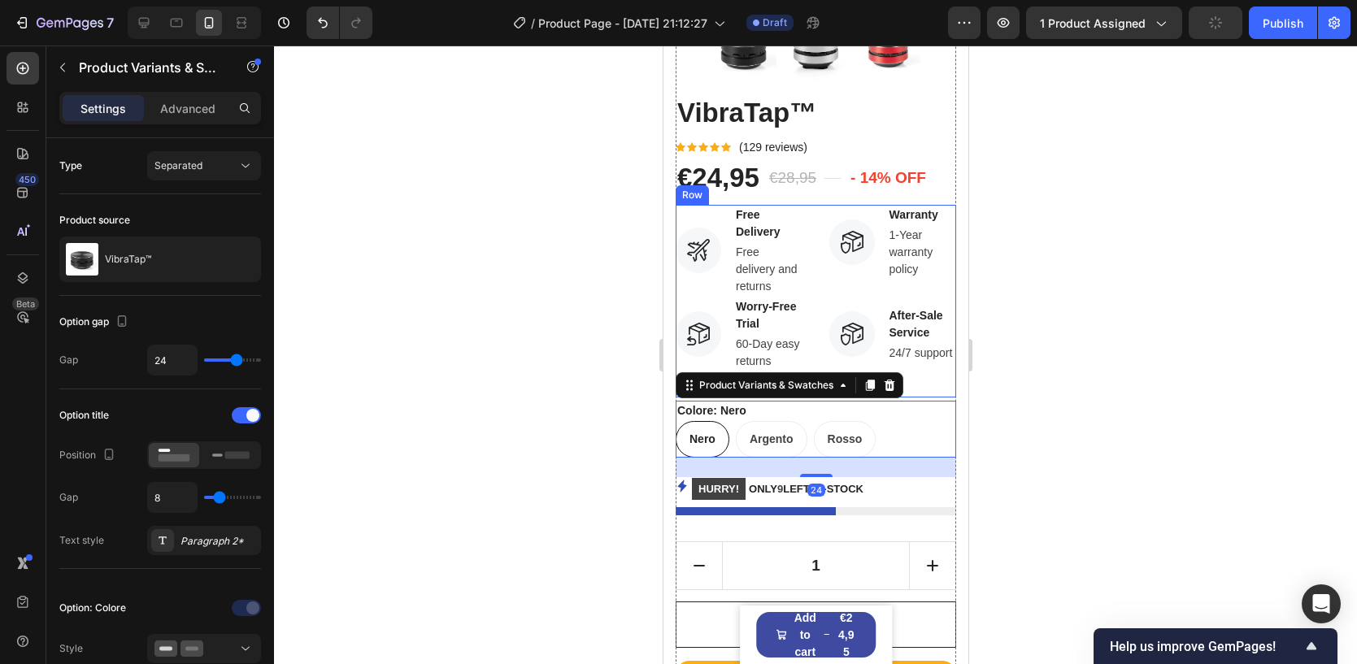
click at [933, 379] on div "Image Warranty Text block 1-Year warranty policy Text block Row Image After-Sal…" at bounding box center [892, 301] width 128 height 193
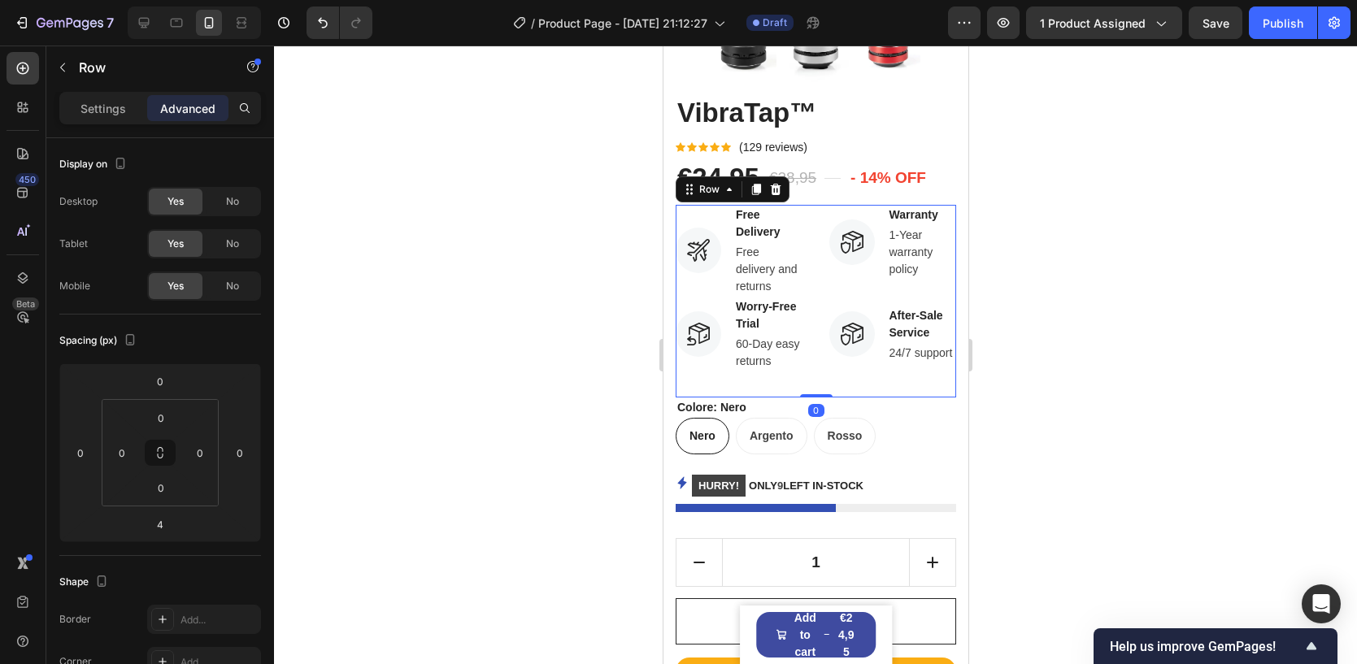
drag, startPoint x: 820, startPoint y: 397, endPoint x: 813, endPoint y: 384, distance: 14.2
click at [813, 384] on div "Image Free Delivery Text block Free delivery and returns Text block Row Image W…" at bounding box center [815, 301] width 280 height 193
type input "0"
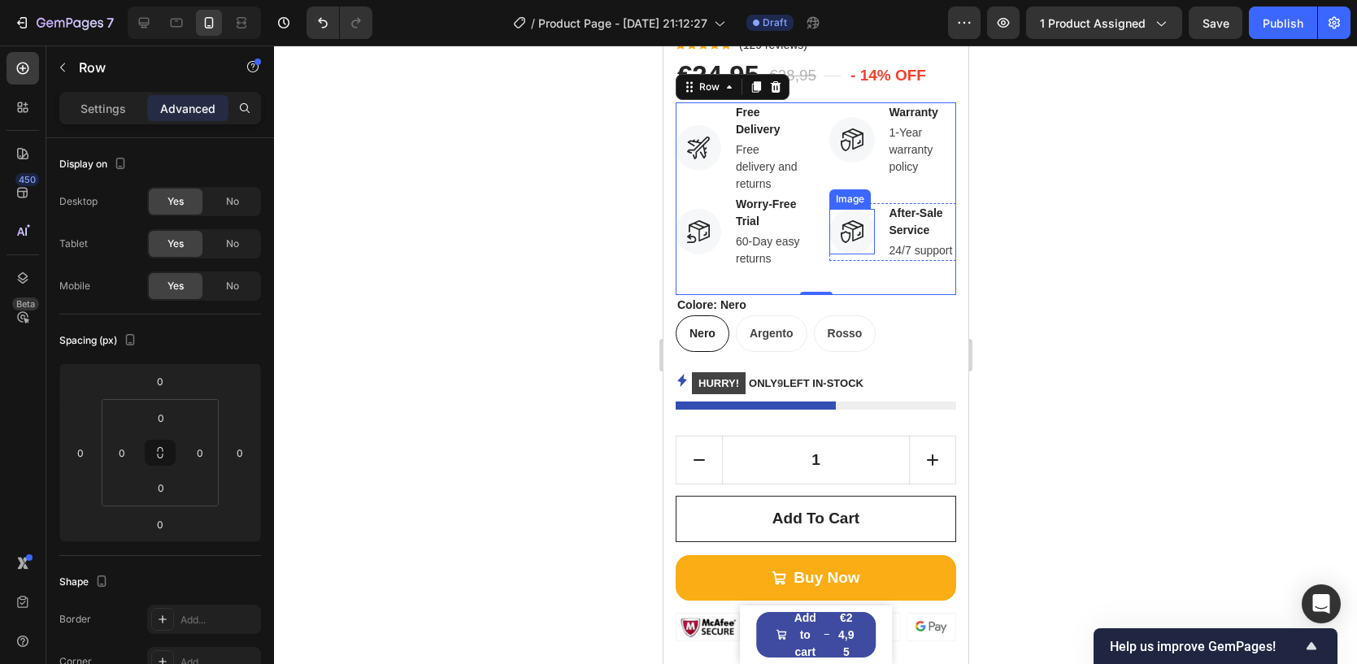
click at [845, 230] on img at bounding box center [851, 232] width 46 height 46
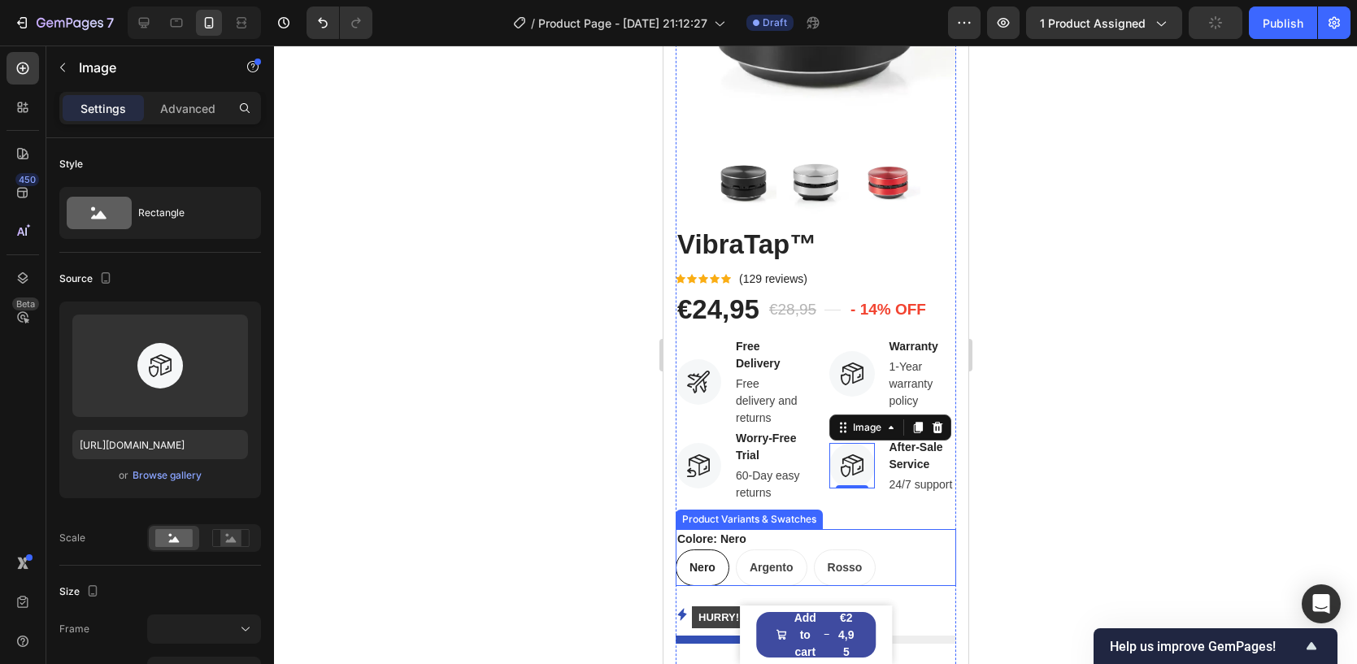
scroll to position [0, 0]
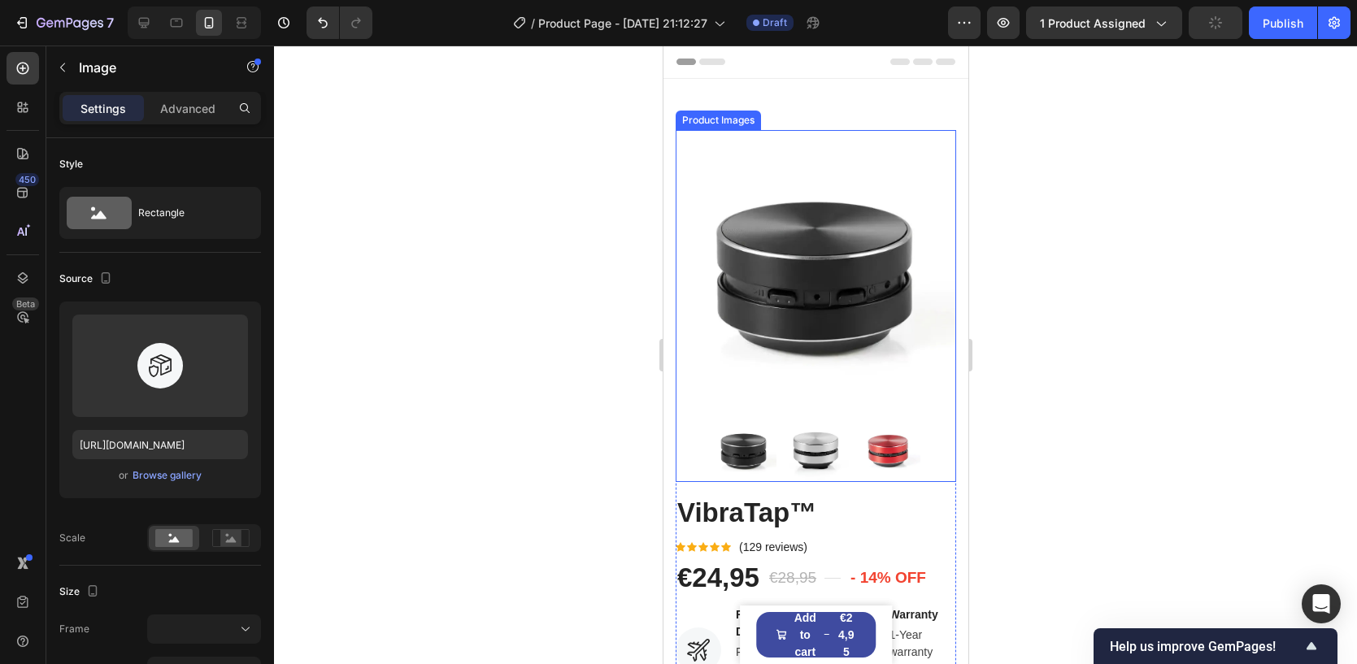
click at [806, 158] on img at bounding box center [815, 270] width 280 height 280
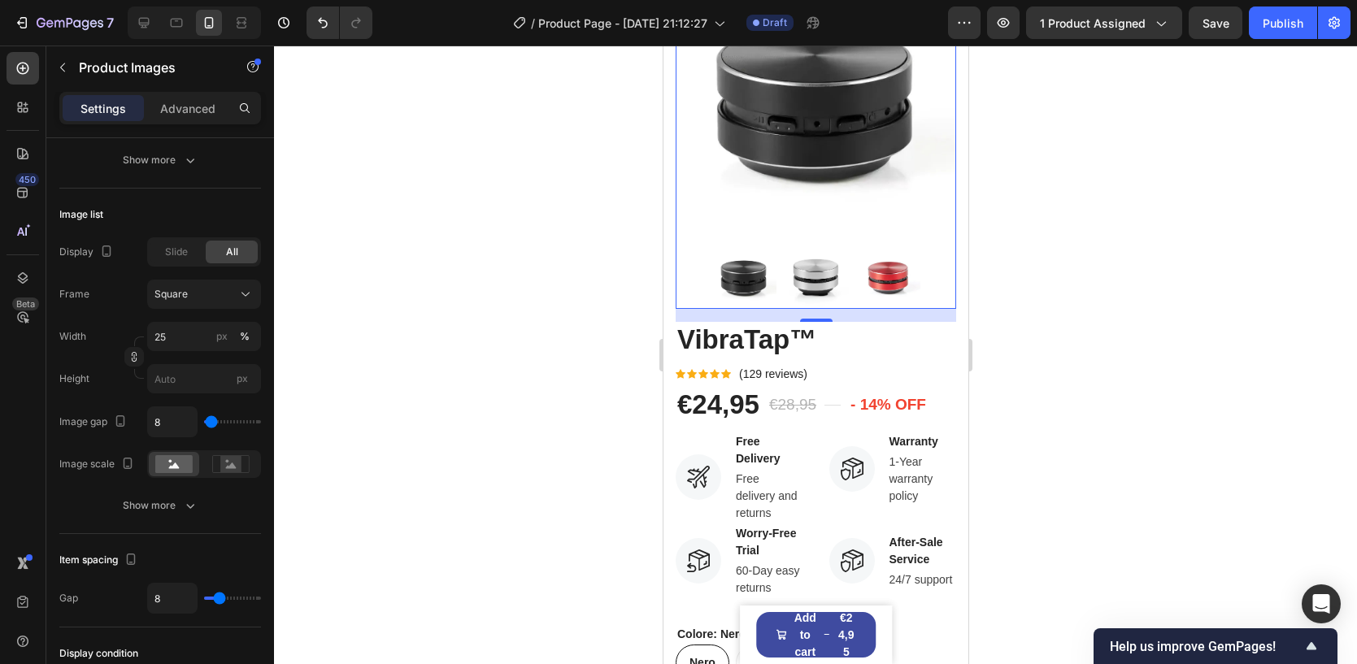
scroll to position [115, 0]
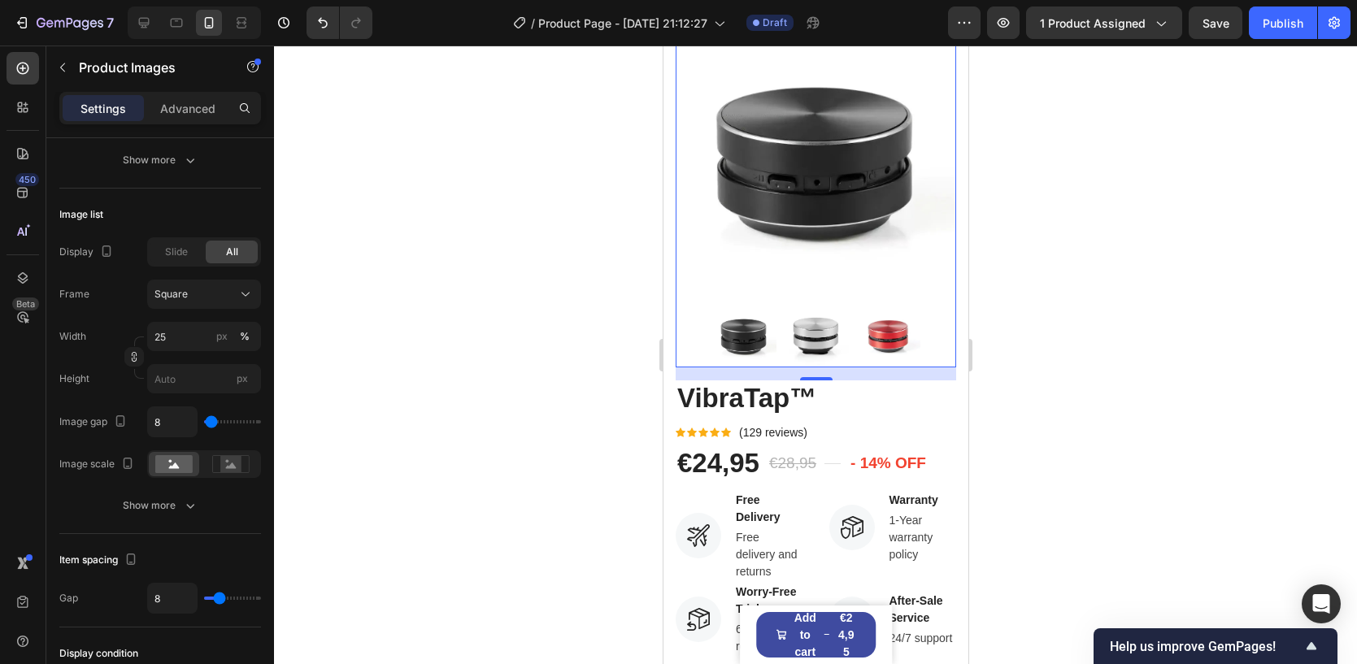
click at [816, 211] on img at bounding box center [815, 155] width 280 height 280
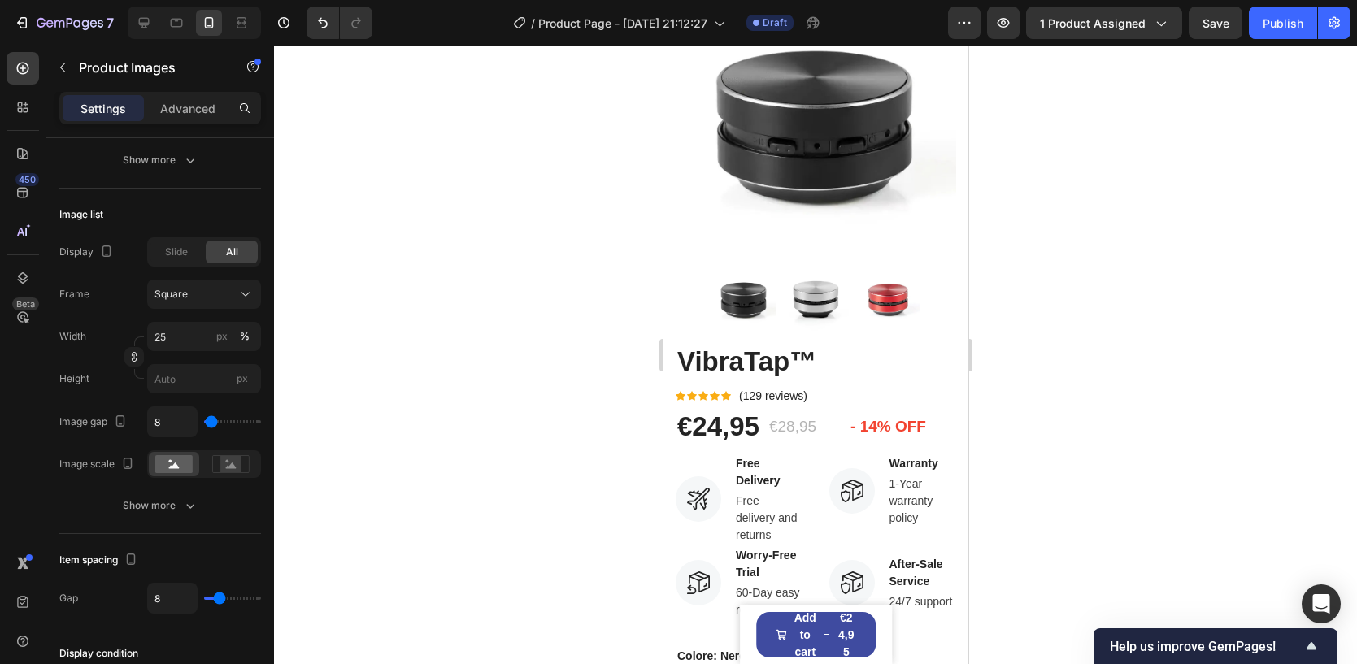
scroll to position [0, 0]
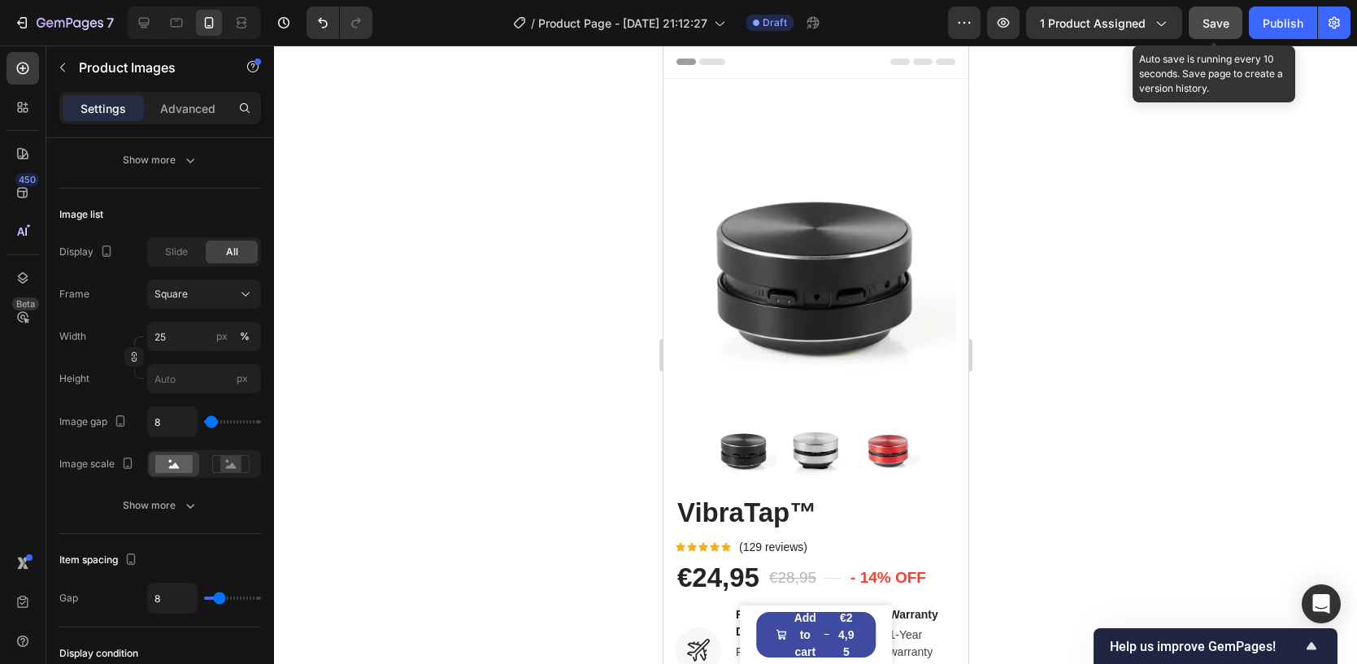
click at [1203, 12] on button "Save" at bounding box center [1215, 23] width 54 height 33
